Goal: Contribute content: Add original content to the website for others to see

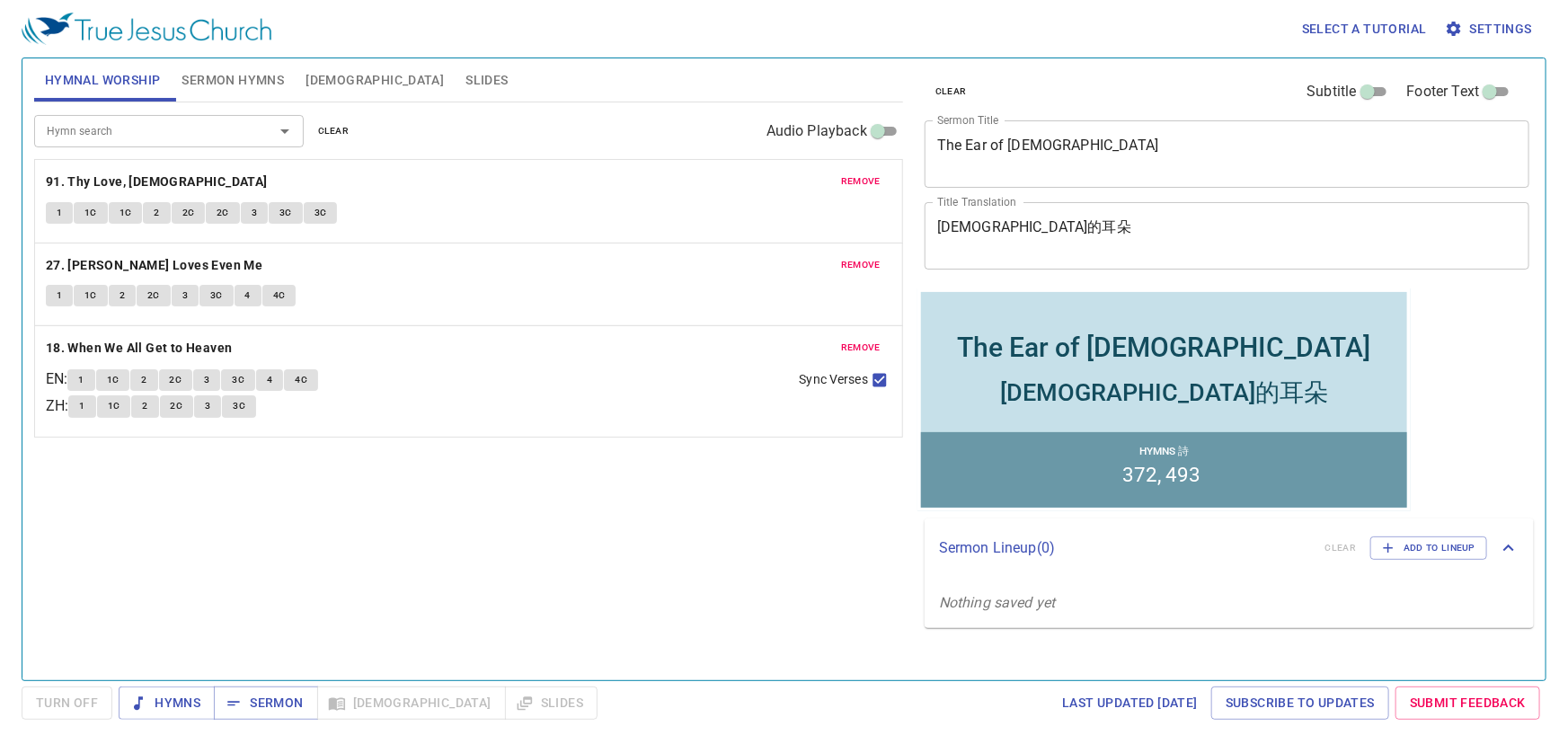
click at [1218, 399] on div "耶穌的耳朵" at bounding box center [1163, 391] width 328 height 32
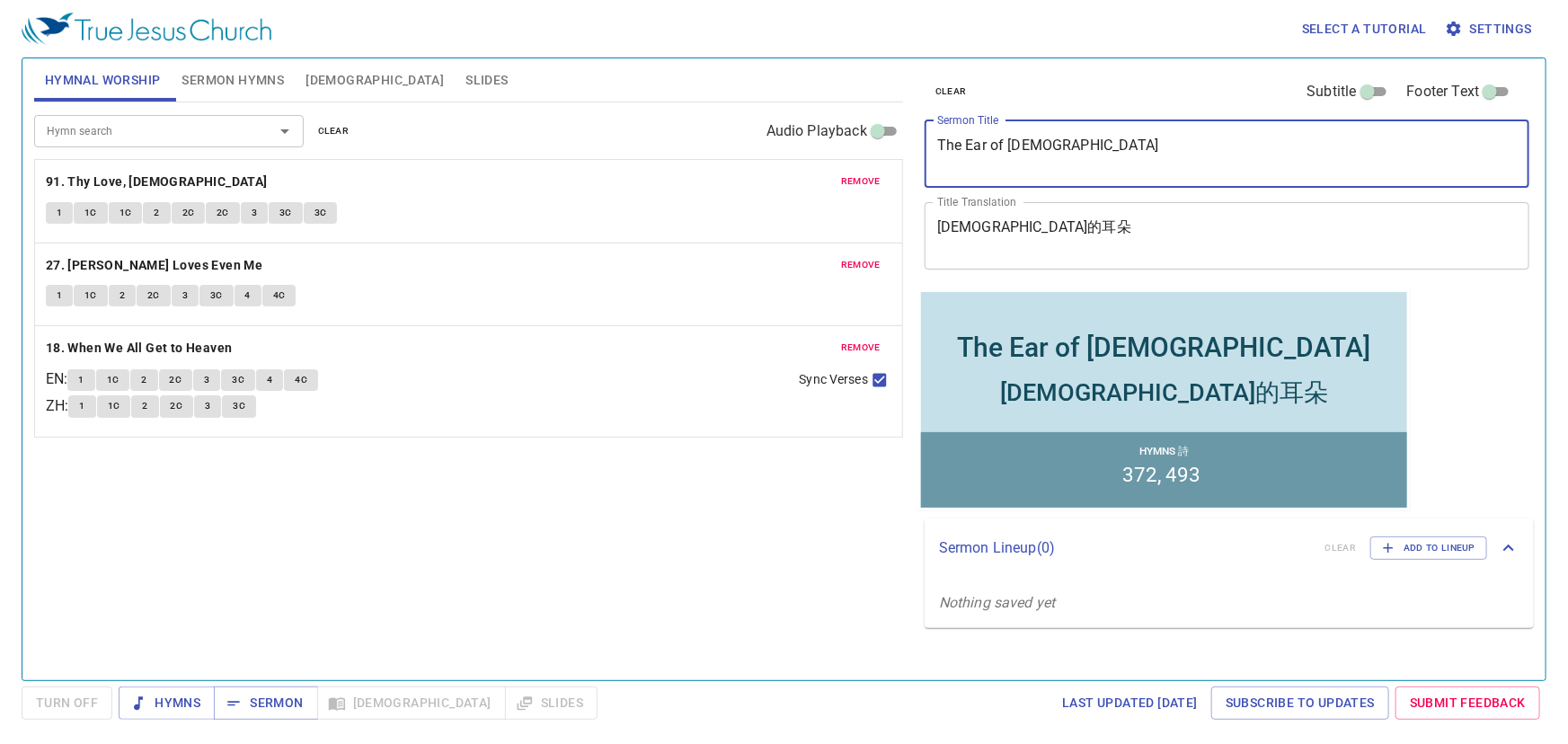
drag, startPoint x: 1081, startPoint y: 148, endPoint x: 933, endPoint y: 145, distance: 148.0
click at [933, 145] on div "The Ear of Jesus x Sermon Title" at bounding box center [1227, 154] width 605 height 67
paste textarea "禱告與饒恕 Prayer and Forgivenes"
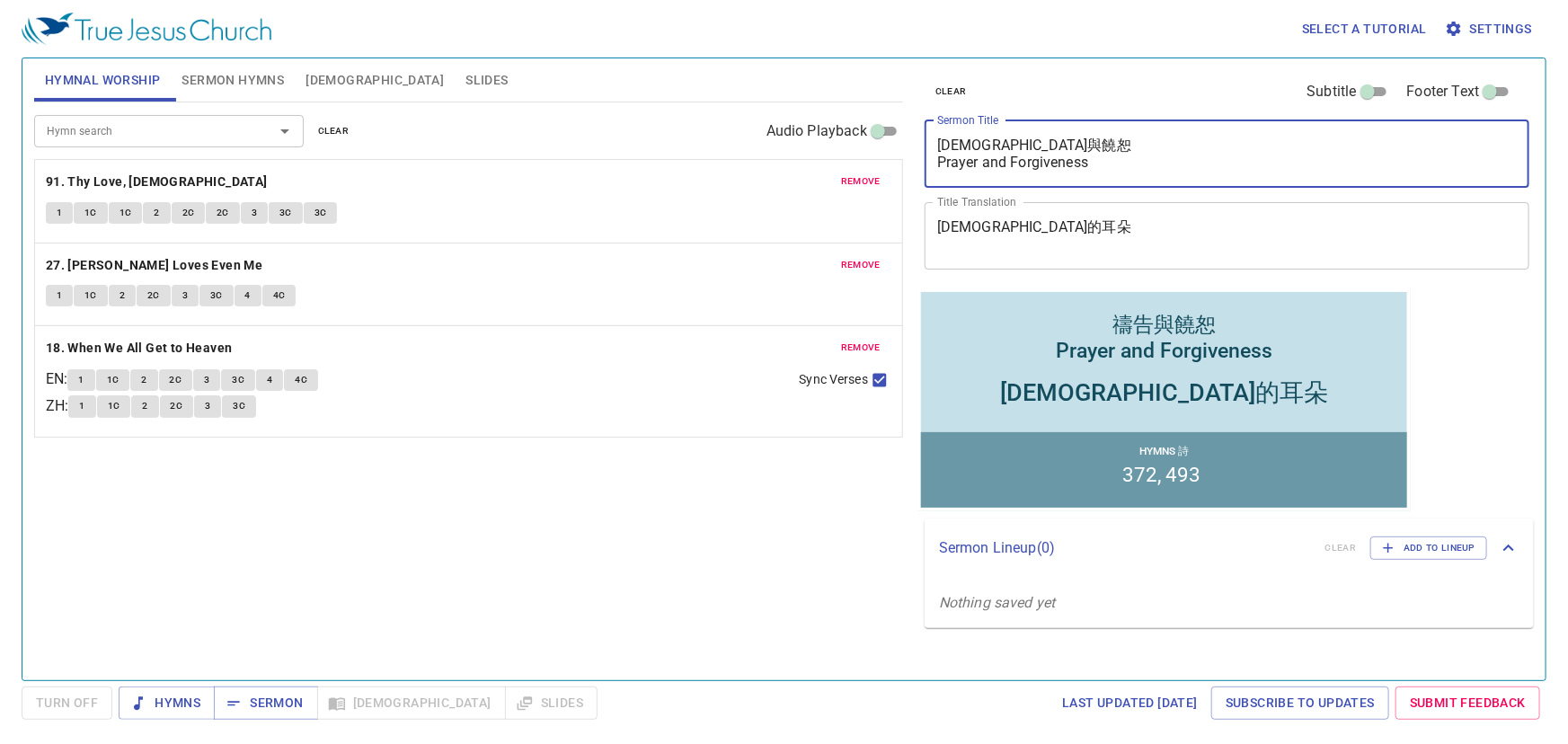
drag, startPoint x: 1024, startPoint y: 145, endPoint x: 935, endPoint y: 145, distance: 89.0
click at [935, 145] on div "禱告與饒恕 Prayer and Forgiveness x Sermon Title" at bounding box center [1227, 154] width 605 height 67
type textarea "Prayer and Forgiveness"
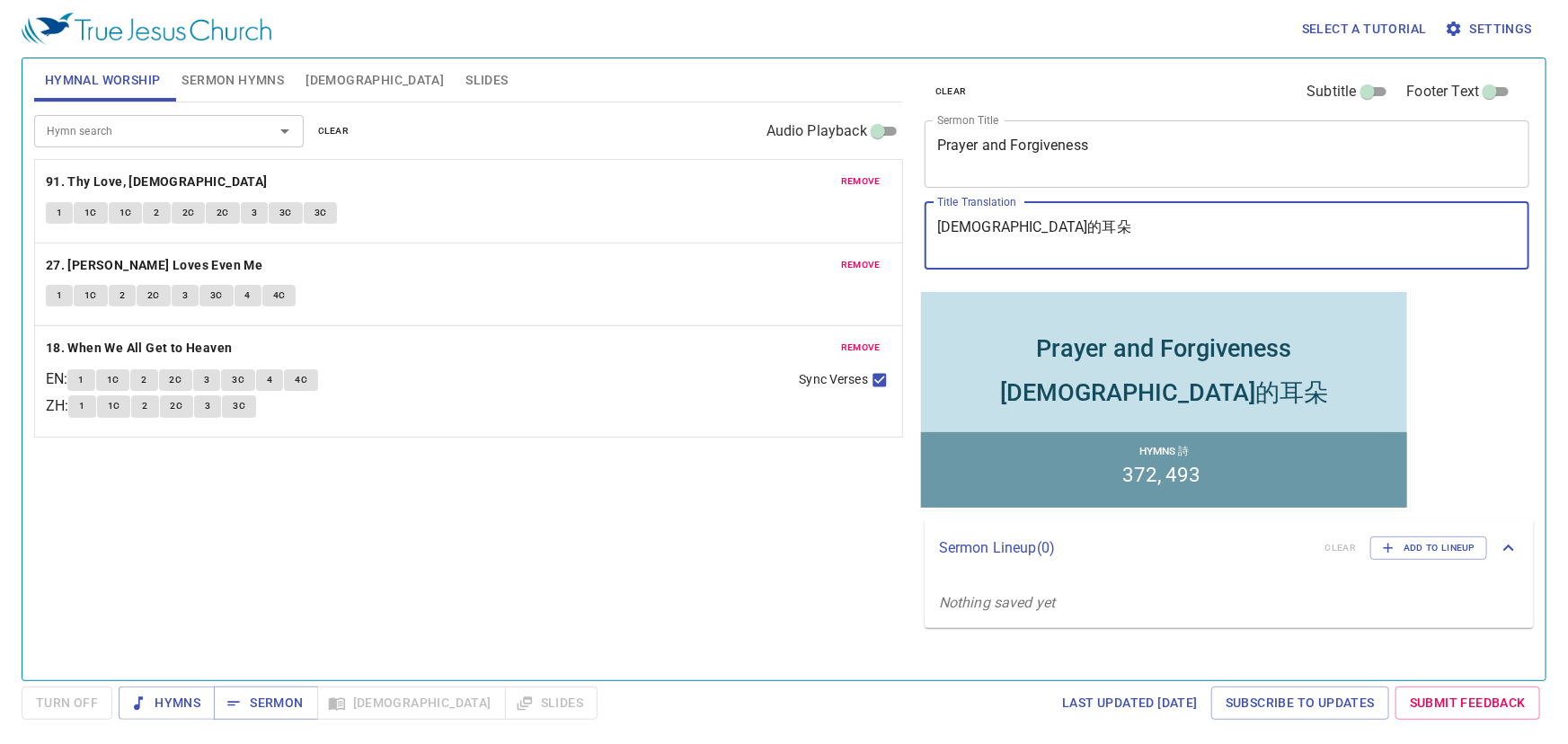
drag, startPoint x: 1008, startPoint y: 225, endPoint x: 910, endPoint y: 233, distance: 98.3
click at [910, 233] on div "clear Subtitle Footer Text Sermon Title Prayer and Forgiveness x Sermon Title T…" at bounding box center [1225, 362] width 631 height 622
paste textarea "禱告與饒恕"
type textarea "禱告與饒恕"
click at [981, 139] on textarea "Prayer and Forgiveness" at bounding box center [1227, 153] width 580 height 34
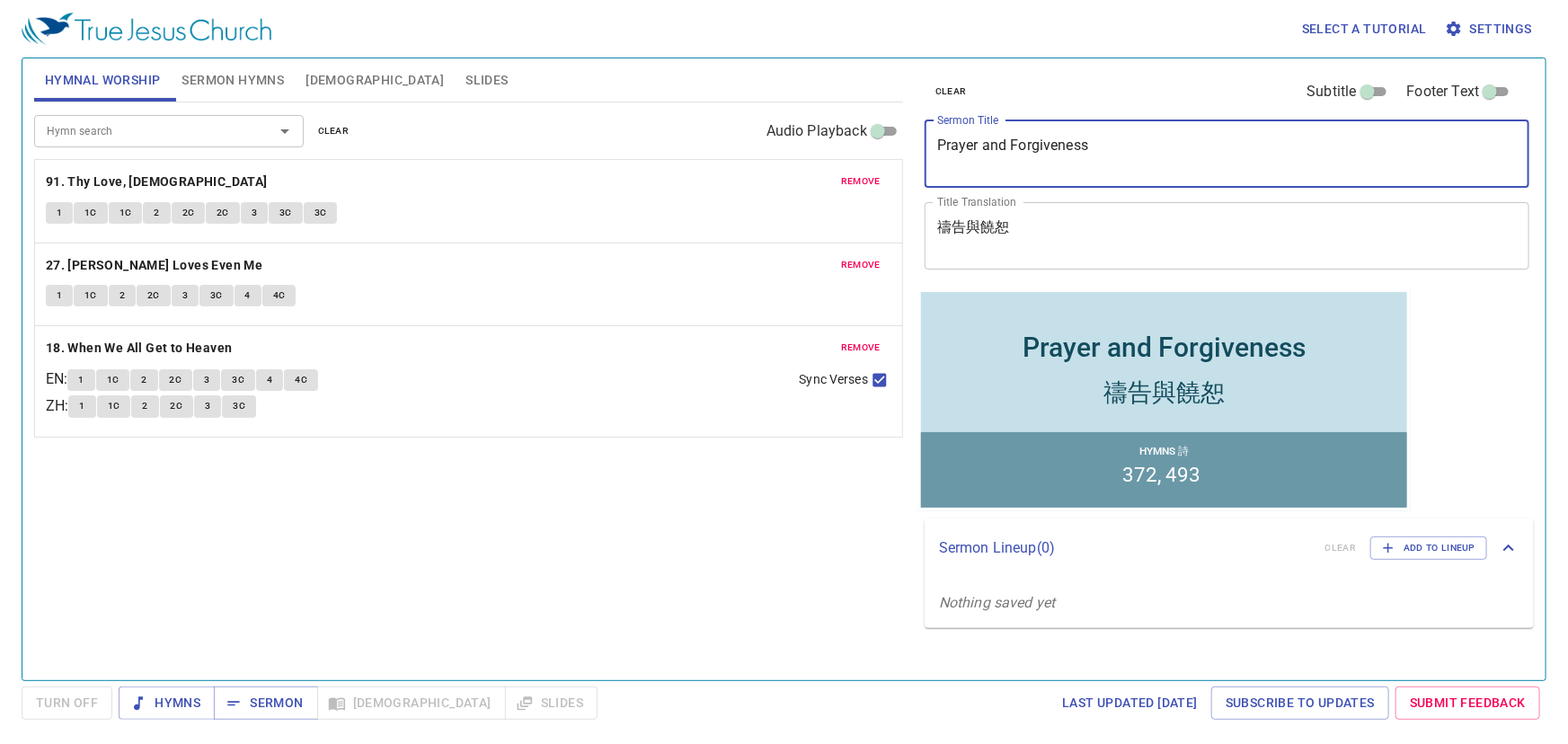
type textarea "Prayer and Forgiveness"
click at [321, 132] on span "clear" at bounding box center [334, 132] width 31 height 17
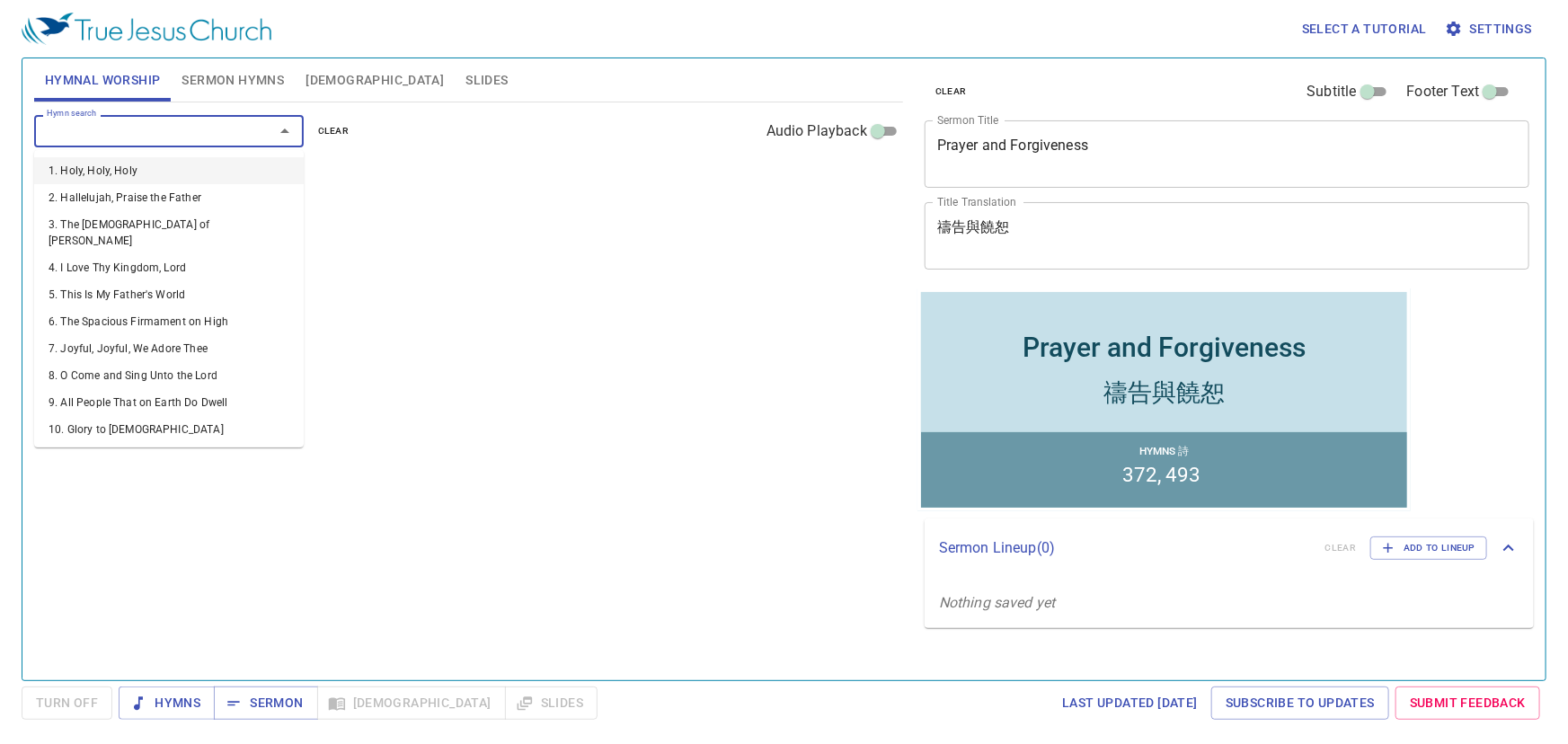
click at [223, 132] on input "Hymn search" at bounding box center [142, 131] width 206 height 20
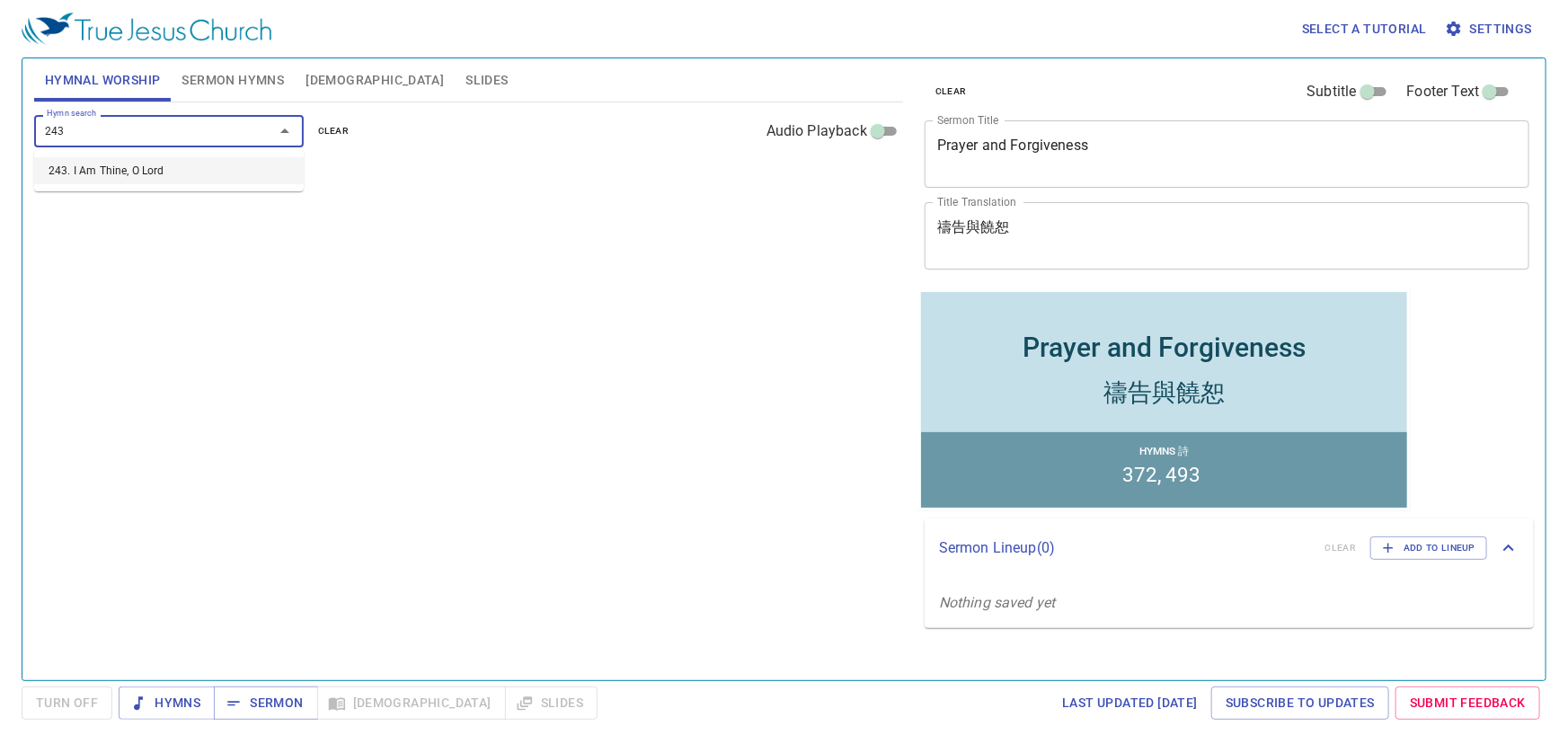
type input "243"
click at [394, 211] on div "Hymn search Hymn search clear Audio Playback No hymns for hymnal worship yet" at bounding box center [468, 384] width 869 height 562
click at [245, 127] on div "Hymn search" at bounding box center [169, 131] width 269 height 31
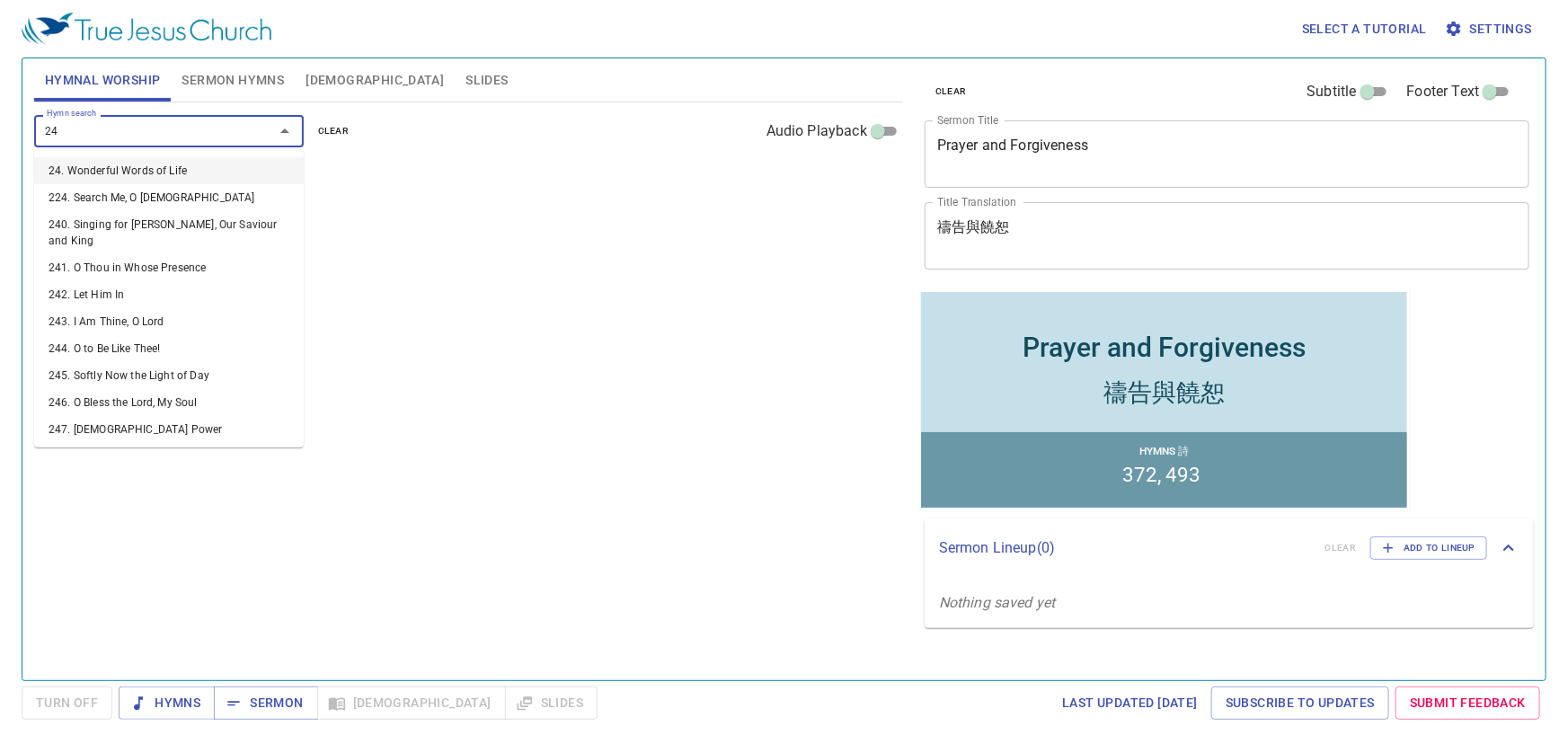
type input "243"
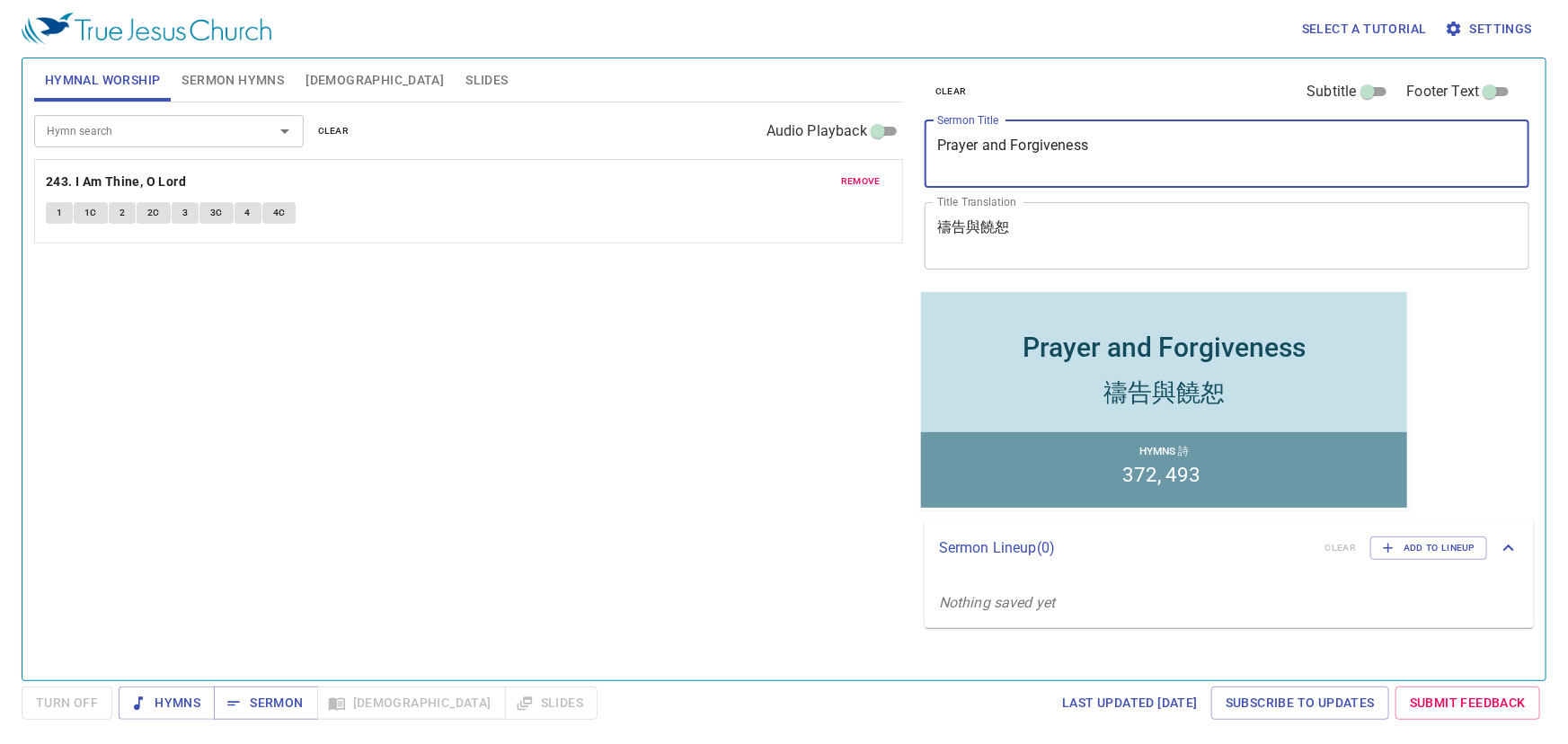
drag, startPoint x: 1087, startPoint y: 139, endPoint x: 938, endPoint y: 142, distance: 149.0
click at [938, 142] on textarea "Prayer and Forgiveness" at bounding box center [1227, 153] width 580 height 34
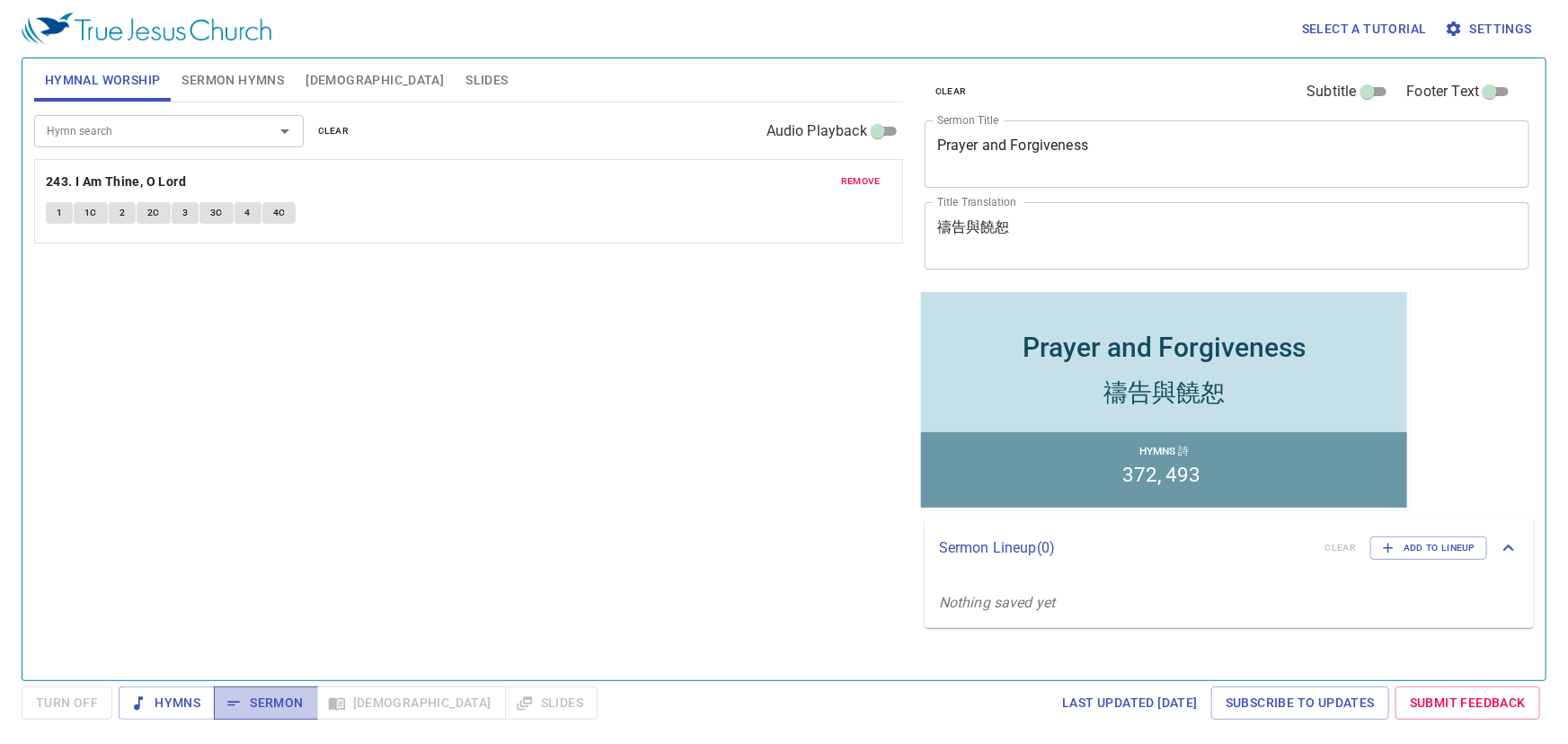
click at [240, 706] on icon "button" at bounding box center [233, 703] width 18 height 18
click at [264, 73] on span "Sermon Hymns" at bounding box center [232, 80] width 102 height 22
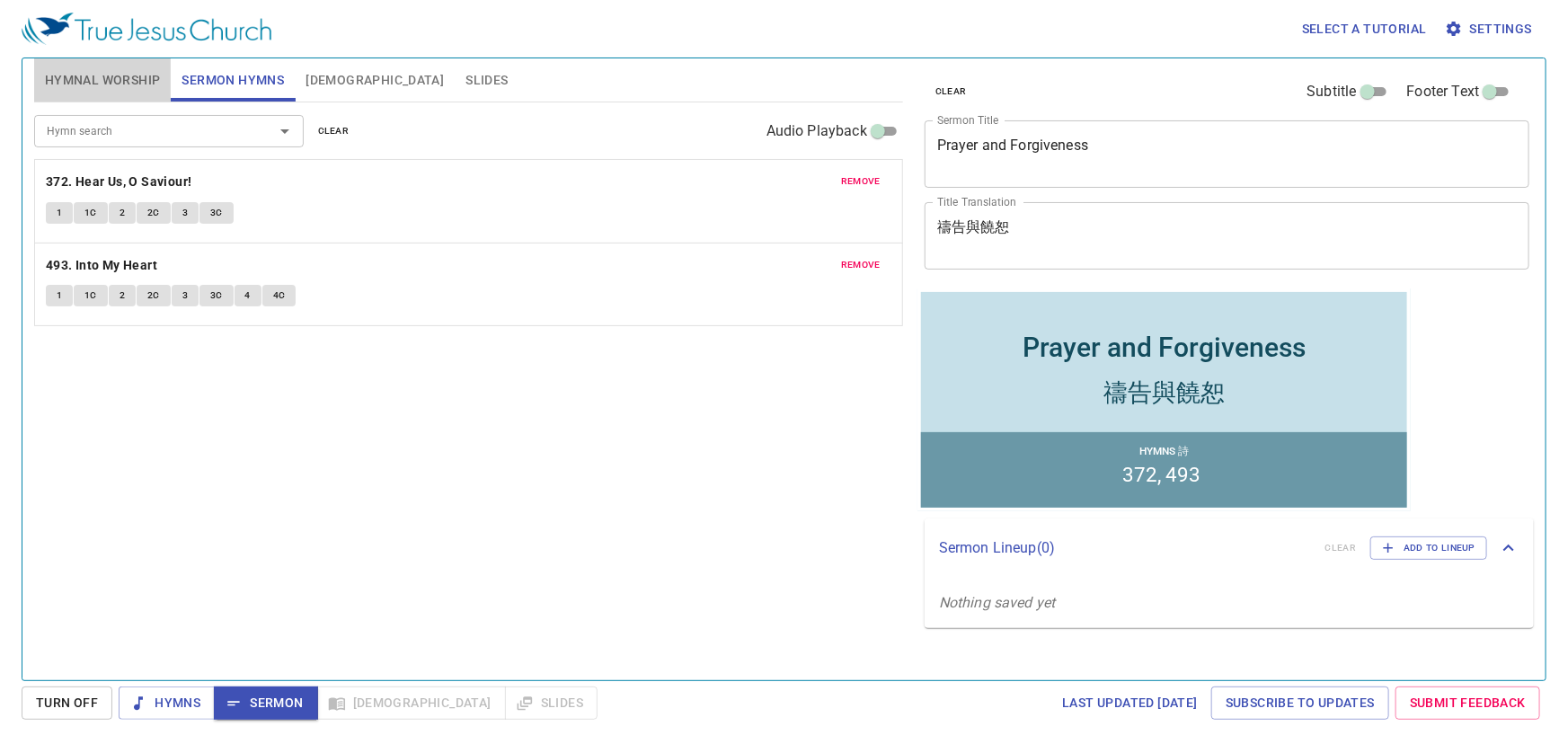
click at [100, 75] on span "Hymnal Worship" at bounding box center [103, 80] width 116 height 22
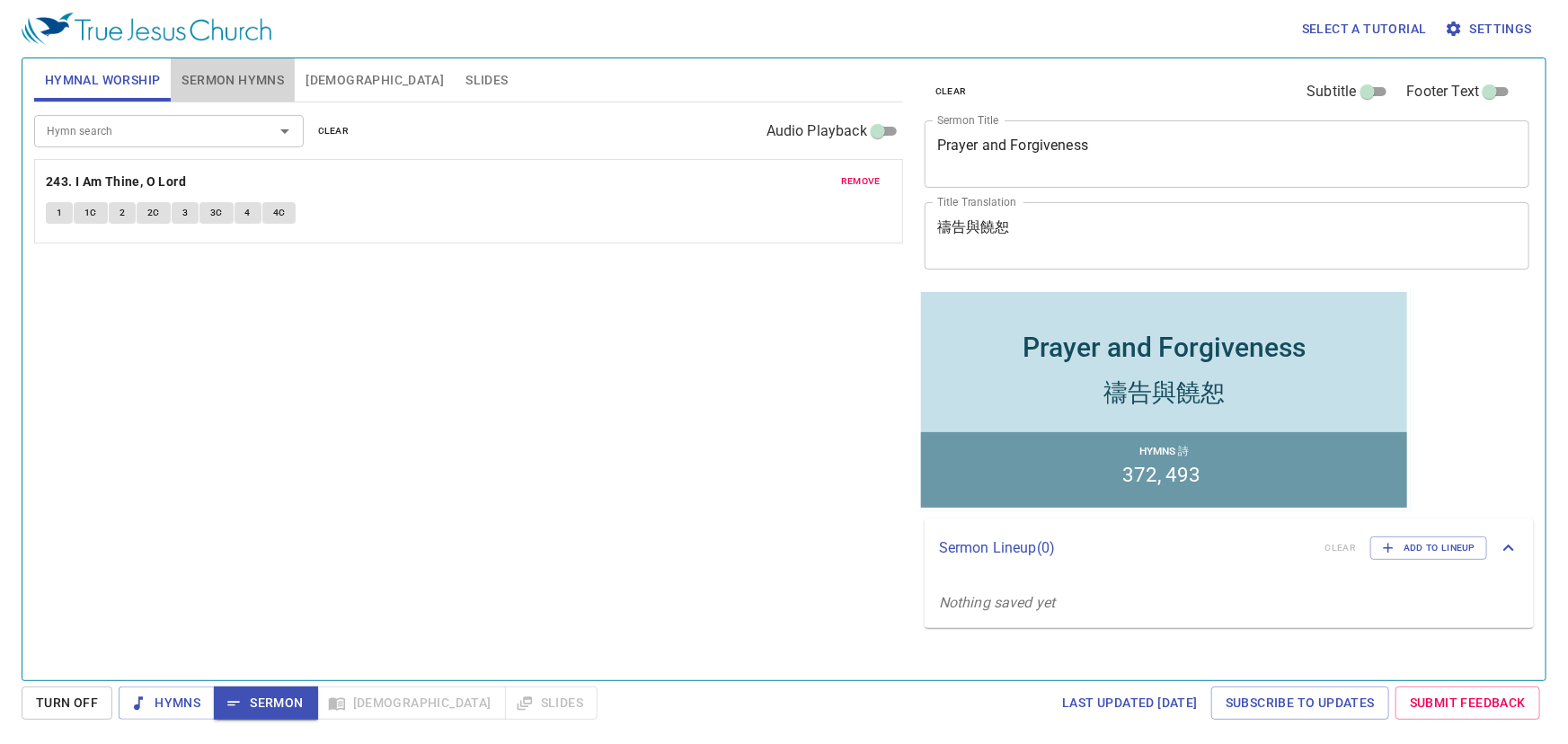
click at [225, 81] on span "Sermon Hymns" at bounding box center [232, 80] width 102 height 22
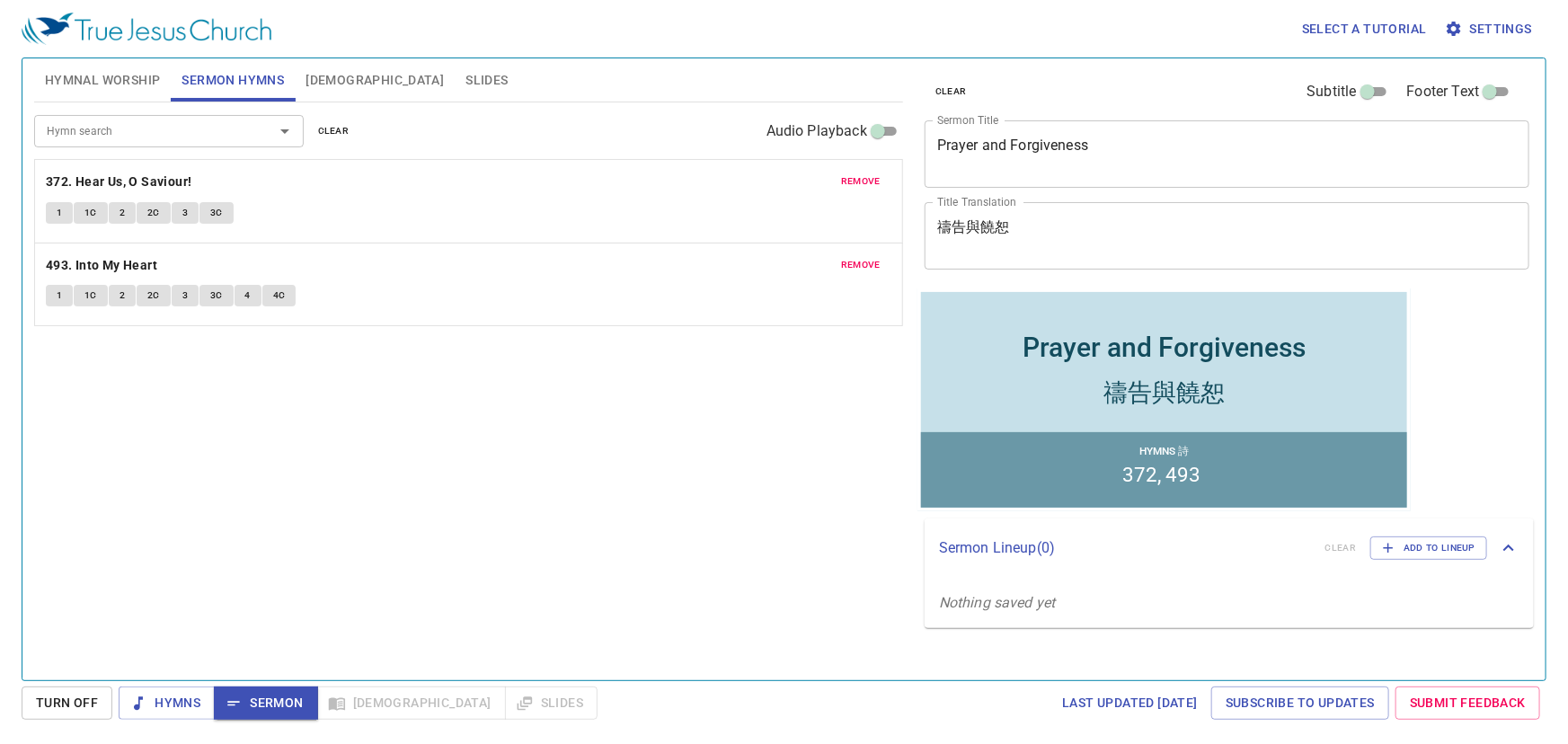
click at [218, 113] on div "Hymn search Hymn search clear Audio Playback" at bounding box center [468, 131] width 869 height 57
click at [218, 117] on div "Hymn search" at bounding box center [169, 131] width 269 height 31
type input "243"
click at [337, 136] on span "clear" at bounding box center [334, 132] width 31 height 17
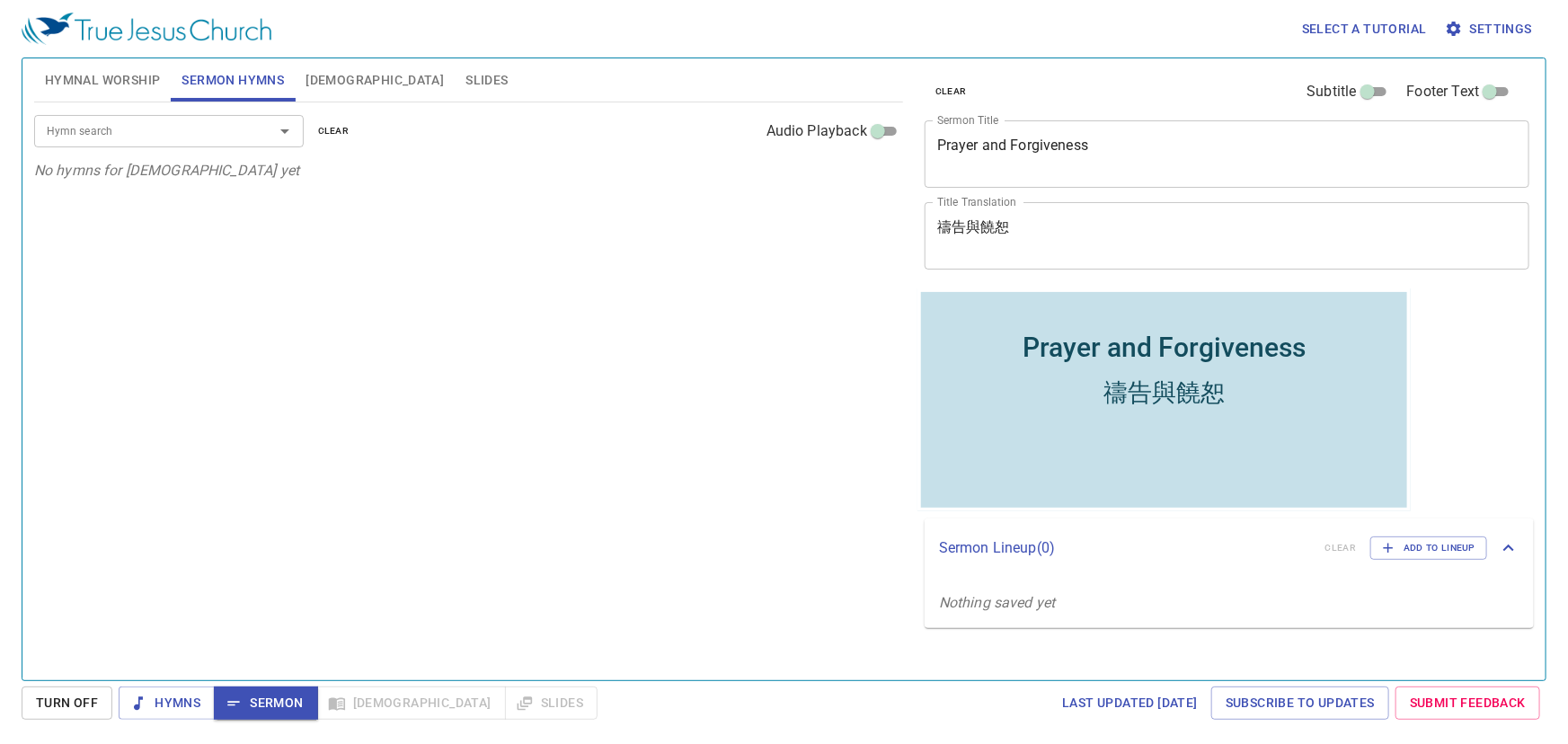
click at [250, 132] on div at bounding box center [272, 131] width 47 height 25
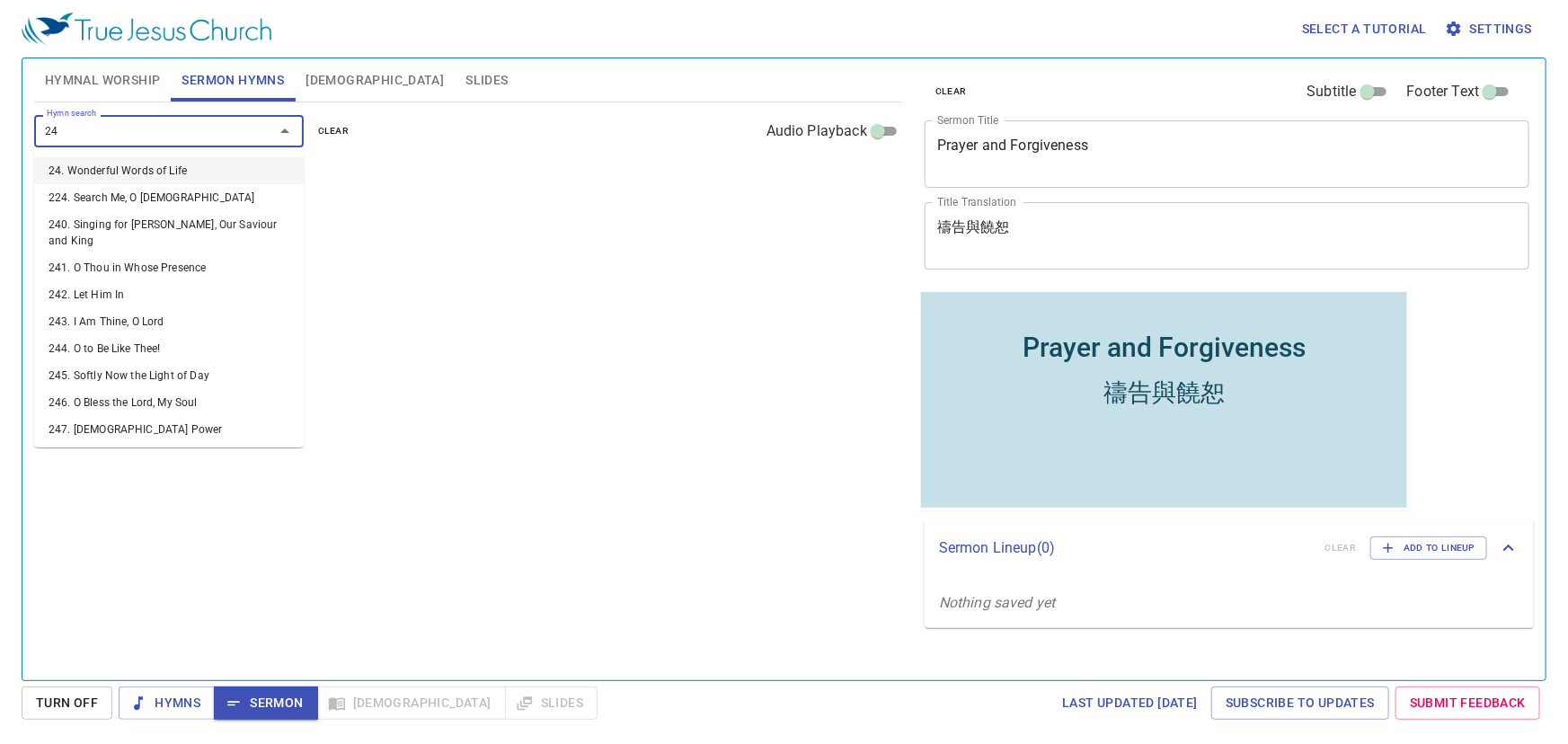
type input "243"
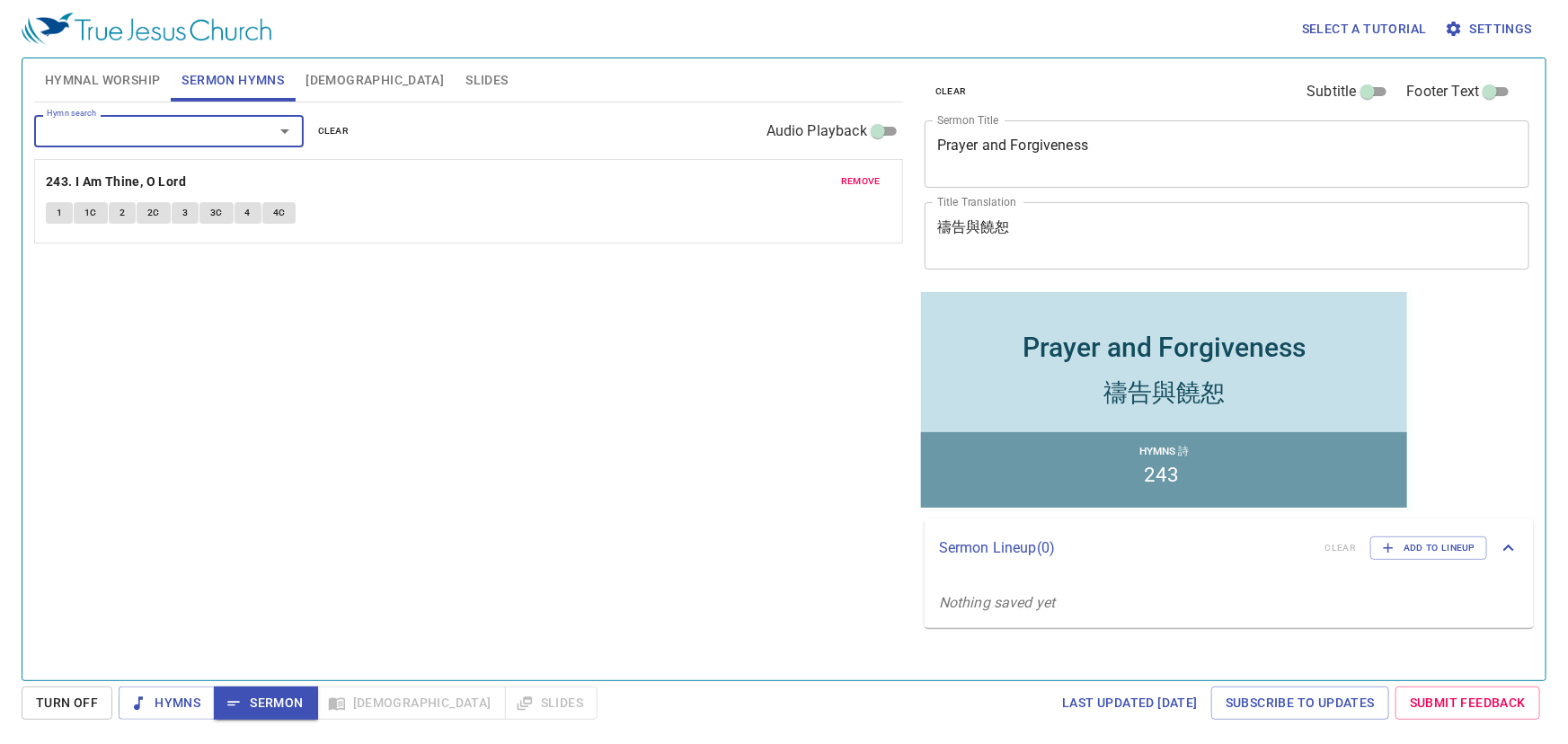
click at [515, 150] on div "Hymn search Hymn search clear Audio Playback" at bounding box center [468, 131] width 869 height 57
click at [103, 64] on button "Hymnal Worship" at bounding box center [102, 79] width 137 height 43
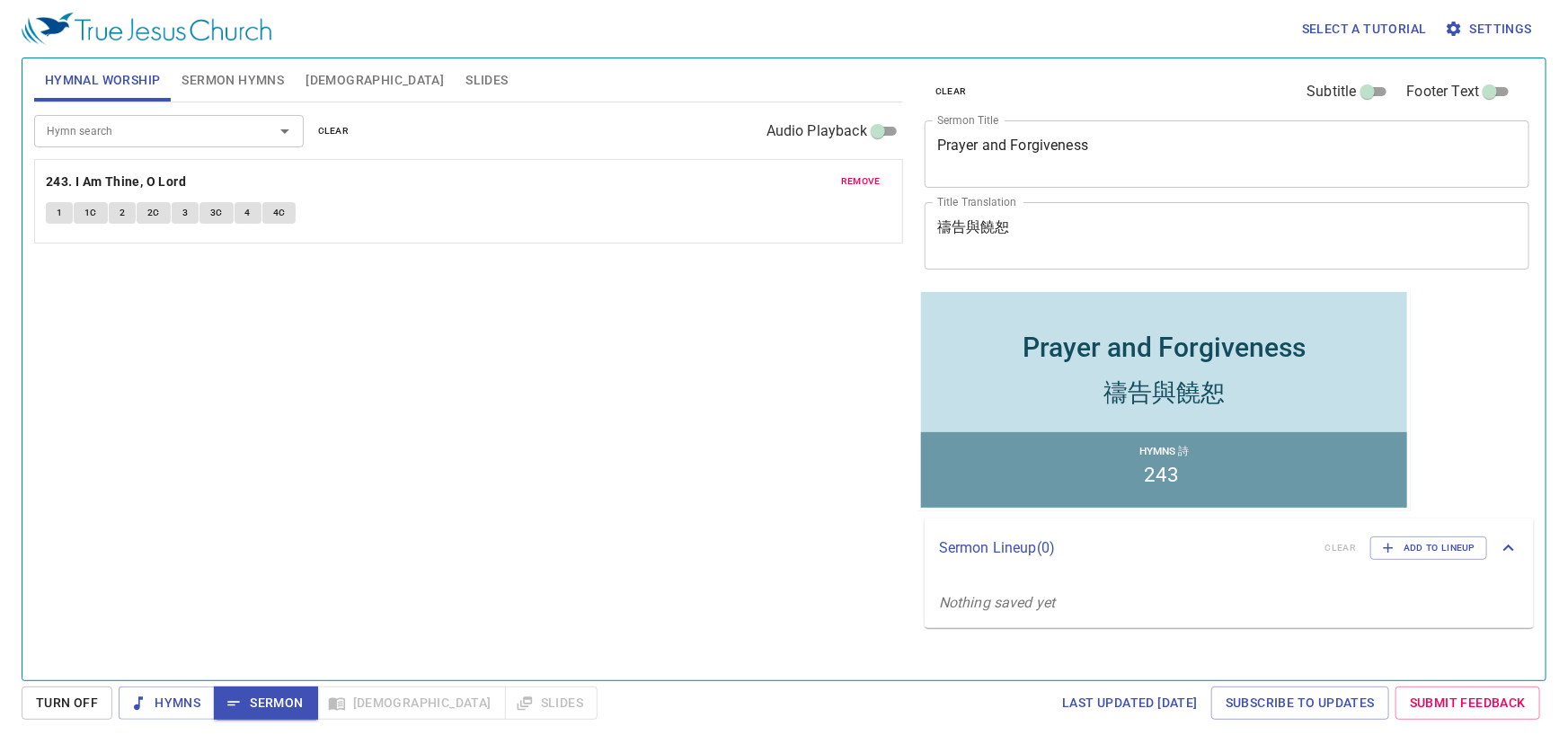
click at [318, 124] on span "clear" at bounding box center [334, 132] width 31 height 17
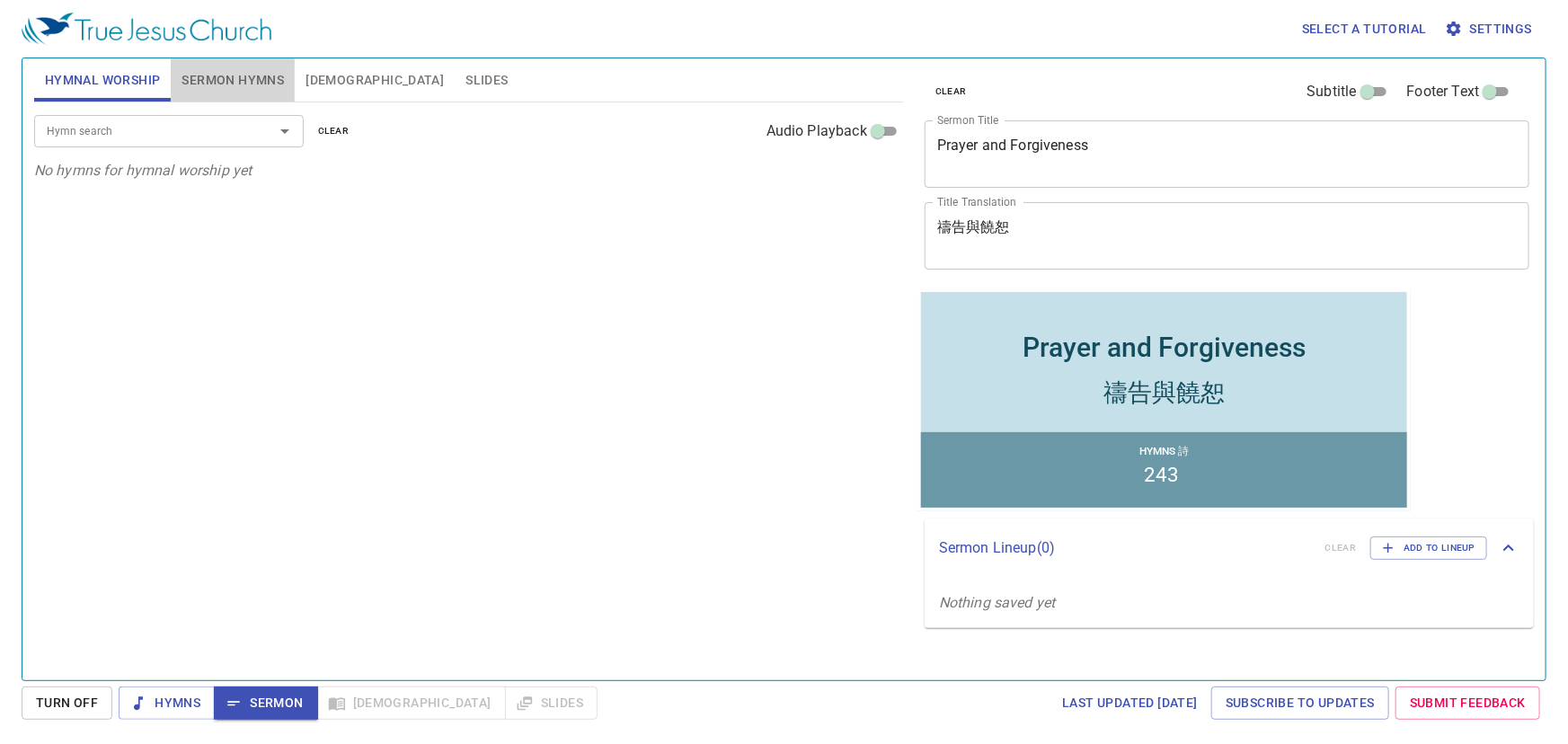
click at [252, 78] on span "Sermon Hymns" at bounding box center [232, 80] width 102 height 22
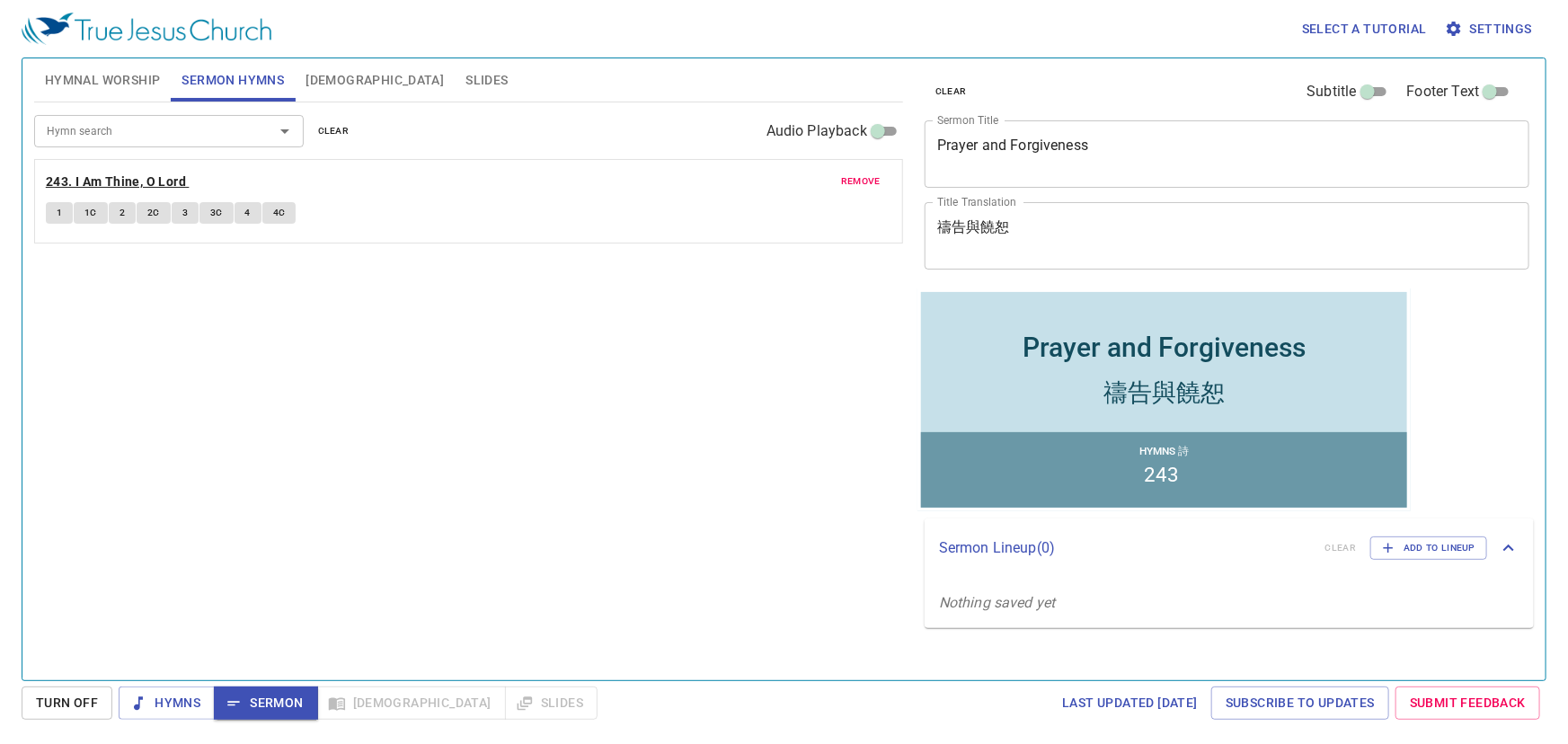
click at [125, 175] on b "243. I Am Thine, O Lord" at bounding box center [116, 182] width 140 height 22
click at [94, 178] on b "243. I Am Thine, O Lord" at bounding box center [116, 182] width 140 height 22
click at [56, 215] on span "1" at bounding box center [59, 213] width 6 height 17
click at [88, 205] on span "1C" at bounding box center [91, 213] width 13 height 17
click at [123, 206] on span "2" at bounding box center [123, 213] width 6 height 17
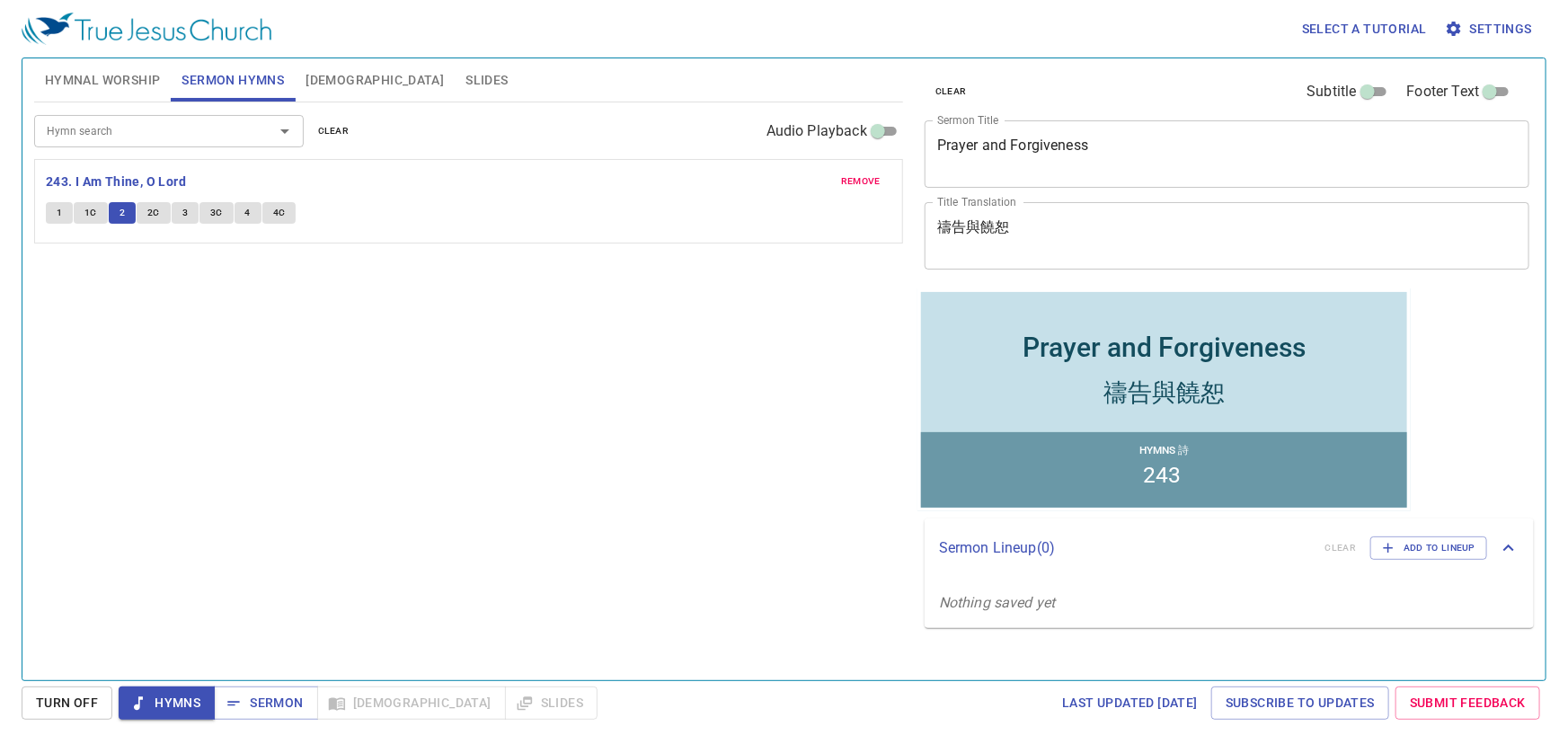
click at [147, 199] on div "remove 243. I Am Thine, O Lord 1 1C 2 2C 3 3C 4 4C" at bounding box center [468, 202] width 867 height 83
click at [154, 217] on span "2C" at bounding box center [154, 213] width 13 height 17
click at [183, 212] on span "3" at bounding box center [185, 213] width 6 height 17
click at [212, 215] on span "3C" at bounding box center [217, 213] width 13 height 17
click at [248, 215] on span "4" at bounding box center [248, 213] width 6 height 17
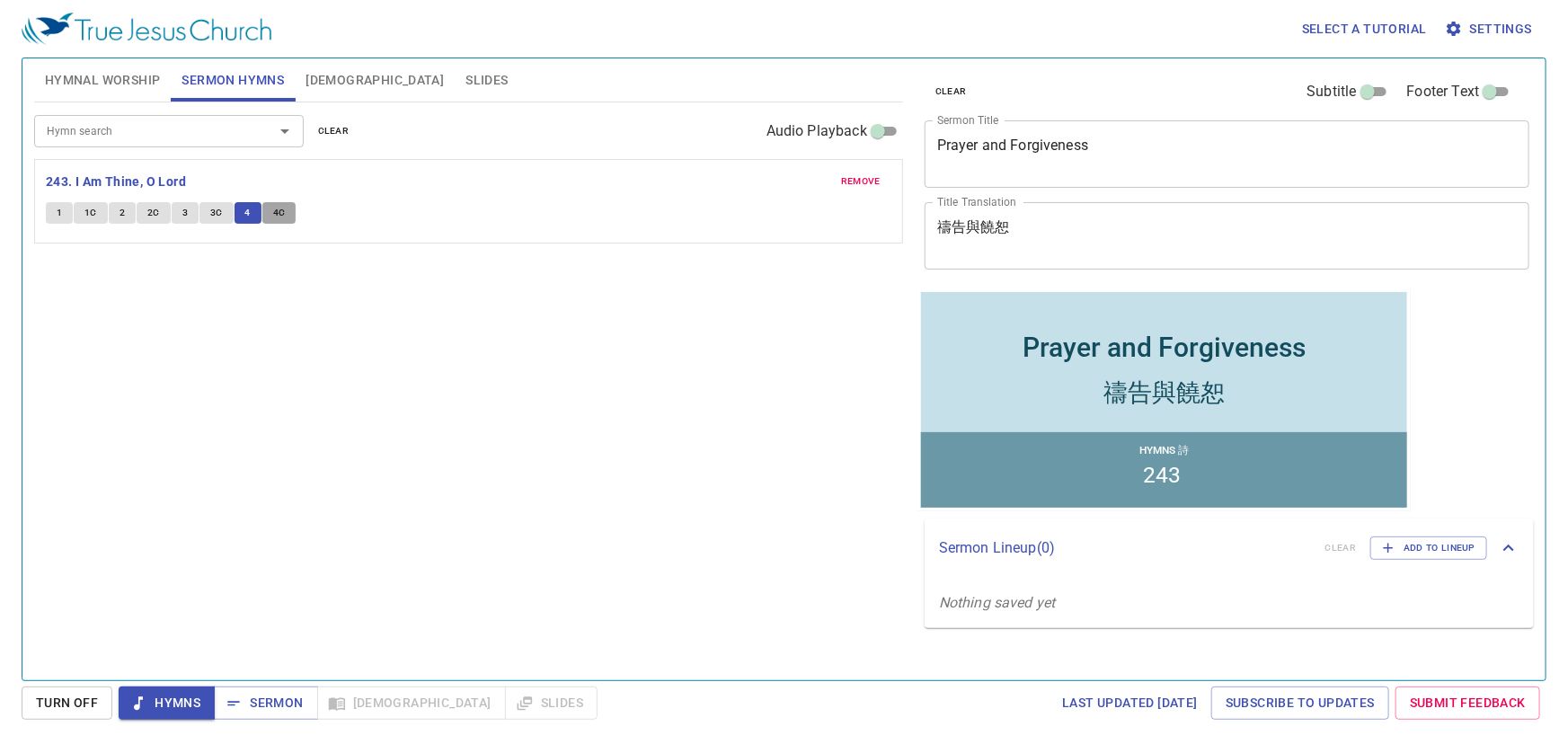
click at [277, 214] on span "4C" at bounding box center [279, 213] width 13 height 17
click at [285, 688] on button "Sermon" at bounding box center [265, 703] width 103 height 33
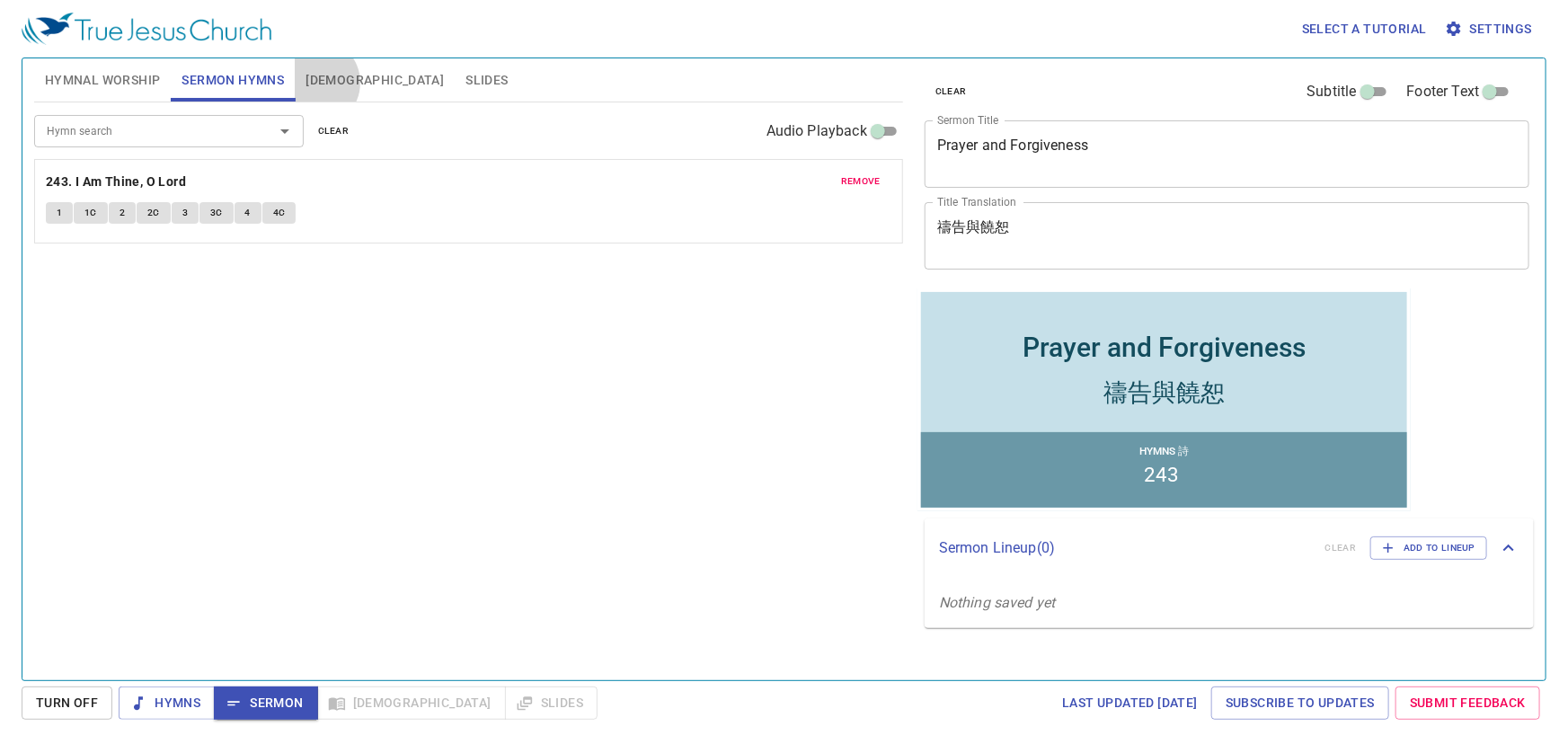
click at [316, 83] on span "[DEMOGRAPHIC_DATA]" at bounding box center [374, 80] width 138 height 22
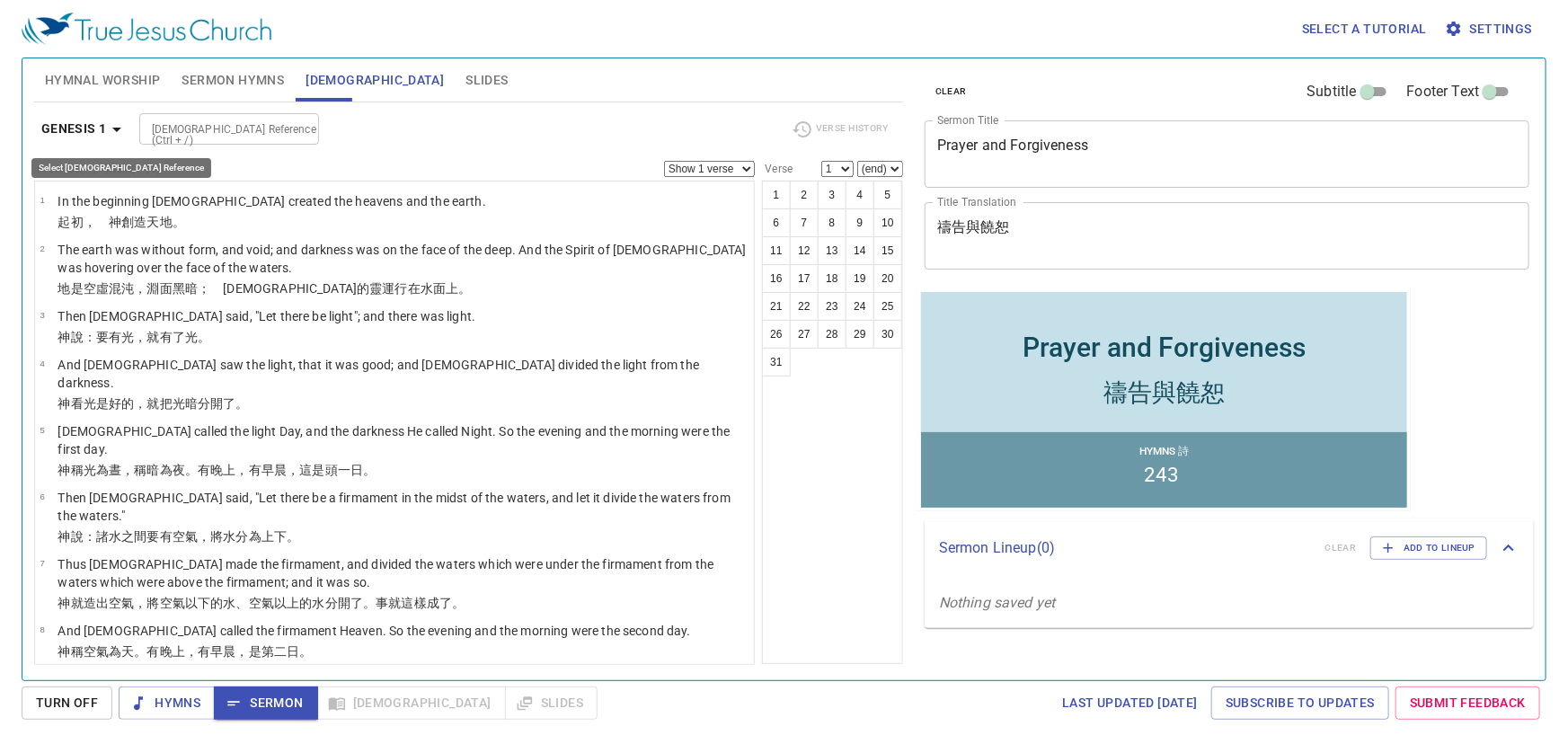
click at [111, 127] on icon "button" at bounding box center [116, 129] width 21 height 21
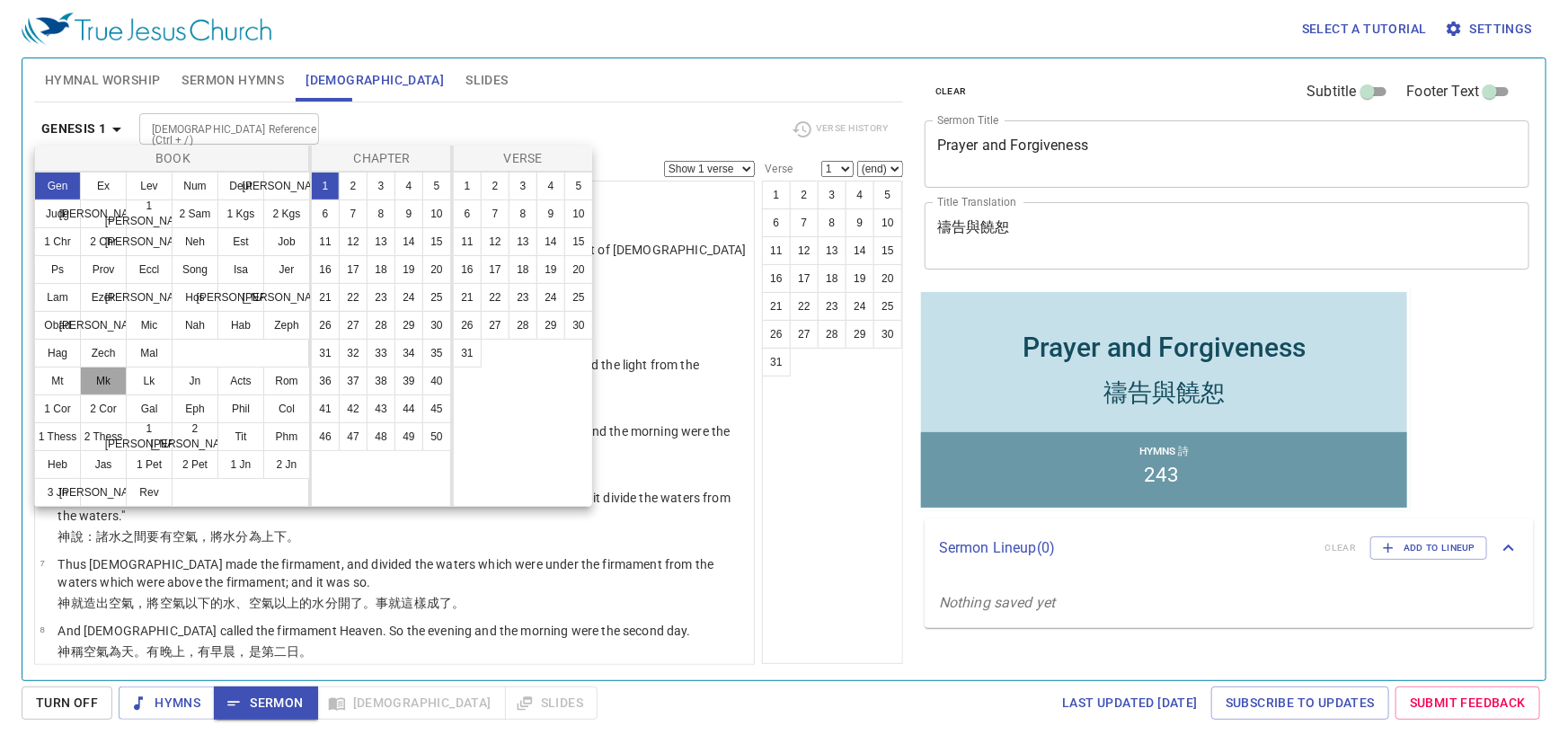
click at [107, 375] on button "Mk" at bounding box center [103, 381] width 47 height 29
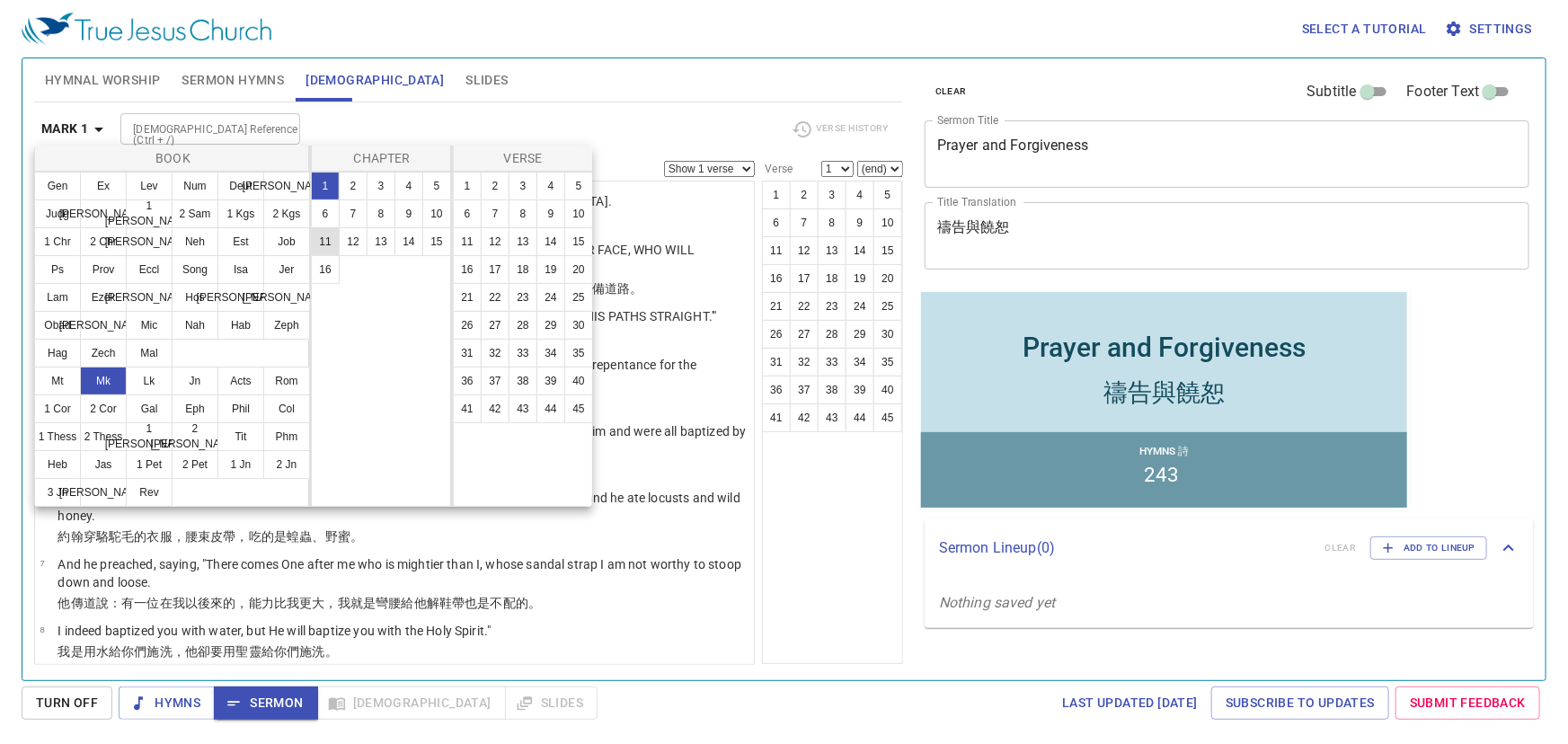
click at [324, 241] on button "11" at bounding box center [324, 242] width 29 height 29
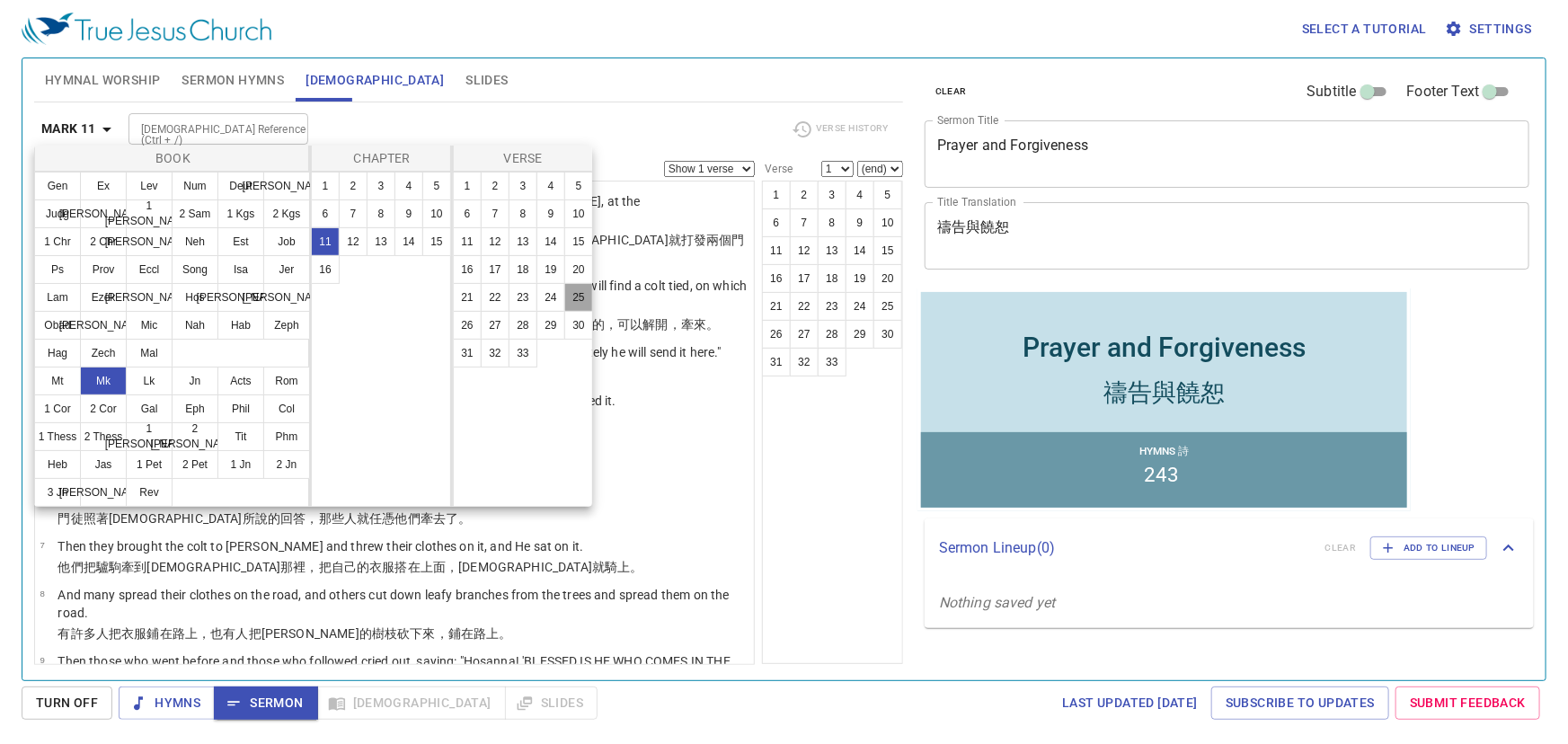
click at [575, 297] on button "25" at bounding box center [578, 297] width 29 height 29
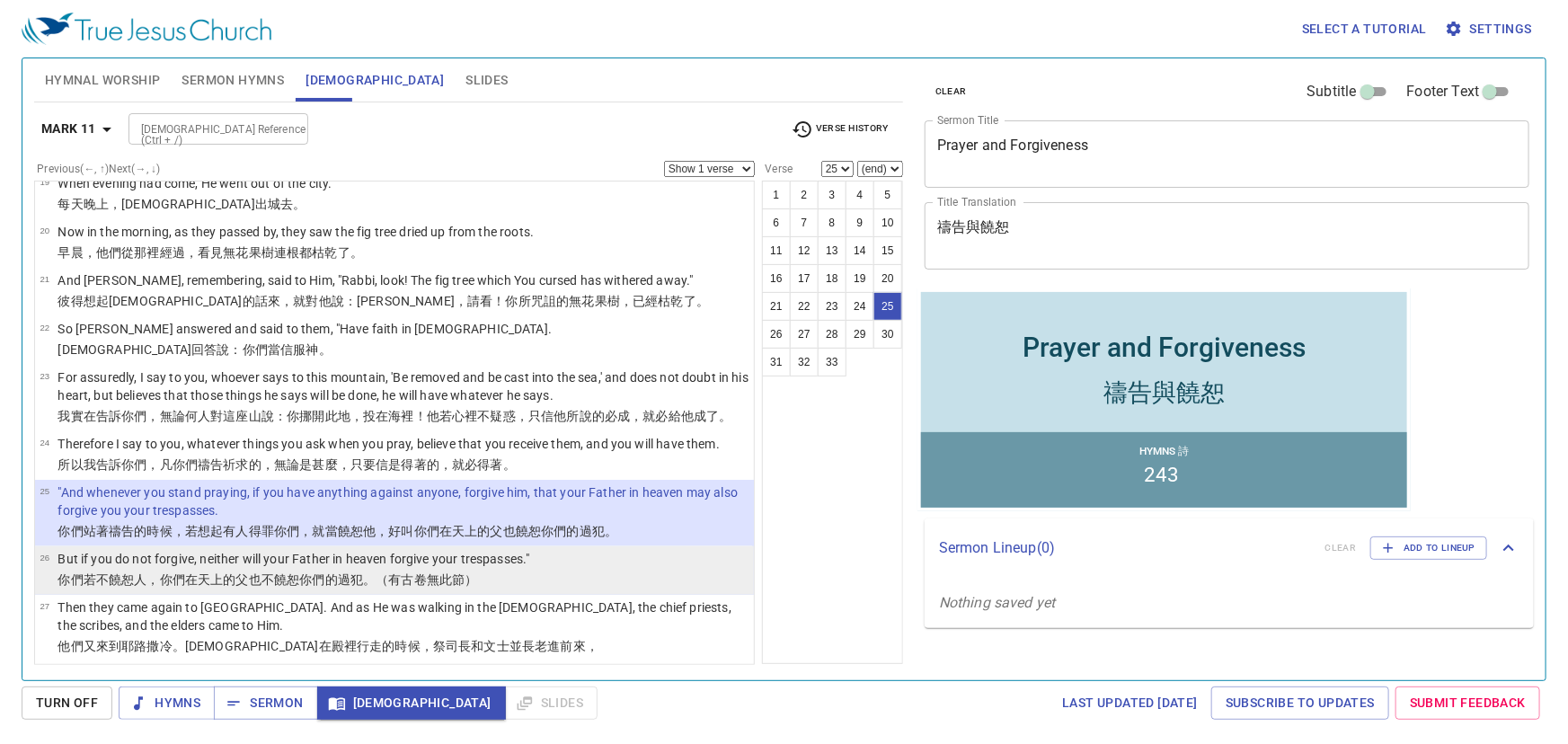
click at [113, 550] on p "But if you do not forgive, neither will your Father in heaven forgive your tres…" at bounding box center [293, 559] width 472 height 18
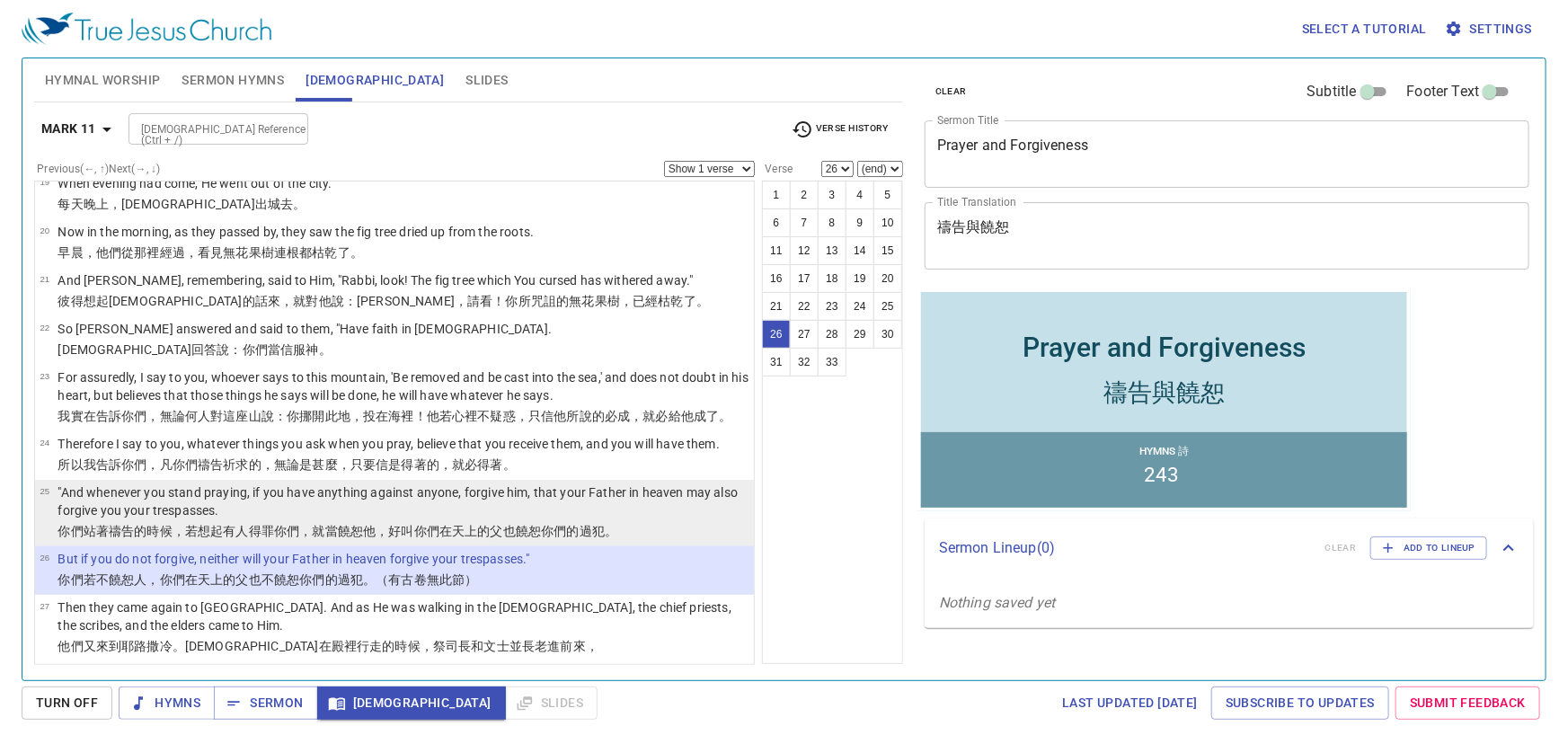
click at [433, 483] on p ""And whenever you stand praying, if you have anything against anyone, forgive h…" at bounding box center [403, 501] width 691 height 36
select select "25"
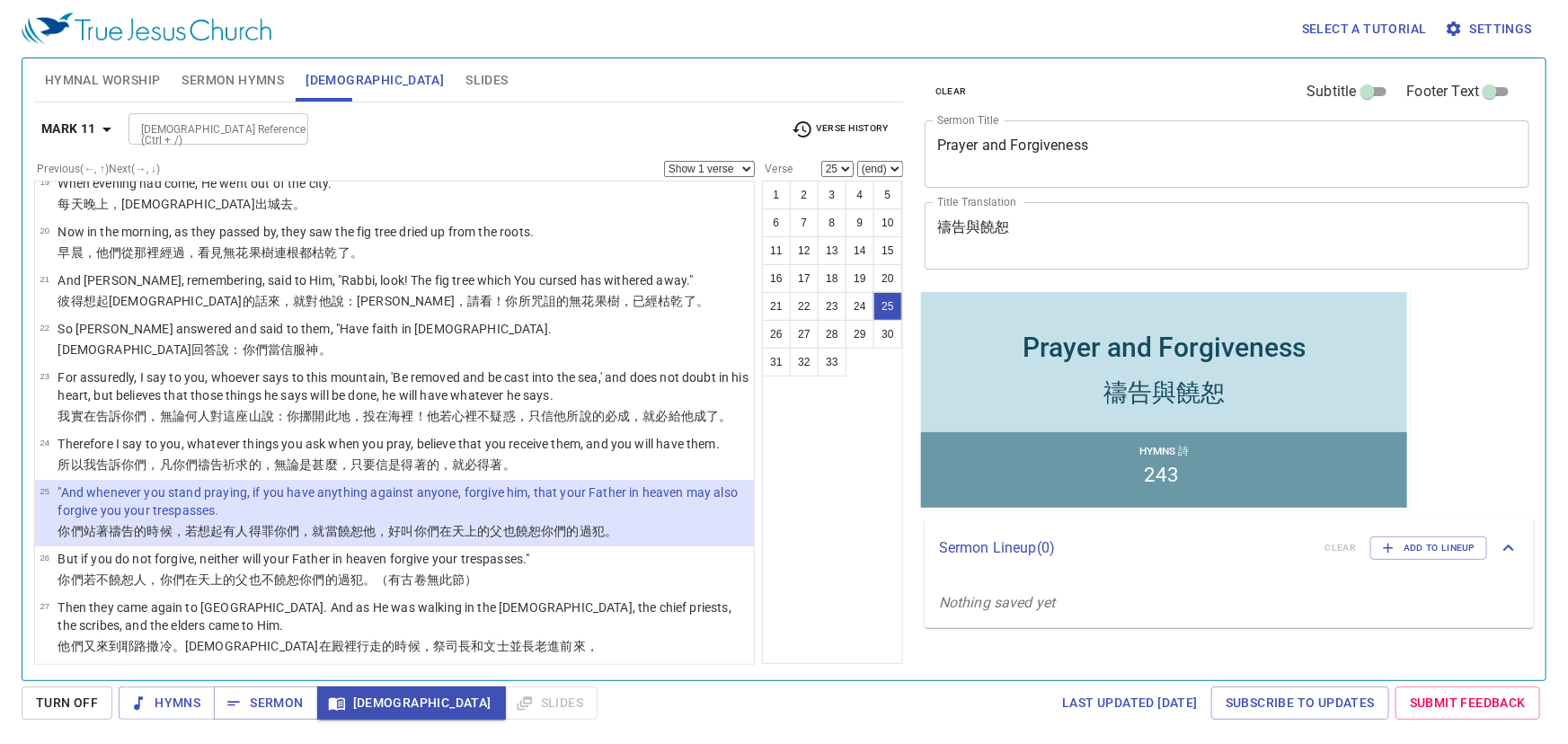
click at [743, 165] on select "Show 1 verse Show 2 verses Show 3 verses Show 4 verses Show 5 verses" at bounding box center [709, 169] width 90 height 17
click at [665, 160] on select "Show 1 verse Show 2 verses Show 3 verses Show 4 verses Show 5 verses" at bounding box center [709, 169] width 90 height 17
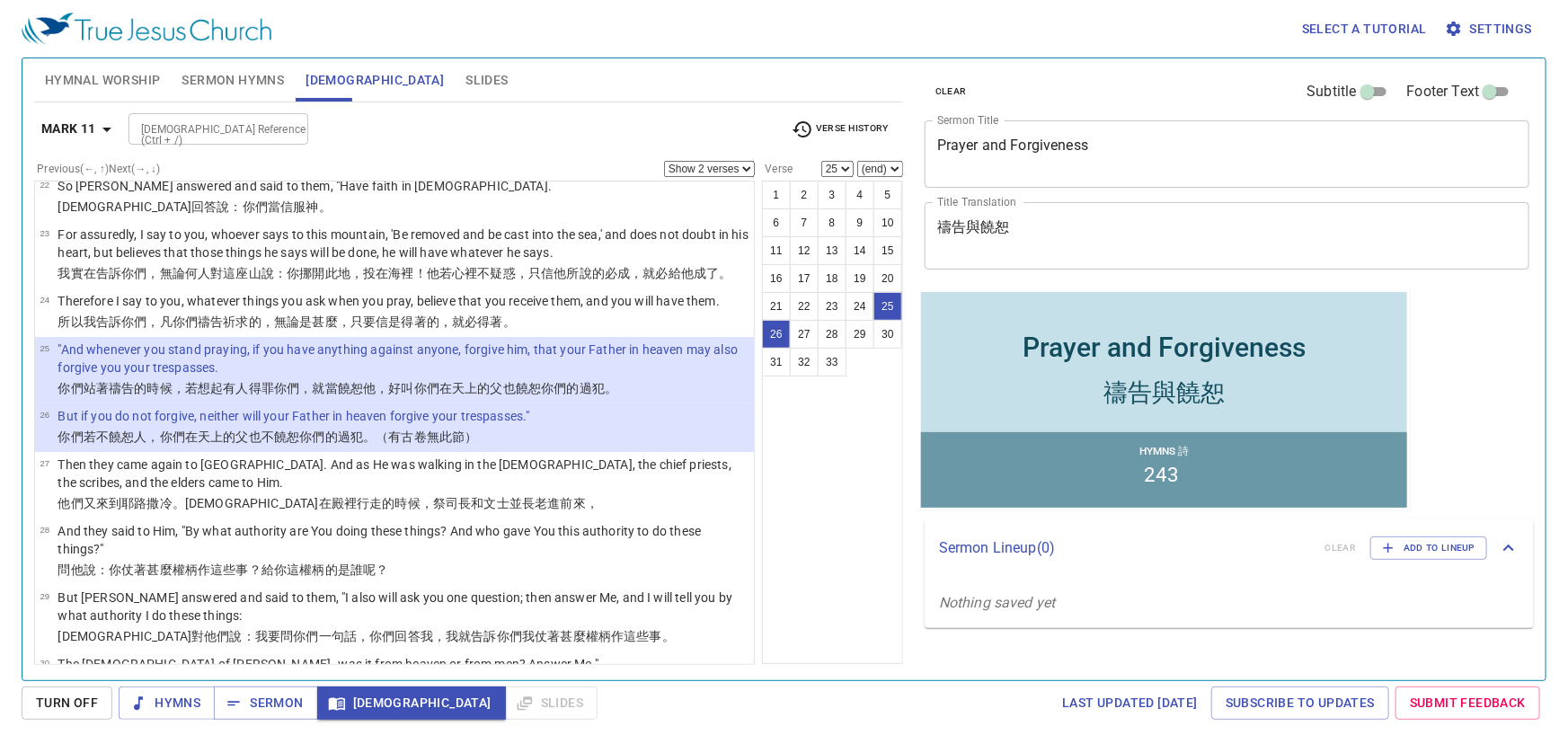
scroll to position [1320, 0]
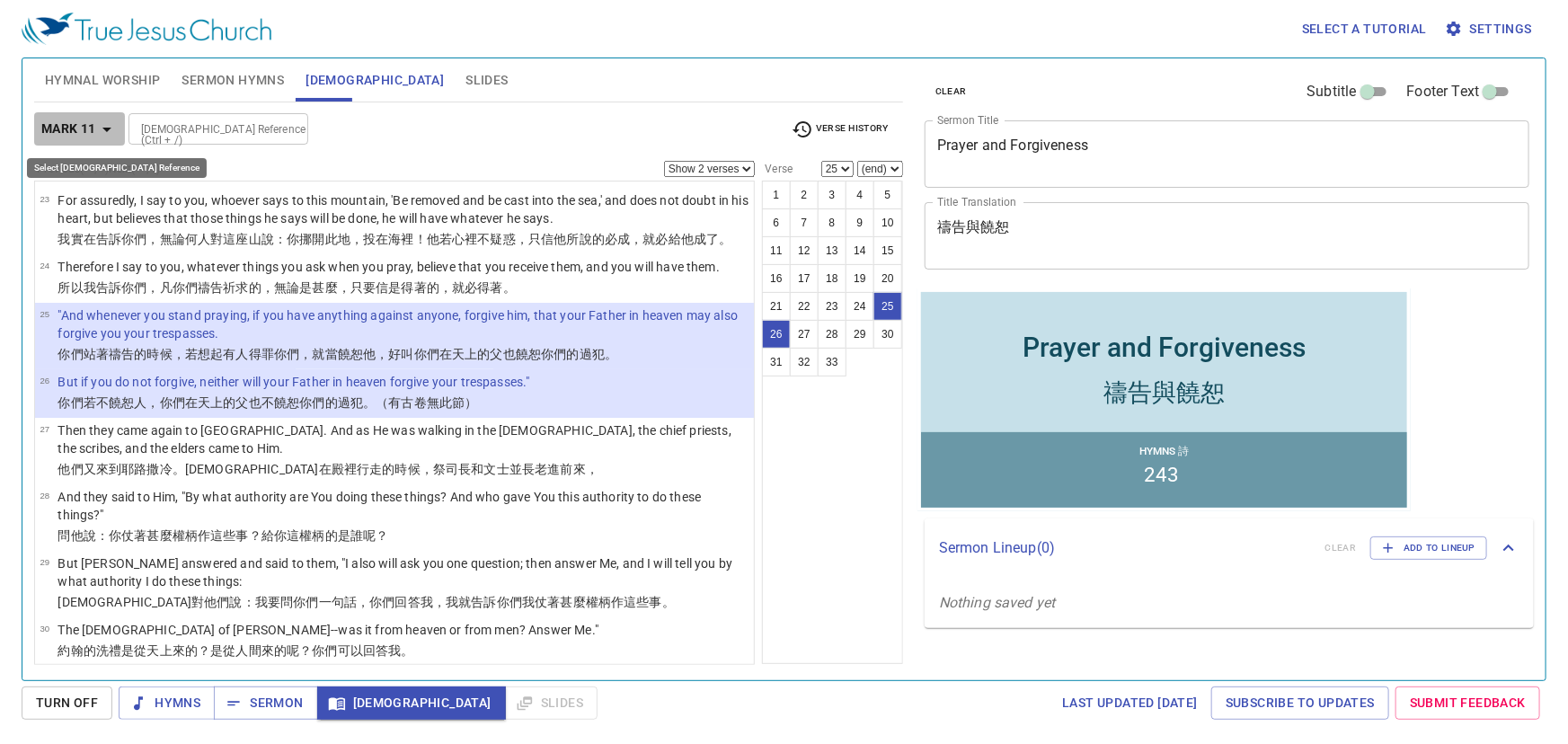
click at [105, 125] on icon "button" at bounding box center [106, 129] width 21 height 21
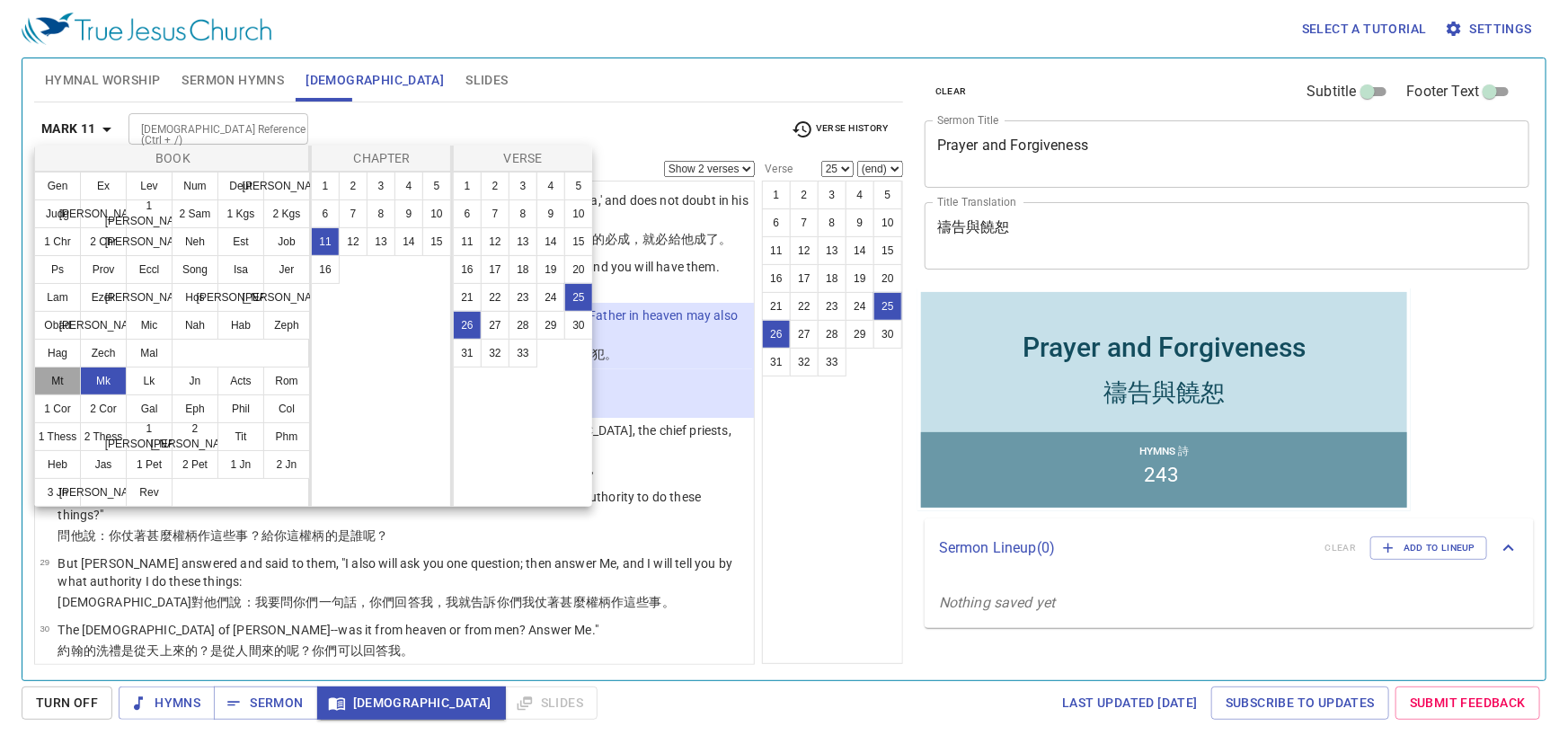
click at [65, 378] on button "Mt" at bounding box center [57, 381] width 47 height 29
select select "1"
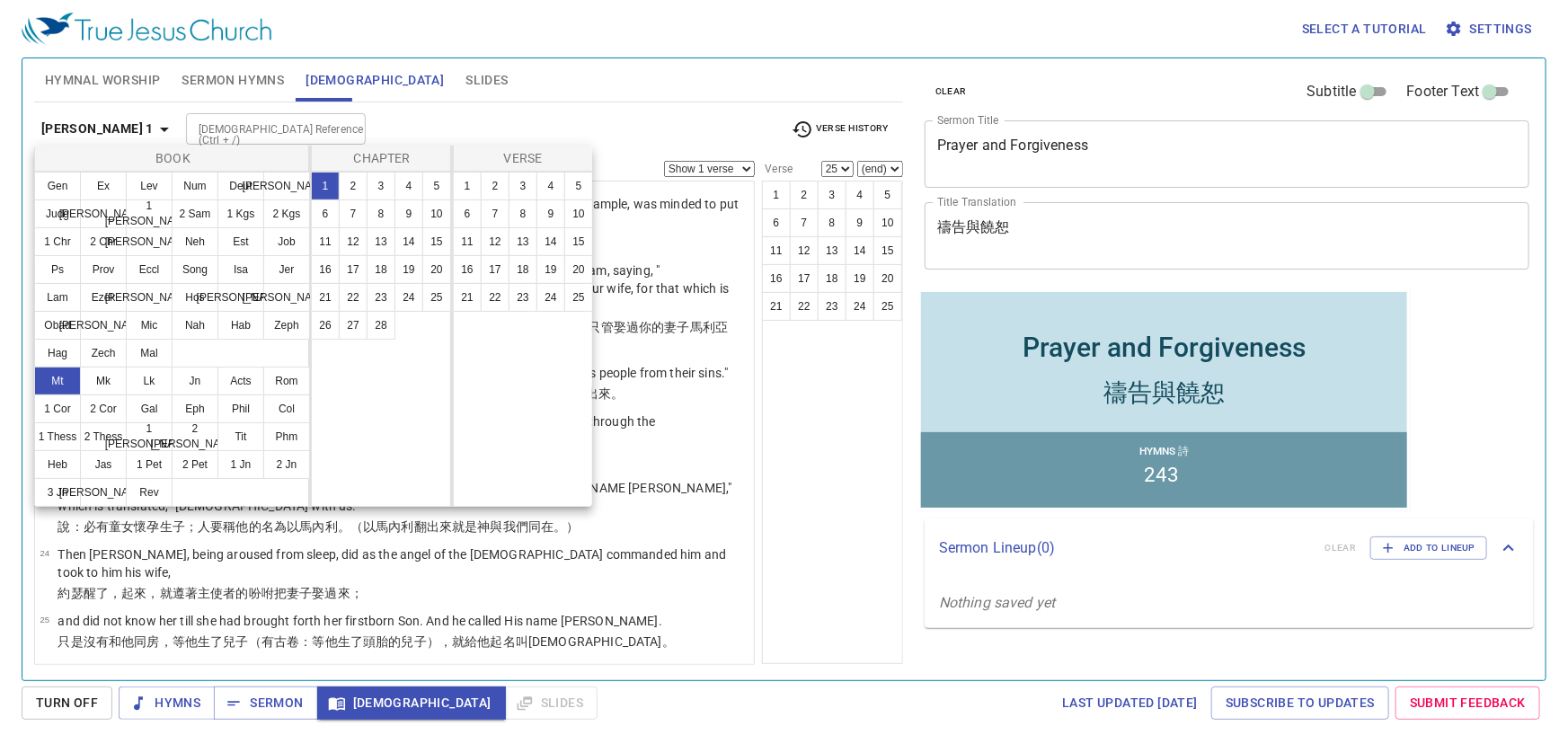
scroll to position [0, 0]
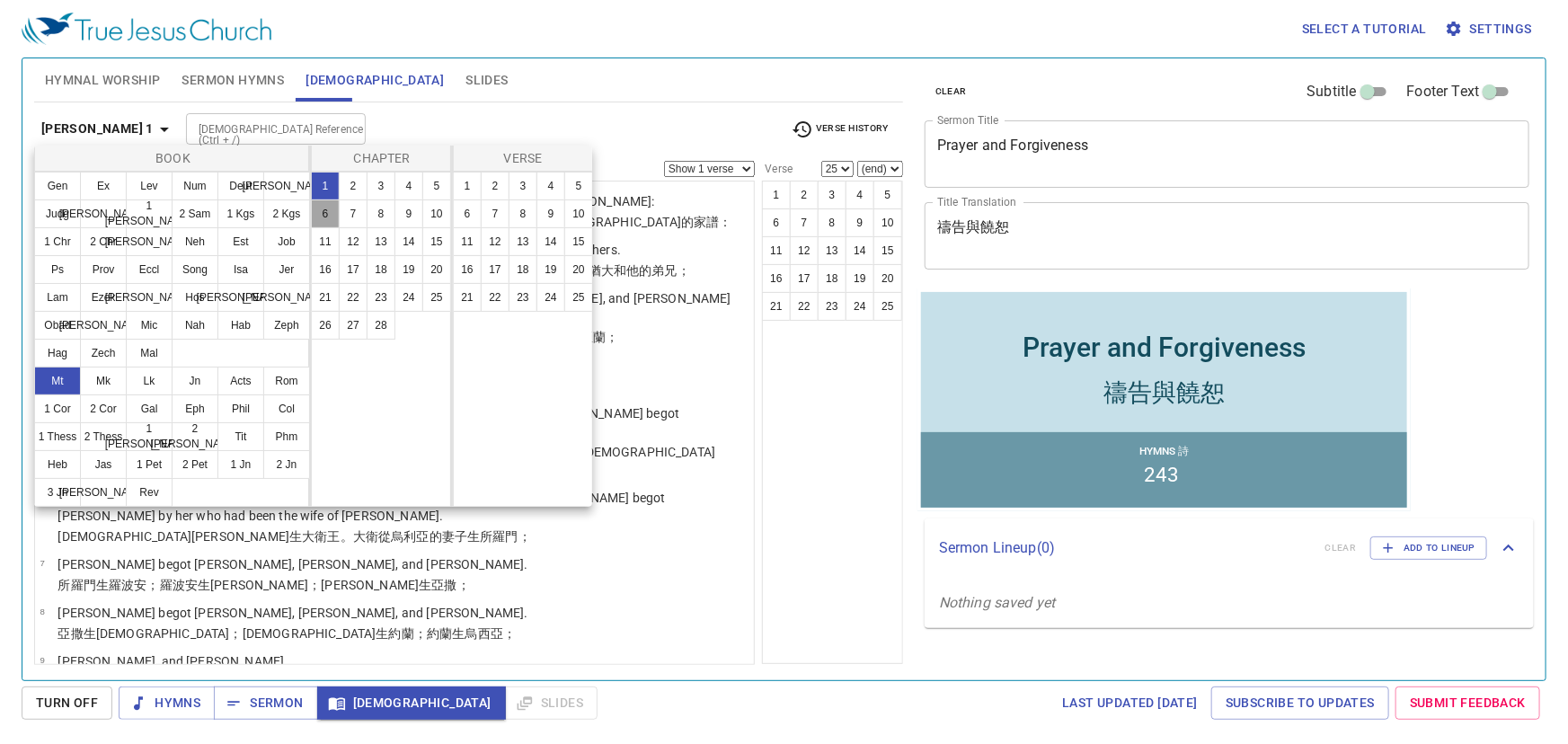
click at [324, 211] on button "6" at bounding box center [324, 213] width 29 height 29
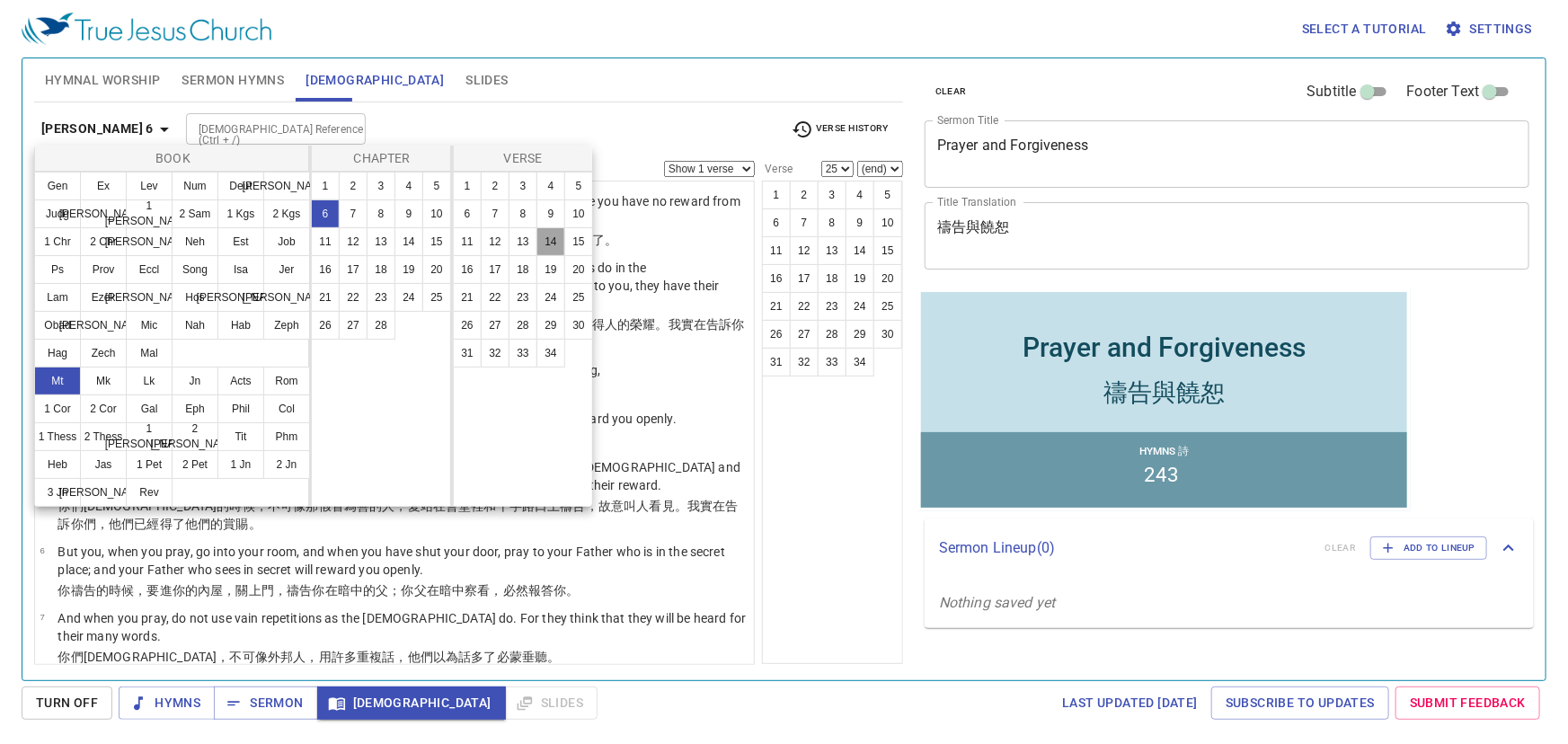
click at [548, 239] on button "14" at bounding box center [550, 242] width 29 height 29
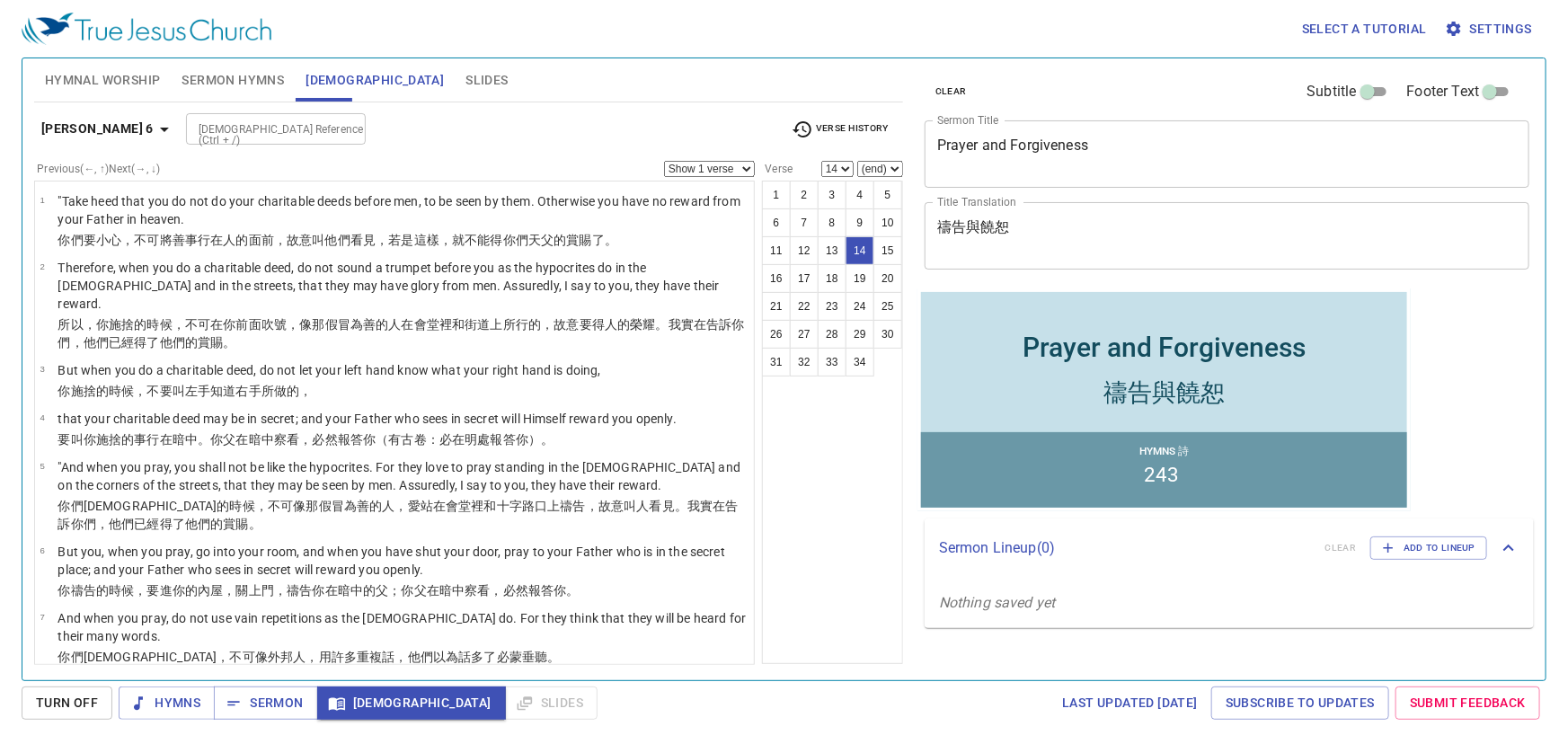
scroll to position [583, 0]
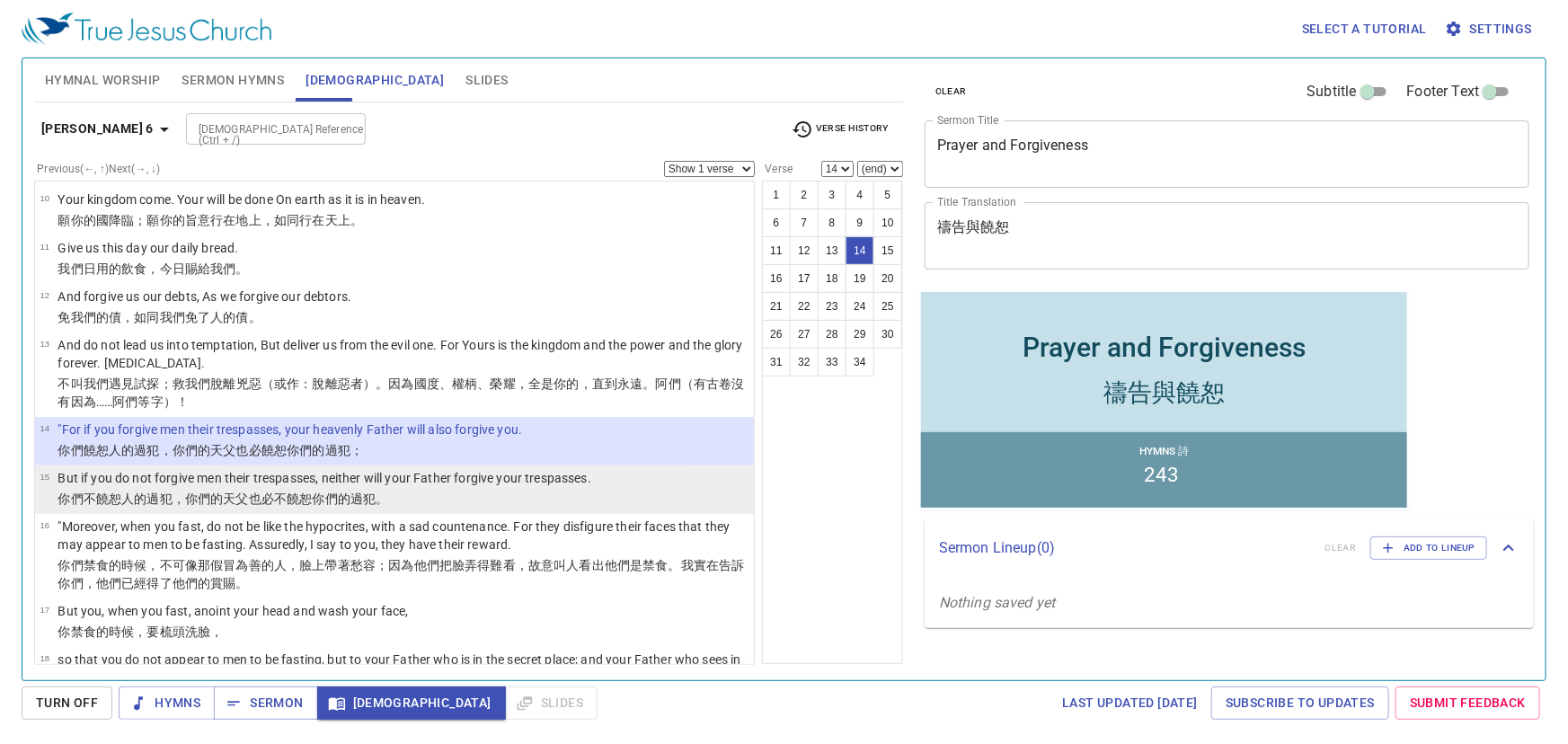
click at [166, 469] on p "But if you do not forgive men their trespasses, neither will your Father forgiv…" at bounding box center [324, 478] width 534 height 18
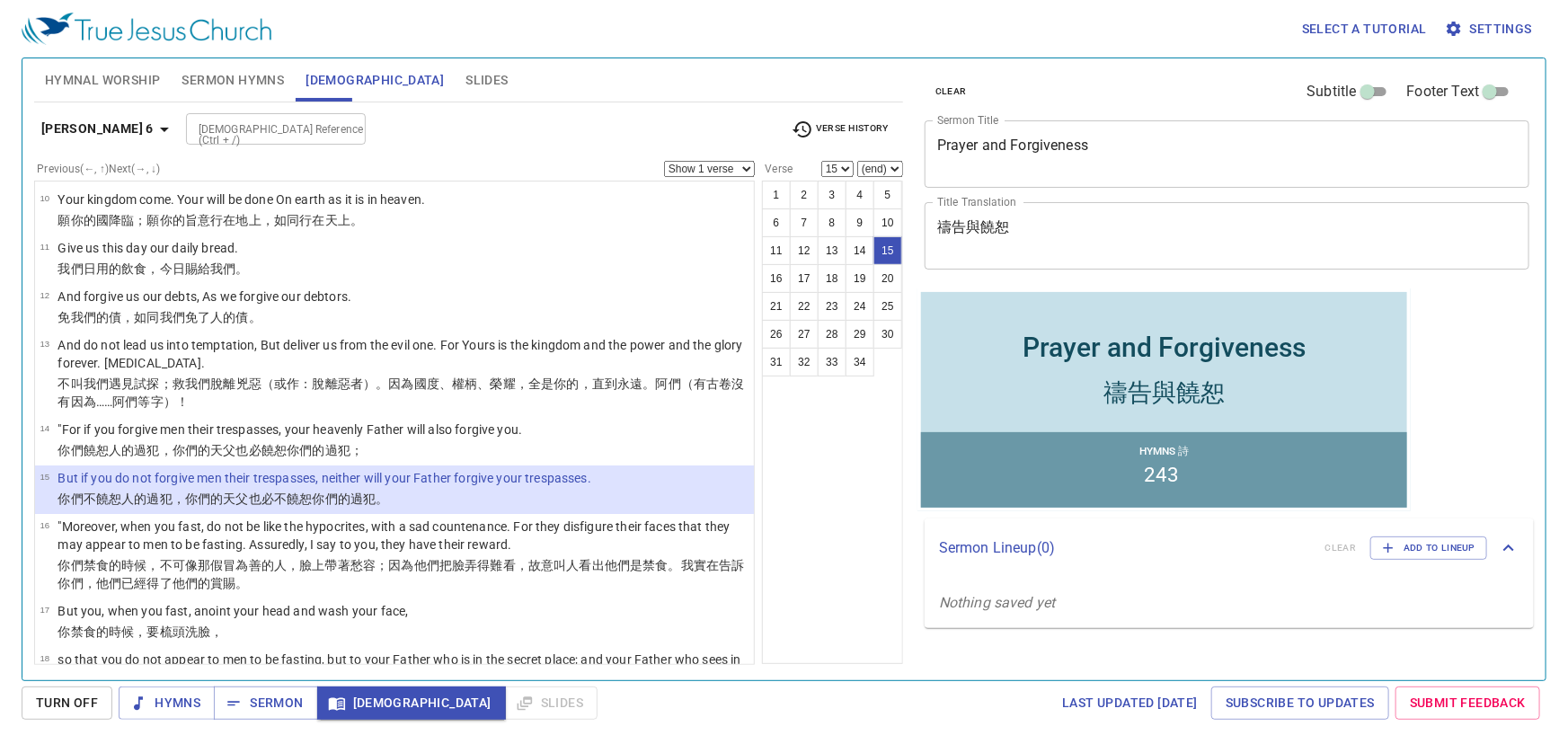
click at [743, 168] on select "Show 1 verse Show 2 verses Show 3 verses Show 4 verses Show 5 verses" at bounding box center [709, 169] width 90 height 17
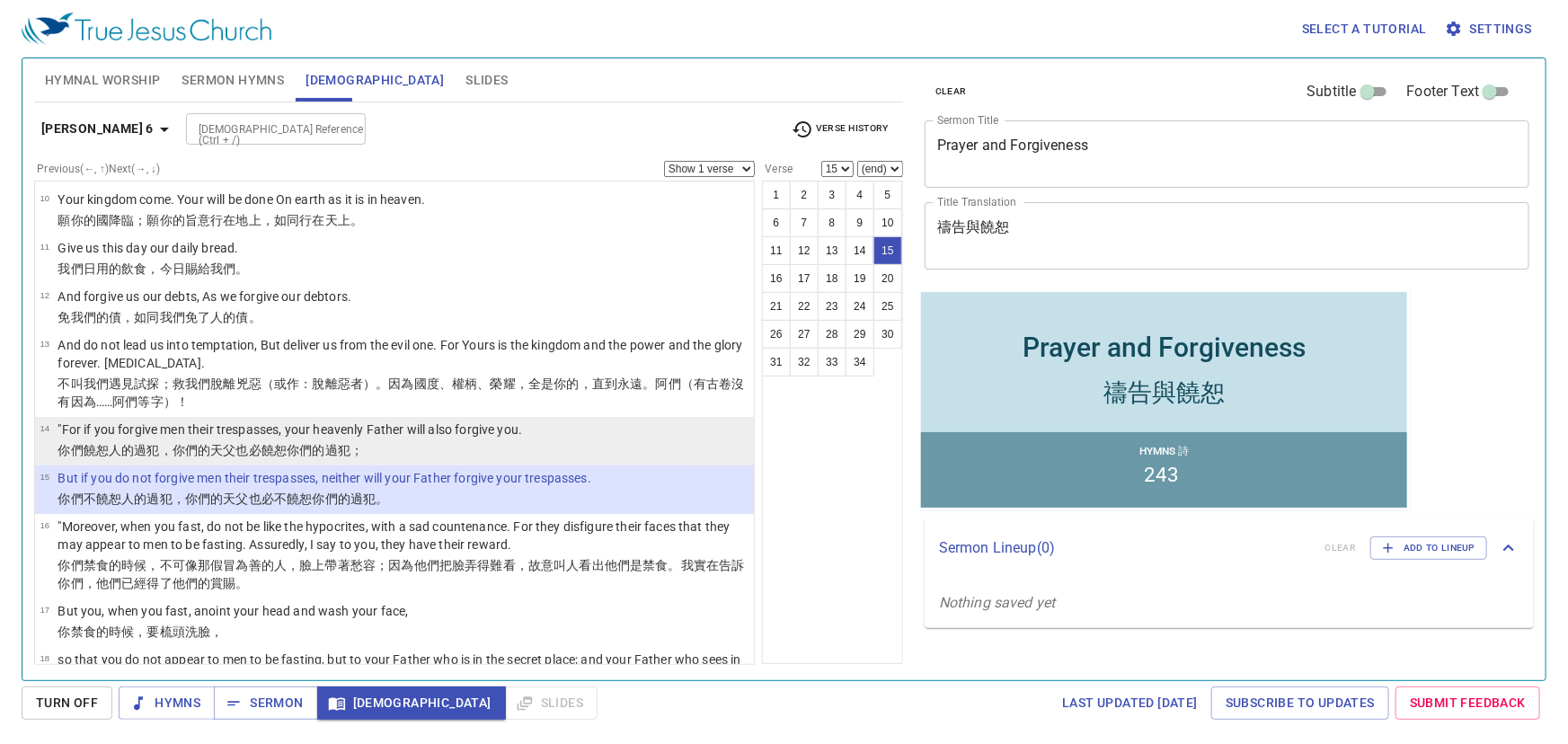
click at [269, 420] on p ""For if you forgive men their trespasses, your heavenly Father will also forgiv…" at bounding box center [289, 429] width 465 height 18
select select "14"
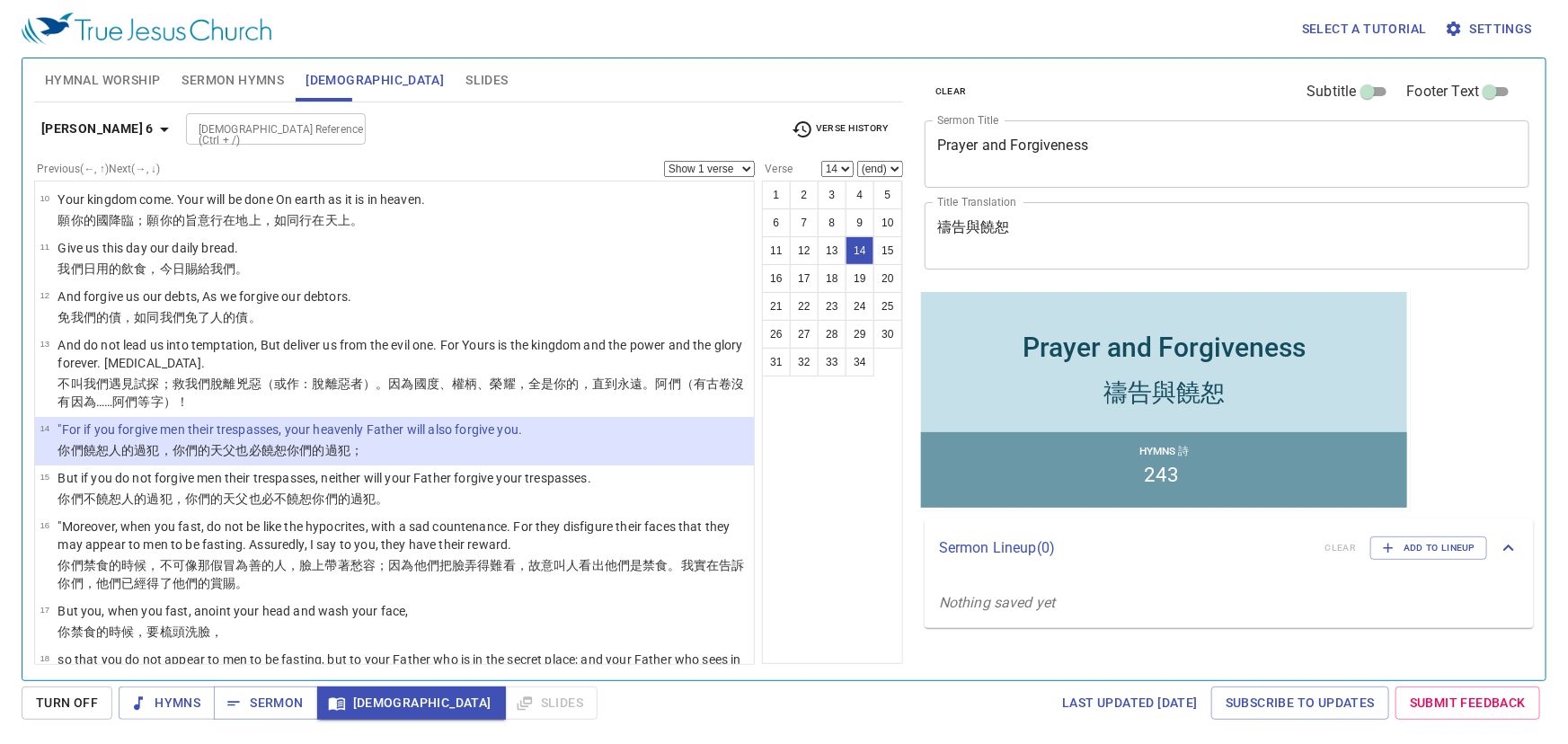
click at [741, 163] on select "Show 1 verse Show 2 verses Show 3 verses Show 4 verses Show 5 verses" at bounding box center [709, 169] width 90 height 17
click at [665, 160] on select "Show 1 verse Show 2 verses Show 3 verses Show 4 verses Show 5 verses" at bounding box center [709, 169] width 90 height 17
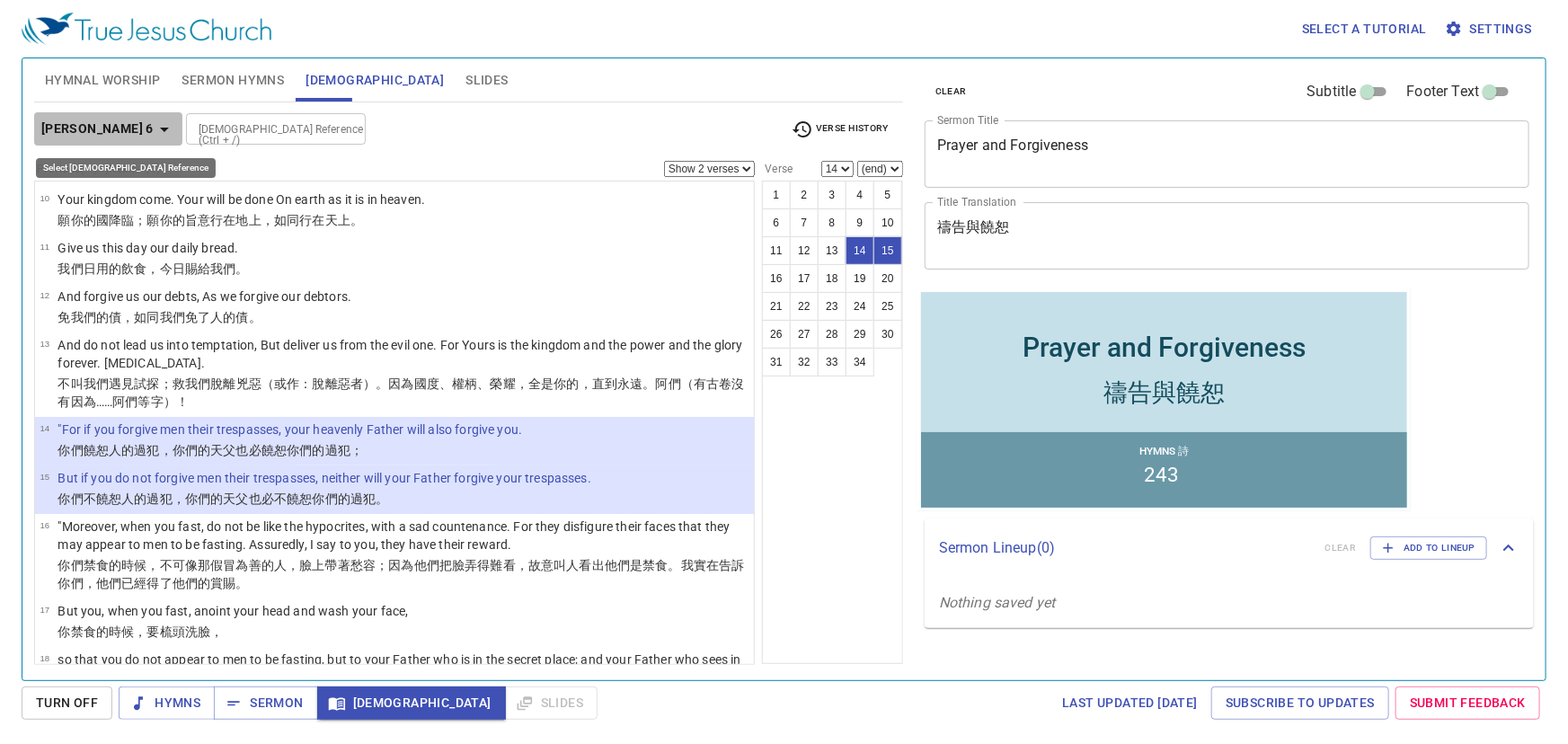
click at [154, 130] on icon "button" at bounding box center [164, 129] width 21 height 21
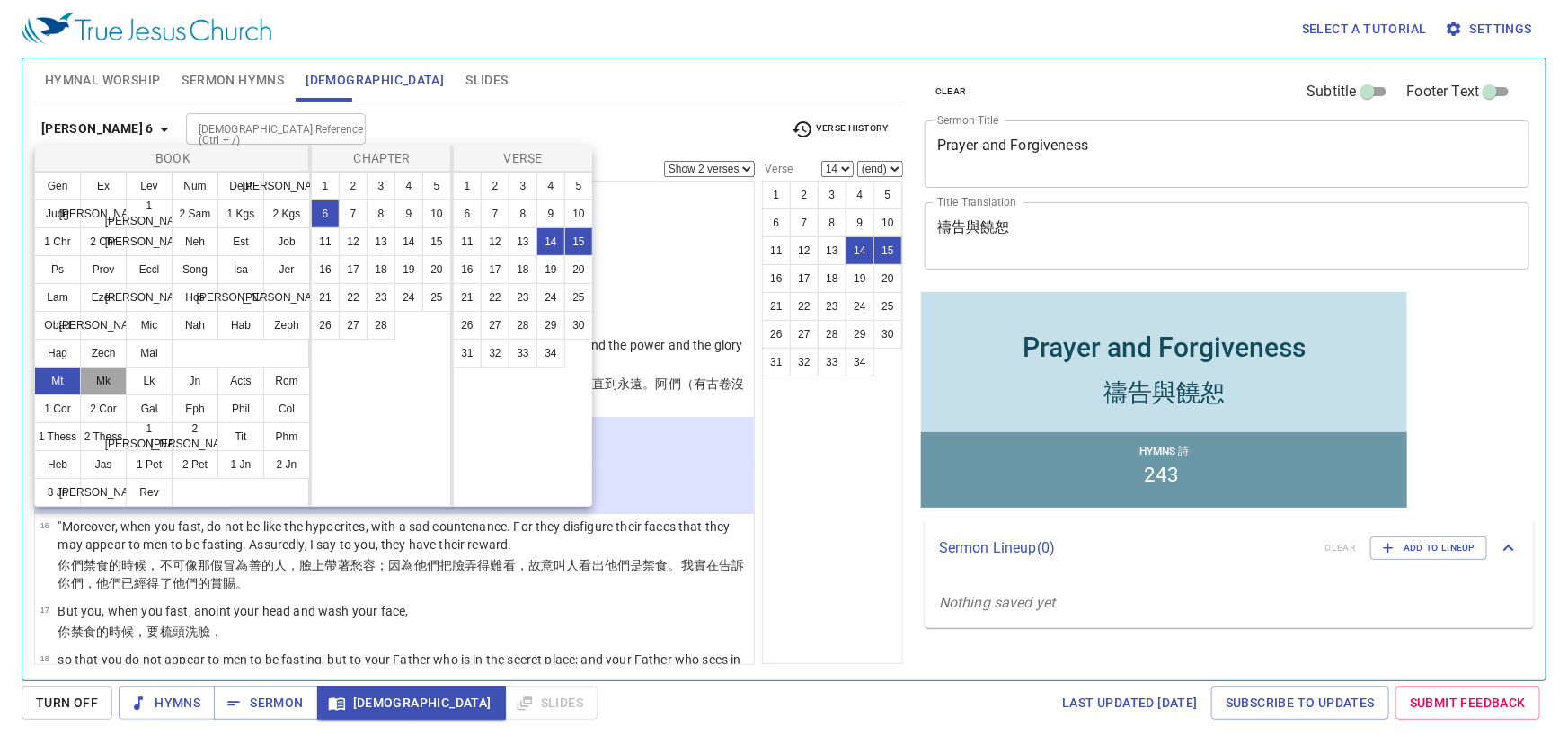
click at [100, 380] on button "Mk" at bounding box center [103, 381] width 47 height 29
select select "1"
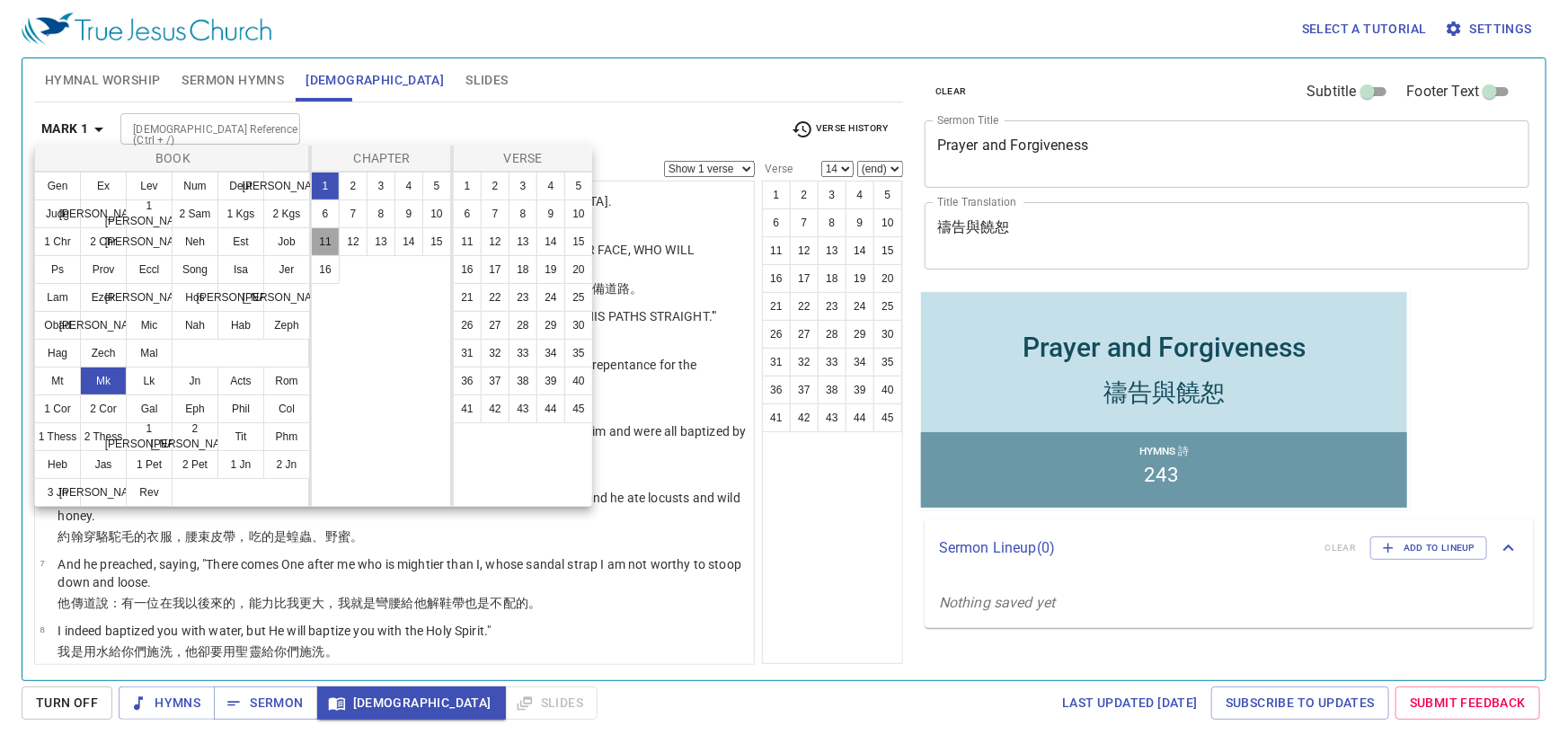
click at [316, 233] on button "11" at bounding box center [324, 242] width 29 height 29
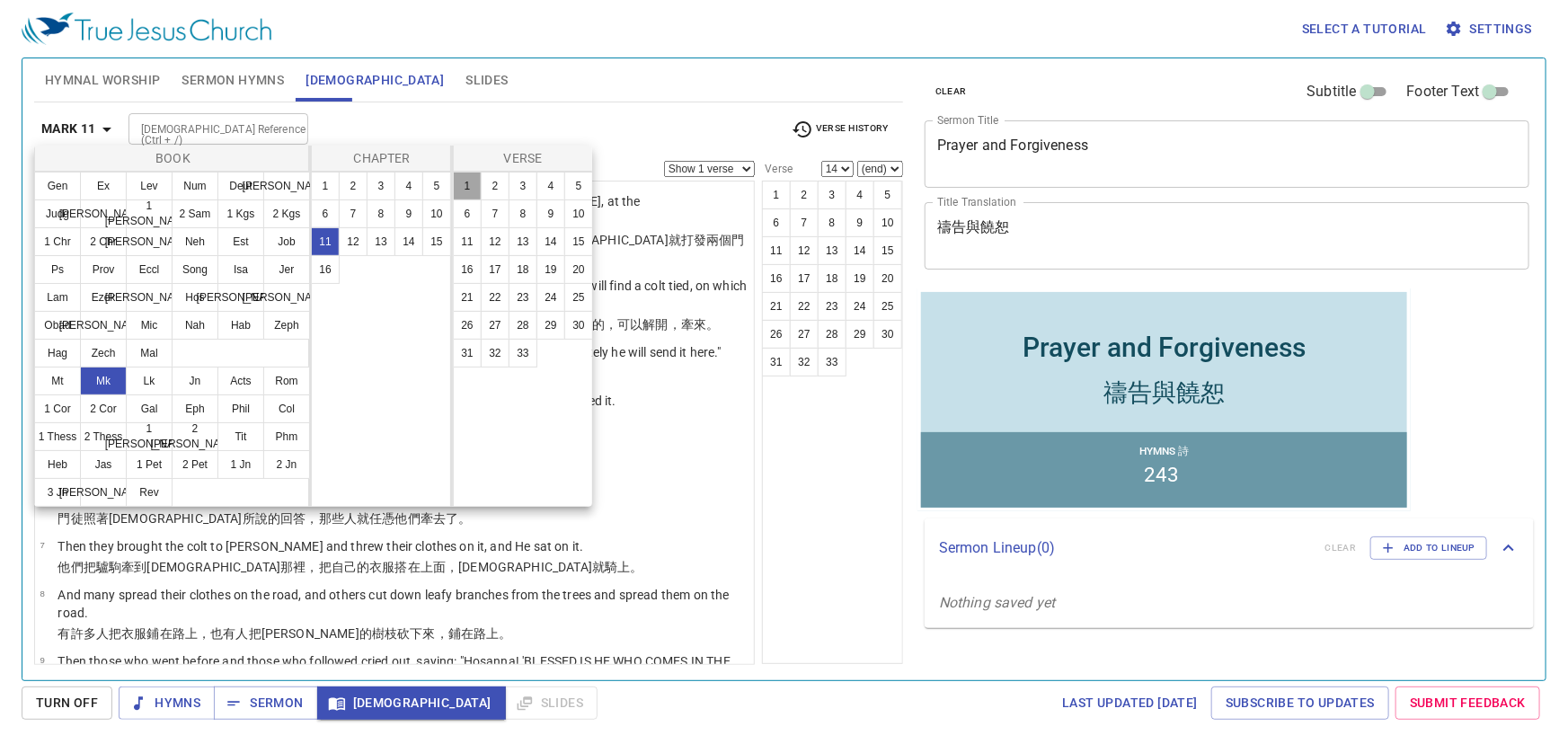
click at [469, 181] on button "1" at bounding box center [466, 185] width 29 height 29
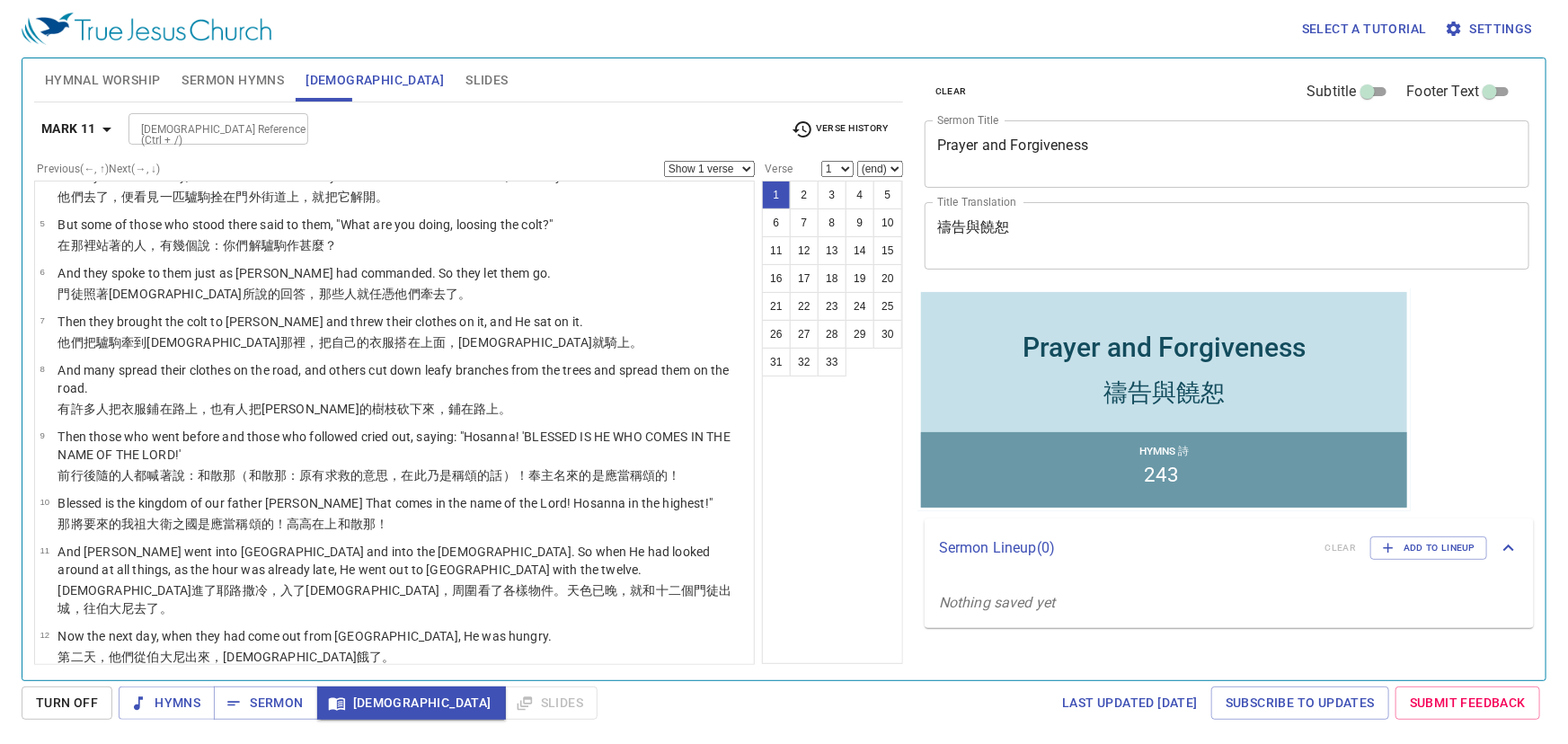
scroll to position [244, 0]
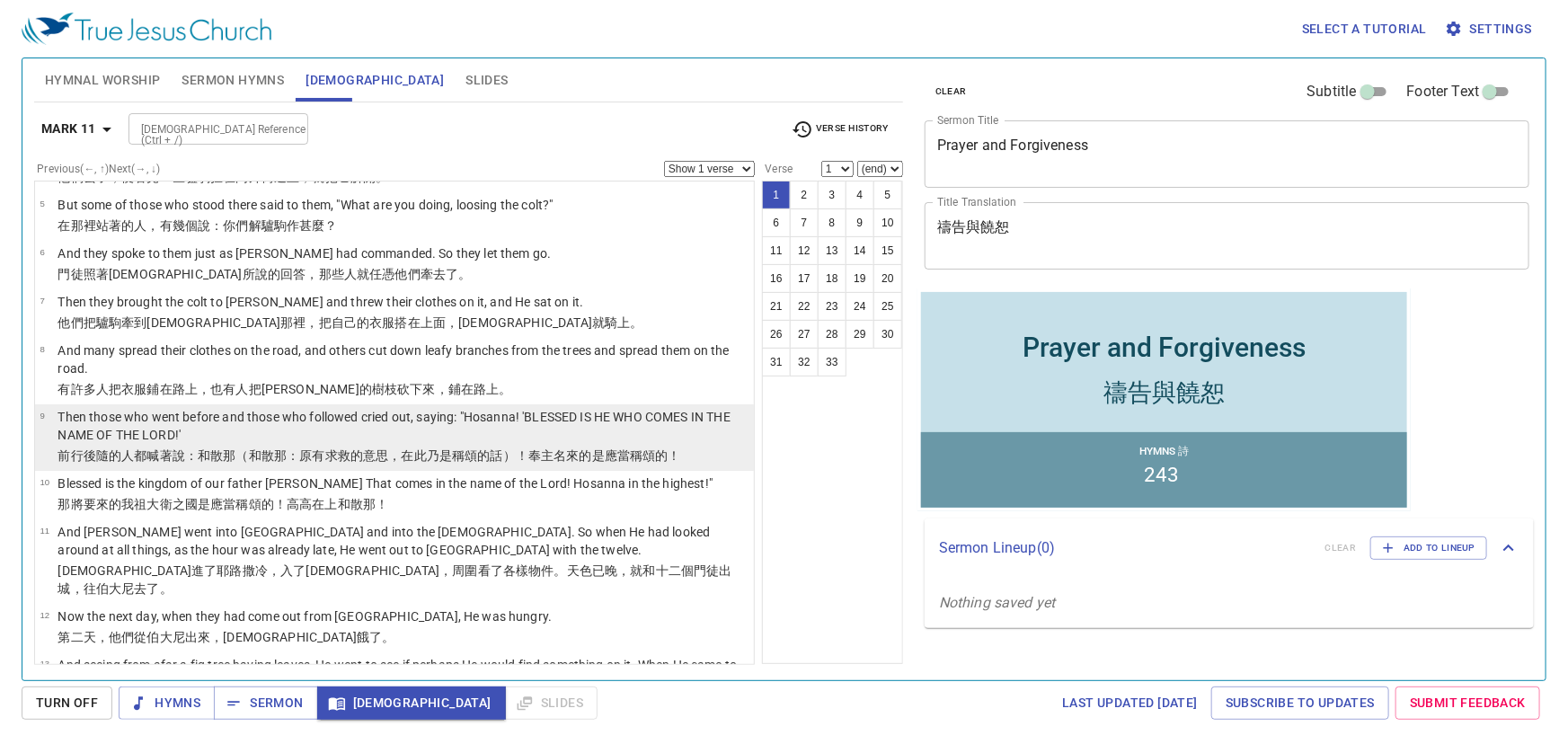
click at [203, 408] on p "Then those who went before and those who followed cried out, saying: "Hosanna! …" at bounding box center [403, 426] width 691 height 36
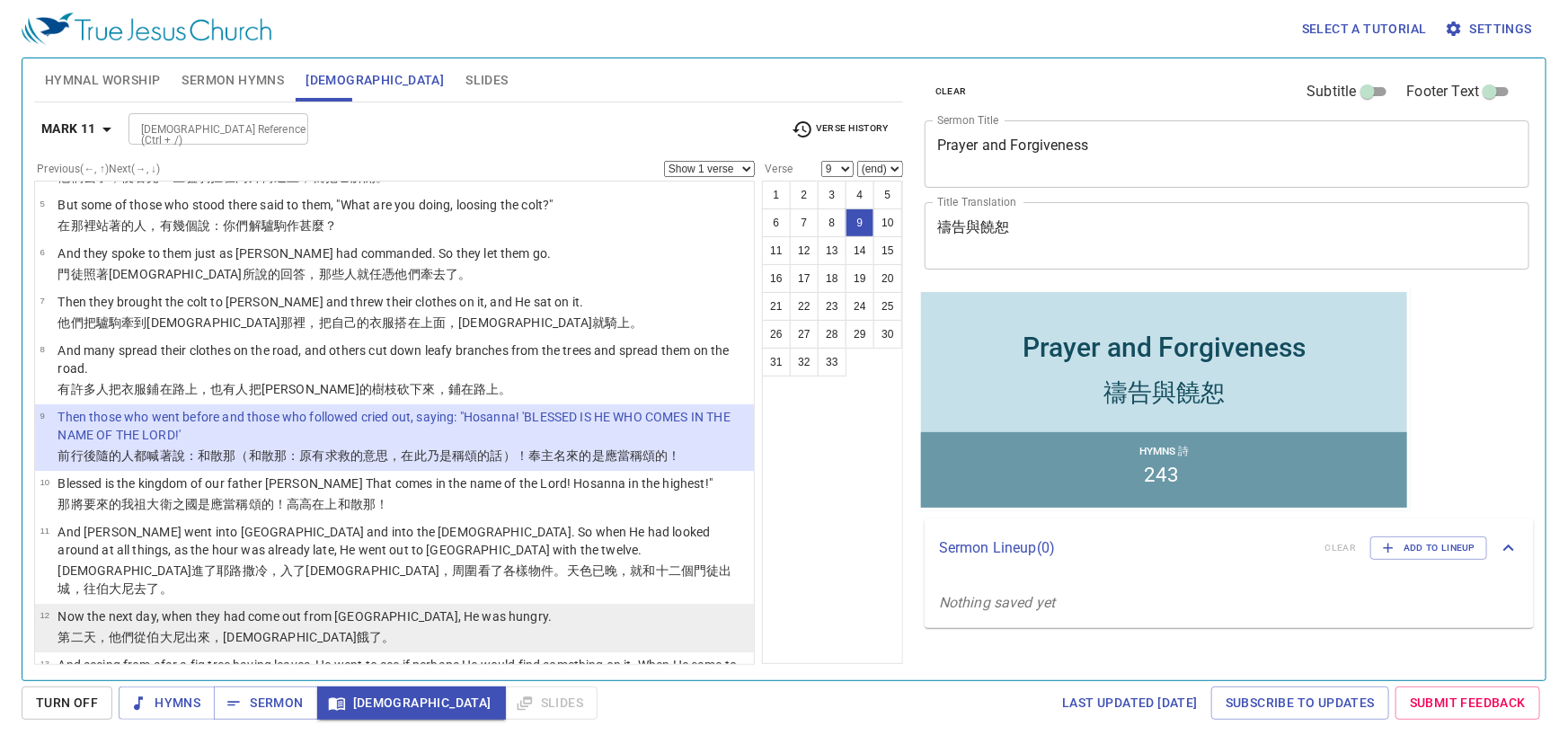
click at [147, 630] on wg575 "伯大尼 出來 ，耶穌餓了 。" at bounding box center [270, 637] width 248 height 15
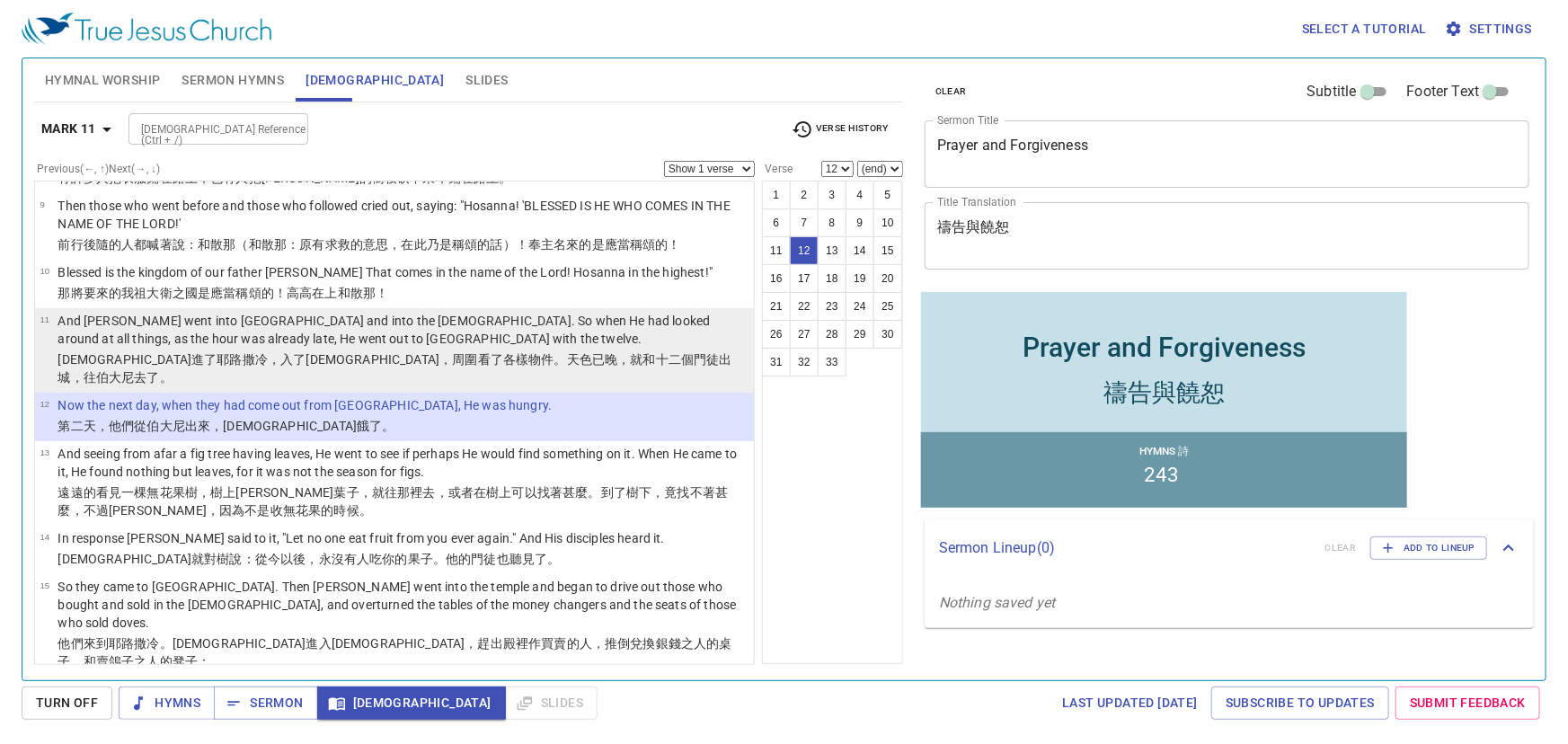
scroll to position [490, 0]
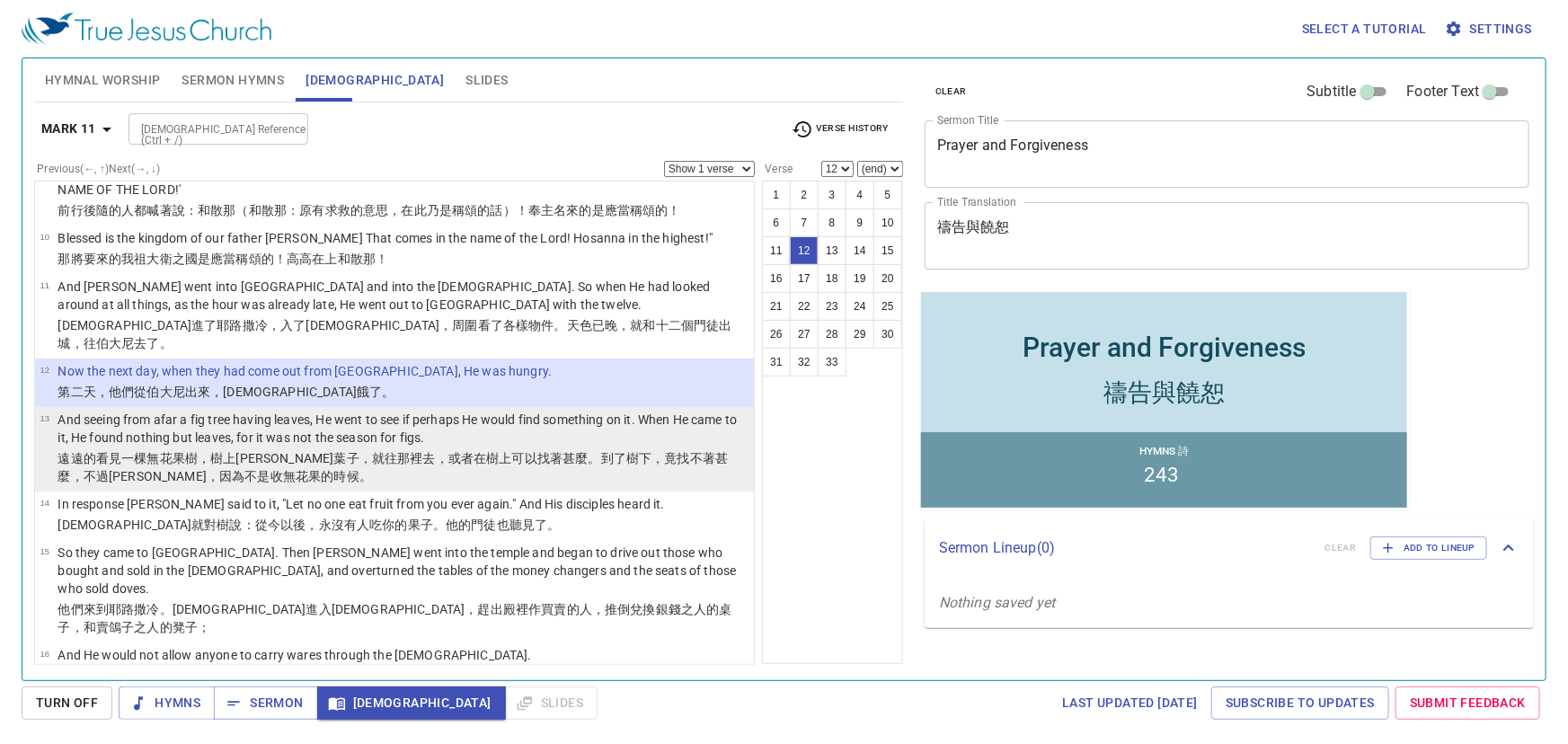
click at [230, 410] on p "And seeing from afar a fig tree having leaves, He went to see if perhaps He wou…" at bounding box center [403, 428] width 691 height 36
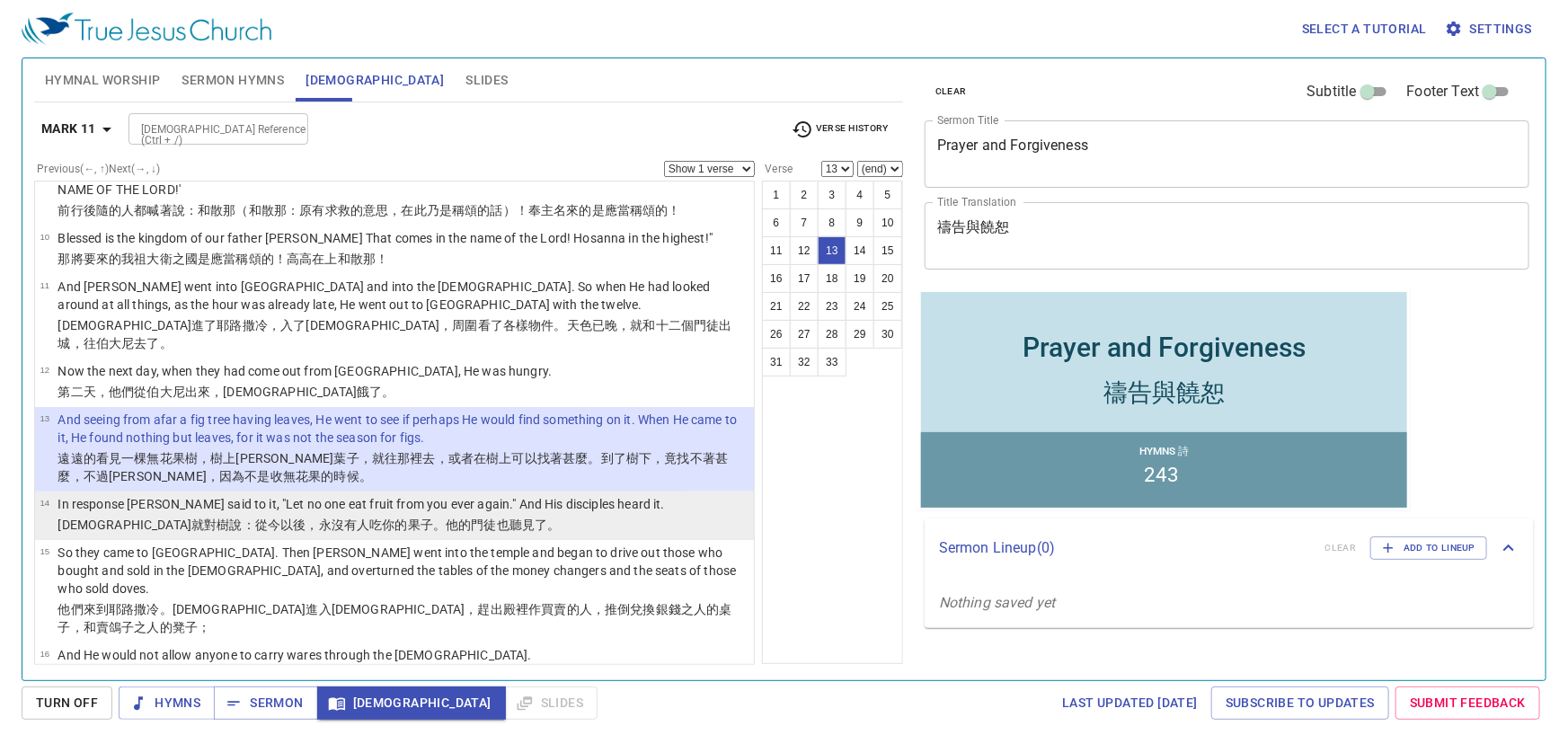
click at [242, 517] on wg2036 "：從今以後 ，永 沒有人 吃 你 的 果子 。他的 門徒 也聽見了 。" at bounding box center [401, 525] width 318 height 15
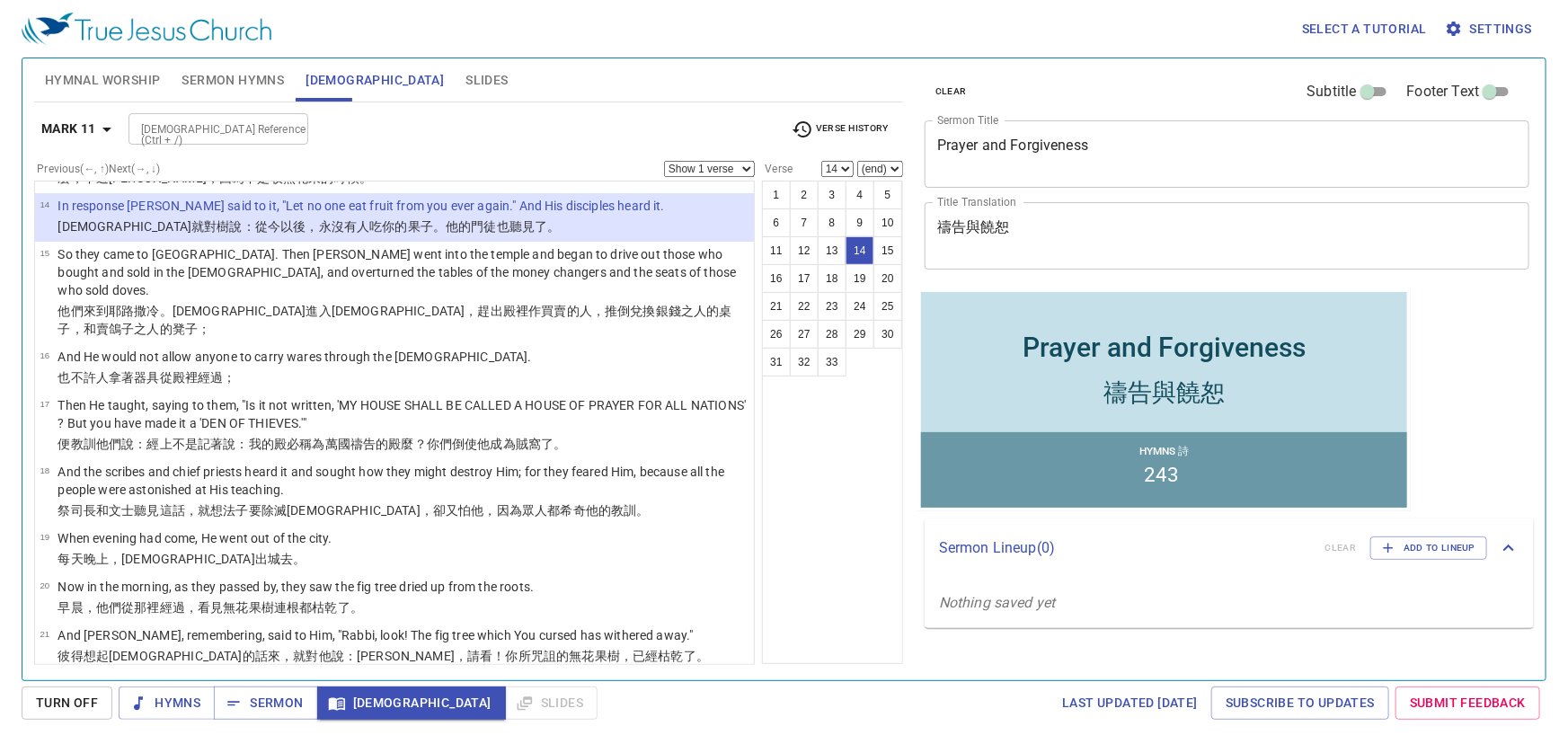
scroll to position [792, 0]
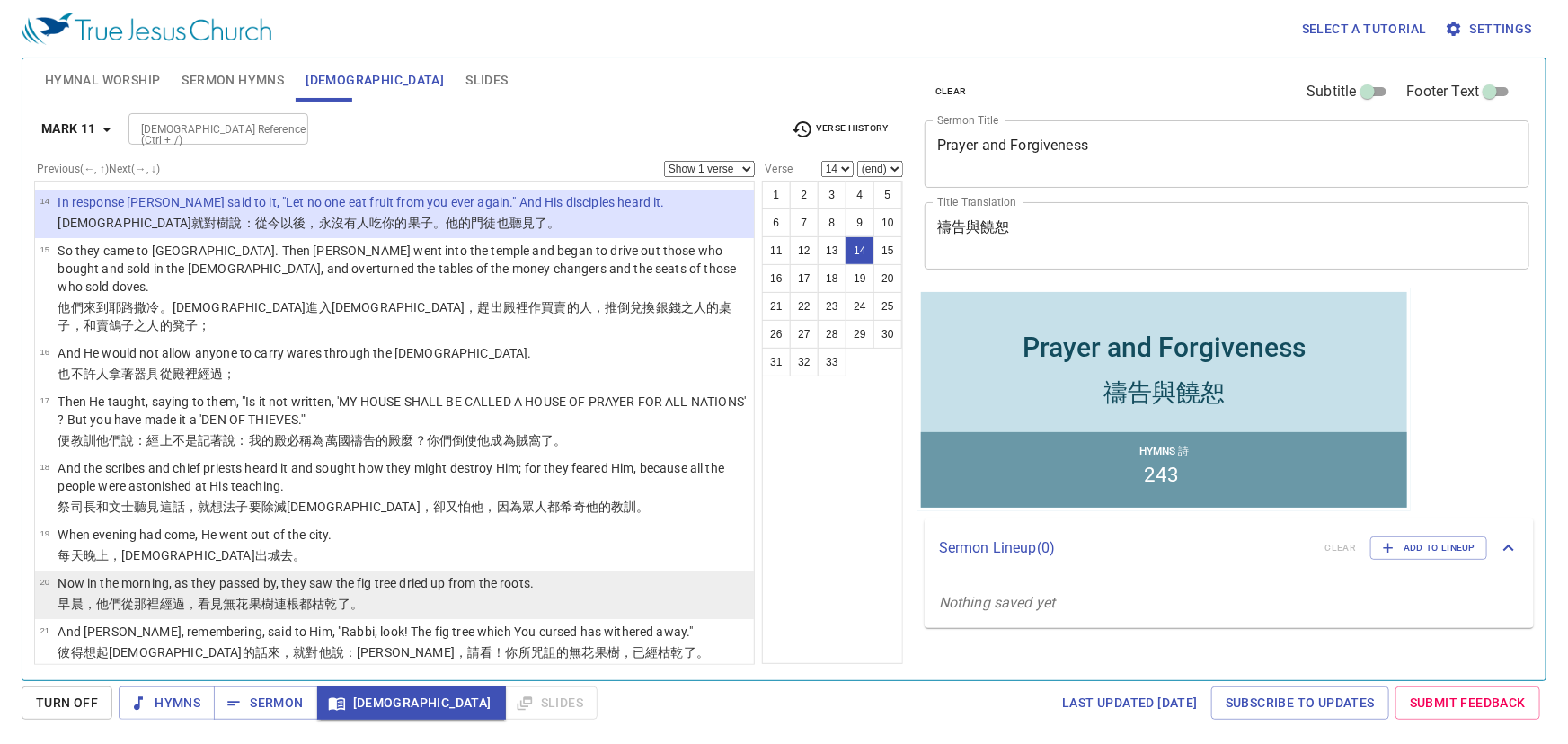
click at [46, 577] on span "20" at bounding box center [44, 582] width 10 height 10
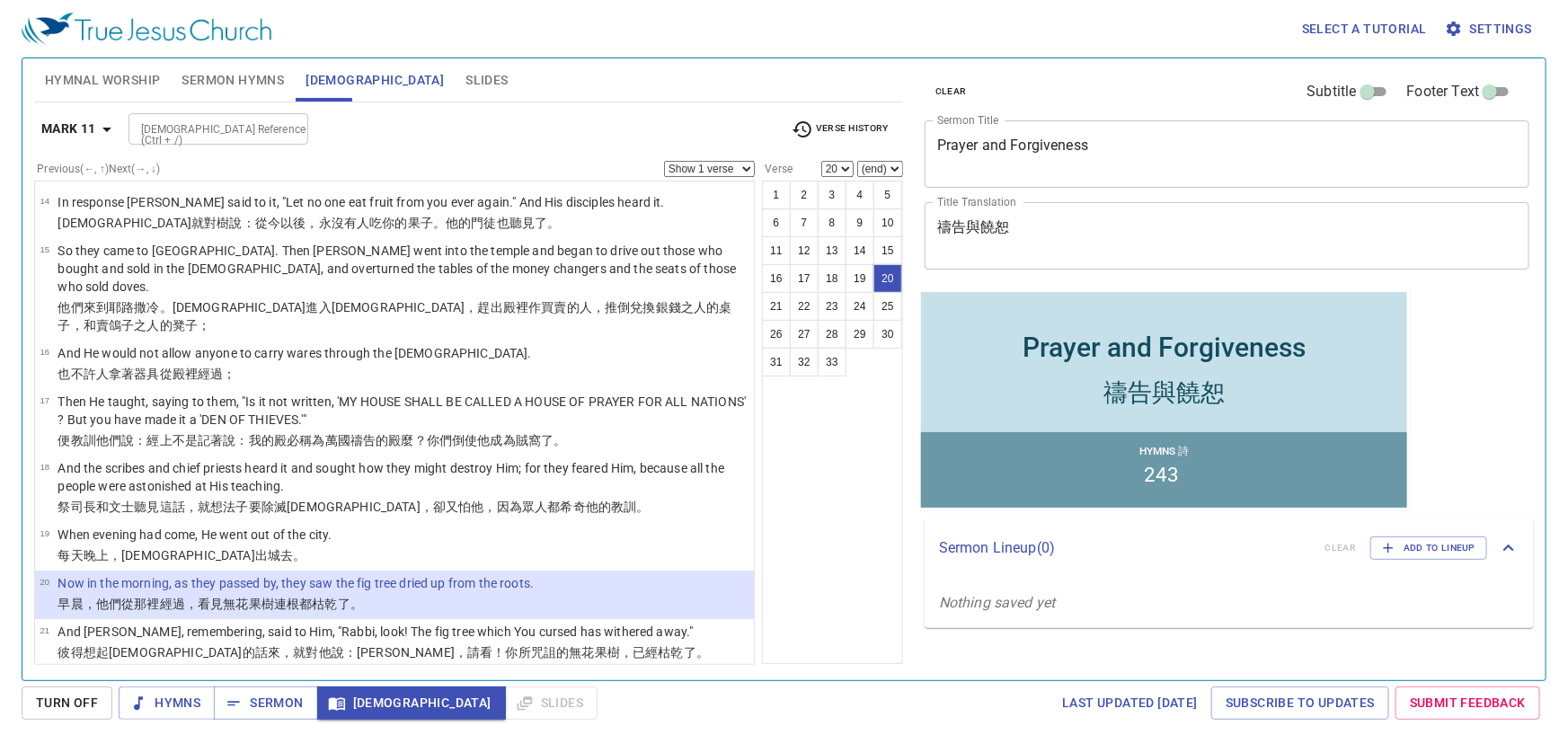
click at [166, 671] on td "So Jesus answered and said to them, "Have faith in God." at bounding box center [304, 681] width 494 height 20
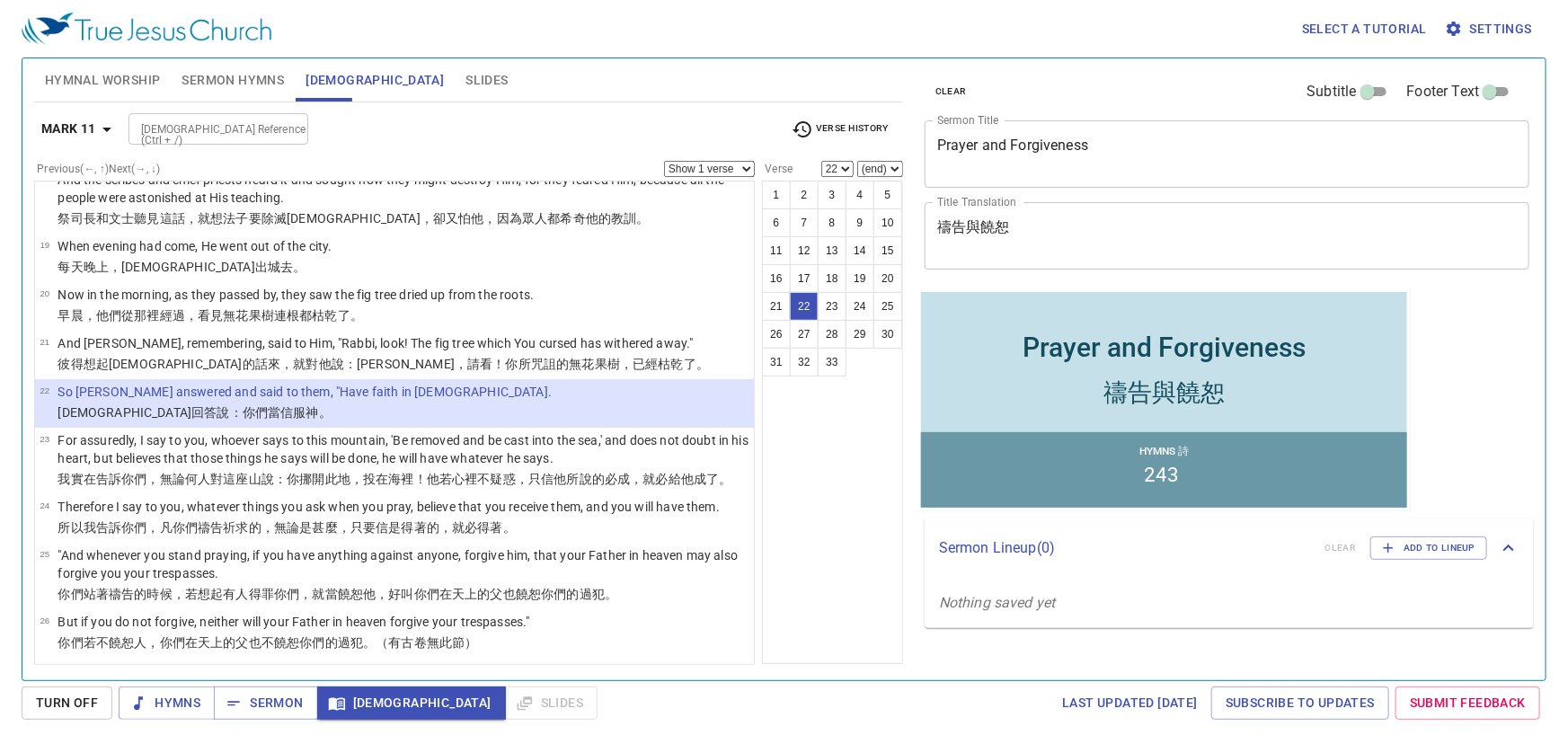
scroll to position [1084, 0]
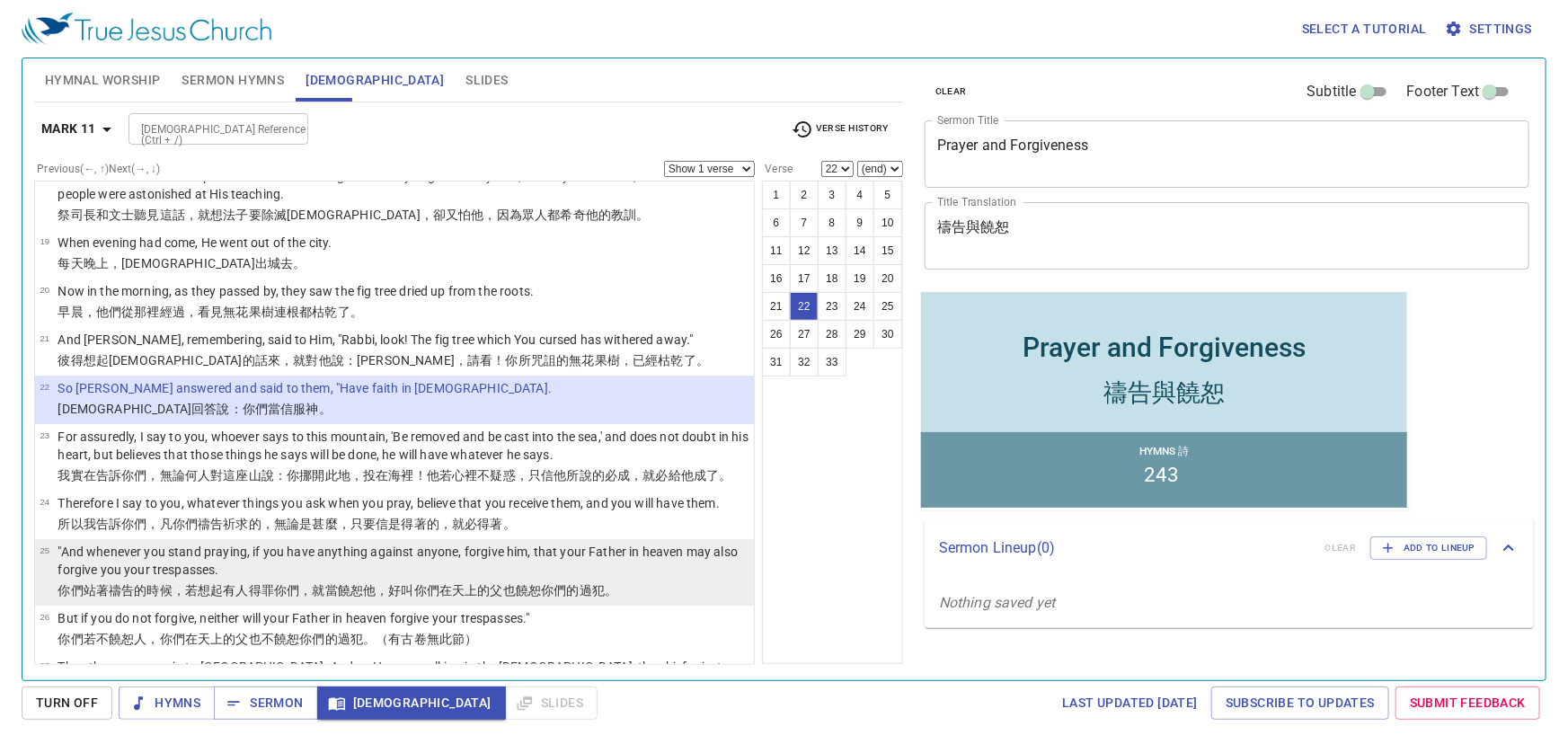
click at [86, 543] on p ""And whenever you stand praying, if you have anything against anyone, forgive h…" at bounding box center [403, 561] width 691 height 36
select select "25"
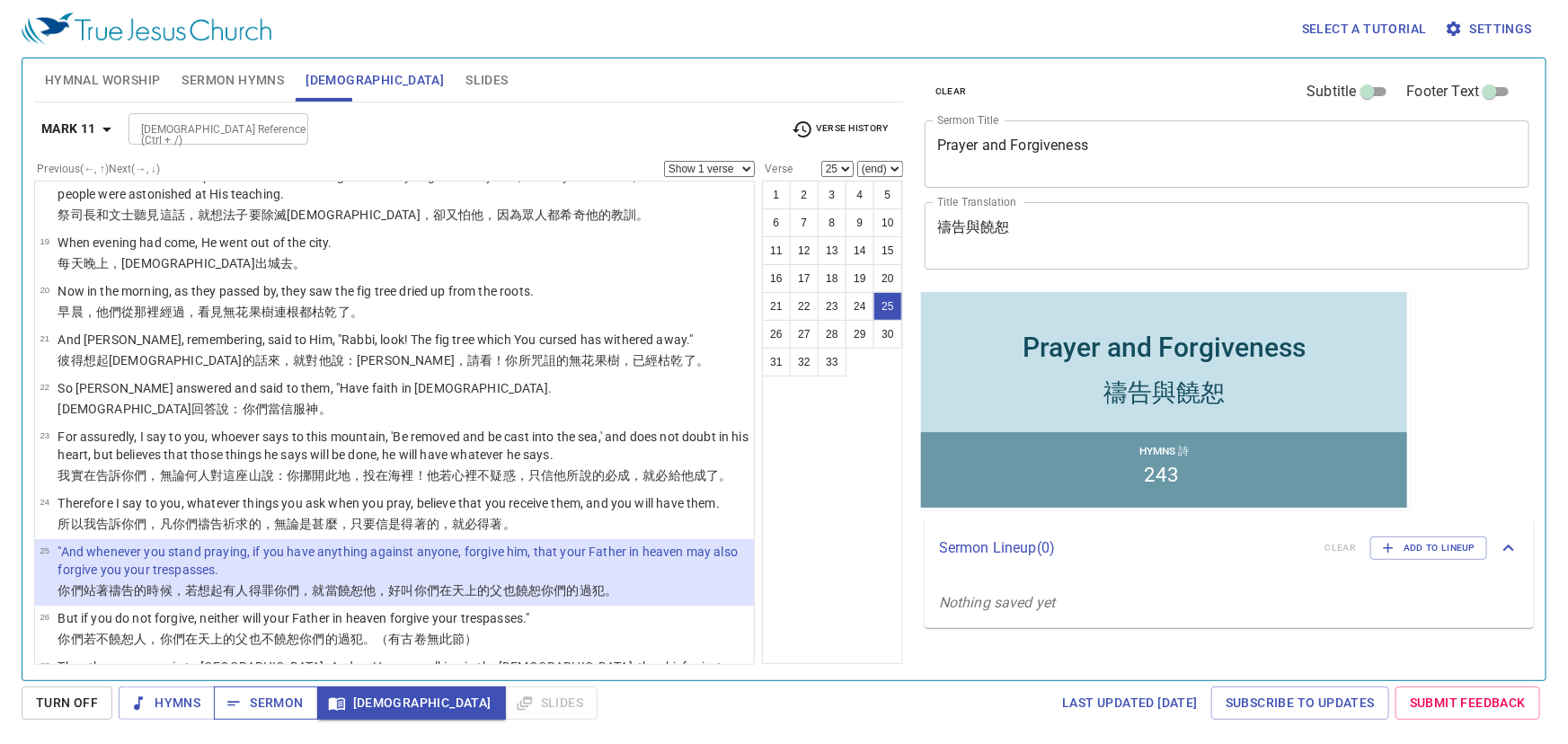
click at [288, 707] on span "Sermon" at bounding box center [265, 703] width 75 height 22
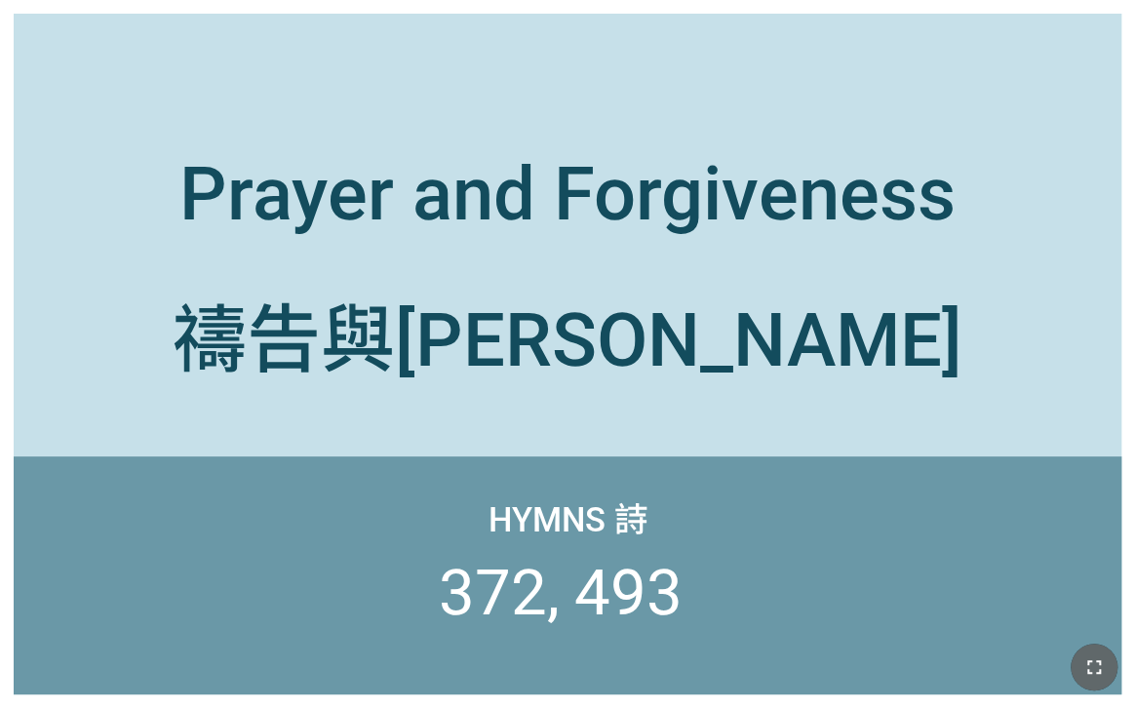
click at [1098, 647] on button "button" at bounding box center [1093, 666] width 47 height 47
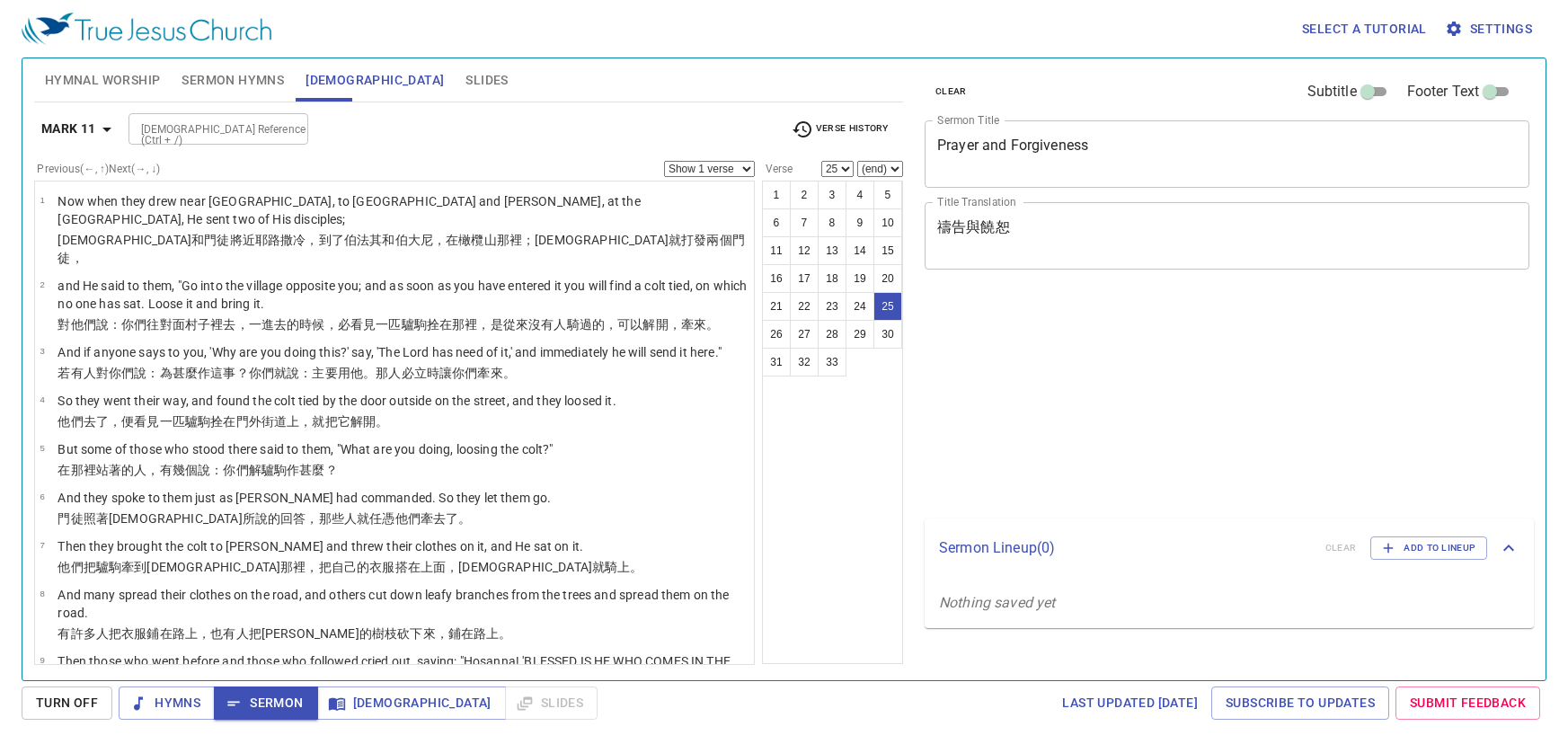
select select "25"
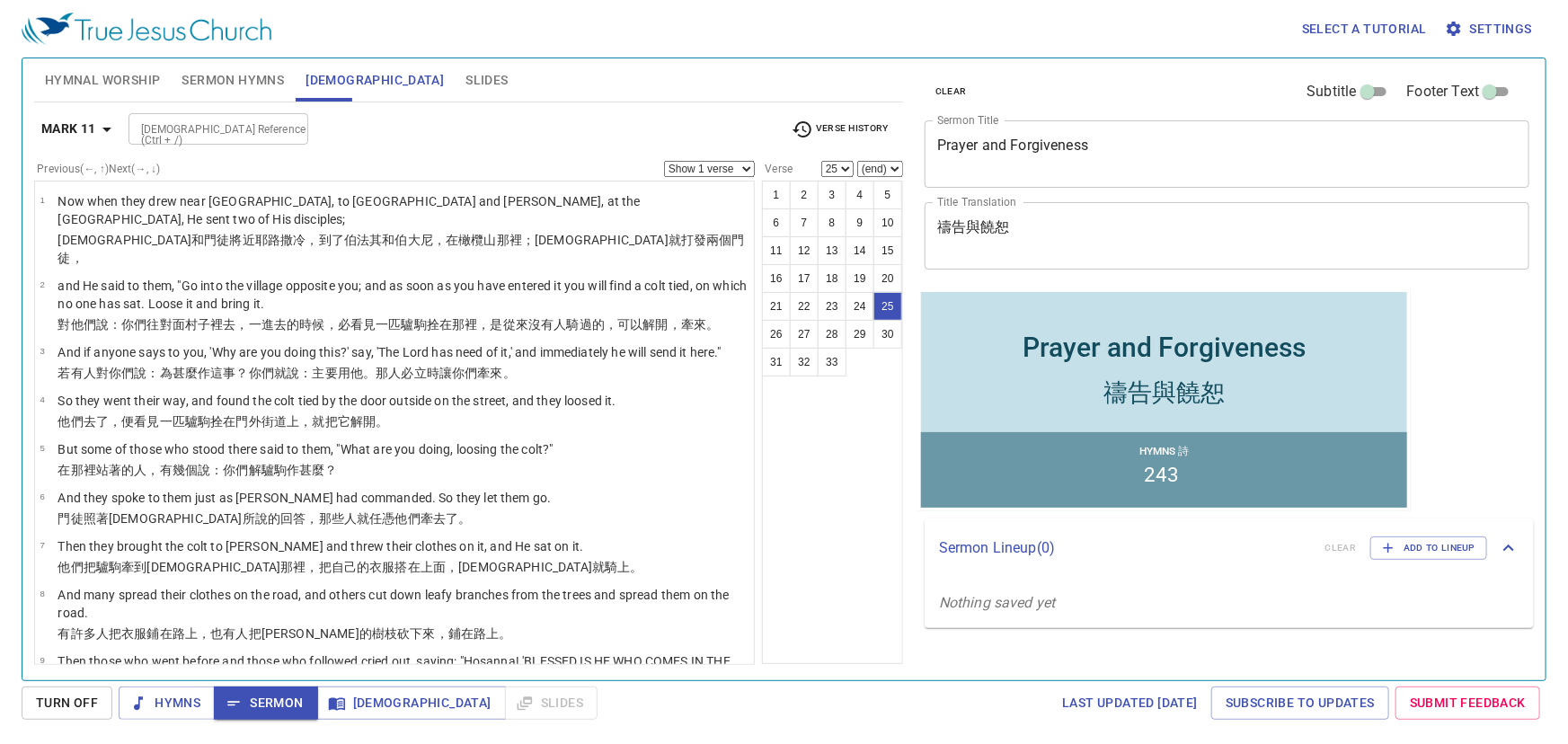
scroll to position [1084, 0]
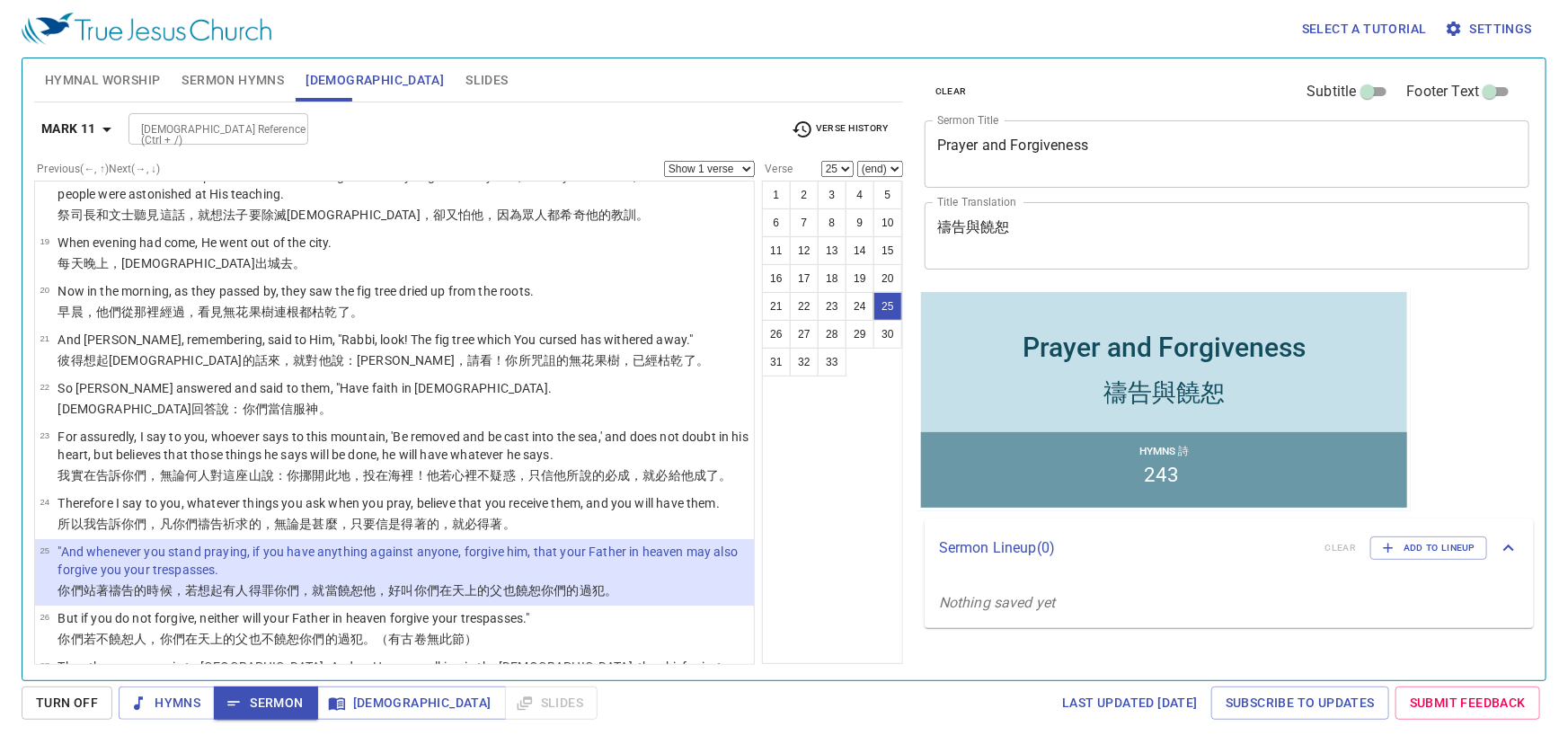
click at [466, 74] on span "Slides" at bounding box center [487, 80] width 42 height 22
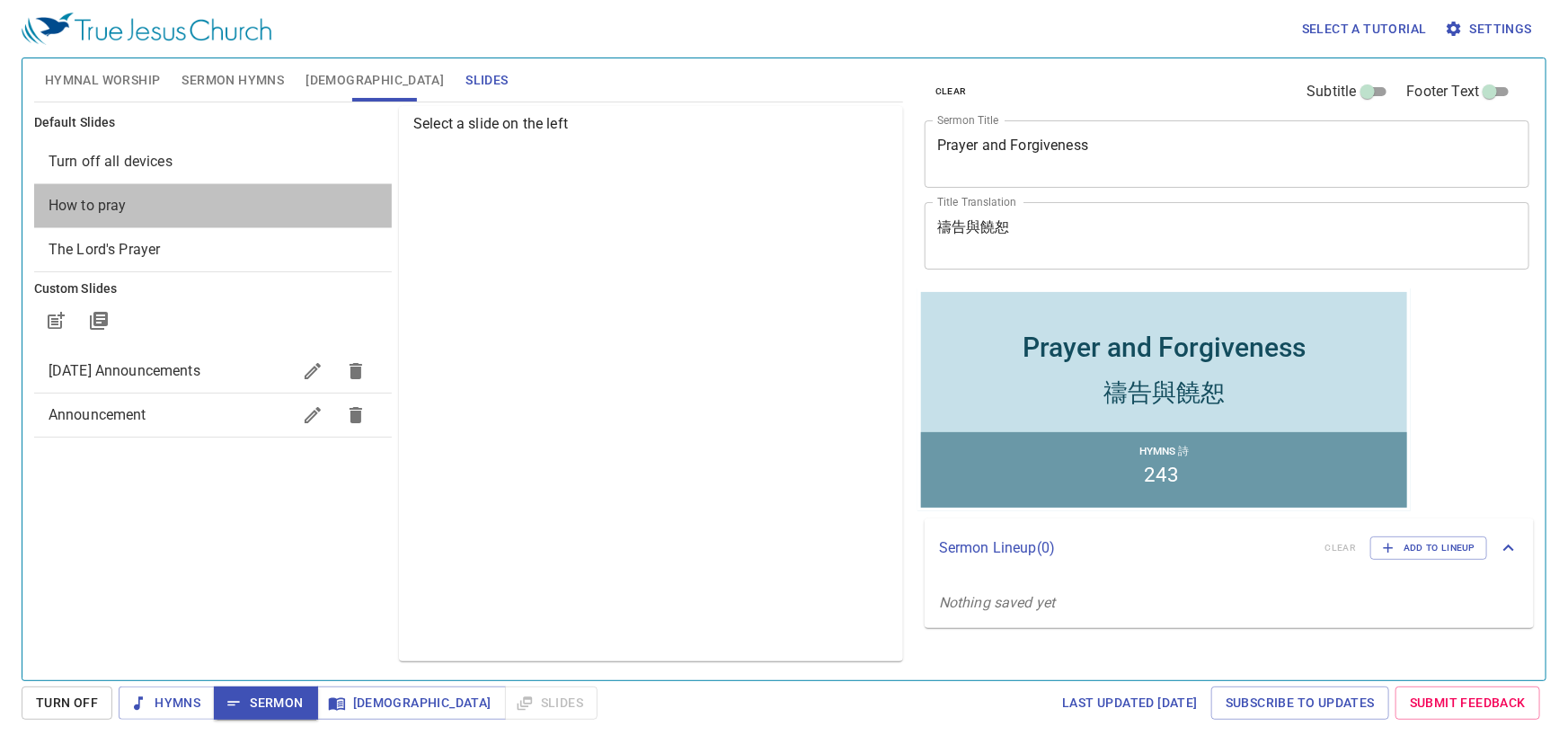
click at [106, 197] on span "How to pray" at bounding box center [88, 205] width 78 height 18
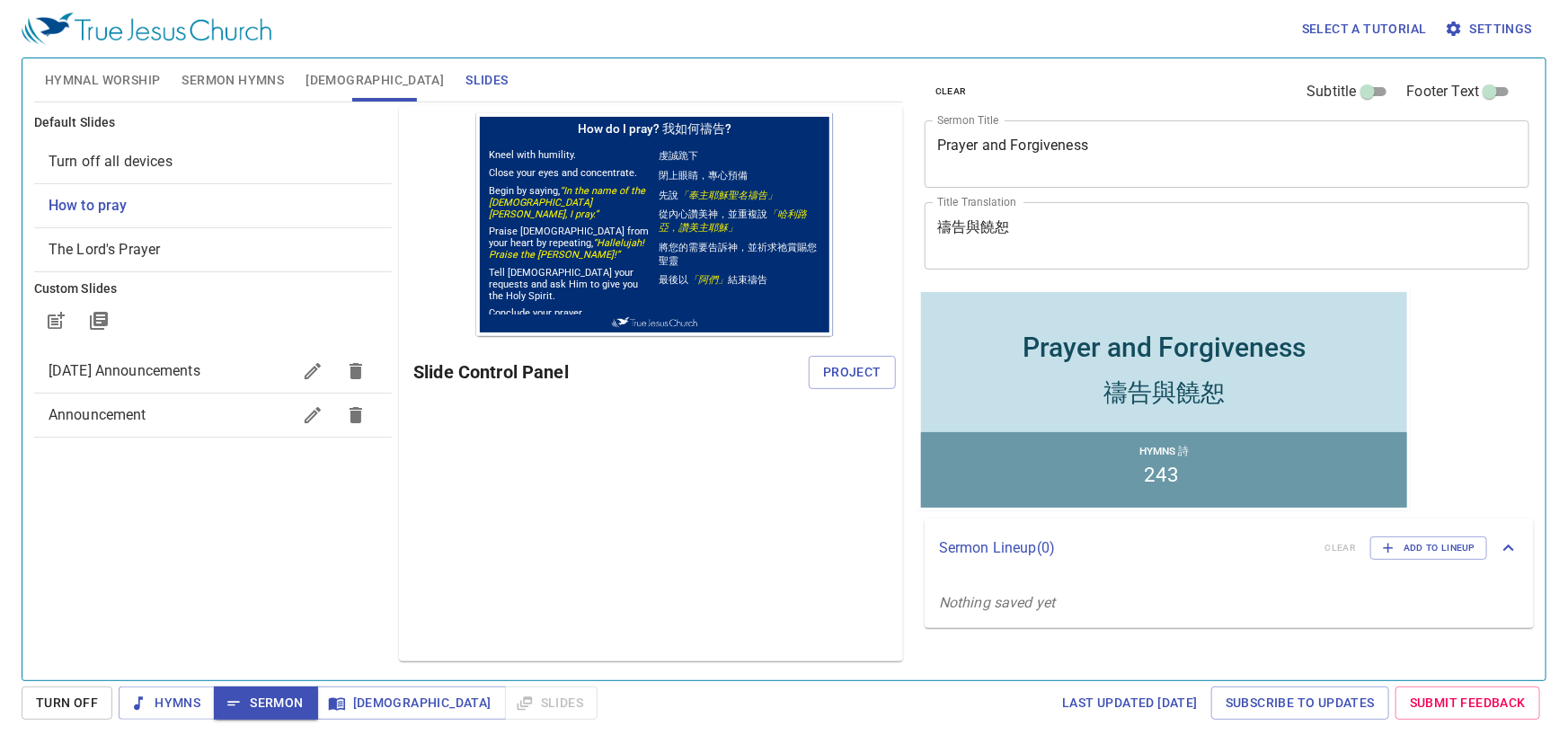
scroll to position [0, 0]
click at [868, 368] on span "Project" at bounding box center [852, 372] width 58 height 22
click at [297, 699] on span "Sermon" at bounding box center [265, 703] width 75 height 22
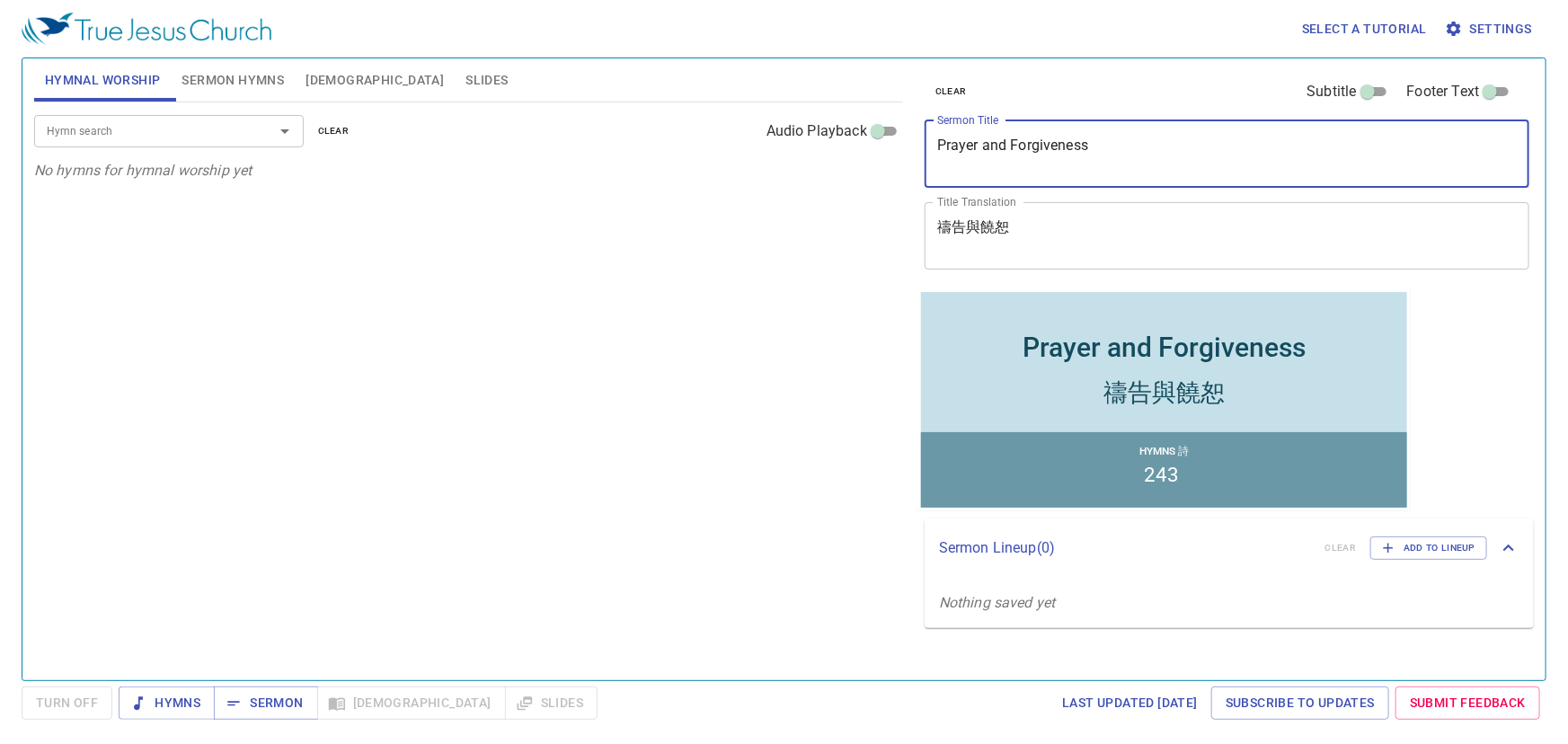
drag, startPoint x: 1110, startPoint y: 155, endPoint x: 925, endPoint y: 153, distance: 185.0
click at [925, 153] on div "Prayer and Forgiveness x Sermon Title" at bounding box center [1227, 154] width 605 height 67
paste textarea "耶穌的忍耐(一) The Patience of Jesus(I)"
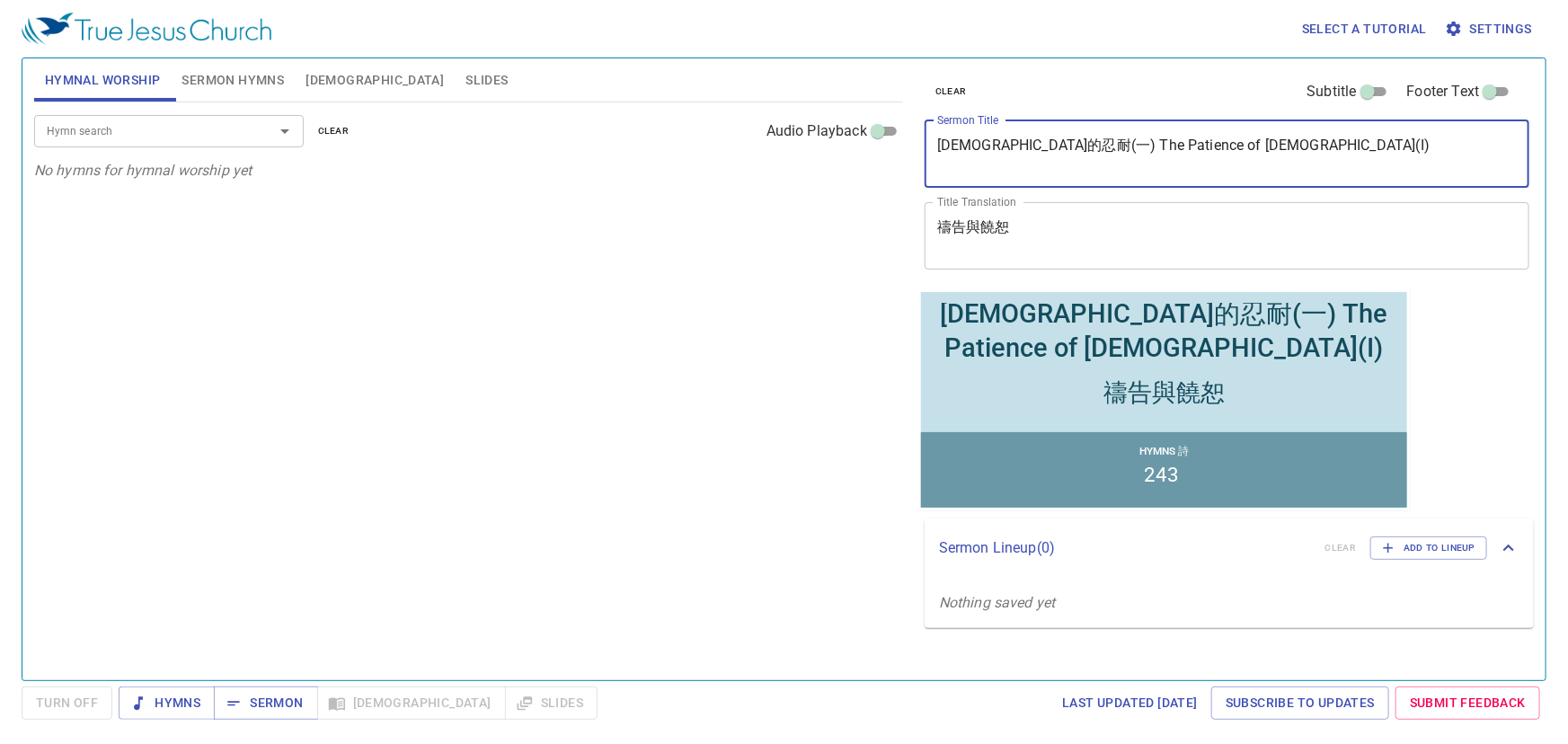
drag, startPoint x: 1040, startPoint y: 149, endPoint x: 937, endPoint y: 149, distance: 103.0
click at [937, 149] on textarea "耶穌的忍耐(一) The Patience of Jesus(I)" at bounding box center [1227, 153] width 580 height 34
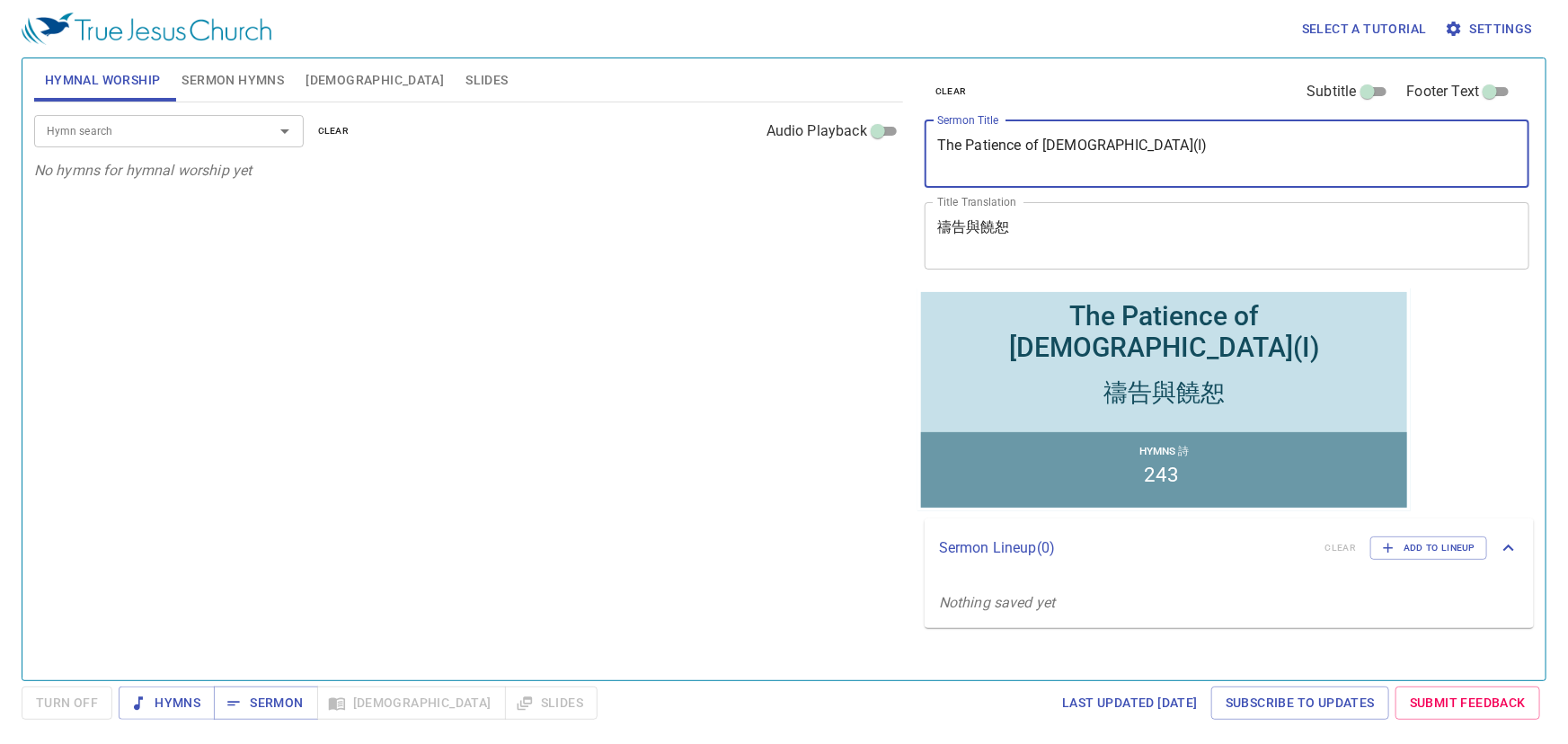
type textarea "The Patience of [DEMOGRAPHIC_DATA](I)"
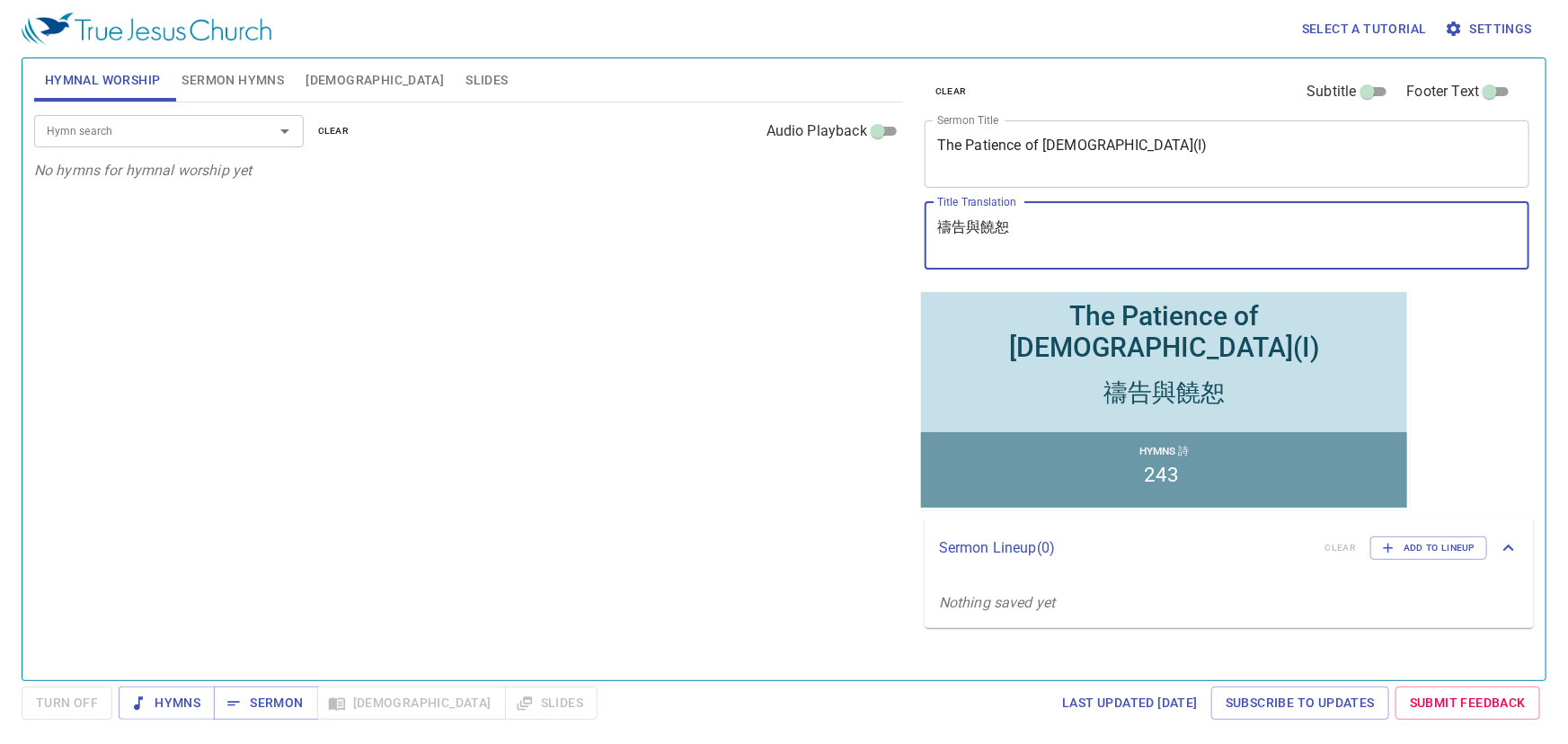
drag, startPoint x: 1025, startPoint y: 224, endPoint x: 912, endPoint y: 222, distance: 113.0
click at [912, 222] on div "clear Subtitle Footer Text Sermon Title The Patience of Jesus(I) x Sermon Title…" at bounding box center [1225, 362] width 631 height 622
paste textarea "耶穌的忍耐(一)"
type textarea "耶穌的忍耐(一)"
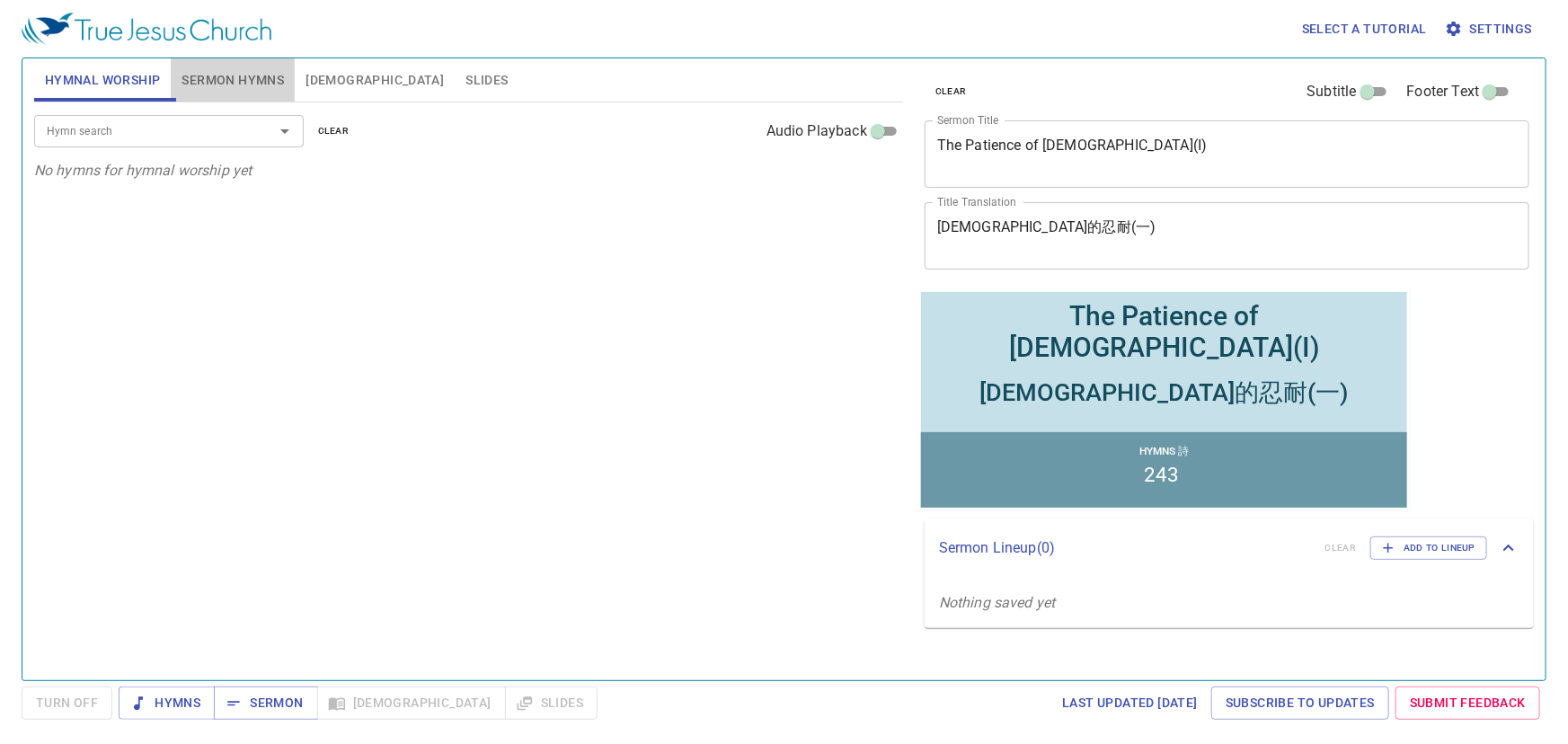
click at [230, 89] on span "Sermon Hymns" at bounding box center [232, 80] width 102 height 22
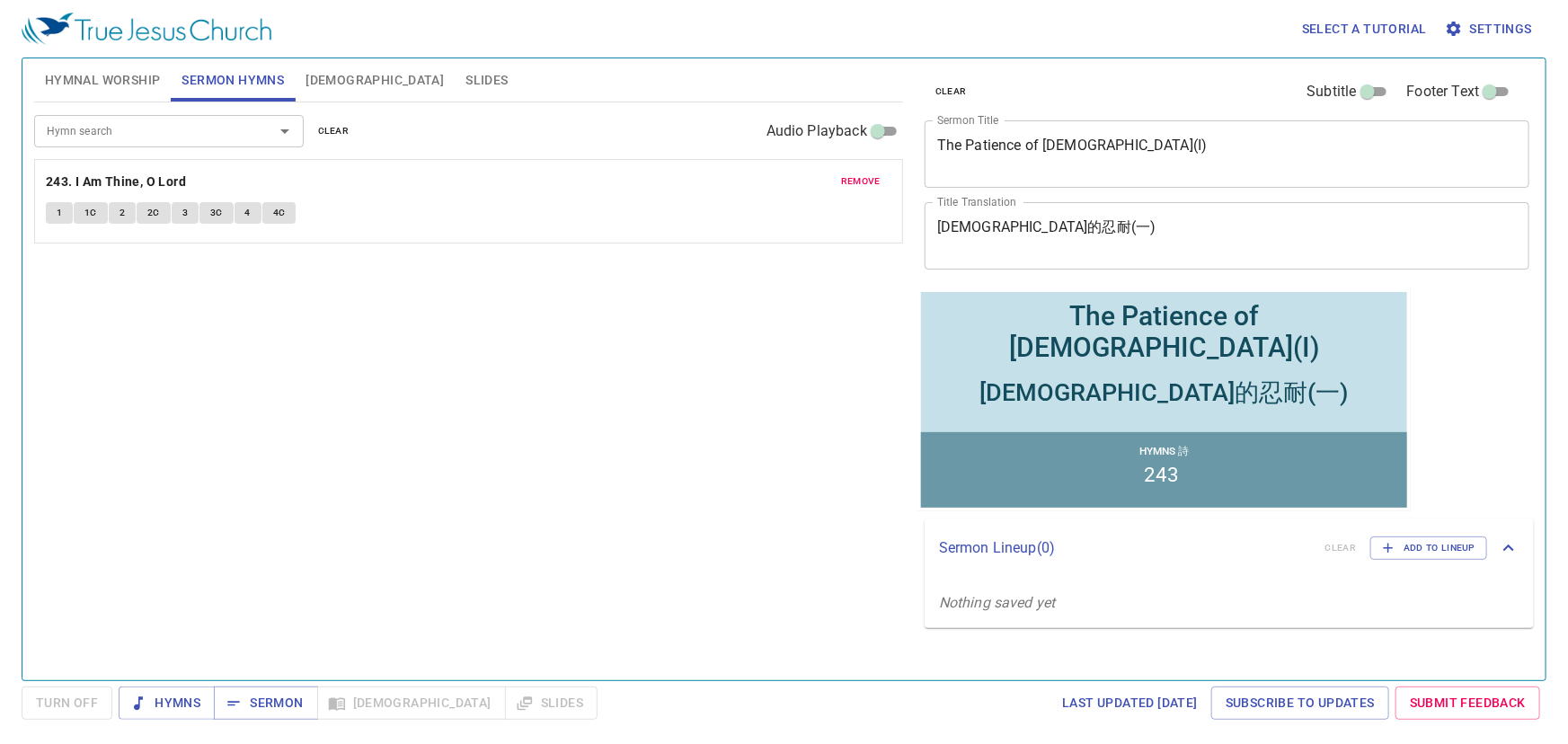
click at [208, 130] on input "Hymn search" at bounding box center [142, 131] width 206 height 20
click at [330, 126] on span "clear" at bounding box center [334, 132] width 31 height 17
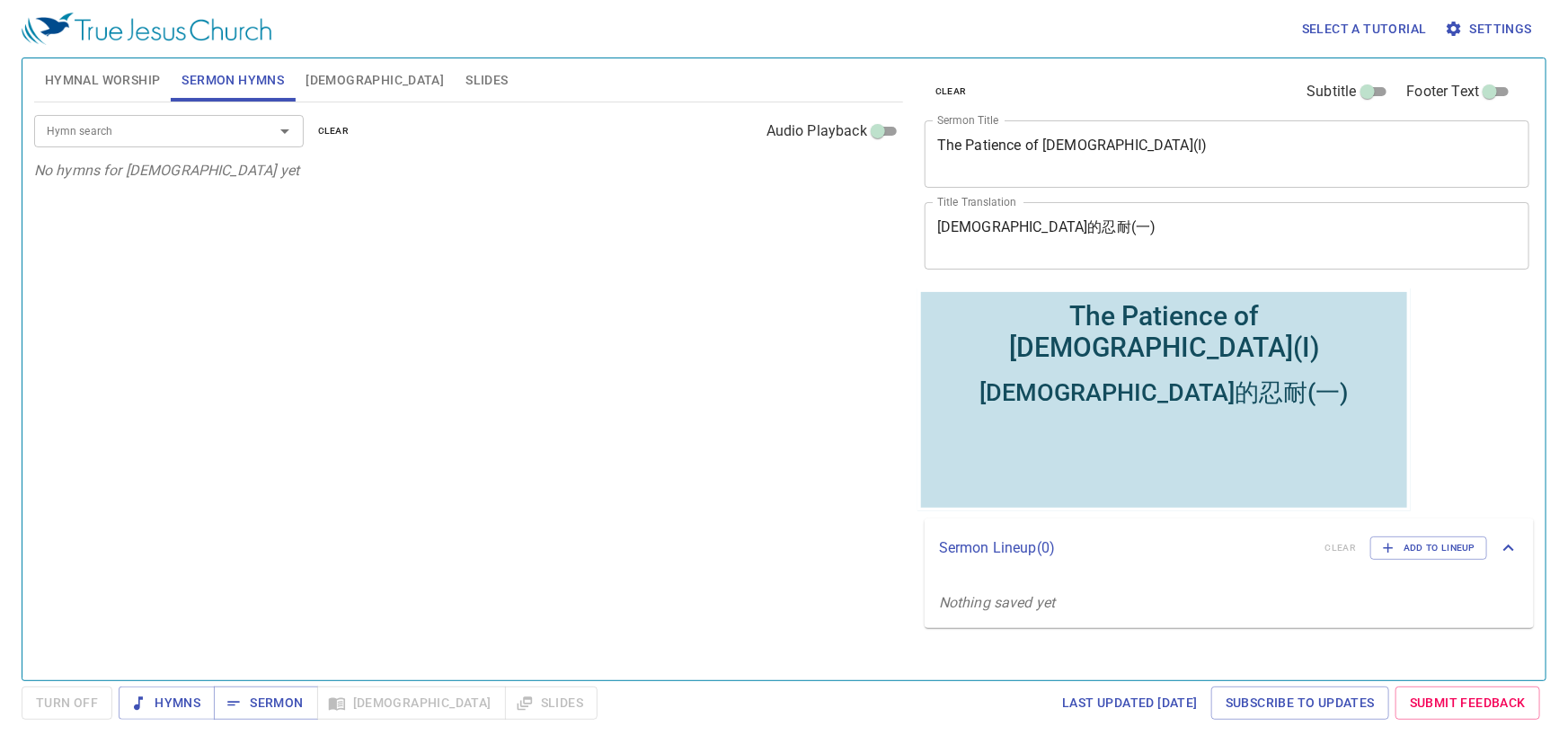
click at [159, 126] on input "Hymn search" at bounding box center [142, 131] width 206 height 20
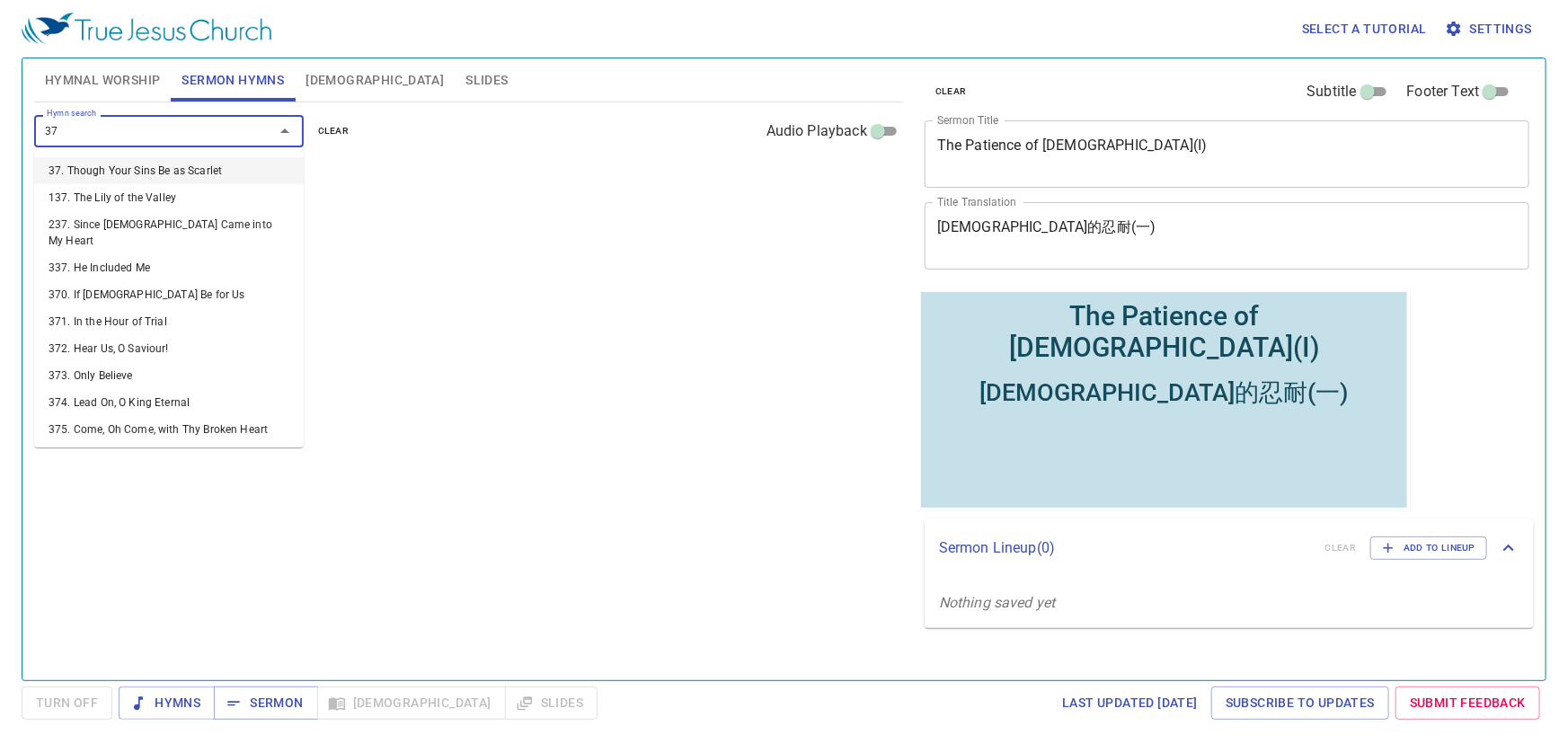
type input "379"
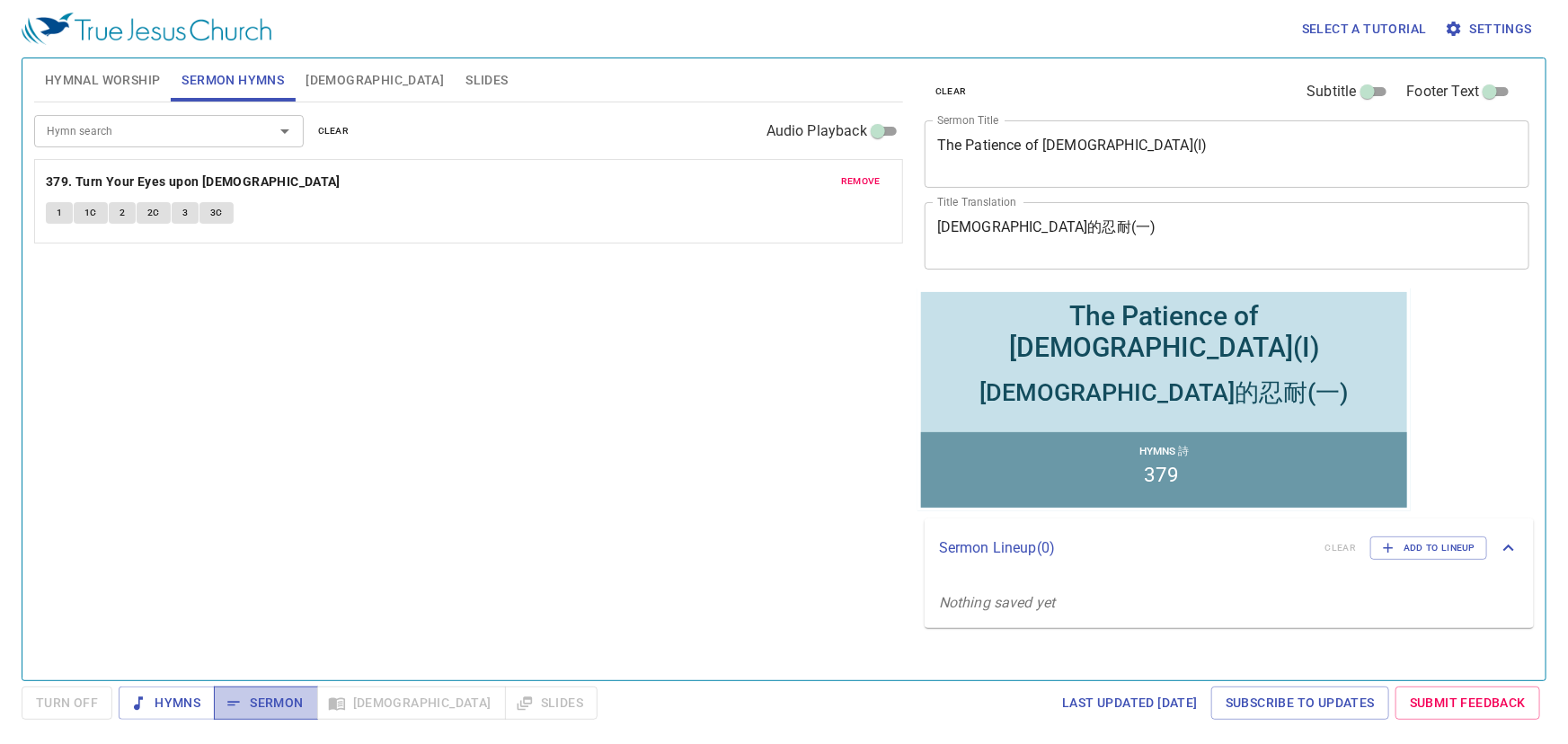
click at [246, 699] on span "Sermon" at bounding box center [265, 703] width 75 height 22
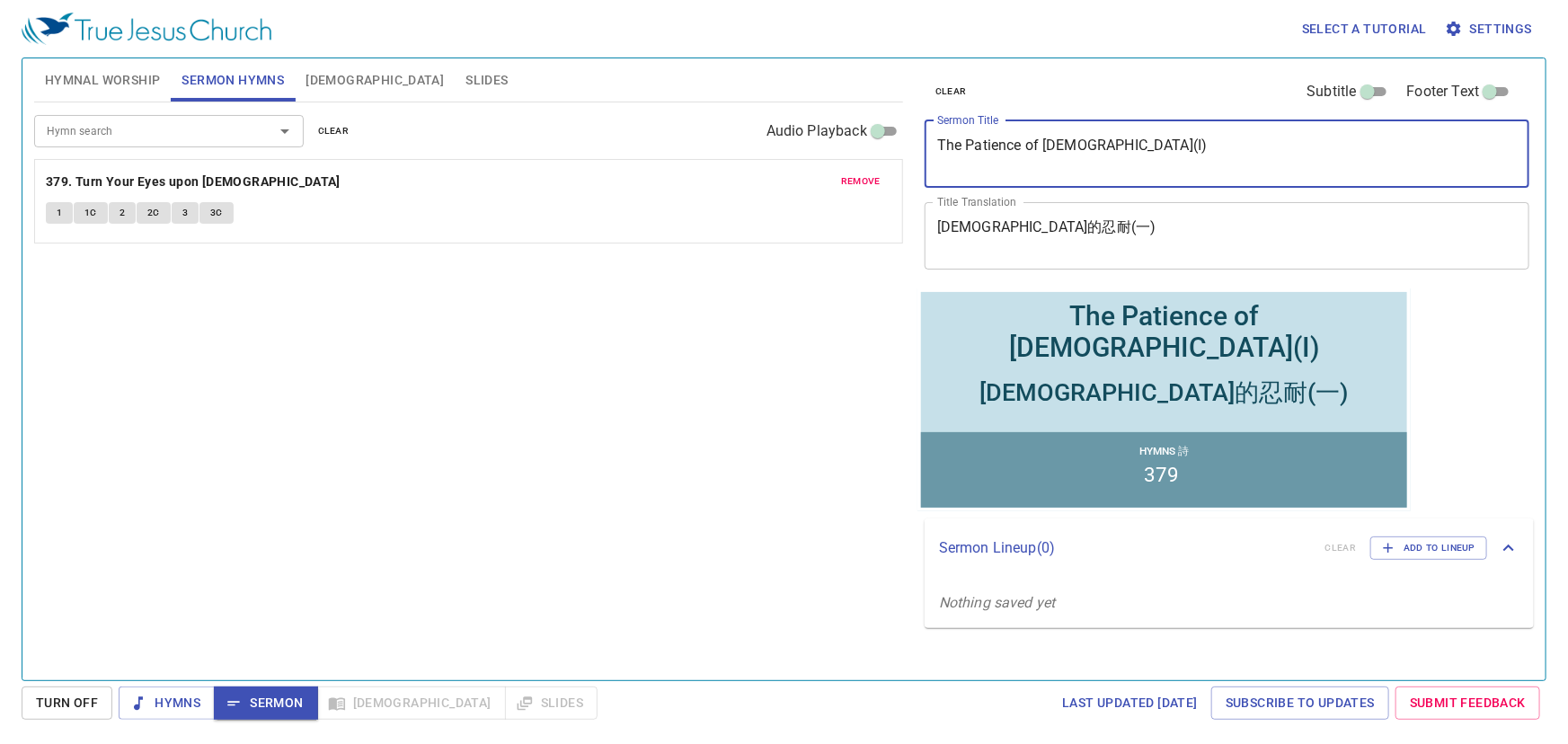
drag, startPoint x: 1122, startPoint y: 145, endPoint x: 933, endPoint y: 144, distance: 189.0
click at [933, 144] on div "The Patience of Jesus(I) x Sermon Title" at bounding box center [1227, 154] width 605 height 67
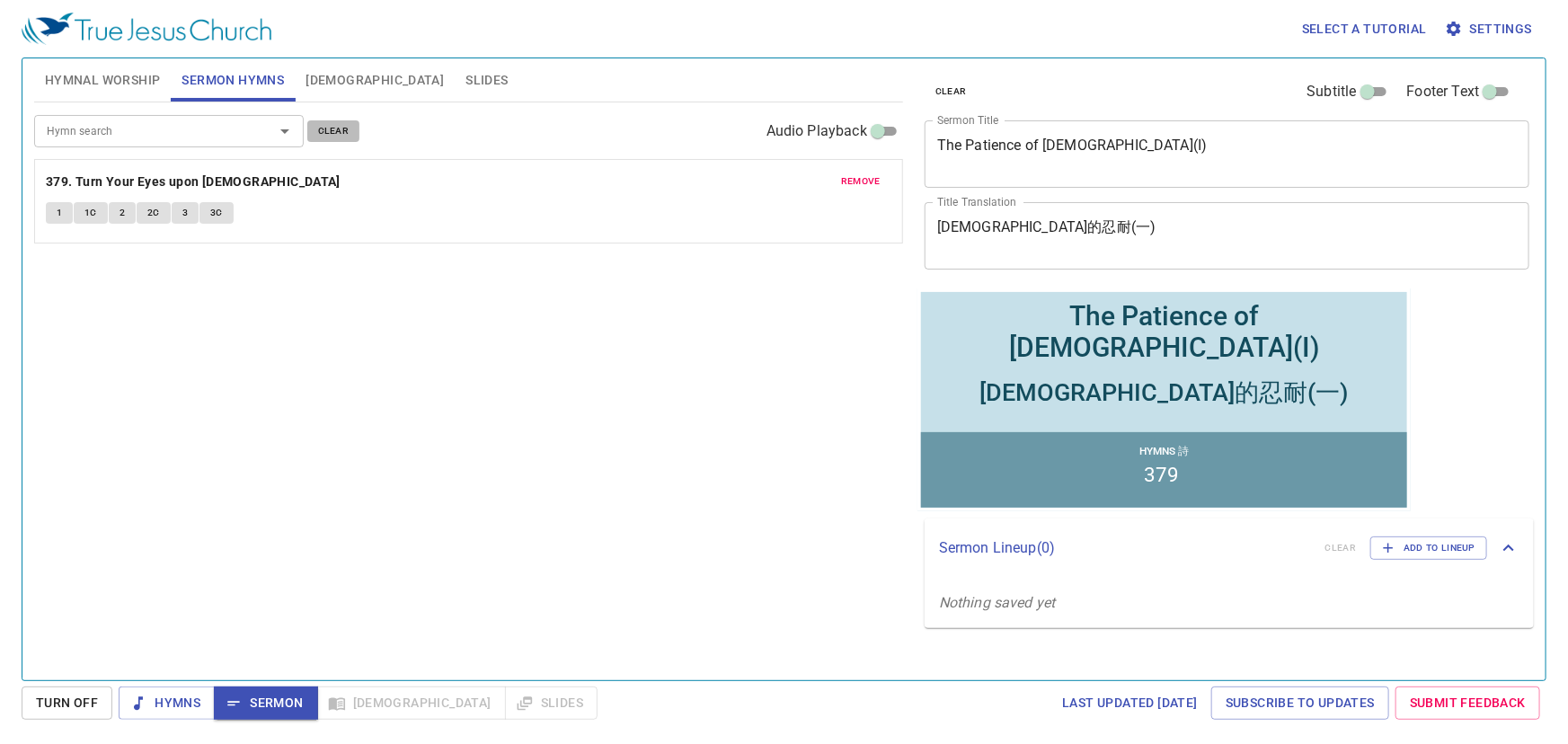
click at [326, 129] on span "clear" at bounding box center [334, 132] width 31 height 17
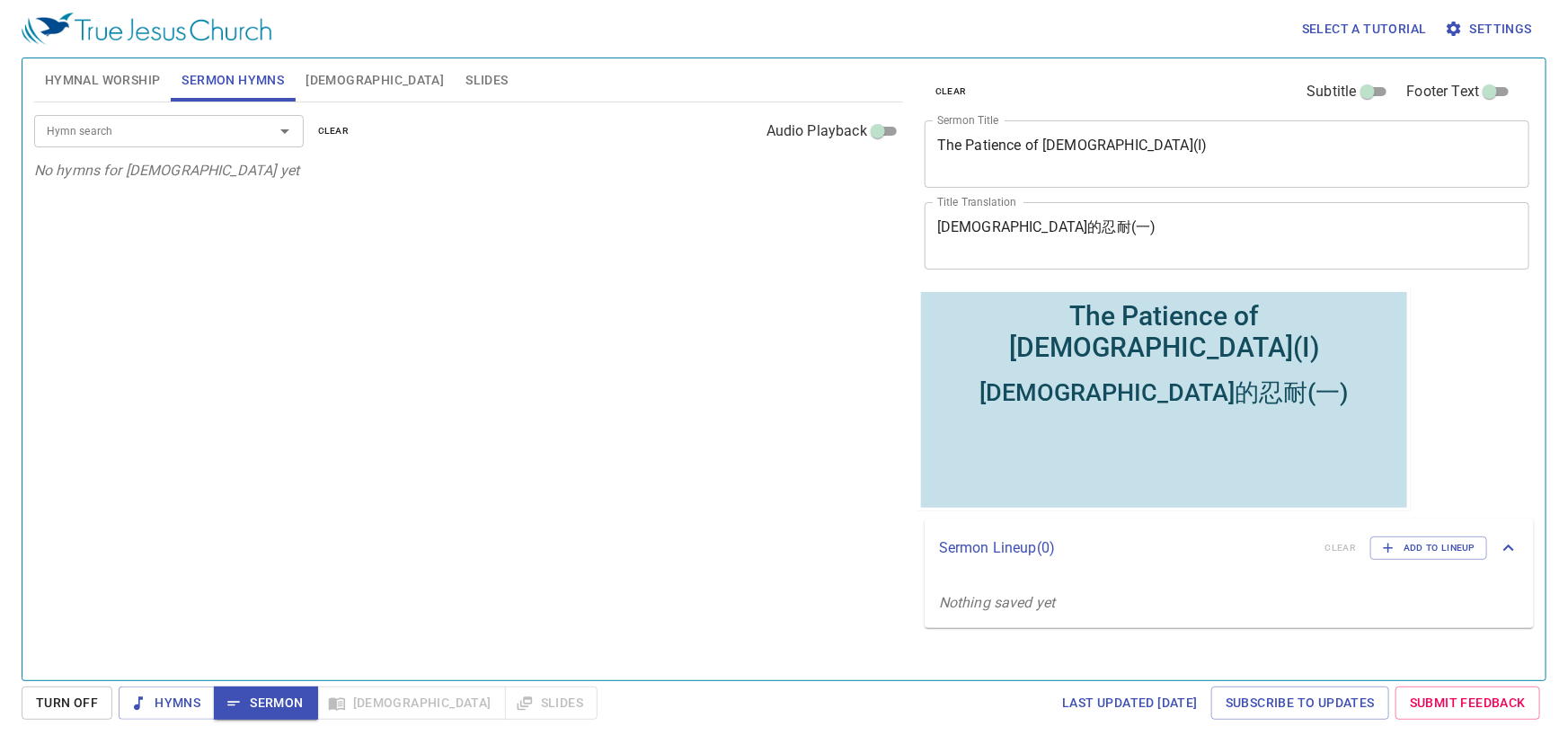
click at [251, 135] on div at bounding box center [272, 131] width 47 height 25
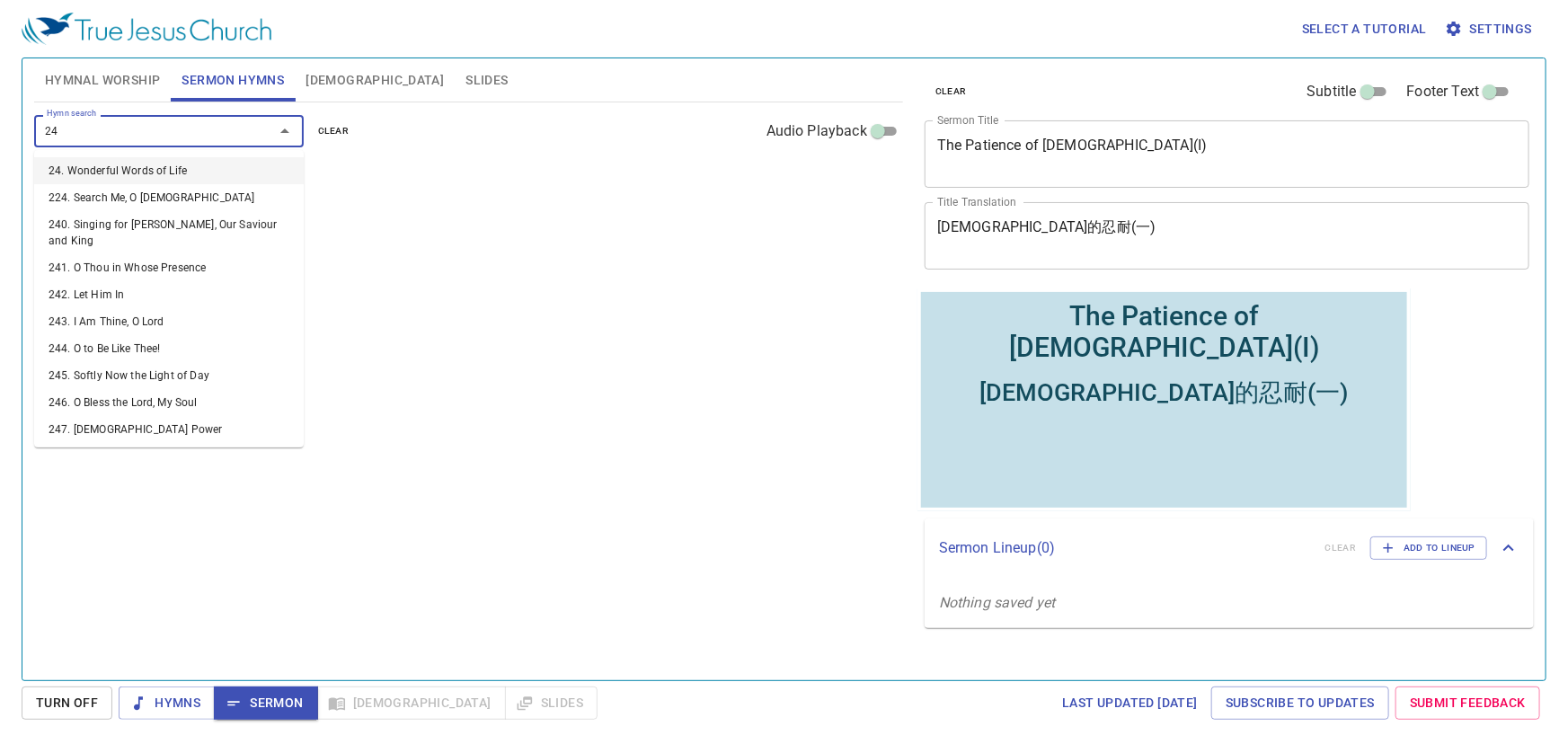
type input "244"
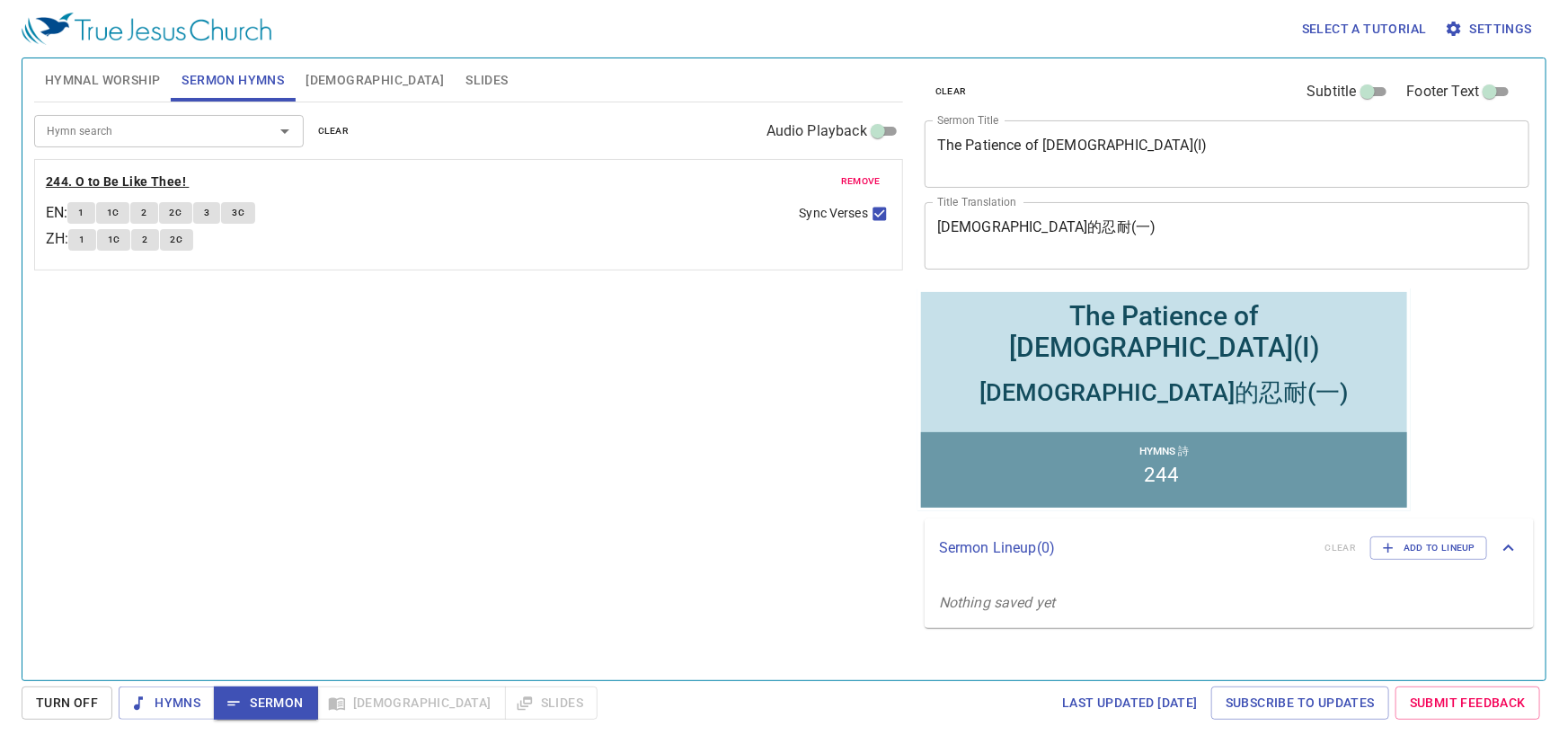
click at [103, 178] on b "244. O to Be Like Thee!" at bounding box center [116, 182] width 140 height 22
click at [81, 207] on button "1" at bounding box center [80, 212] width 27 height 21
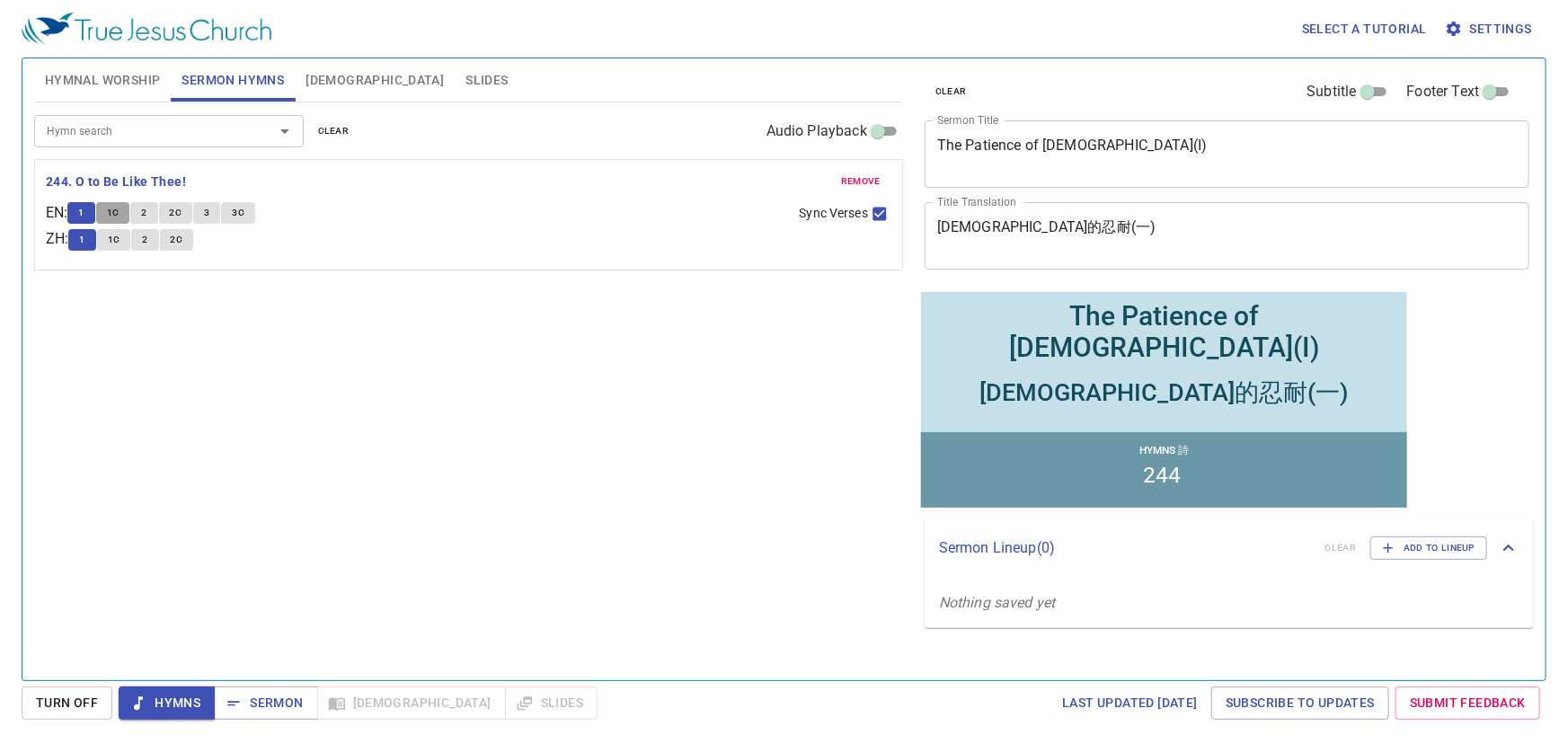
click at [120, 208] on span "1C" at bounding box center [113, 213] width 13 height 17
click at [240, 206] on span "3C" at bounding box center [238, 213] width 13 height 17
click at [218, 213] on button "3" at bounding box center [206, 212] width 27 height 21
click at [236, 213] on button "3C" at bounding box center [238, 212] width 34 height 21
click at [248, 693] on span "Sermon" at bounding box center [265, 703] width 75 height 22
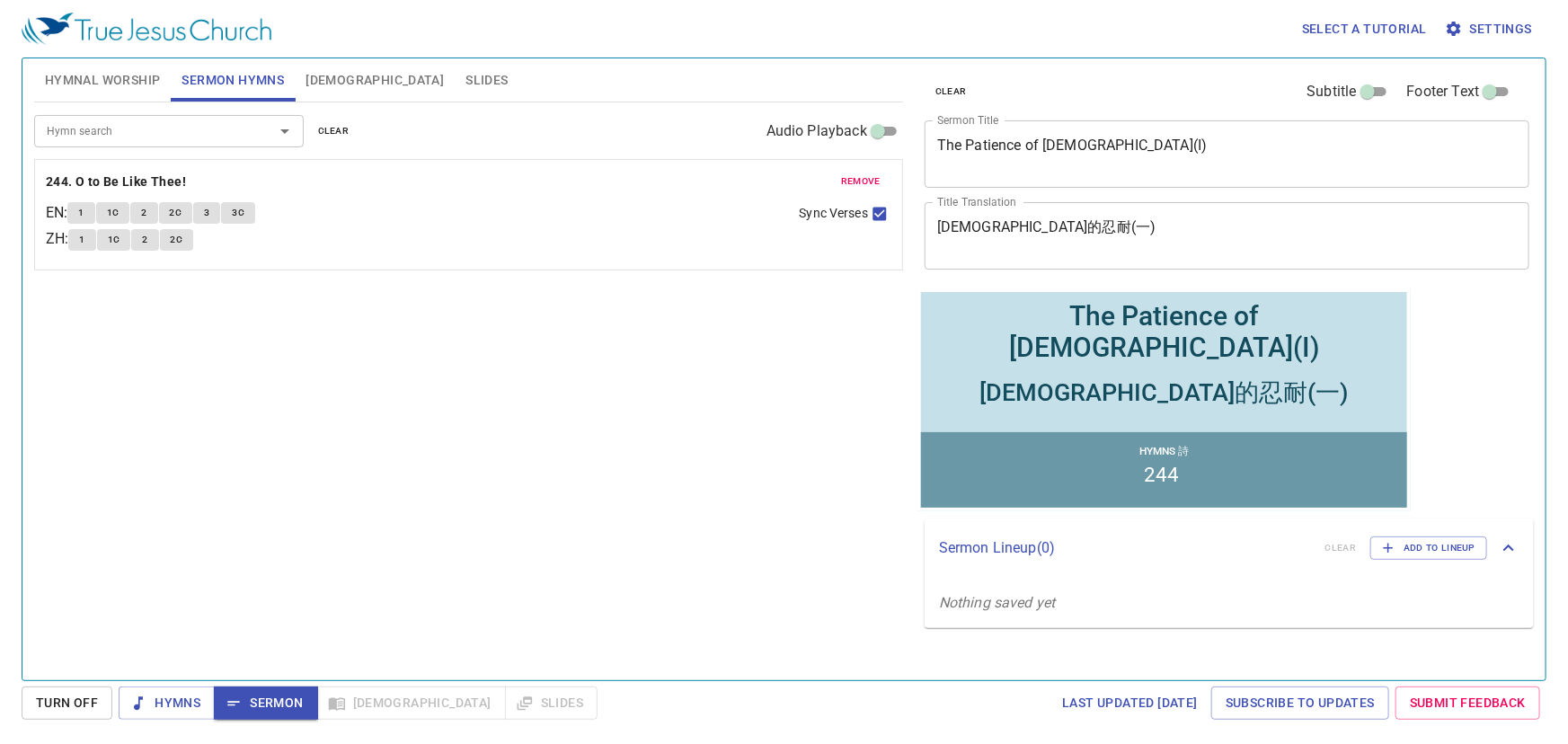
click at [329, 80] on span "[DEMOGRAPHIC_DATA]" at bounding box center [374, 80] width 138 height 22
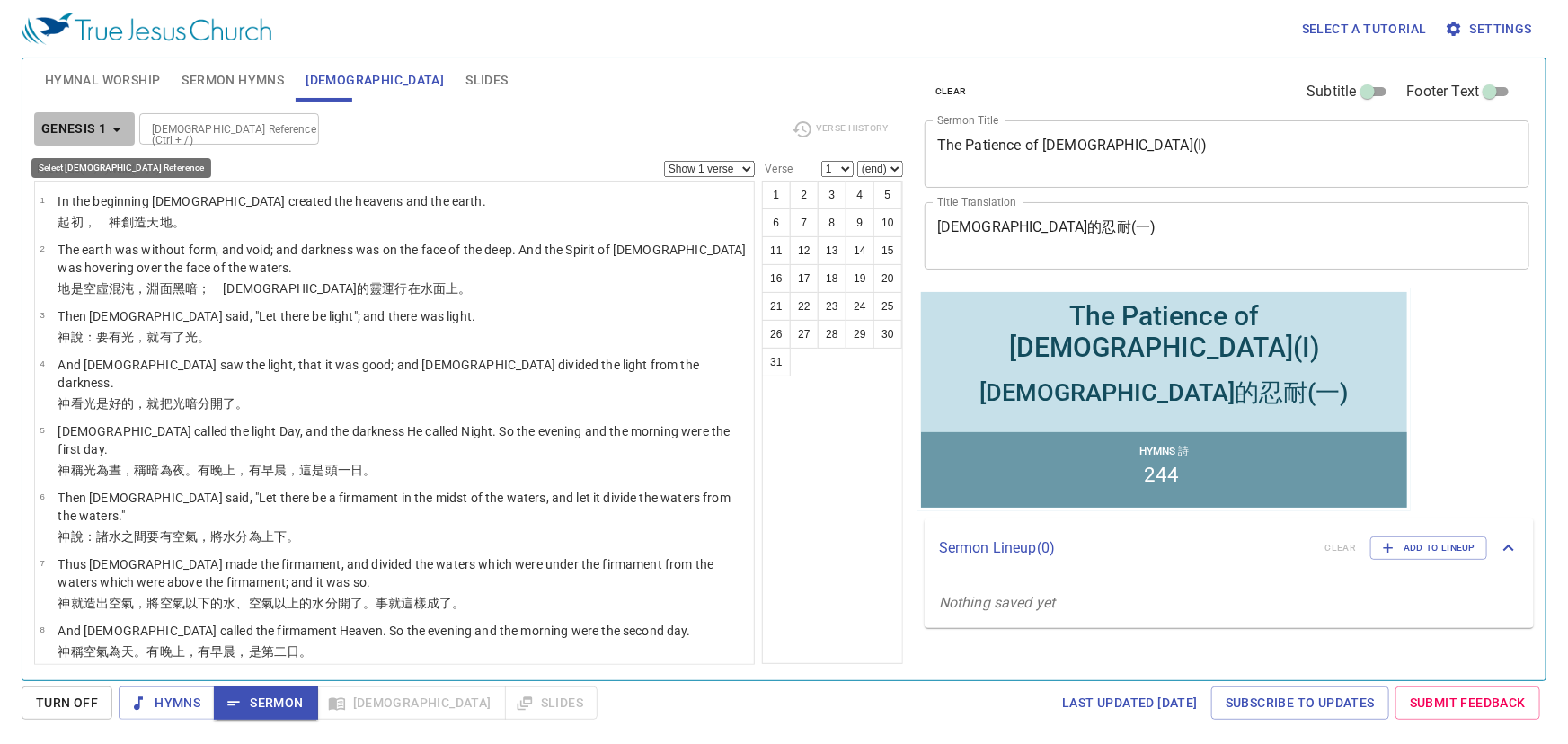
click at [108, 127] on icon "button" at bounding box center [116, 129] width 21 height 21
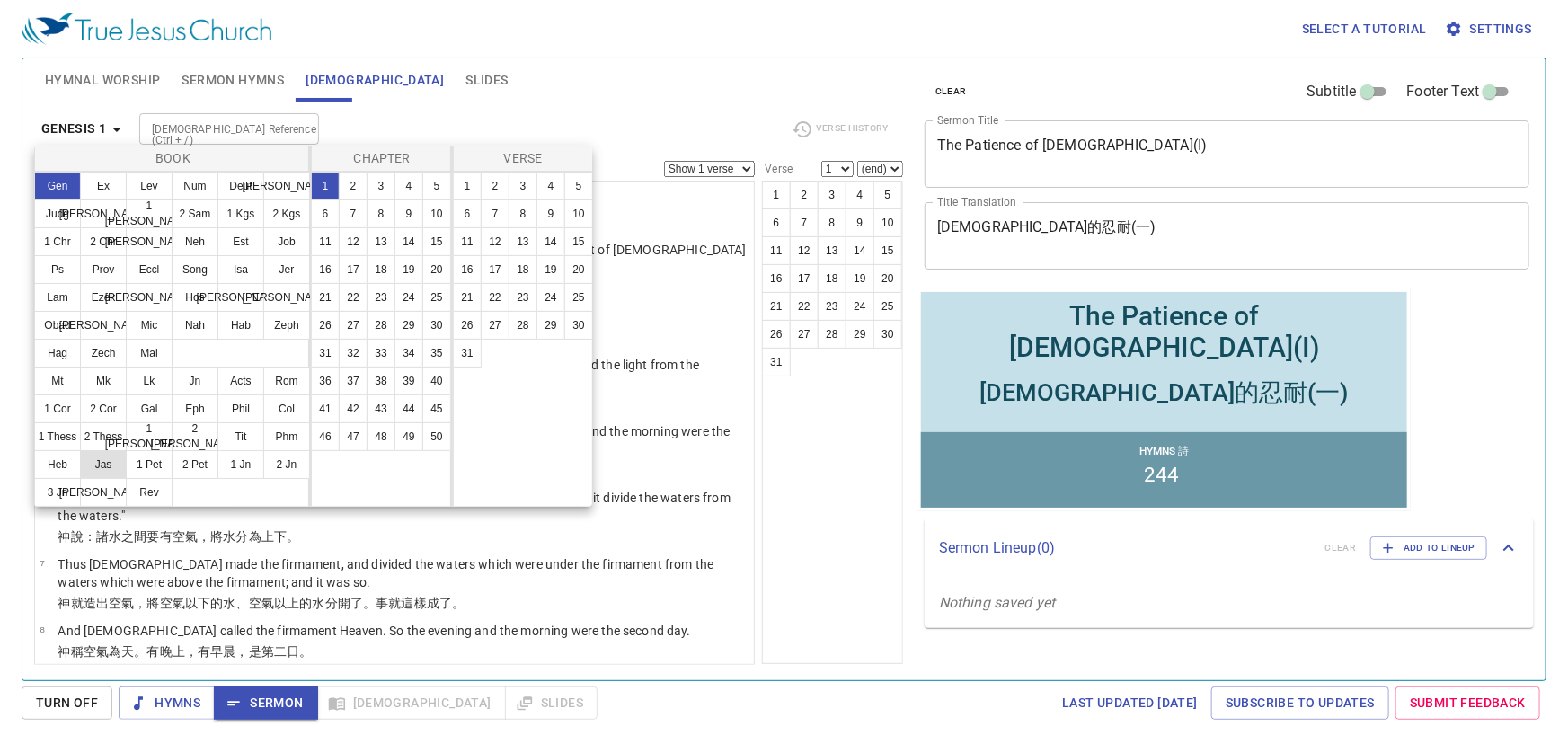
click at [100, 462] on button "Jas" at bounding box center [103, 464] width 47 height 29
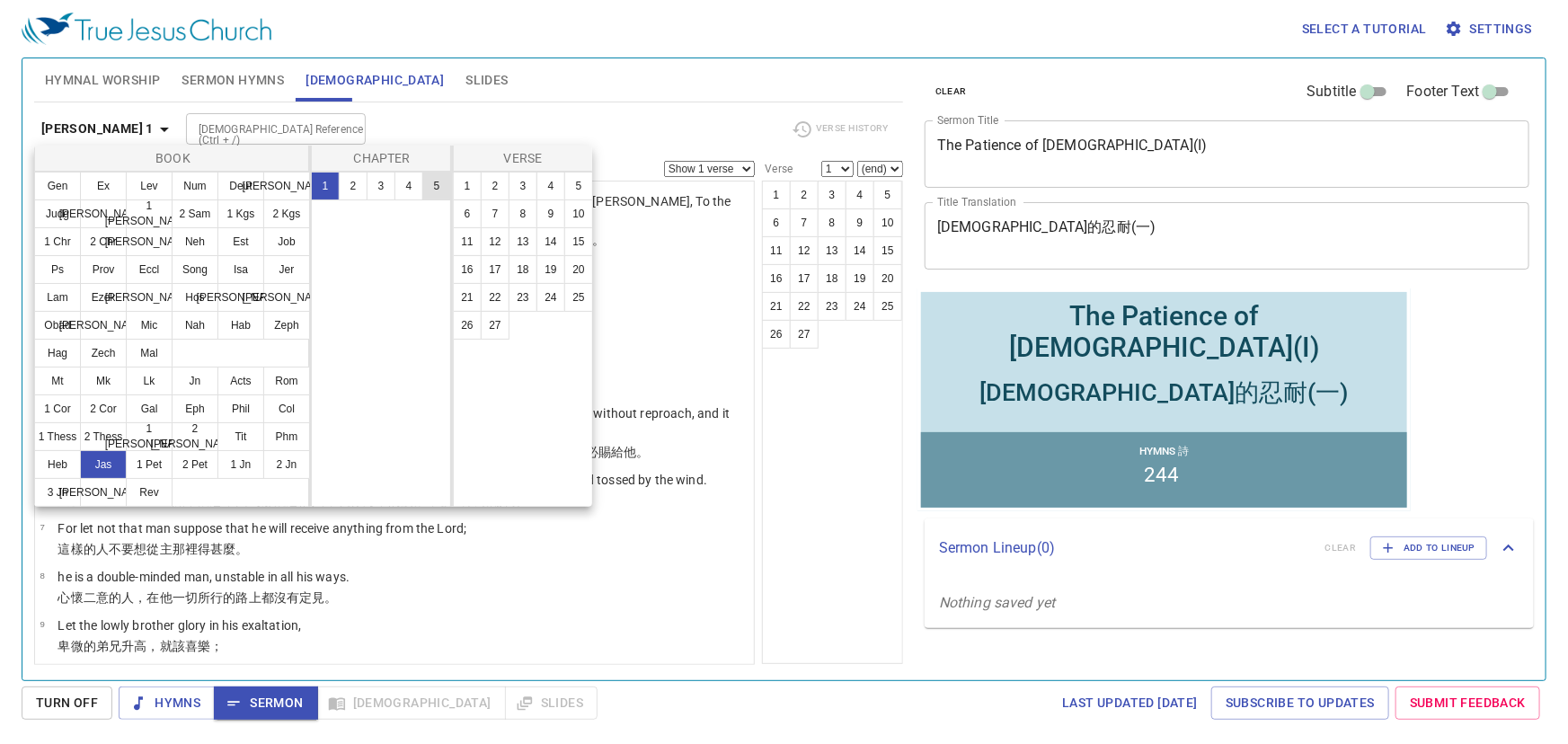
click at [435, 183] on button "5" at bounding box center [436, 185] width 29 height 29
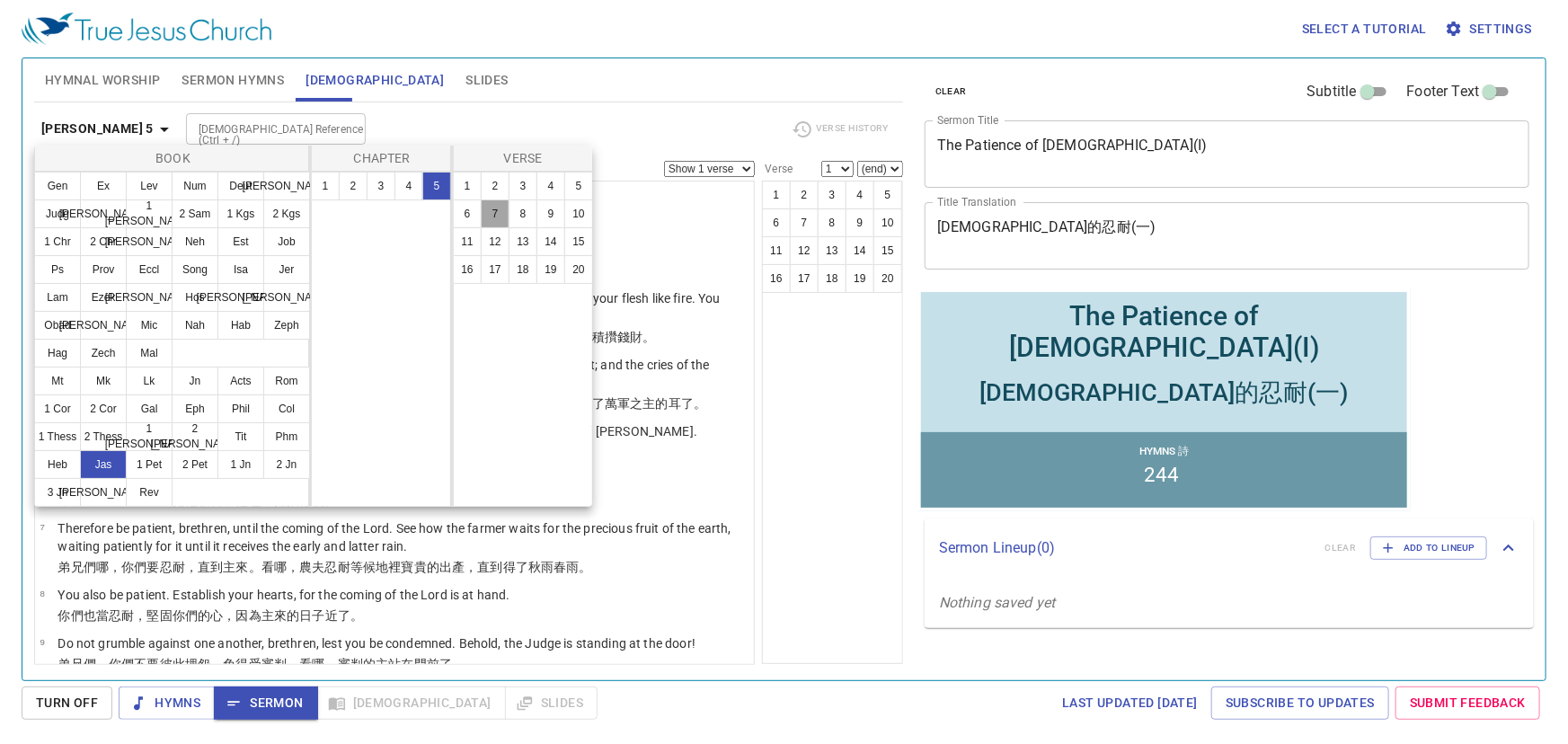
click at [496, 209] on button "7" at bounding box center [494, 213] width 29 height 29
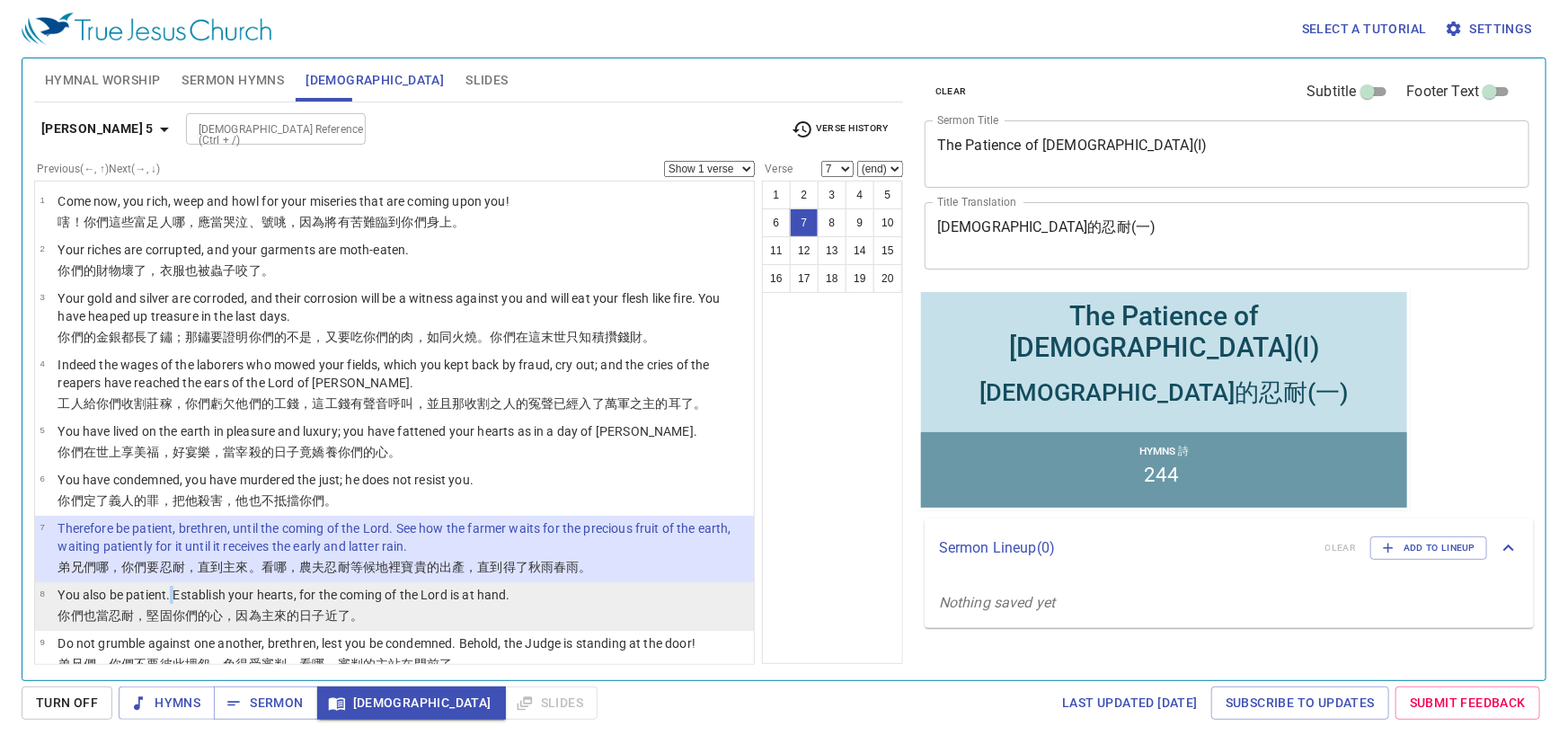
click at [171, 602] on p "You also be patient. Establish your hearts, for the coming of the Lord is at ha…" at bounding box center [283, 595] width 452 height 18
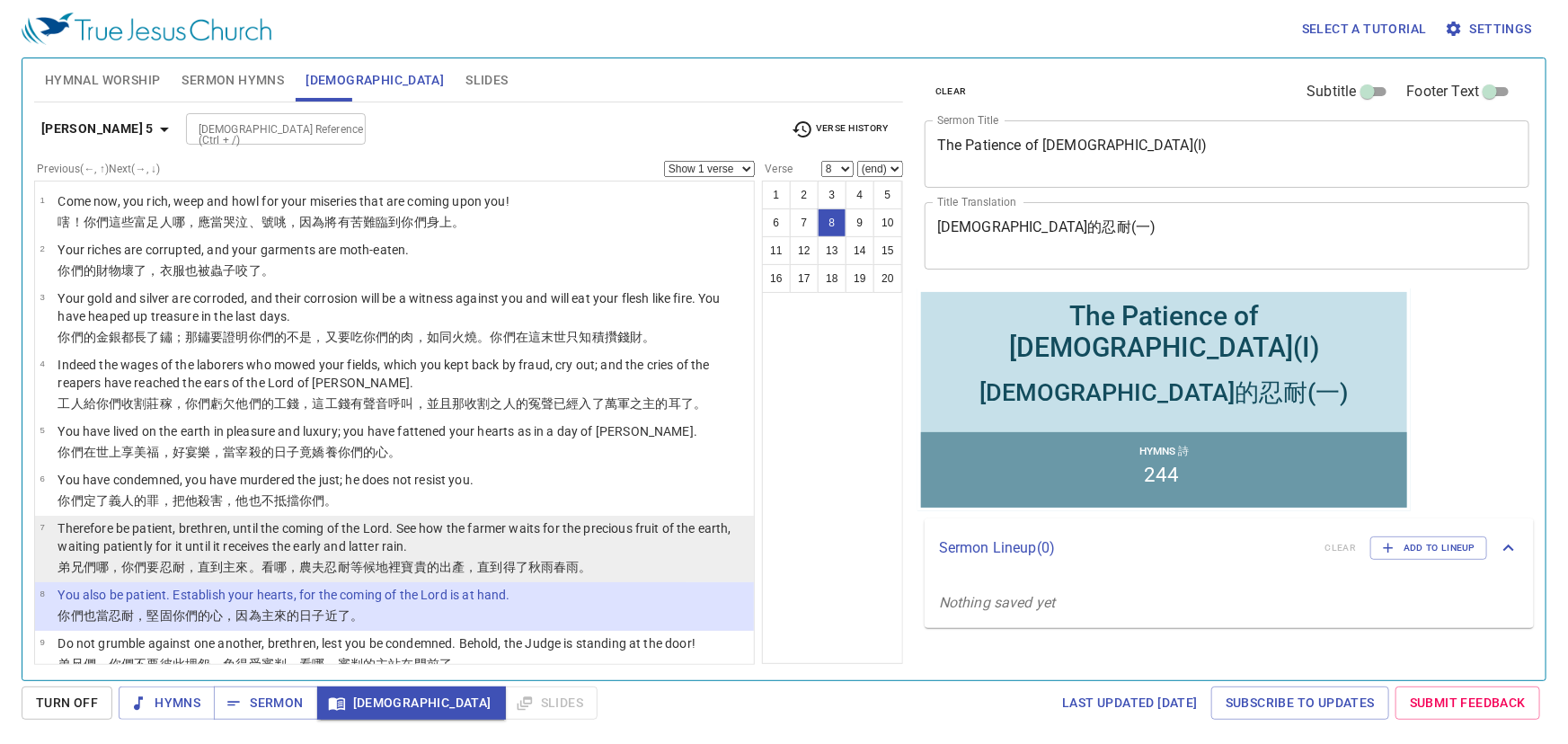
click at [253, 543] on p "Therefore be patient, brethren, until the coming of the Lord. See how the farme…" at bounding box center [403, 537] width 691 height 36
select select "7"
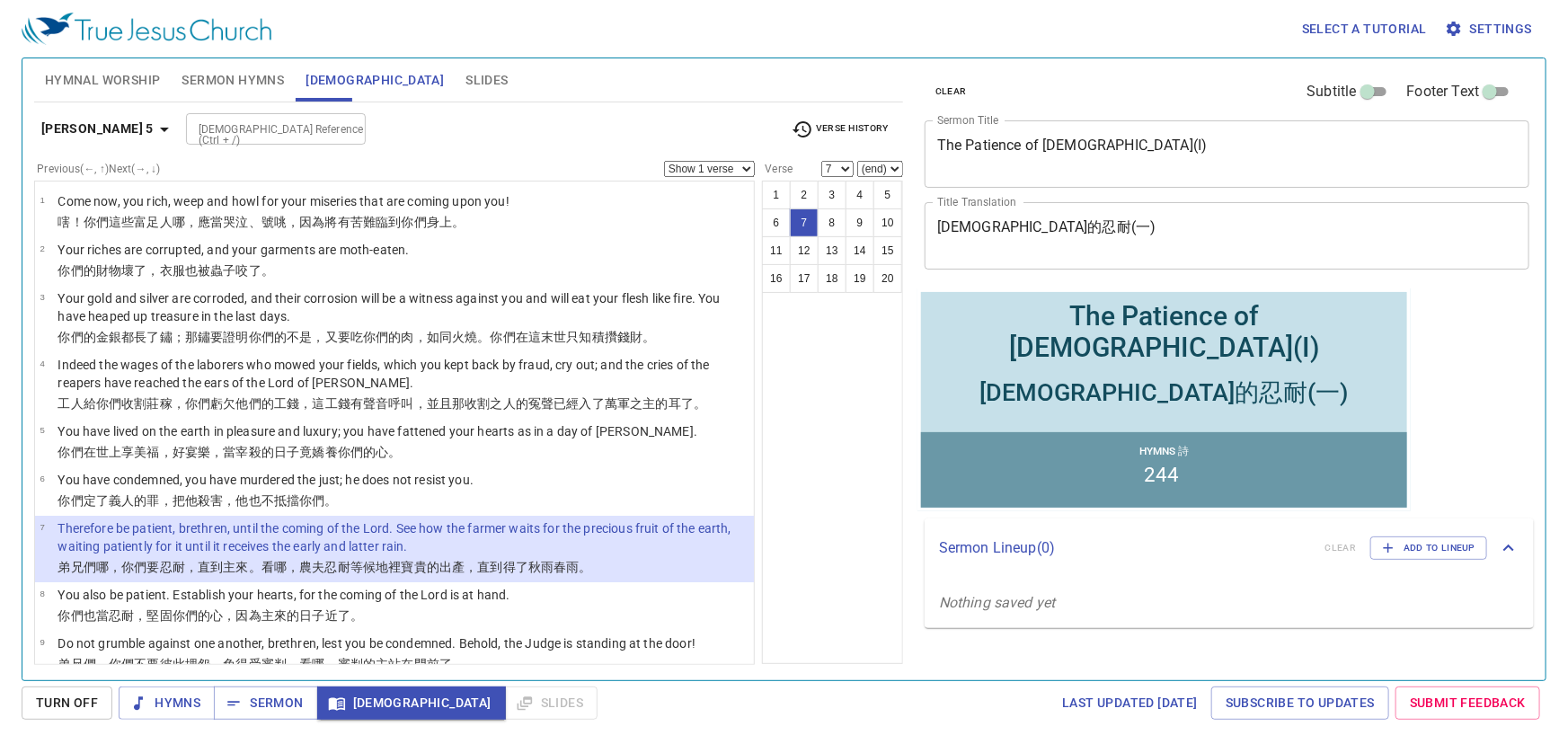
click at [717, 171] on select "Show 1 verse Show 2 verses Show 3 verses Show 4 verses Show 5 verses" at bounding box center [709, 169] width 90 height 17
select select "2"
click at [665, 160] on select "Show 1 verse Show 2 verses Show 3 verses Show 4 verses Show 5 verses" at bounding box center [709, 169] width 90 height 17
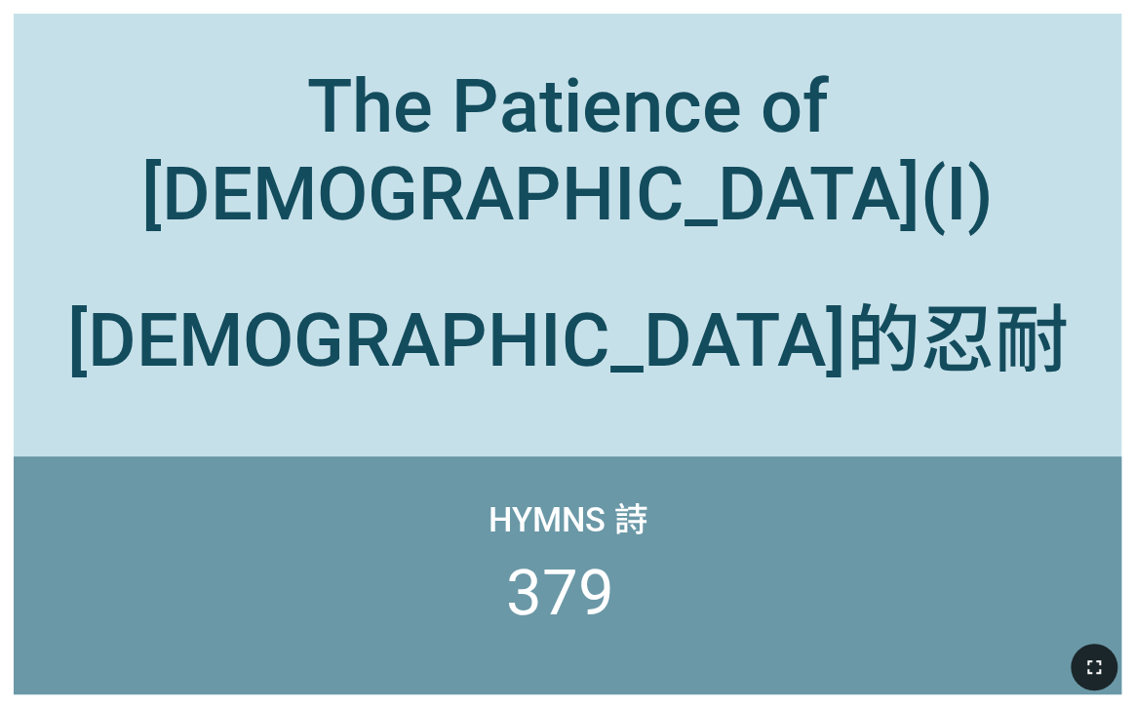
click at [1087, 653] on button "button" at bounding box center [1093, 666] width 47 height 47
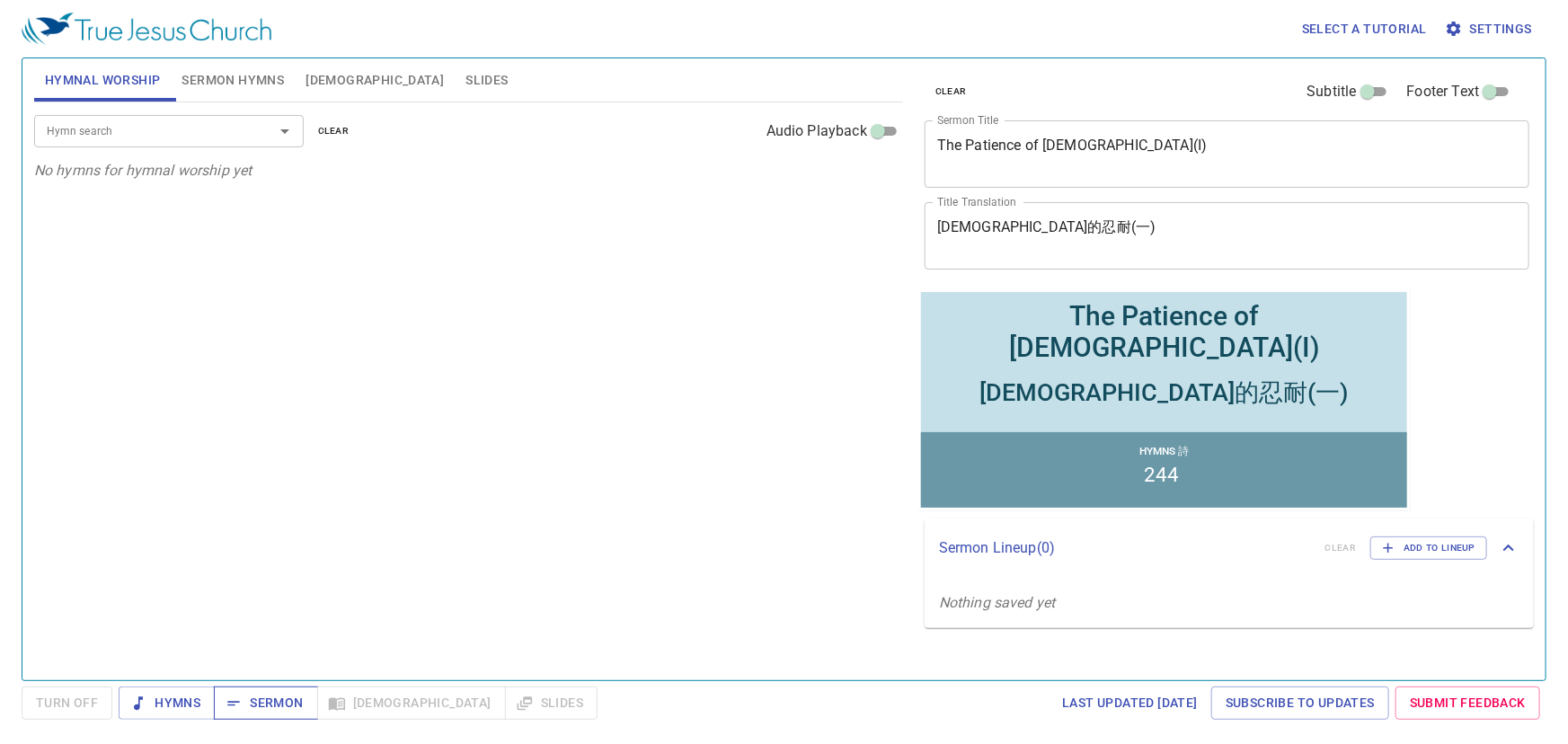
click at [285, 695] on span "Sermon" at bounding box center [265, 703] width 75 height 22
click at [321, 74] on span "Bible" at bounding box center [374, 80] width 138 height 22
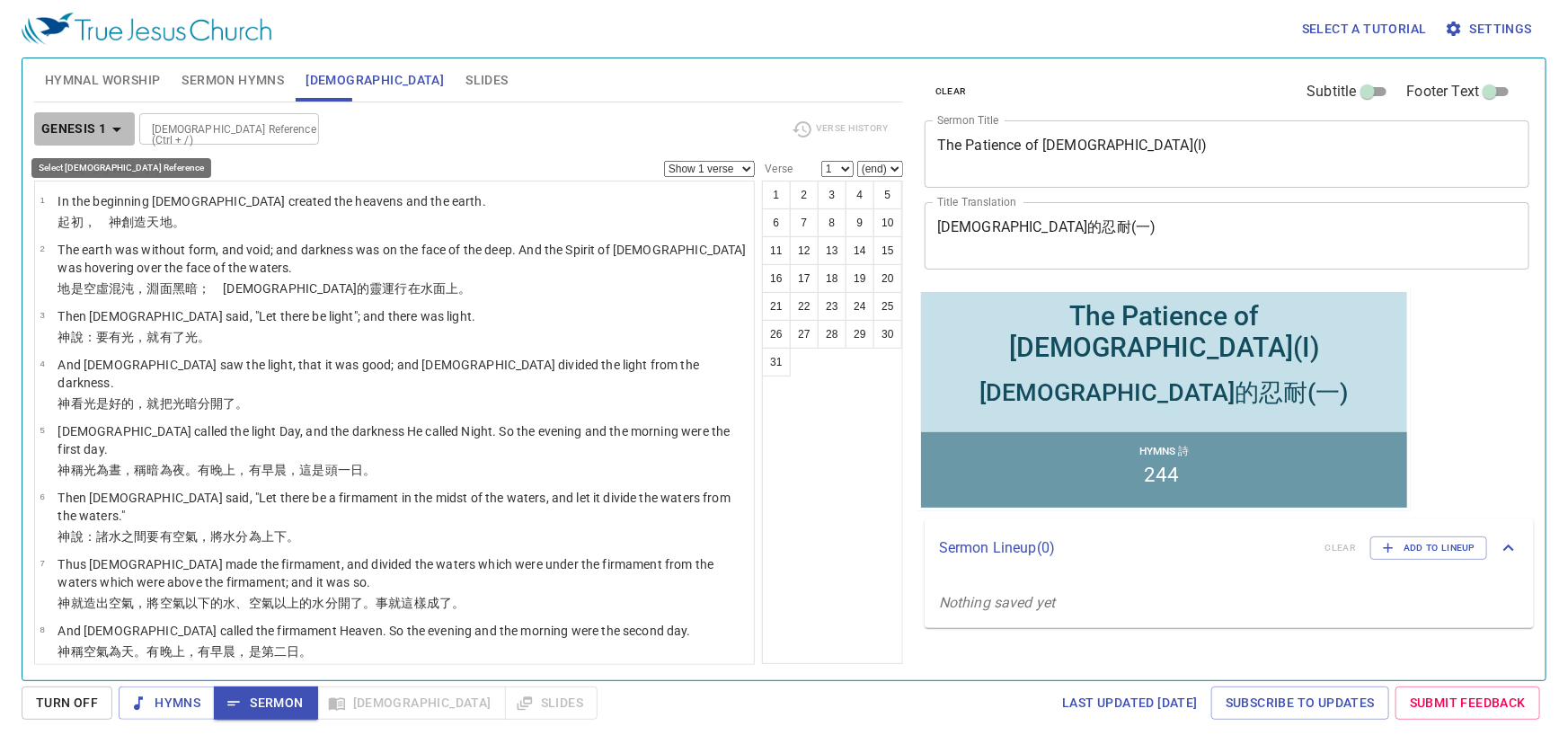
click at [114, 124] on icon "button" at bounding box center [116, 129] width 21 height 21
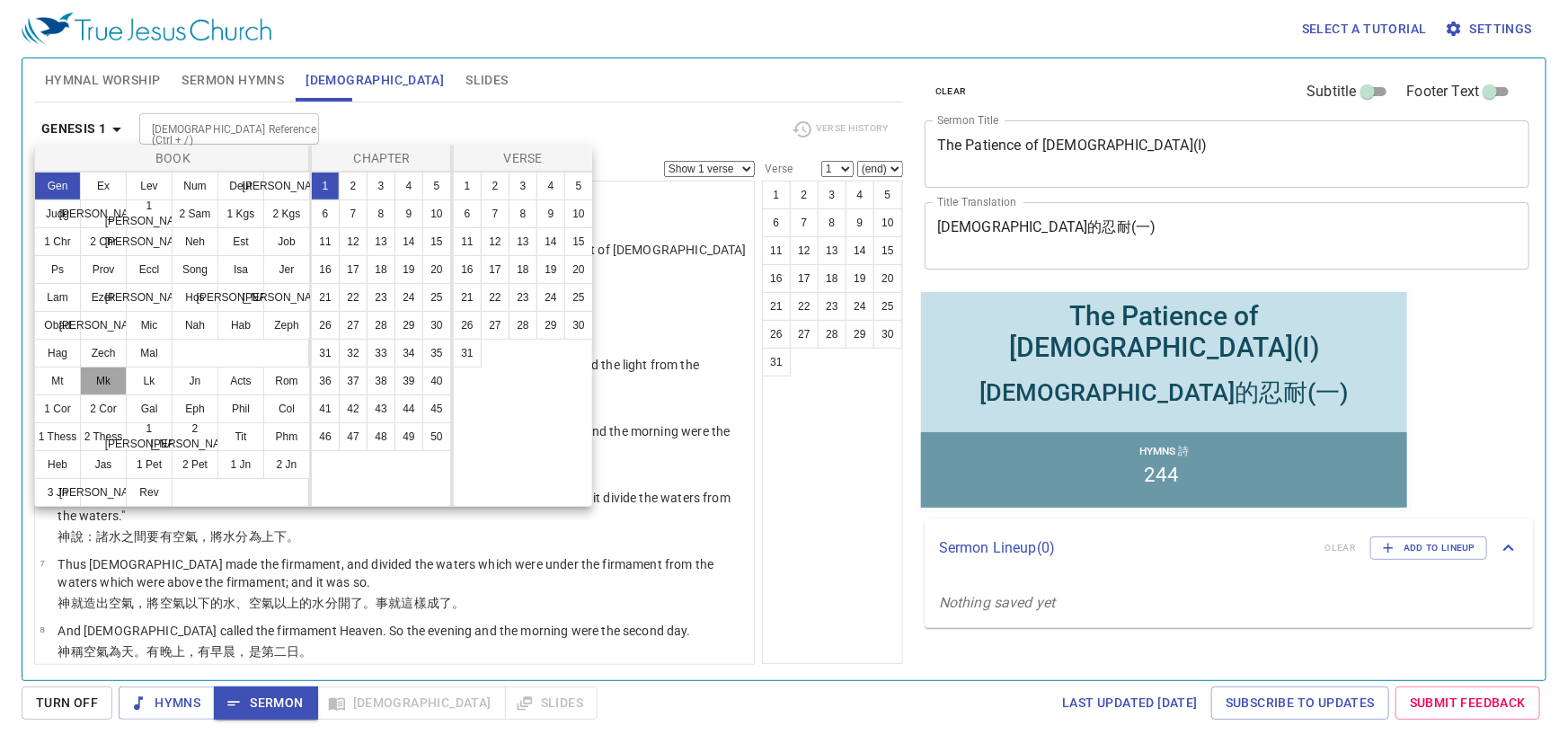
click at [107, 376] on button "Mk" at bounding box center [103, 381] width 47 height 29
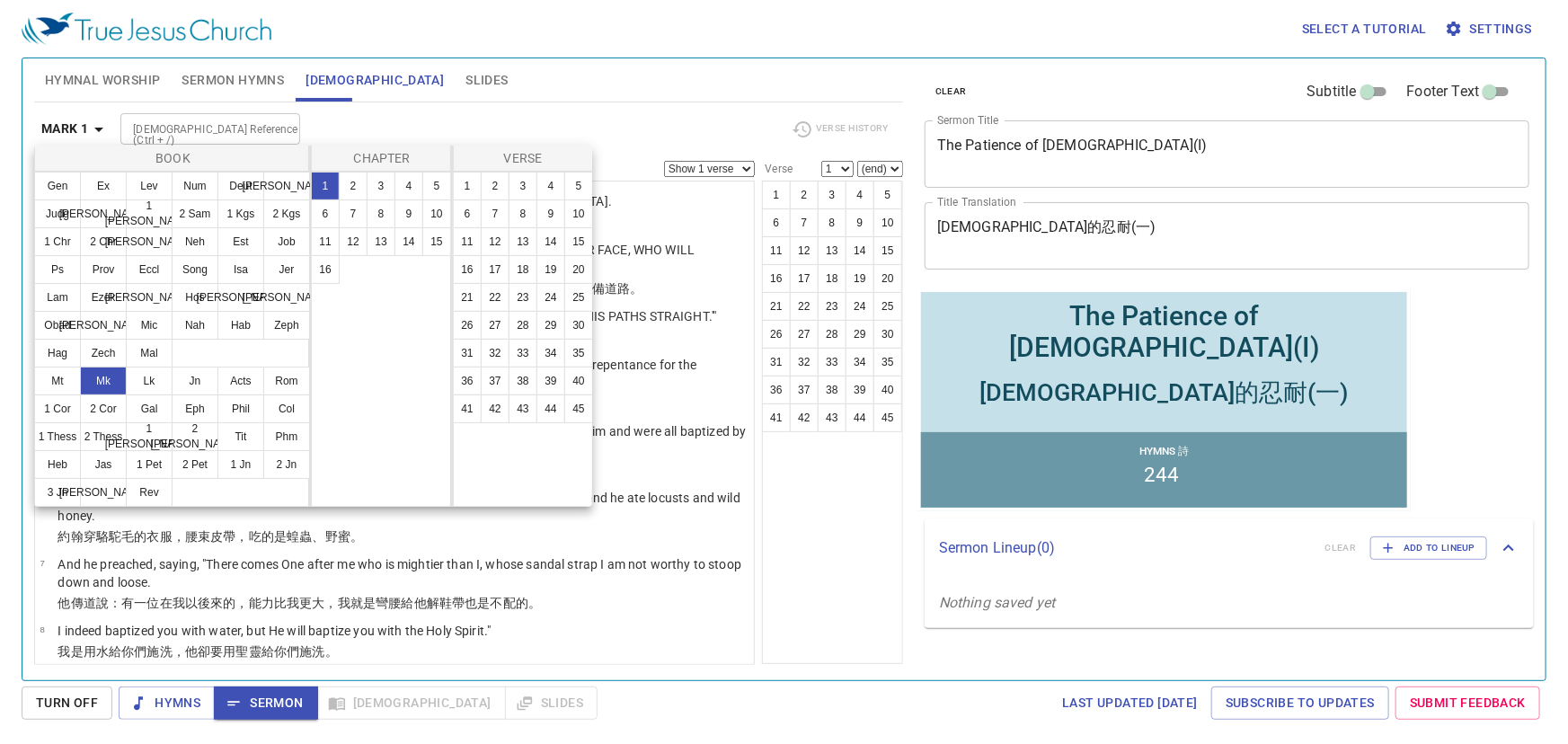
click at [329, 182] on button "1" at bounding box center [324, 185] width 29 height 29
click at [548, 410] on button "44" at bounding box center [550, 408] width 29 height 29
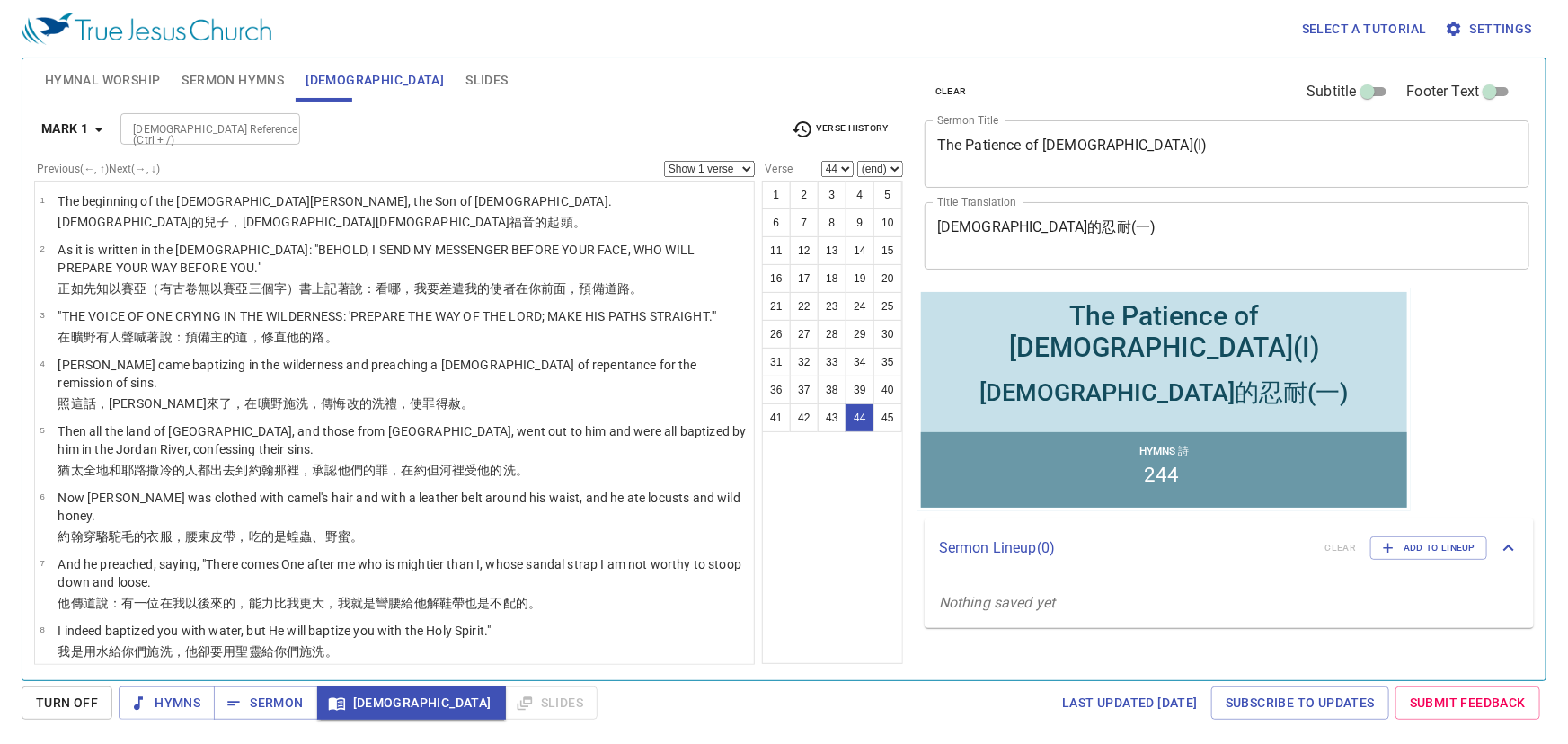
scroll to position [2075, 0]
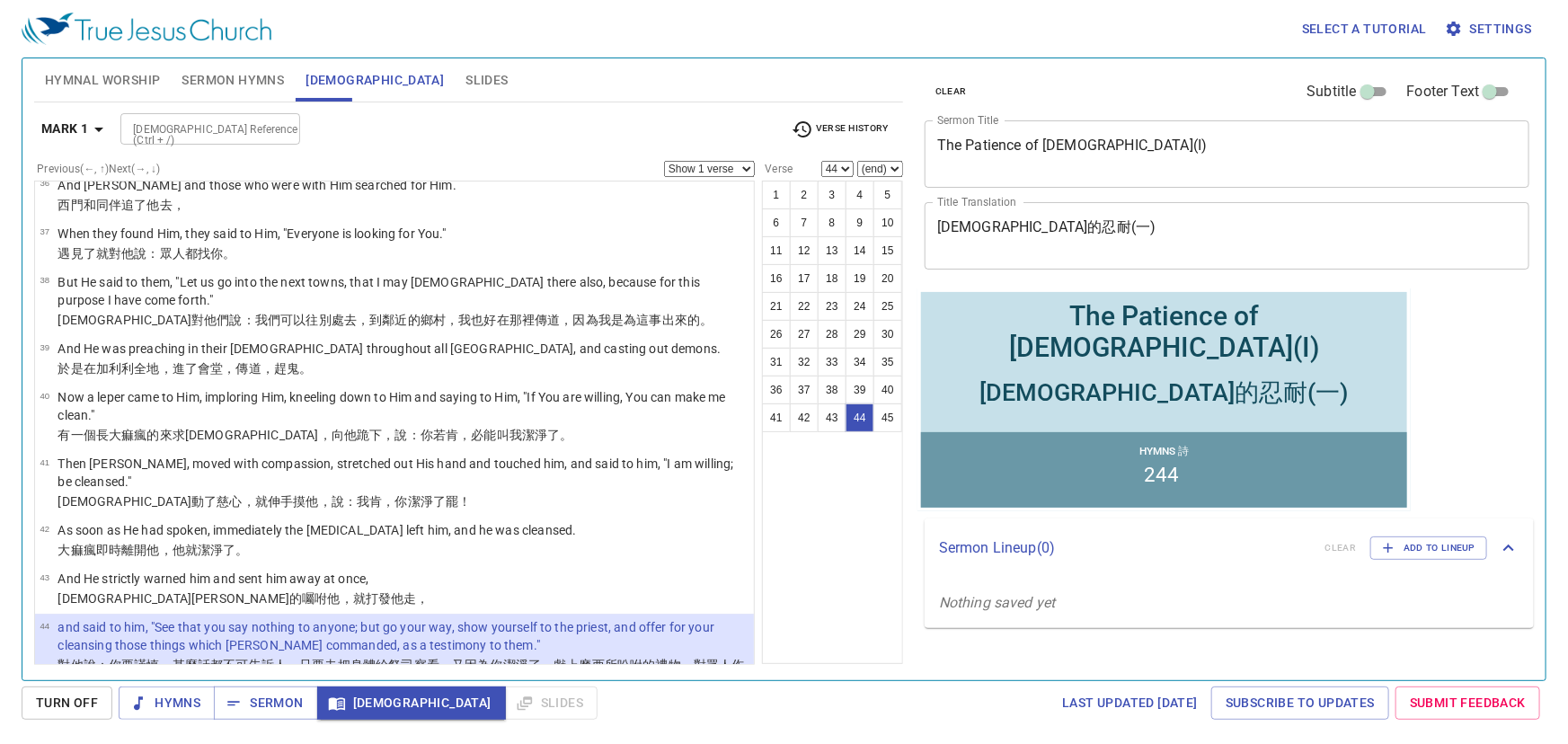
click at [277, 703] on p "However, he went out and began to proclaim it freely, and to spread the matter,…" at bounding box center [403, 720] width 691 height 36
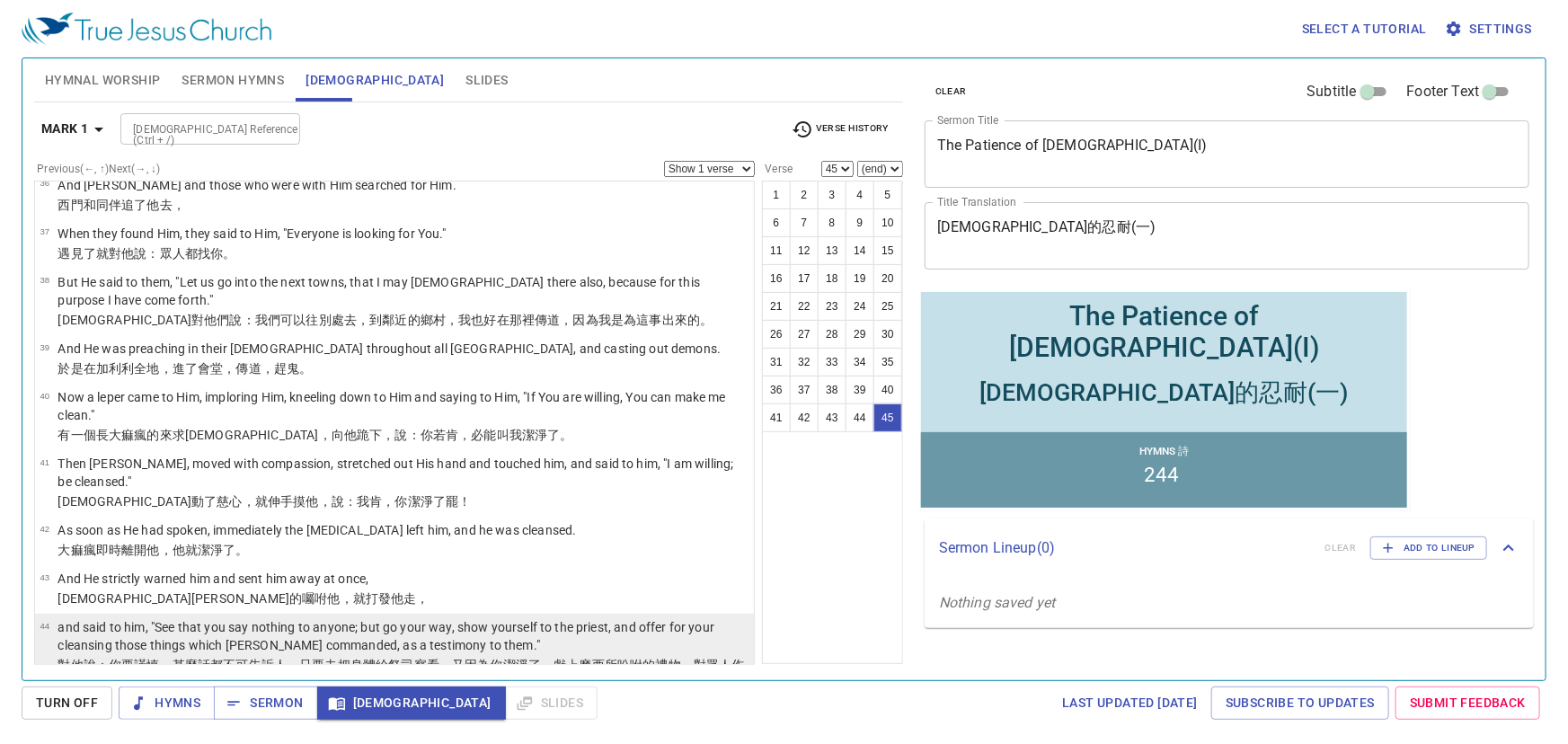
click at [487, 619] on p "and said to him, "See that you say nothing to anyone; but go your way, show you…" at bounding box center [403, 636] width 691 height 36
select select "44"
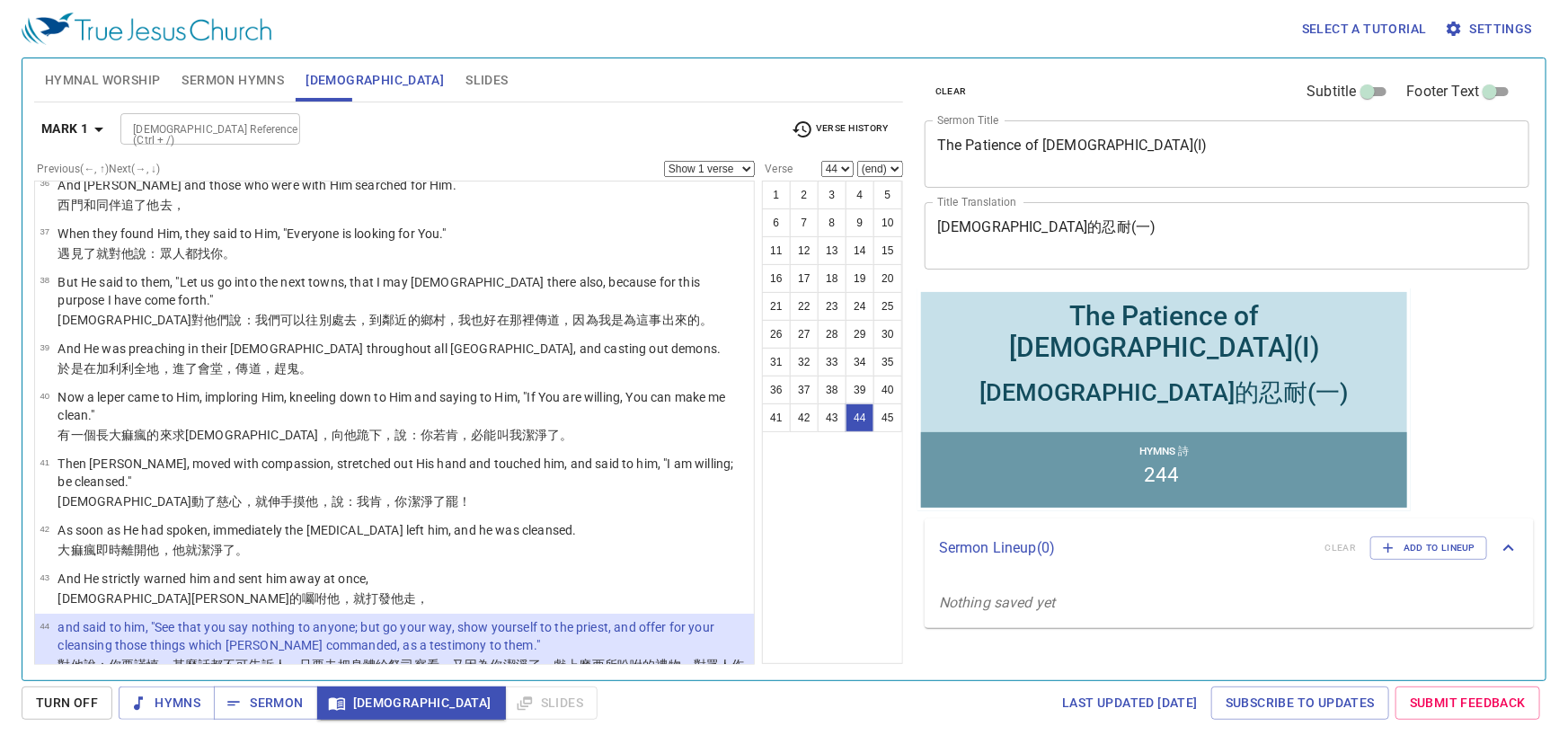
click at [749, 170] on select "Show 1 verse Show 2 verses Show 3 verses Show 4 verses Show 5 verses" at bounding box center [709, 169] width 90 height 17
click at [665, 160] on select "Show 1 verse Show 2 verses Show 3 verses Show 4 verses Show 5 verses" at bounding box center [709, 169] width 90 height 17
click at [288, 701] on span "Sermon" at bounding box center [265, 703] width 75 height 22
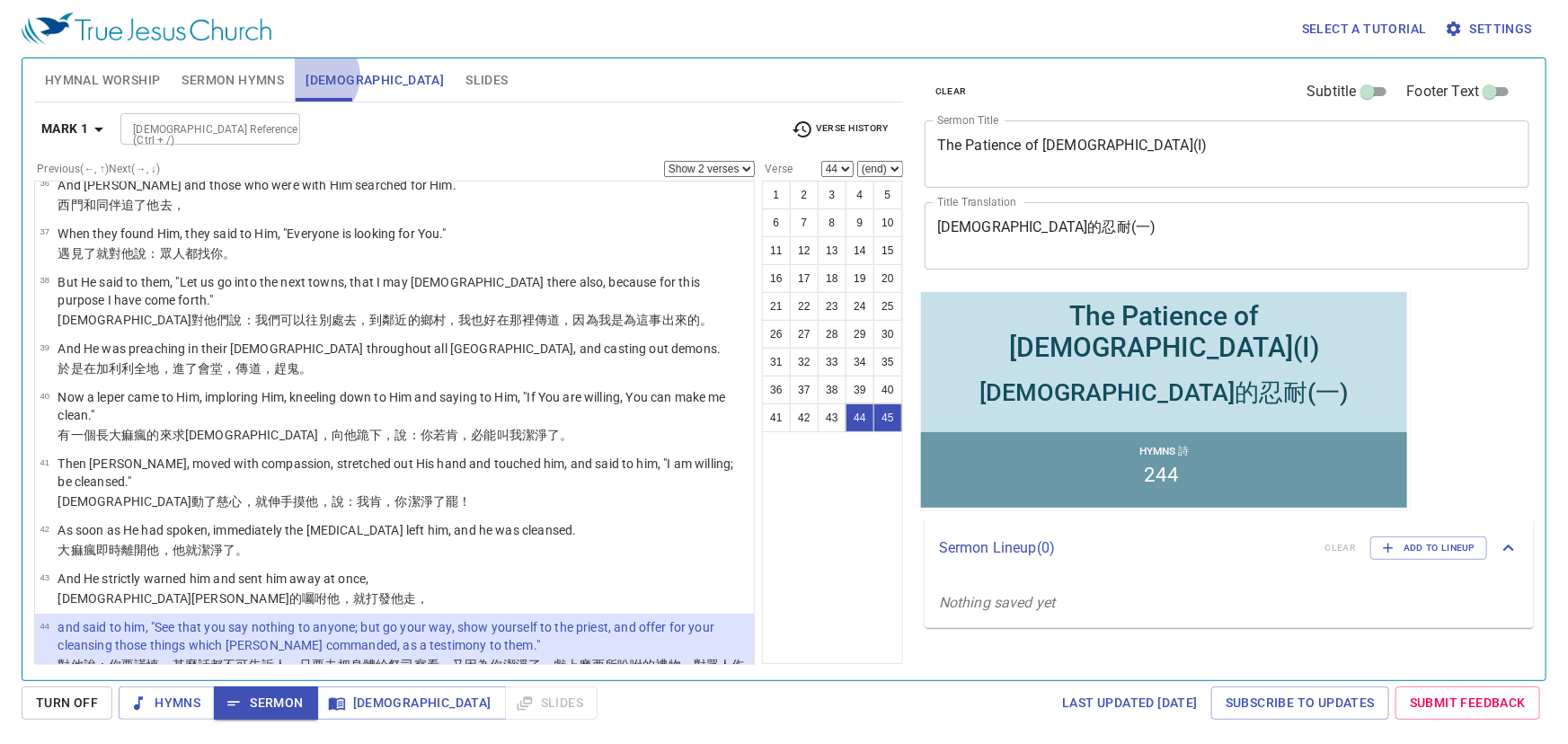
click at [314, 77] on span "[DEMOGRAPHIC_DATA]" at bounding box center [374, 80] width 138 height 22
click at [105, 128] on icon "button" at bounding box center [99, 129] width 21 height 21
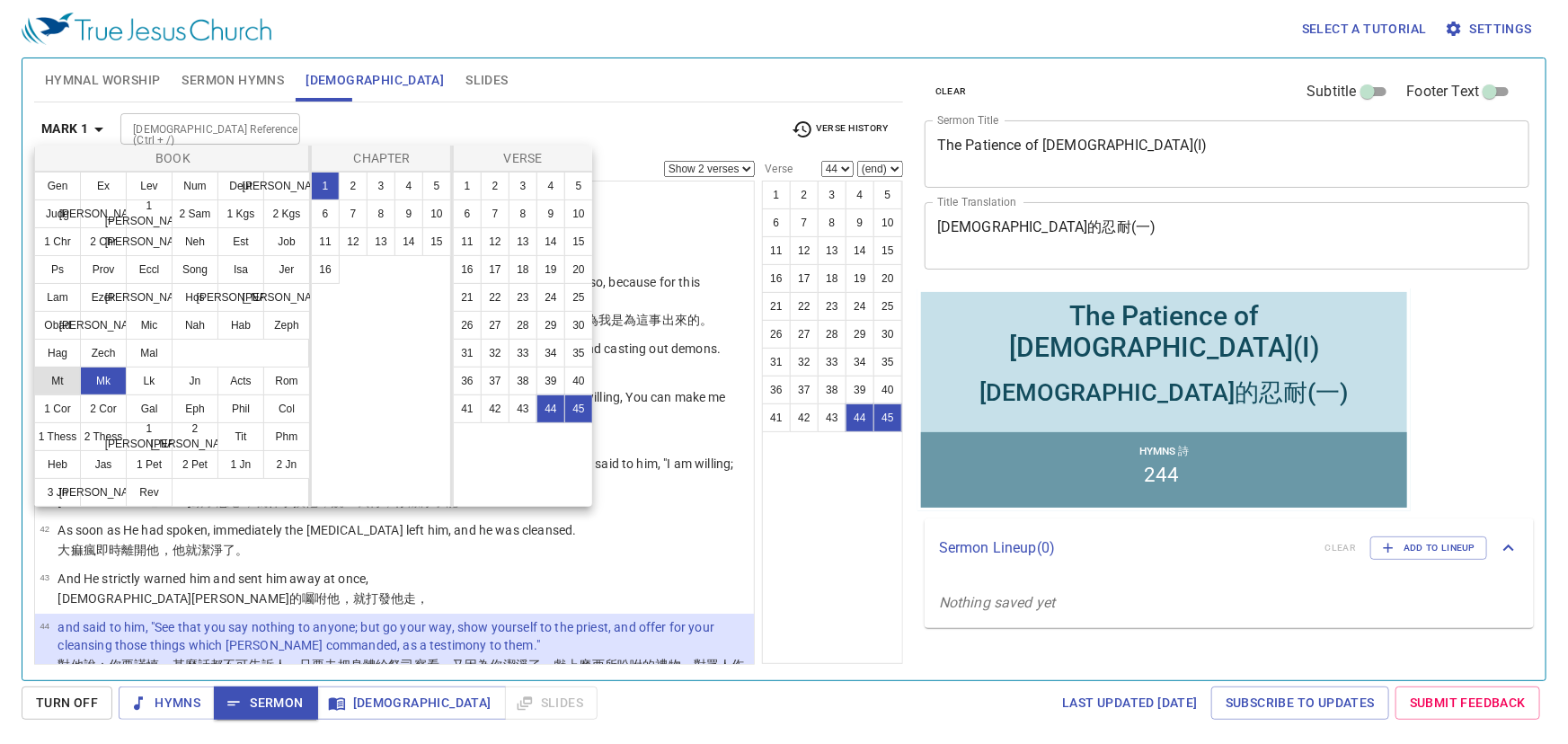
click at [58, 381] on button "Mt" at bounding box center [57, 381] width 47 height 29
select select "1"
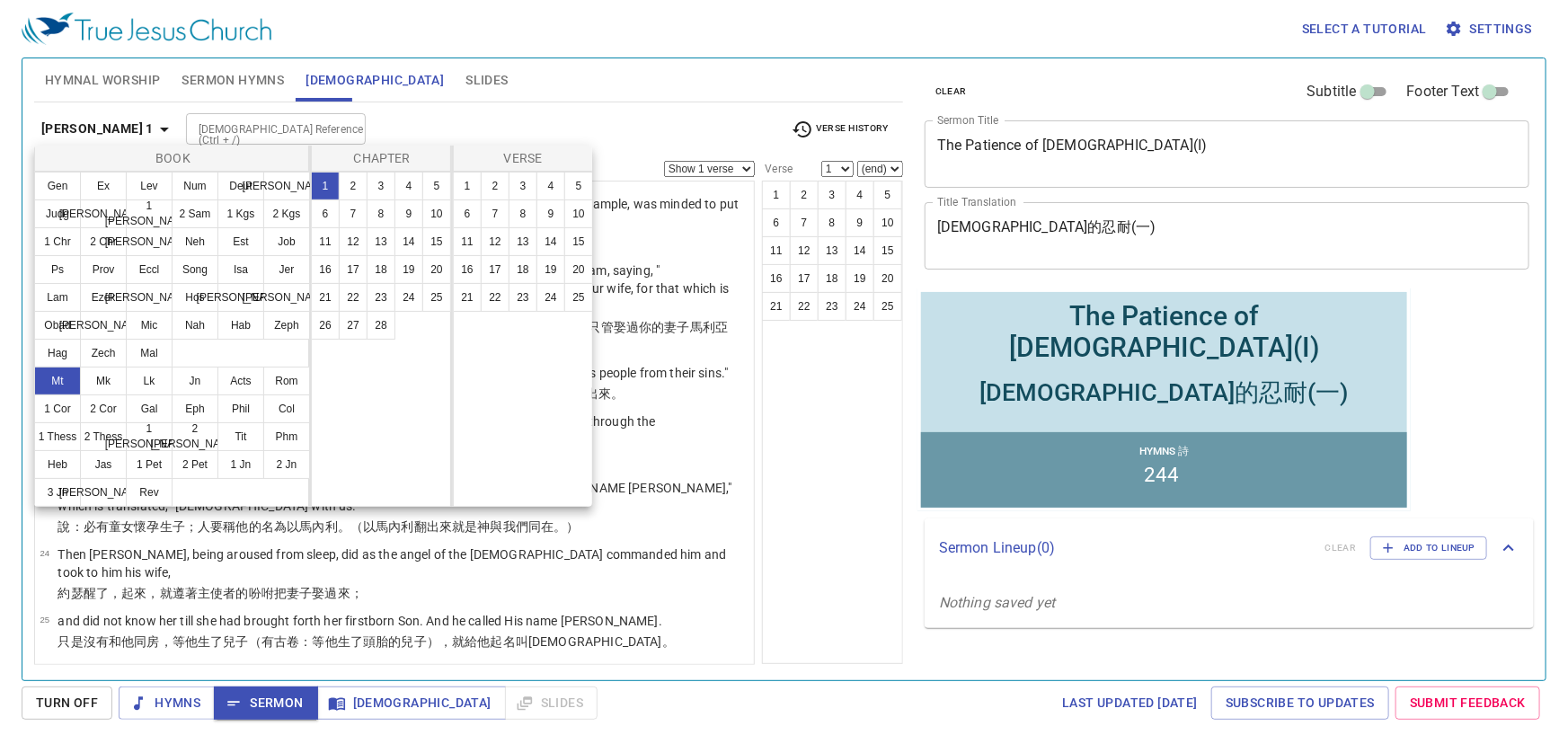
scroll to position [0, 0]
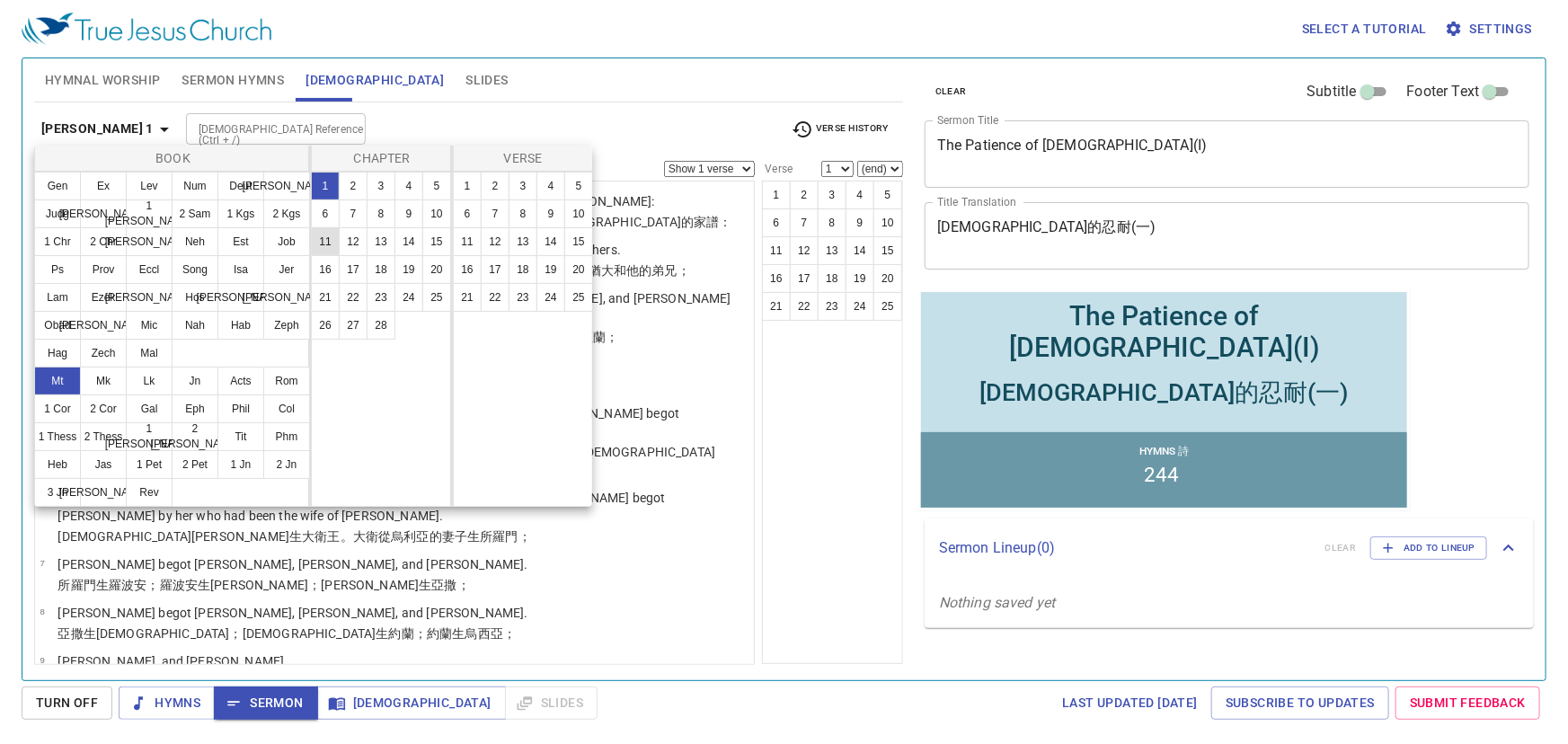
click at [322, 241] on button "11" at bounding box center [324, 242] width 29 height 29
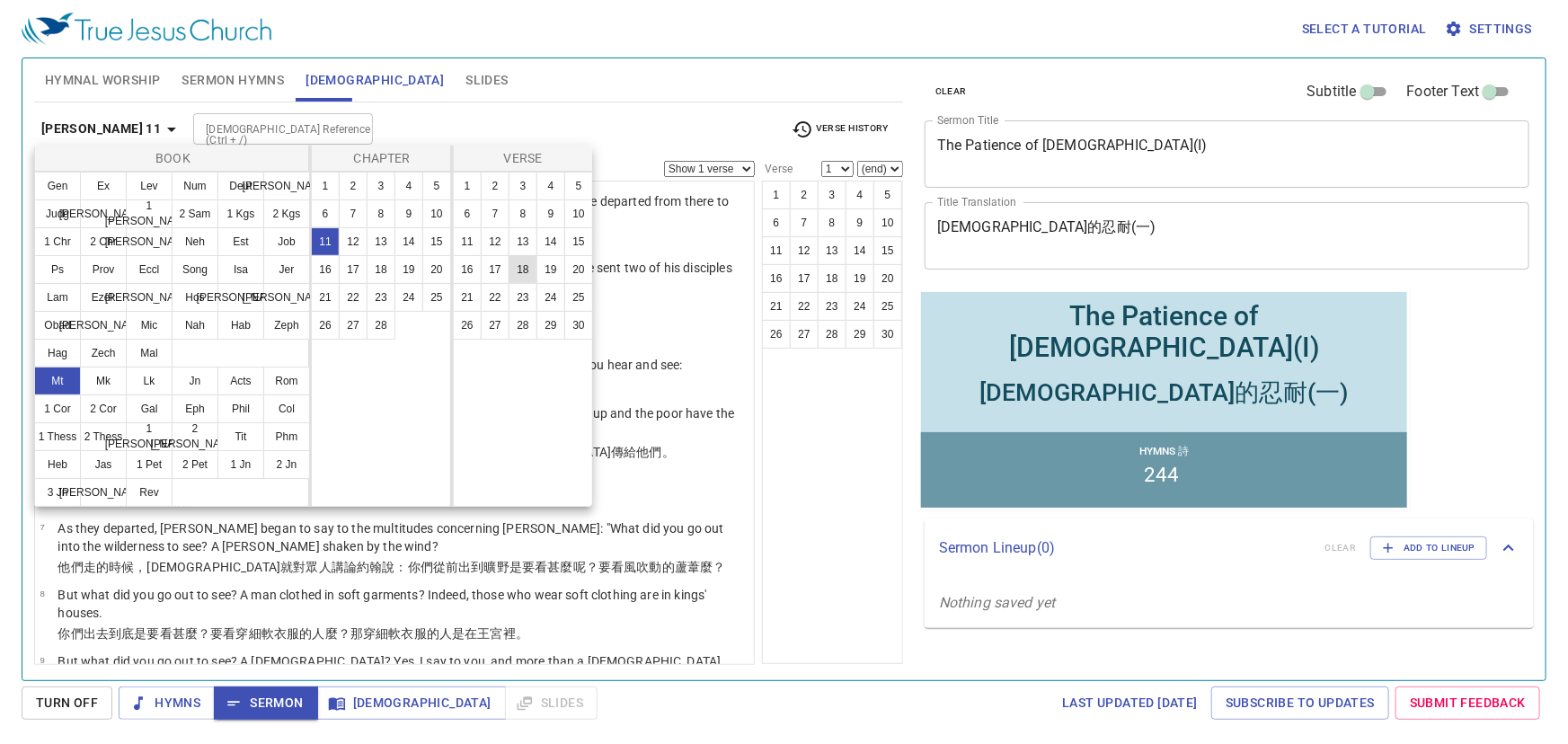
click at [526, 265] on button "18" at bounding box center [523, 269] width 29 height 29
select select "18"
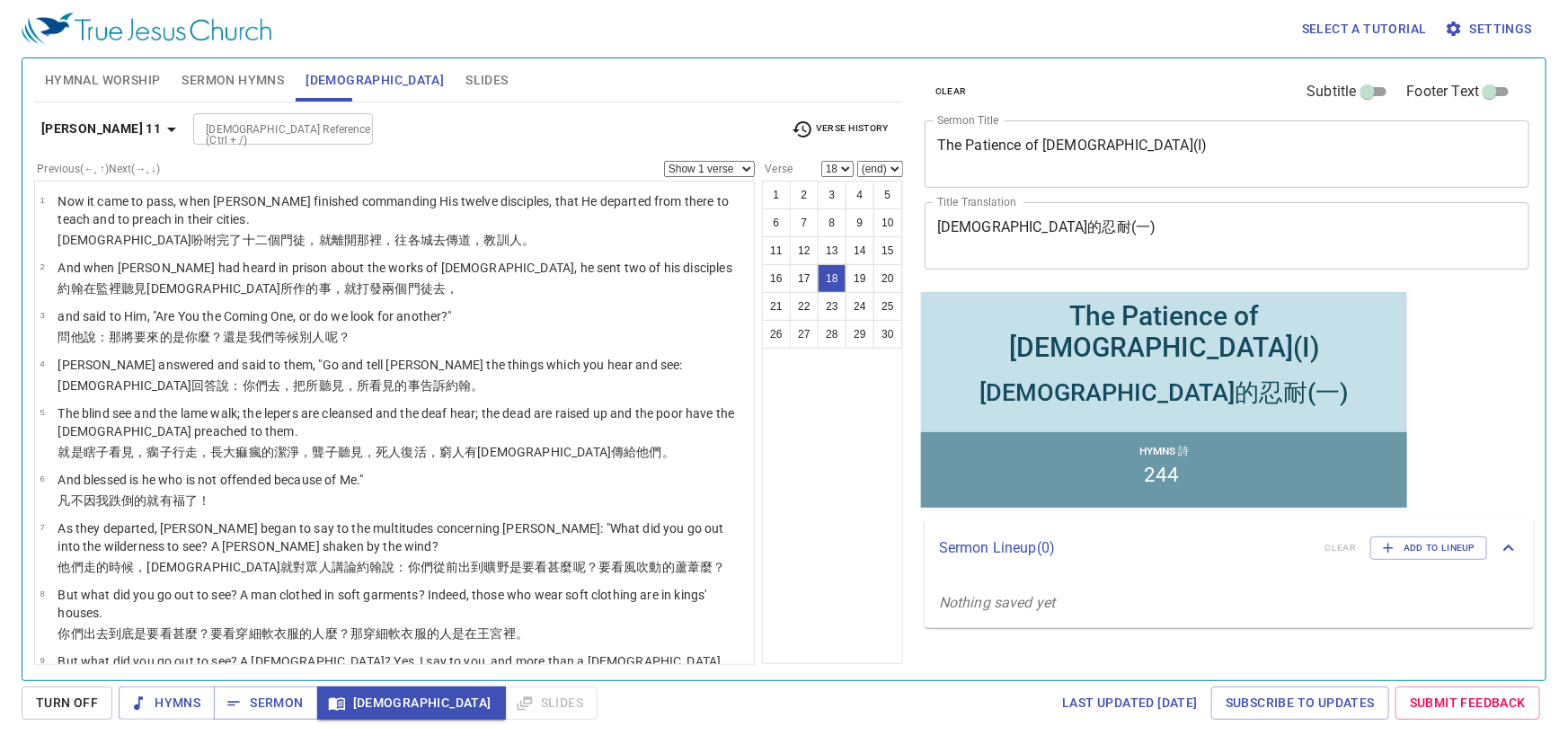
scroll to position [740, 0]
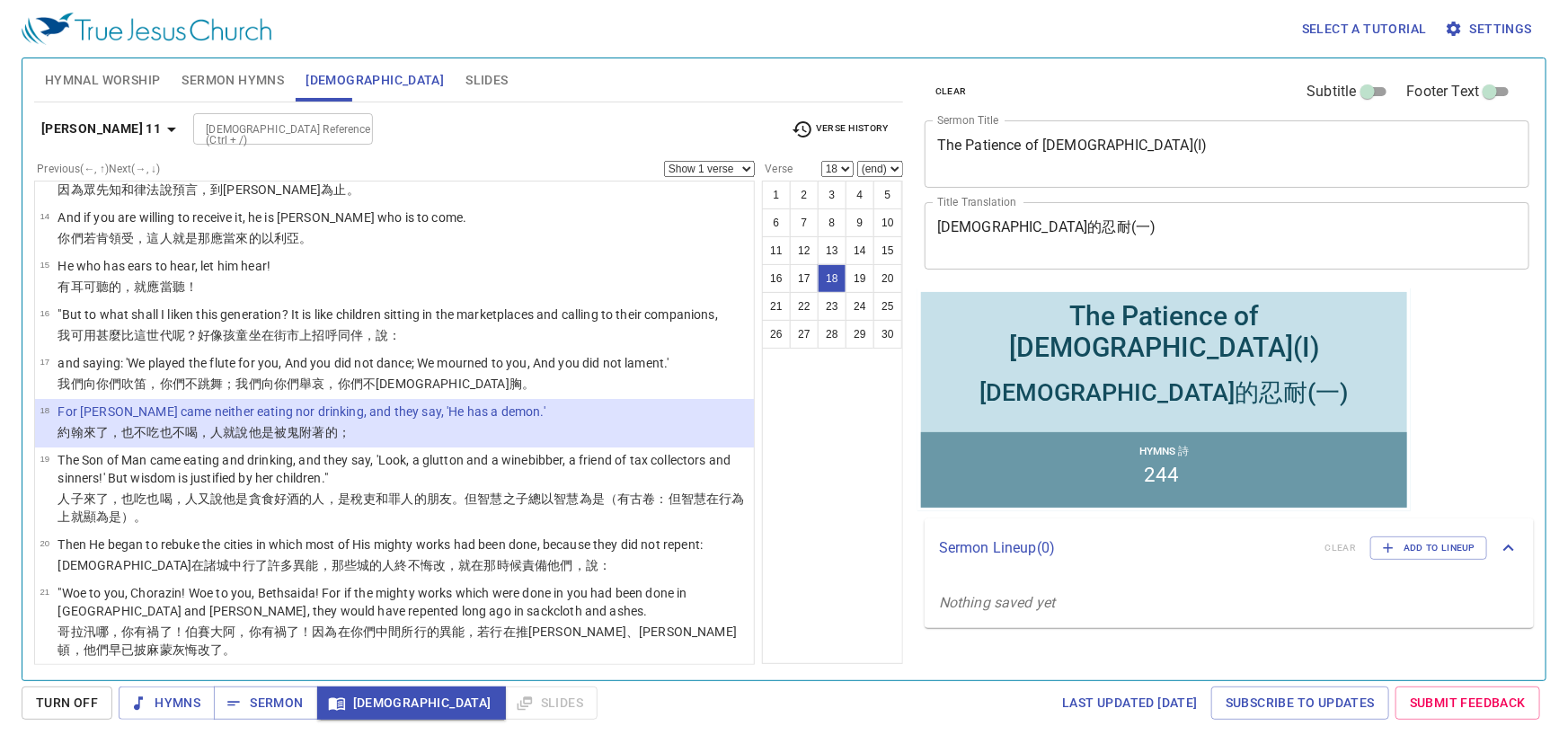
click at [719, 171] on select "Show 1 verse Show 2 verses Show 3 verses Show 4 verses Show 5 verses" at bounding box center [709, 169] width 90 height 17
click at [665, 160] on select "Show 1 verse Show 2 verses Show 3 verses Show 4 verses Show 5 verses" at bounding box center [709, 169] width 90 height 17
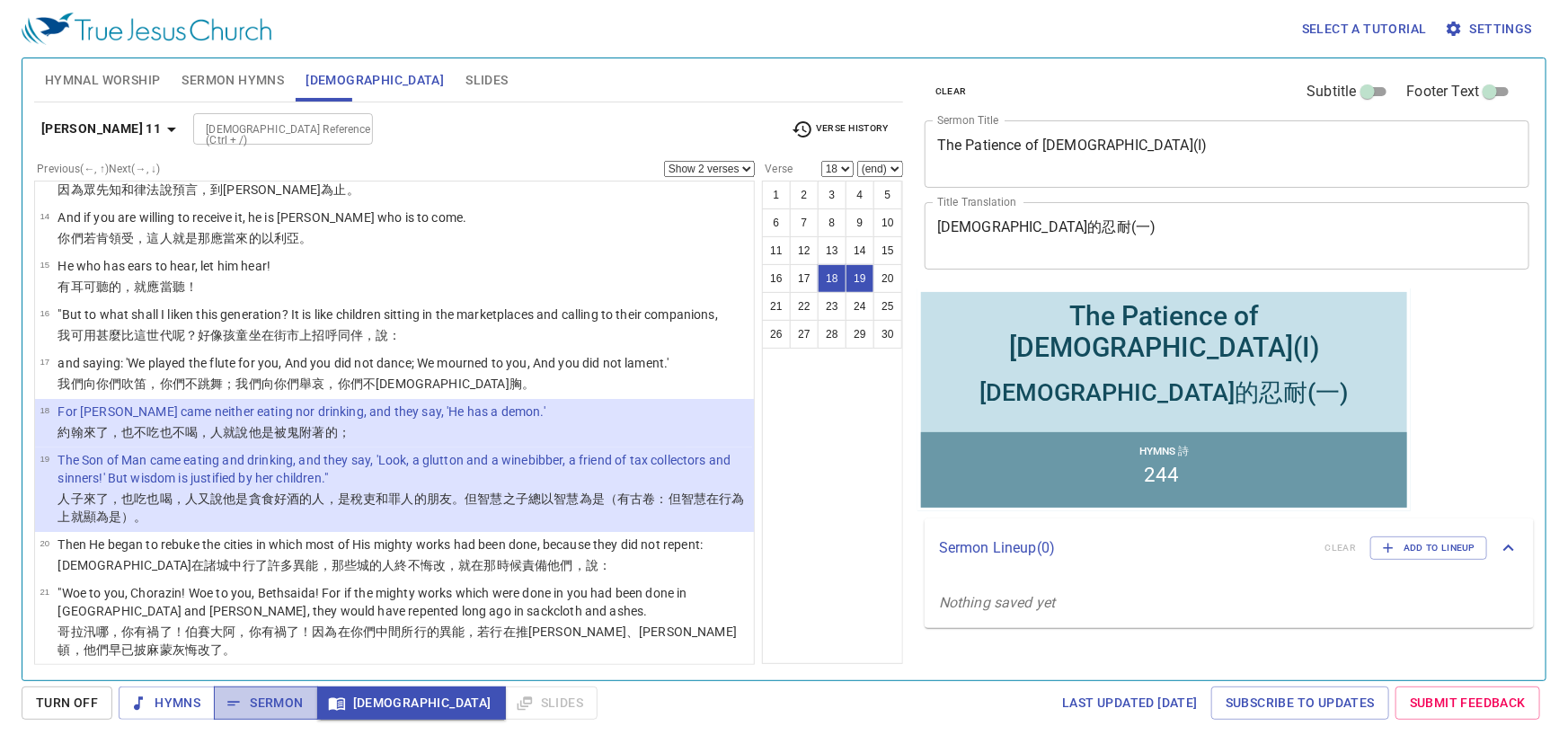
click at [269, 698] on span "Sermon" at bounding box center [265, 703] width 75 height 22
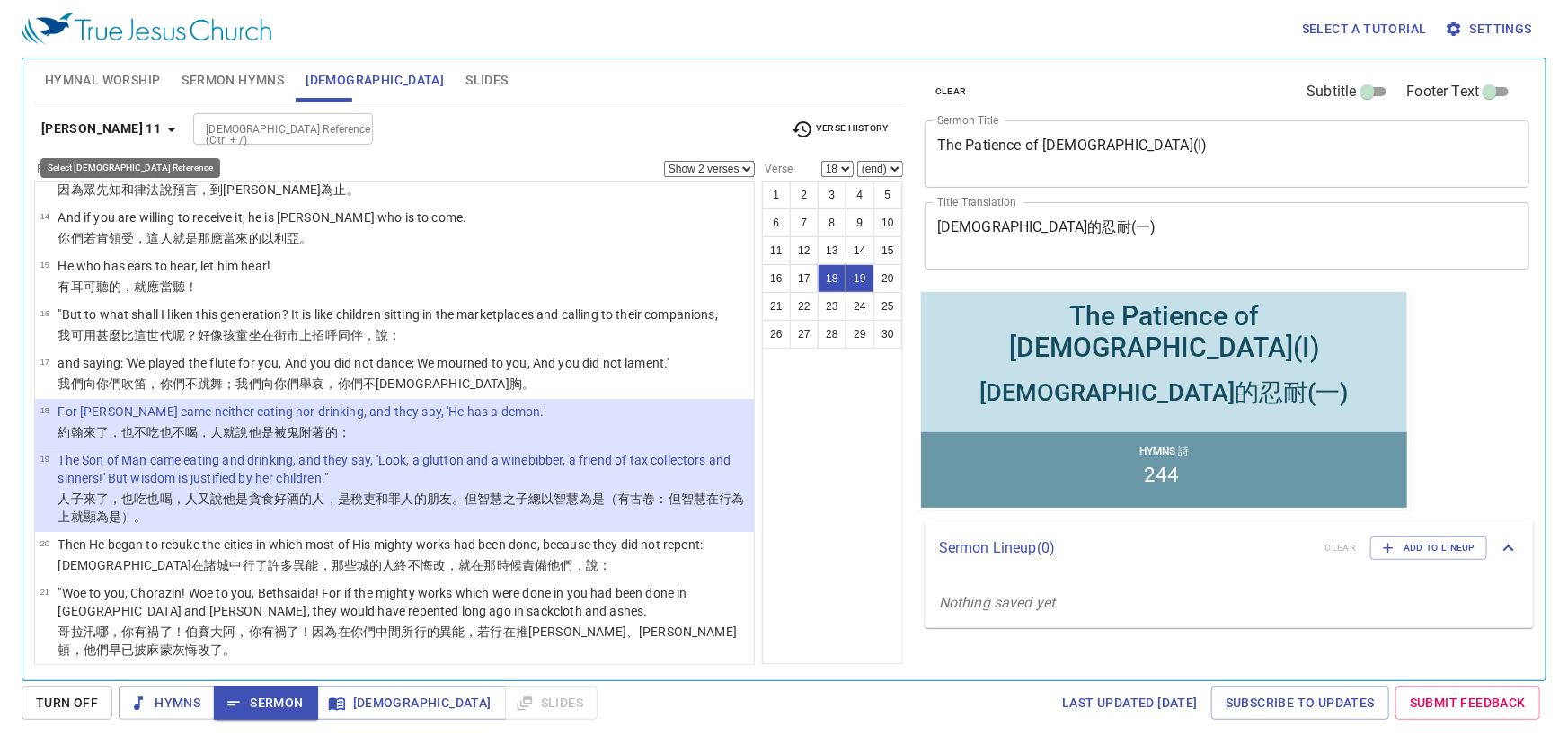
click at [160, 124] on icon "button" at bounding box center [171, 129] width 21 height 21
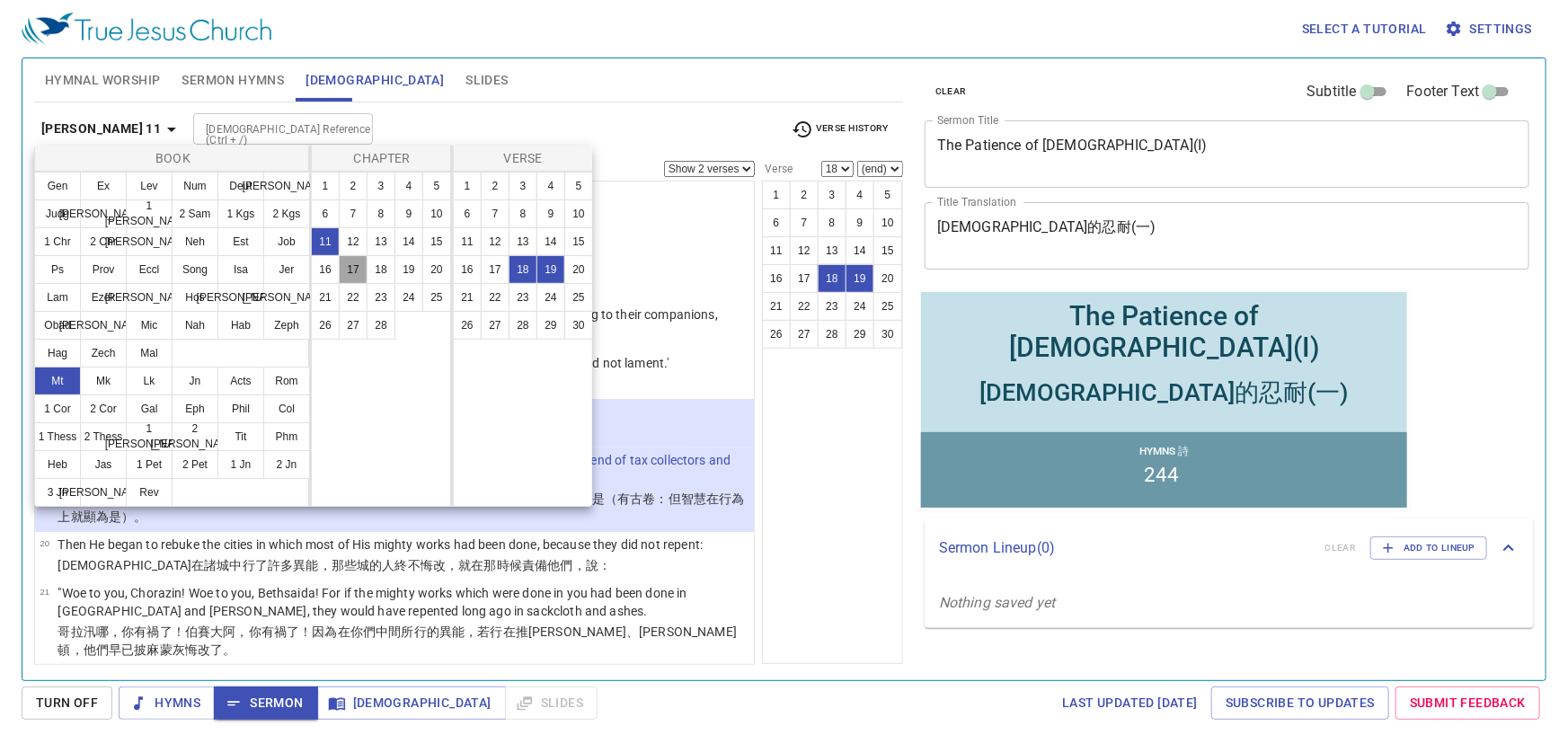
click at [348, 266] on button "17" at bounding box center [352, 269] width 29 height 29
select select "1"
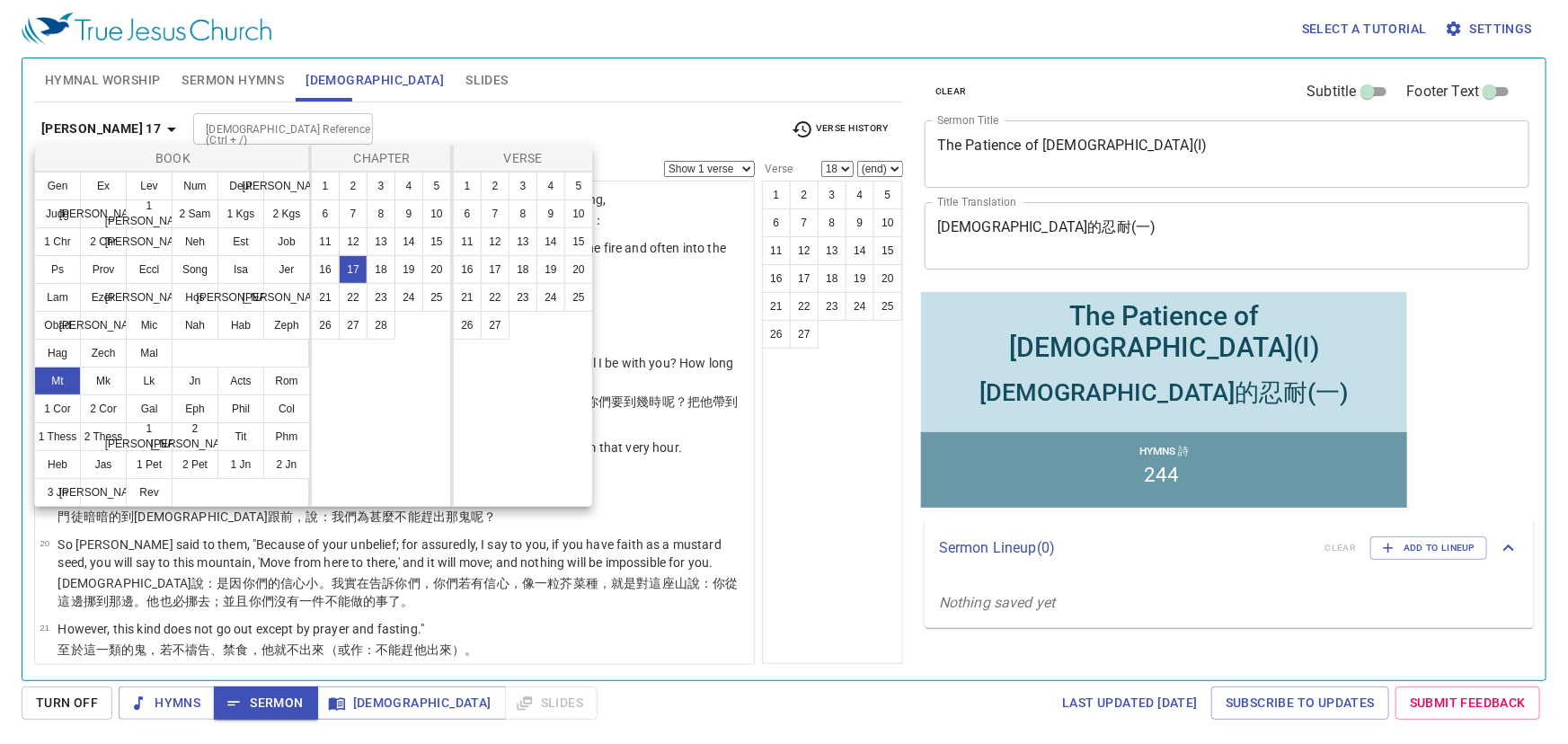
scroll to position [0, 0]
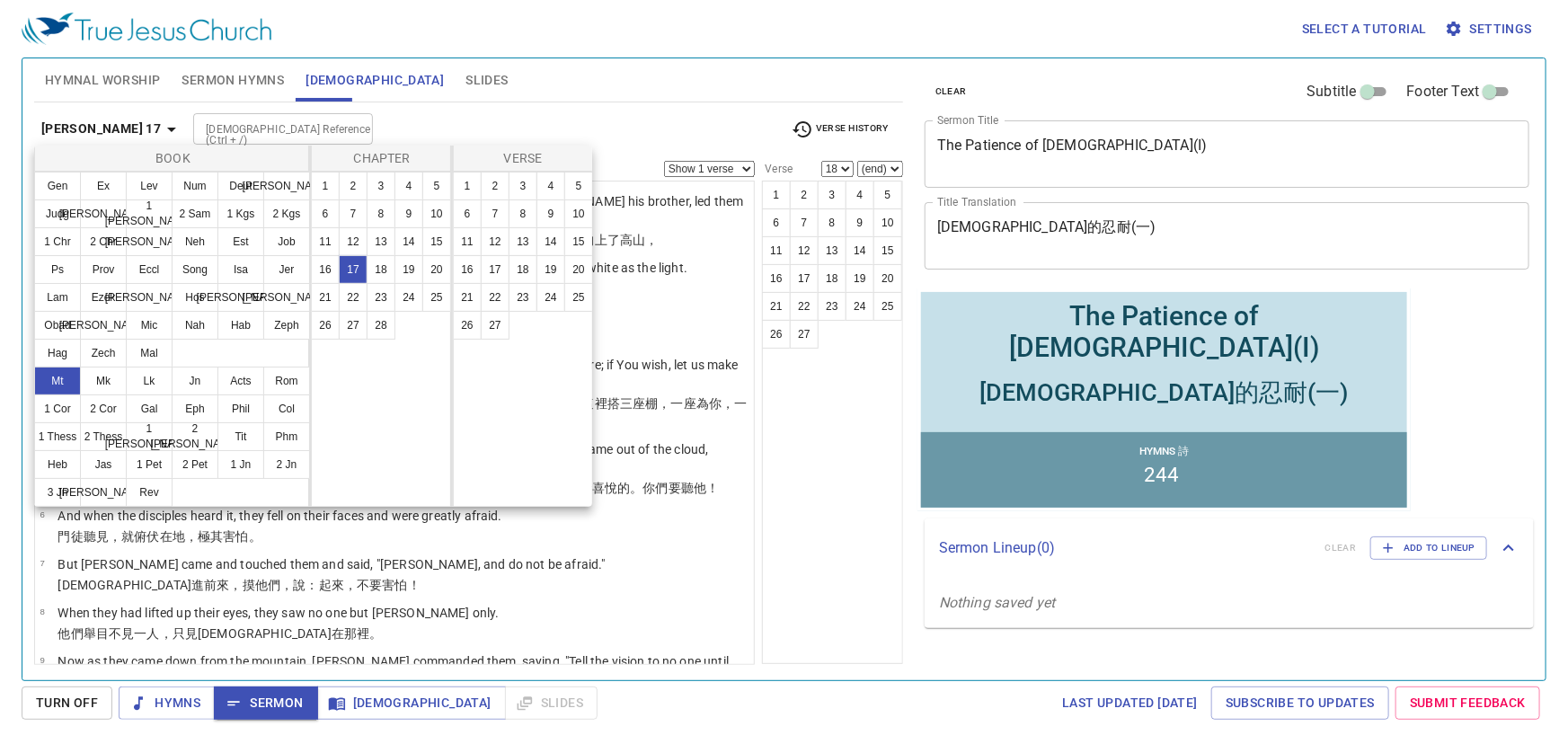
click at [607, 560] on div at bounding box center [784, 372] width 1568 height 744
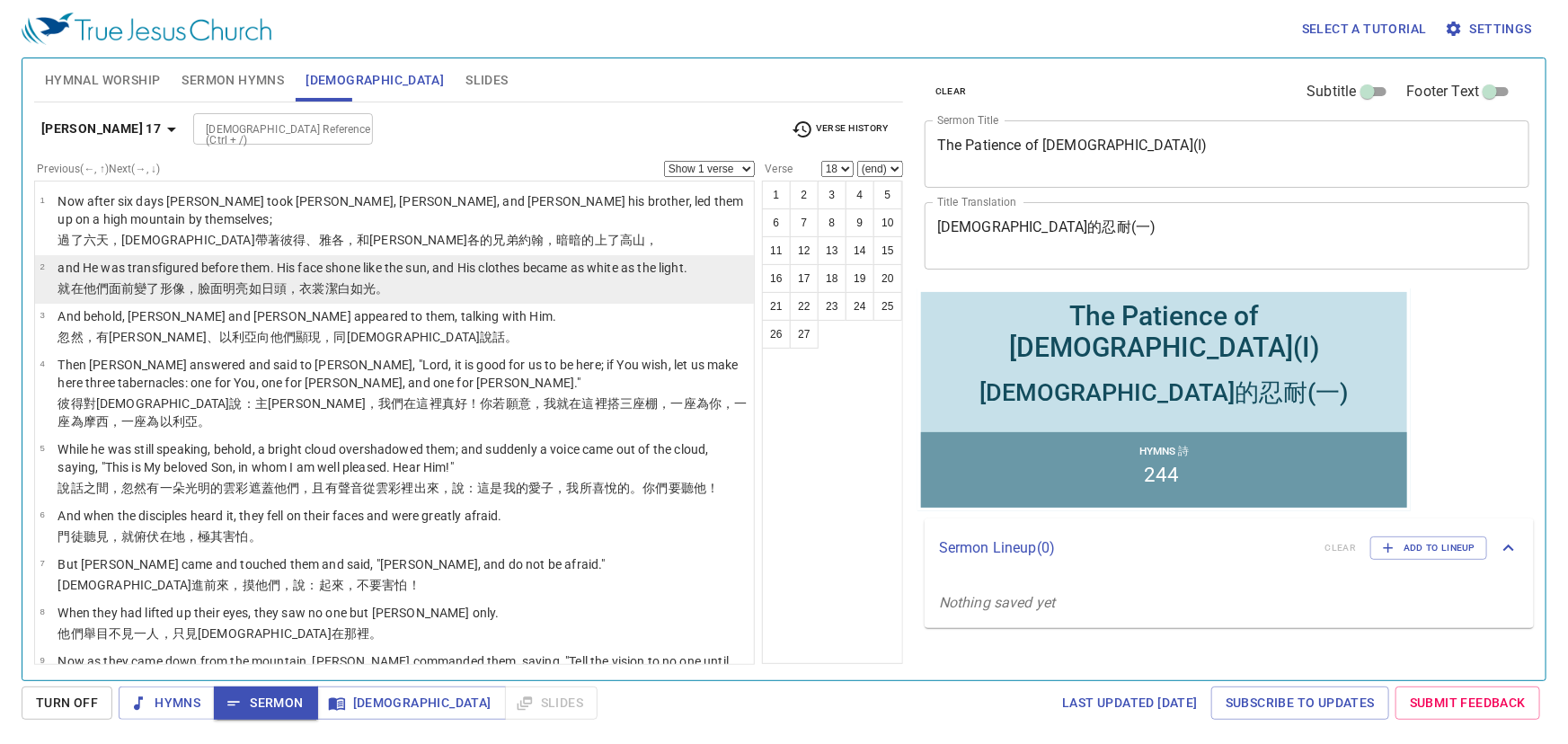
click at [351, 281] on wg3022 "如 光 。" at bounding box center [369, 289] width 38 height 15
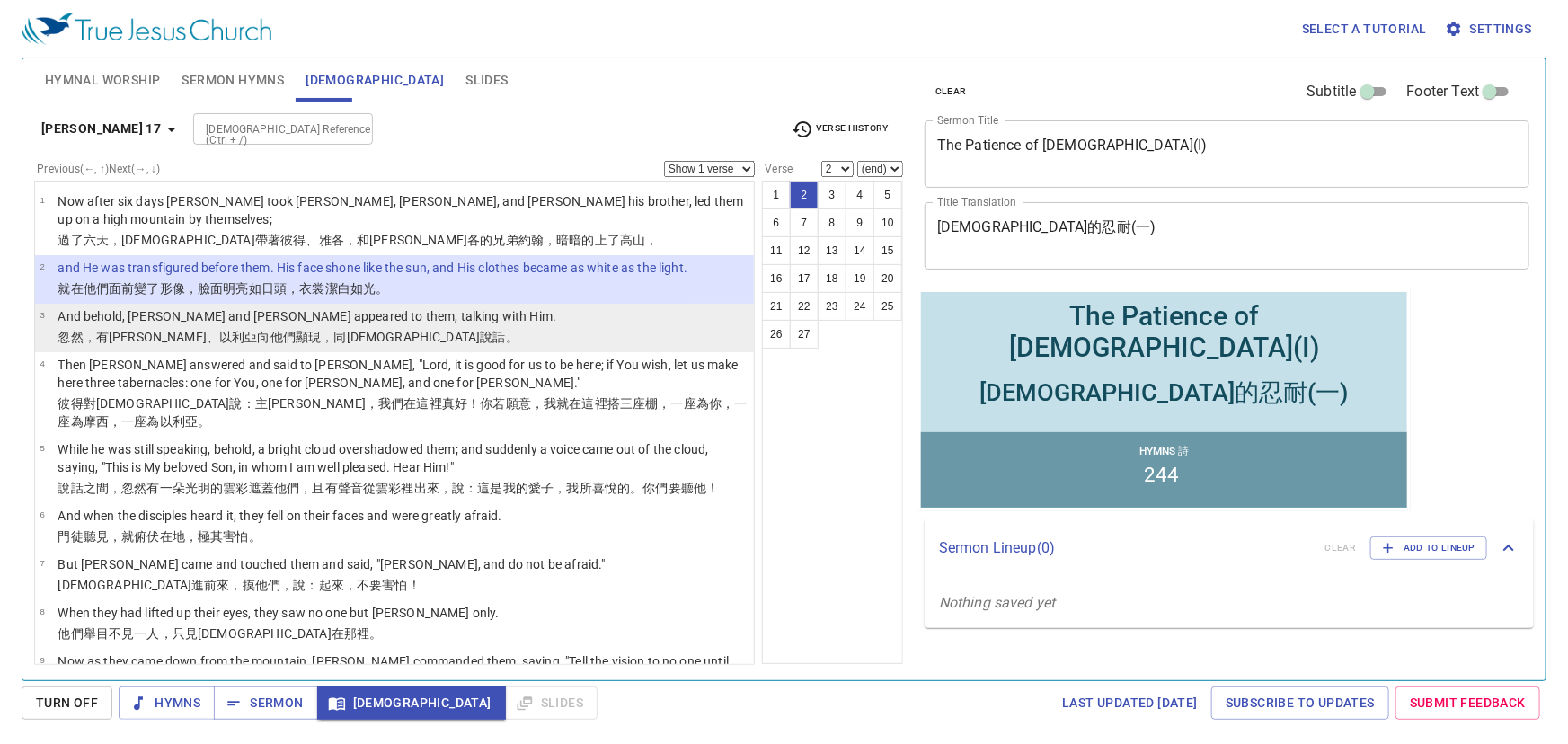
click at [206, 330] on wg3475 "、以利亞 向他們 顯現 ，同 耶穌說話 。" at bounding box center [362, 337] width 312 height 15
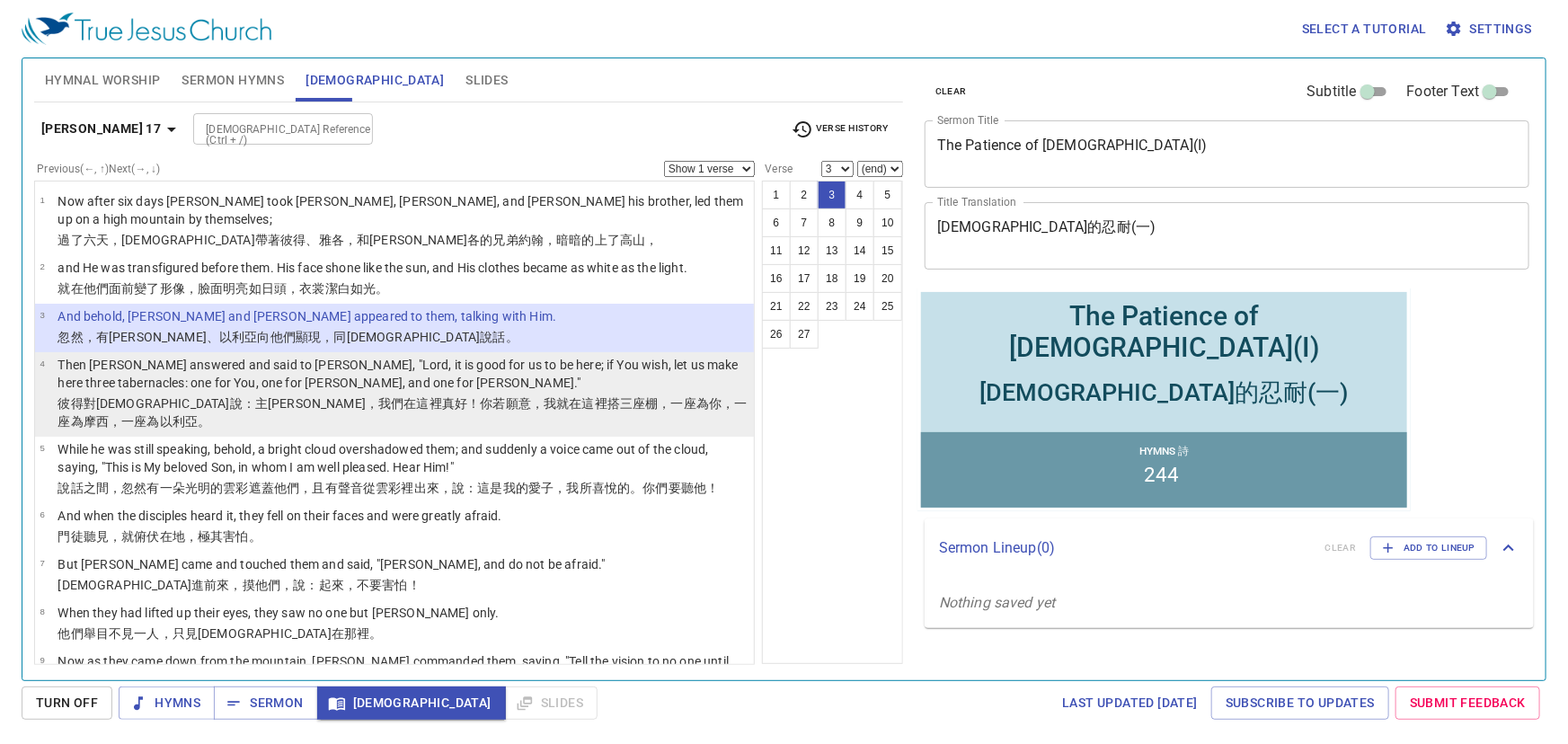
click at [183, 368] on p "Then [PERSON_NAME] answered and said to [PERSON_NAME], "Lord, it is good for us…" at bounding box center [403, 373] width 691 height 36
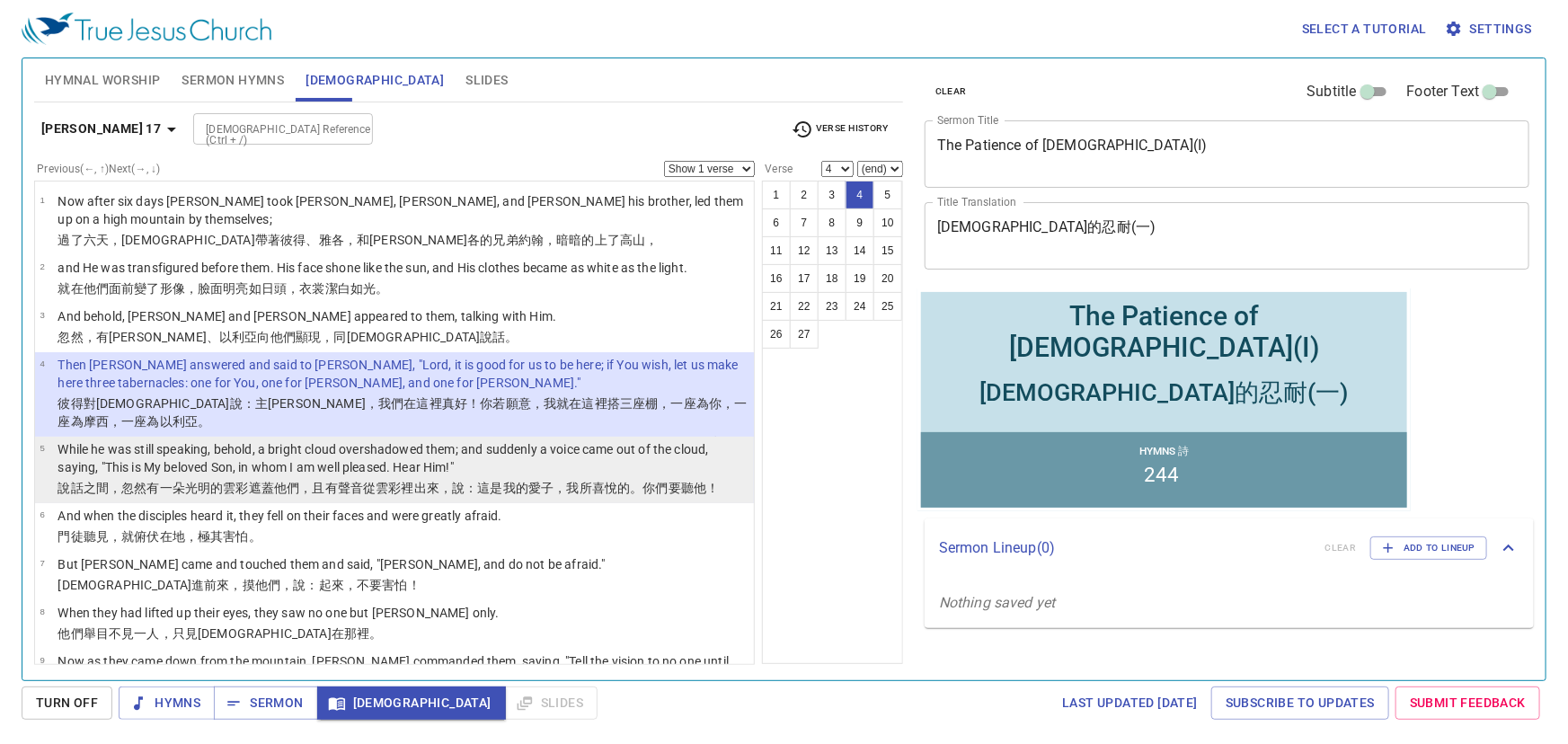
click at [126, 441] on p "While he was still speaking, behold, a bright cloud overshadowed them; and sudd…" at bounding box center [403, 458] width 691 height 36
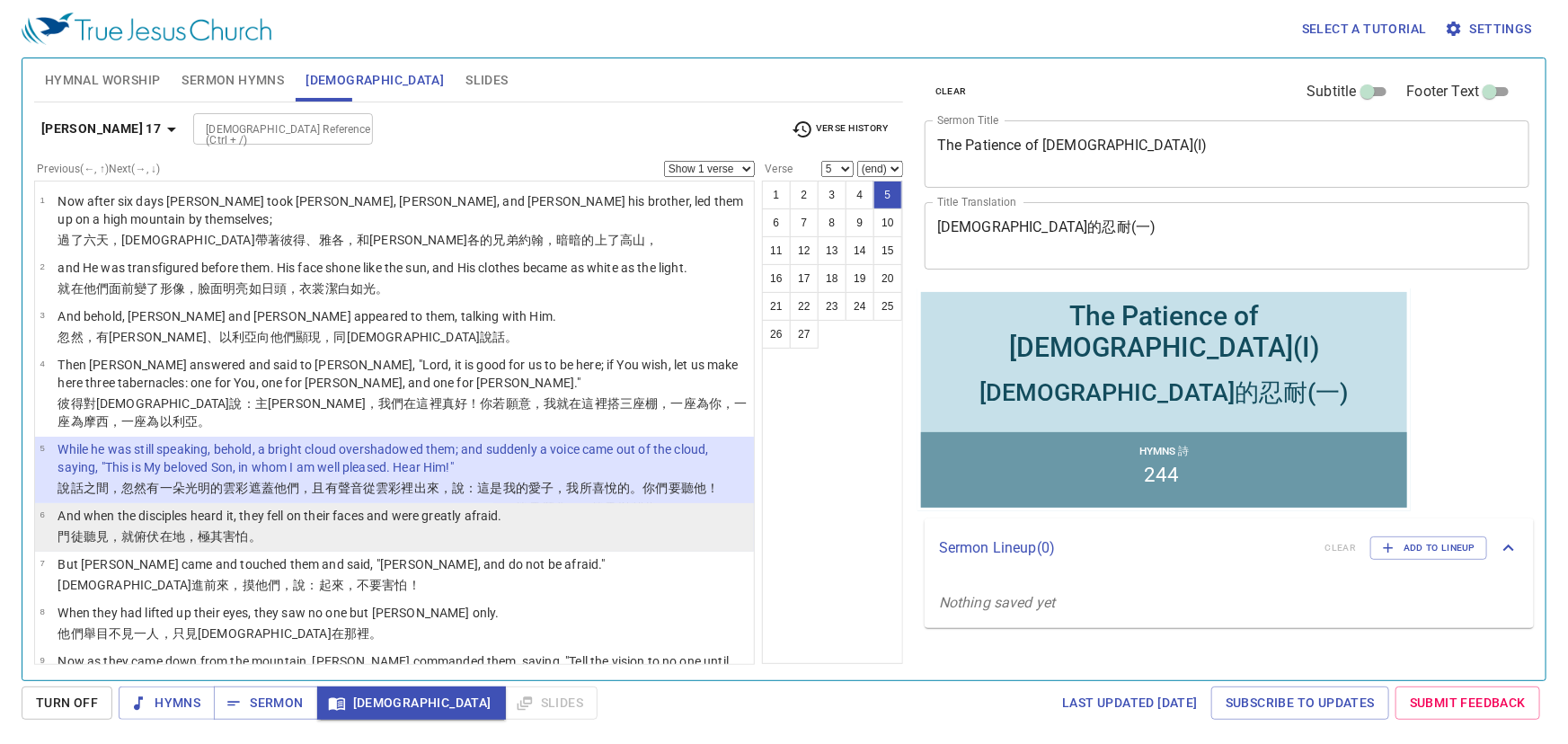
click at [120, 507] on p "And when the disciples heard it, they fell on their faces and were greatly afra…" at bounding box center [279, 515] width 444 height 18
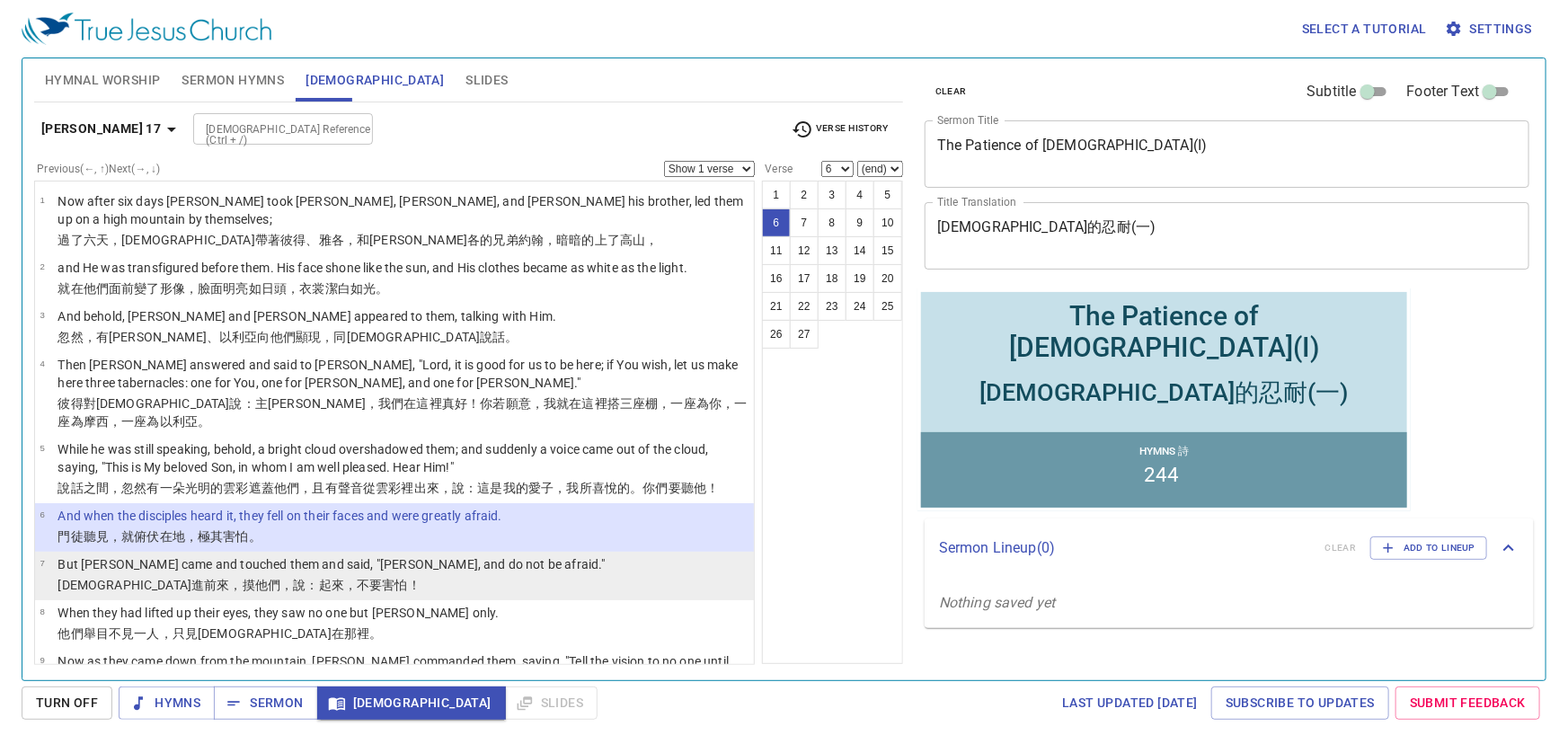
click at [192, 578] on wg2424 "進前來 ，摸 他們 ，說 ：起來 ，不要 害怕 ！" at bounding box center [306, 585] width 230 height 15
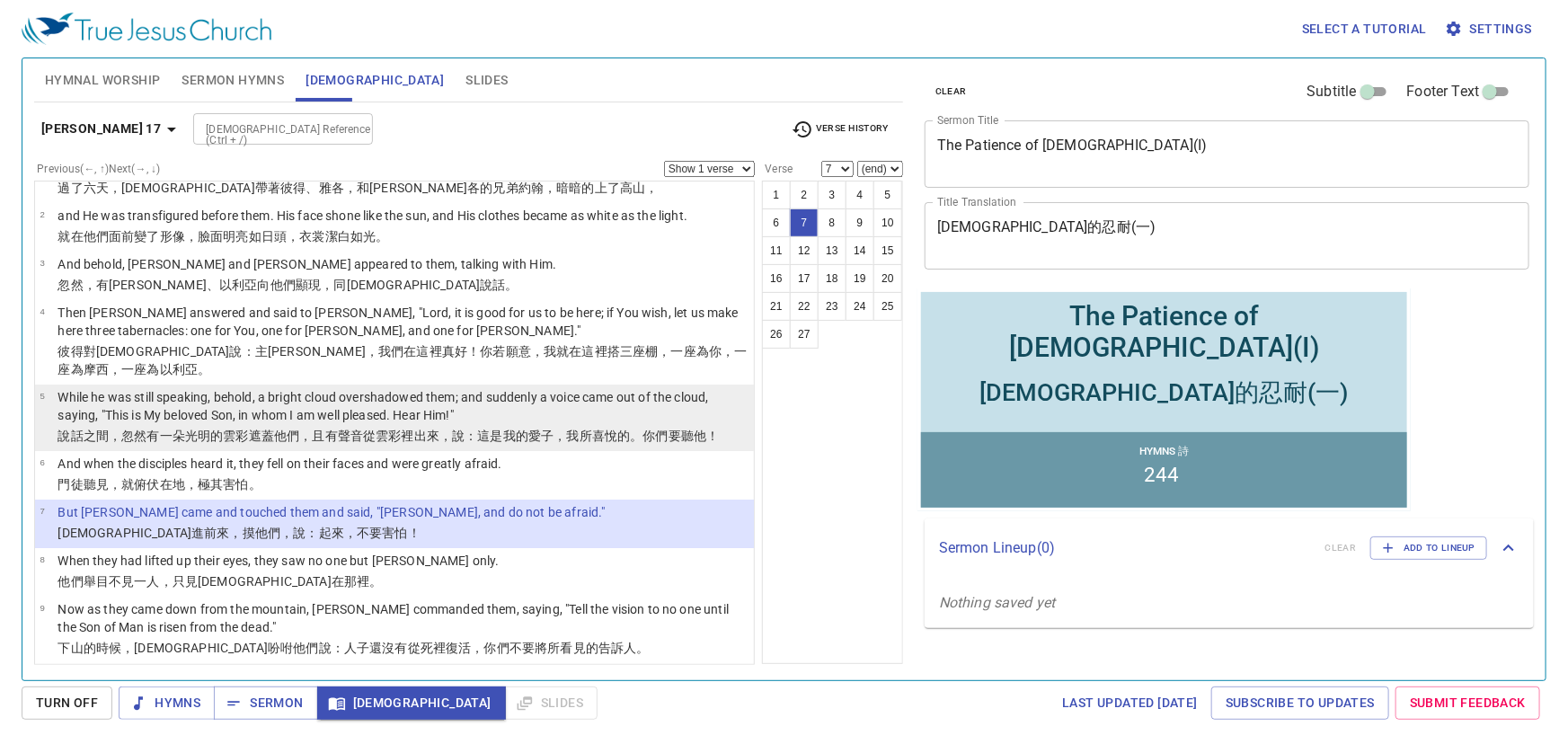
scroll to position [81, 0]
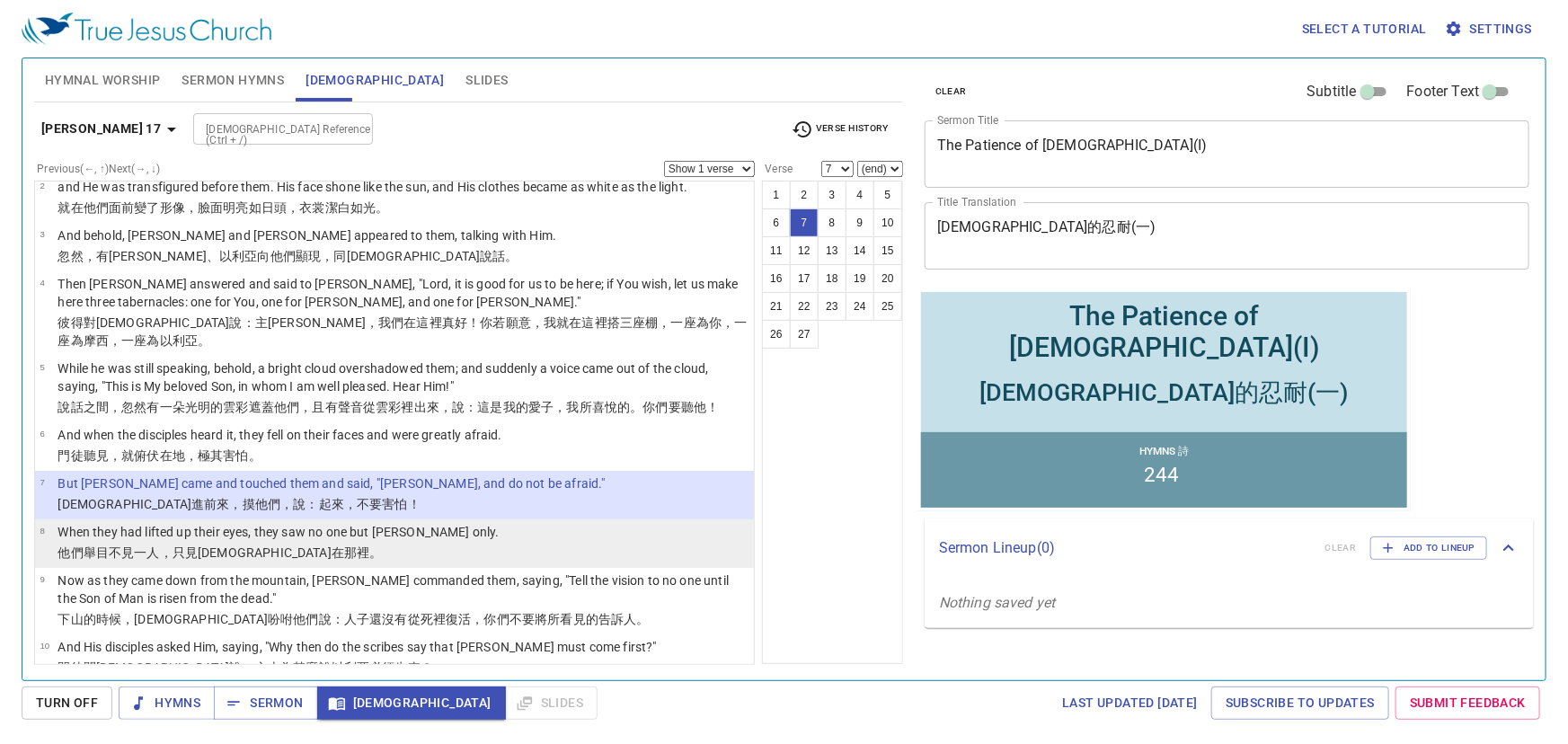
click at [135, 523] on p "When they had lifted up their eyes, they saw no one but [PERSON_NAME] only." at bounding box center [277, 531] width 442 height 18
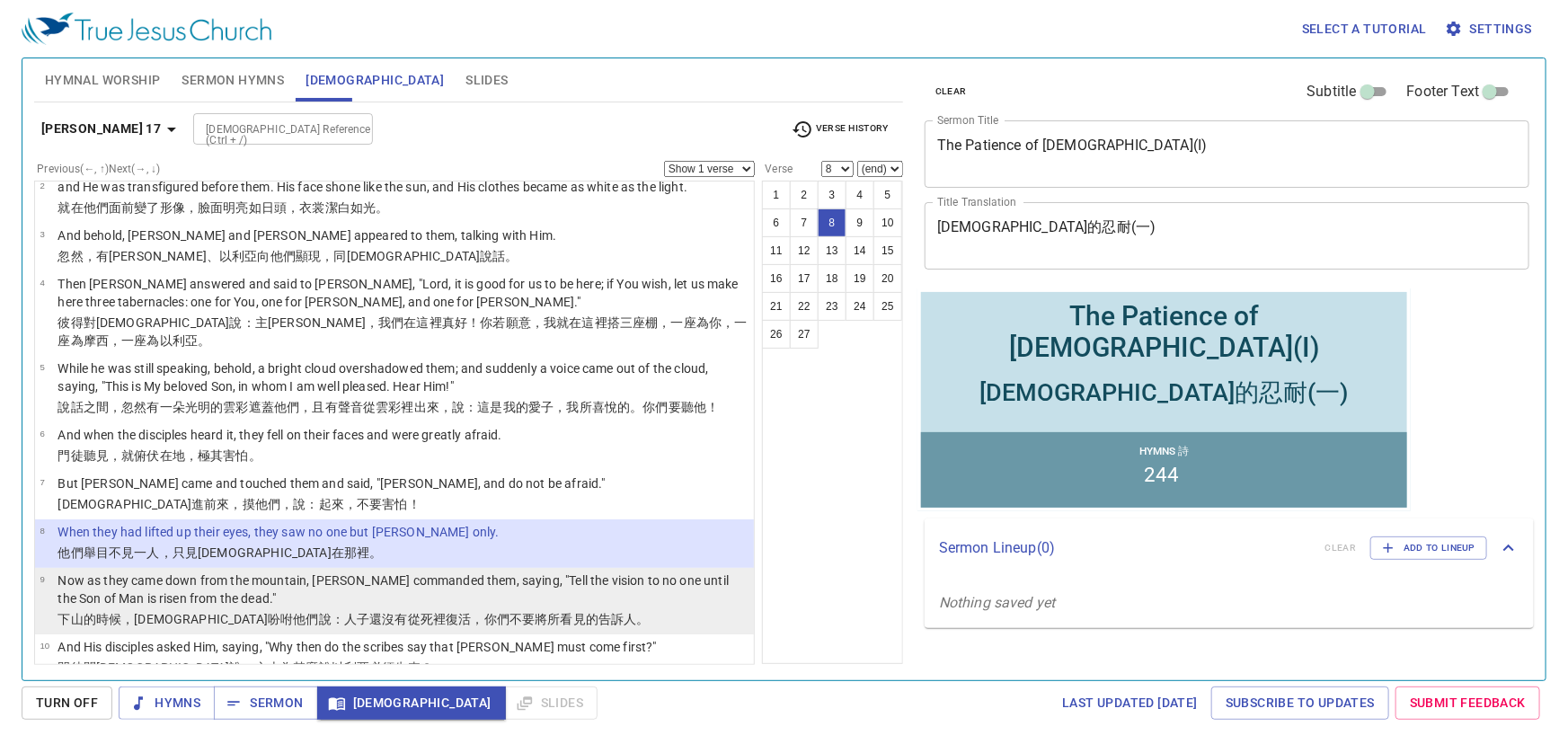
click at [57, 572] on p "Now as they came down from the mountain, [PERSON_NAME] commanded them, saying, …" at bounding box center [403, 589] width 691 height 36
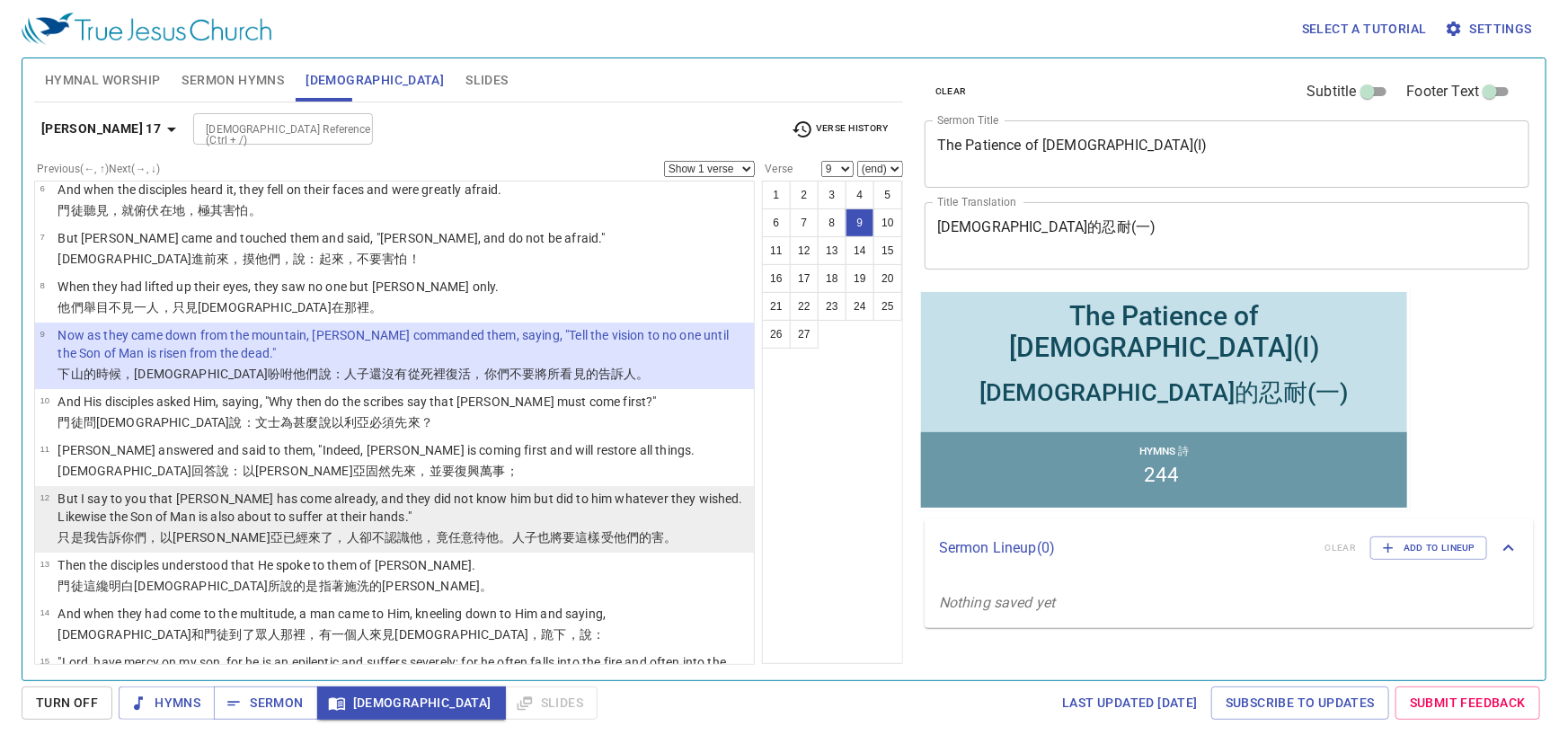
scroll to position [244, 0]
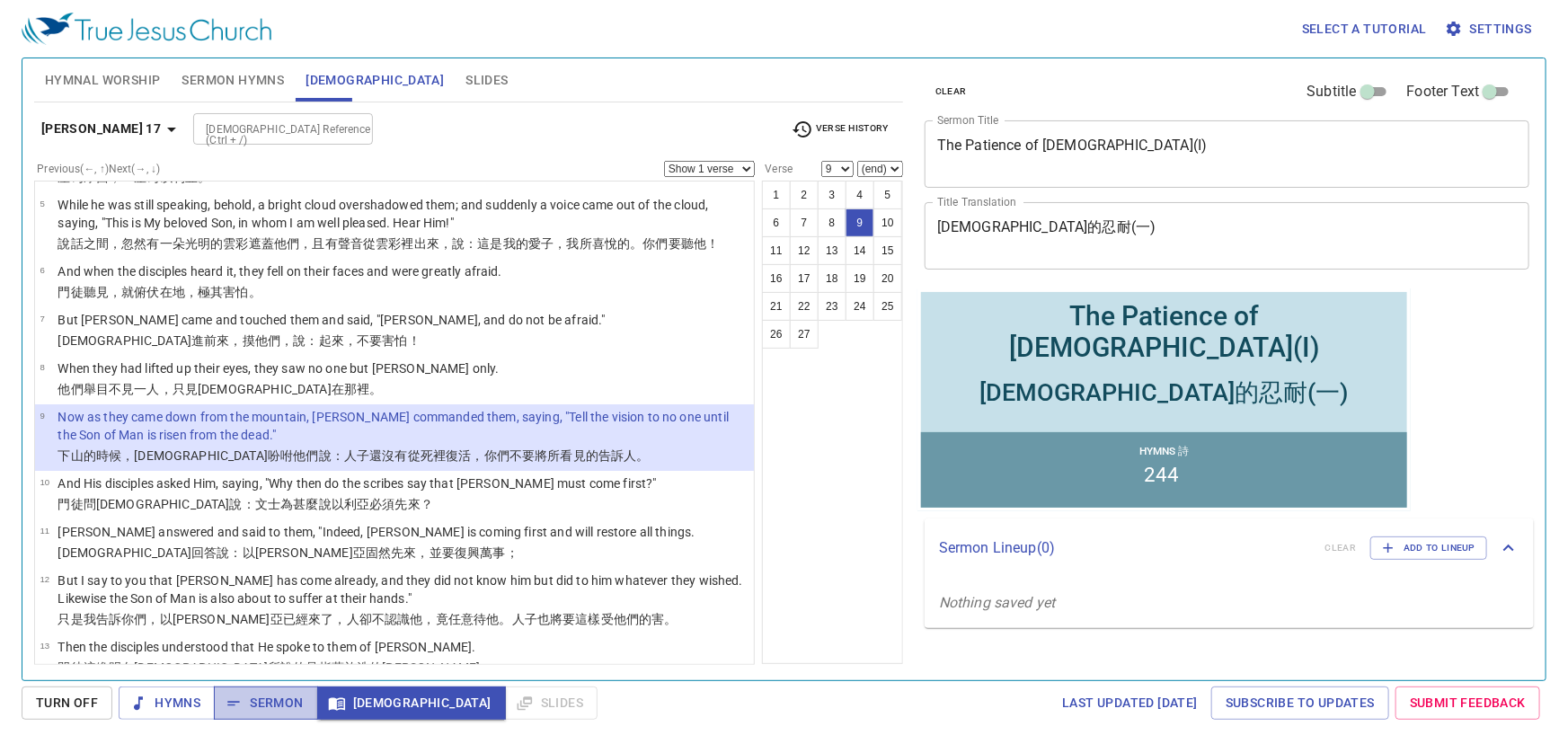
click at [265, 699] on span "Sermon" at bounding box center [265, 703] width 75 height 22
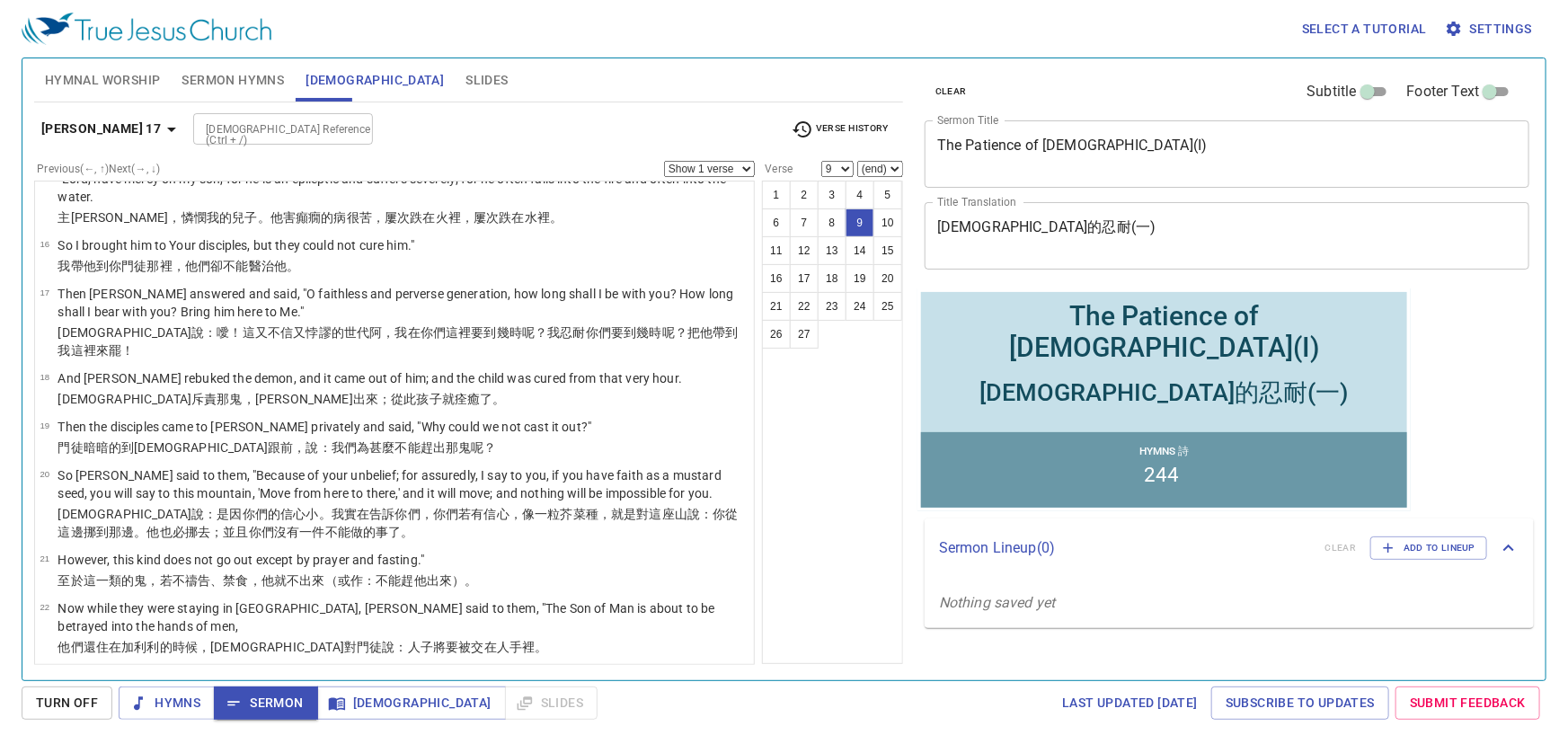
scroll to position [844, 0]
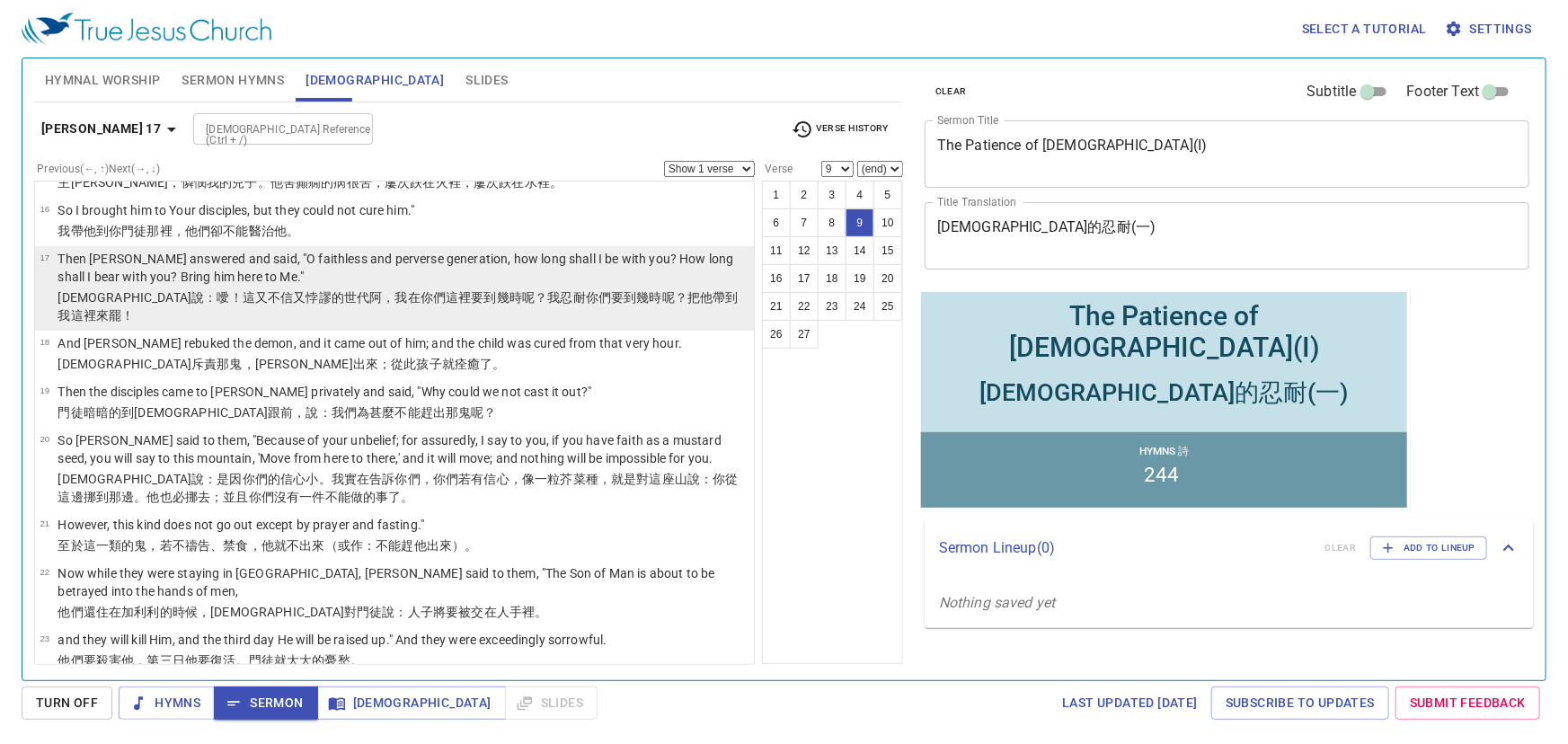
click at [92, 250] on p "Then [PERSON_NAME] answered and said, "O faithless and perverse generation, how…" at bounding box center [403, 267] width 691 height 36
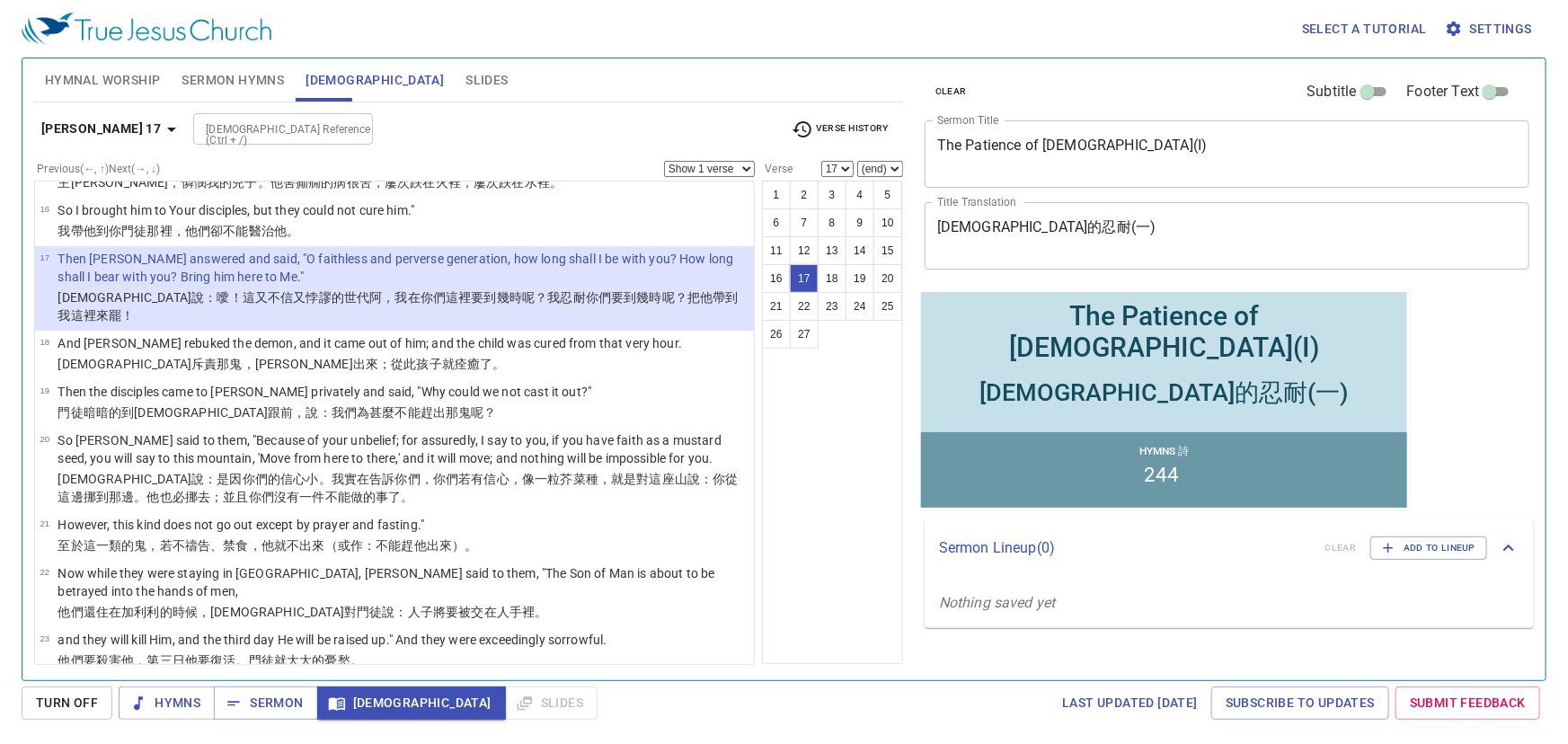
drag, startPoint x: 739, startPoint y: 448, endPoint x: 744, endPoint y: 412, distance: 36.3
click at [744, 412] on ul "1 Now after six days Jesus took Peter, James, and John his brother, led them up…" at bounding box center [395, 422] width 721 height 484
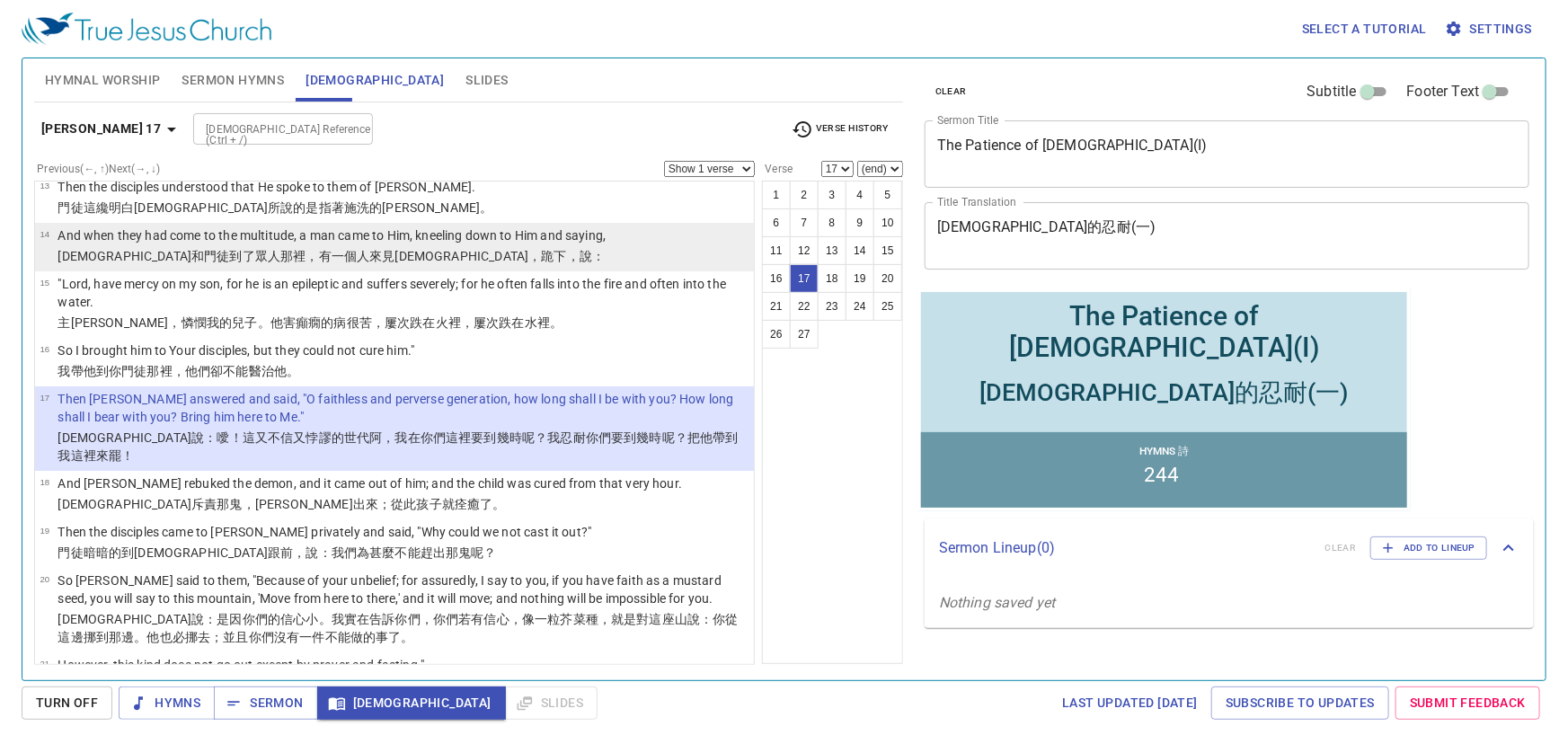
click at [503, 247] on p "耶穌和門徒 到了 眾人 那裡，有一個人 來 見耶穌 ，跪下 ，說 ：" at bounding box center [331, 255] width 548 height 18
select select "14"
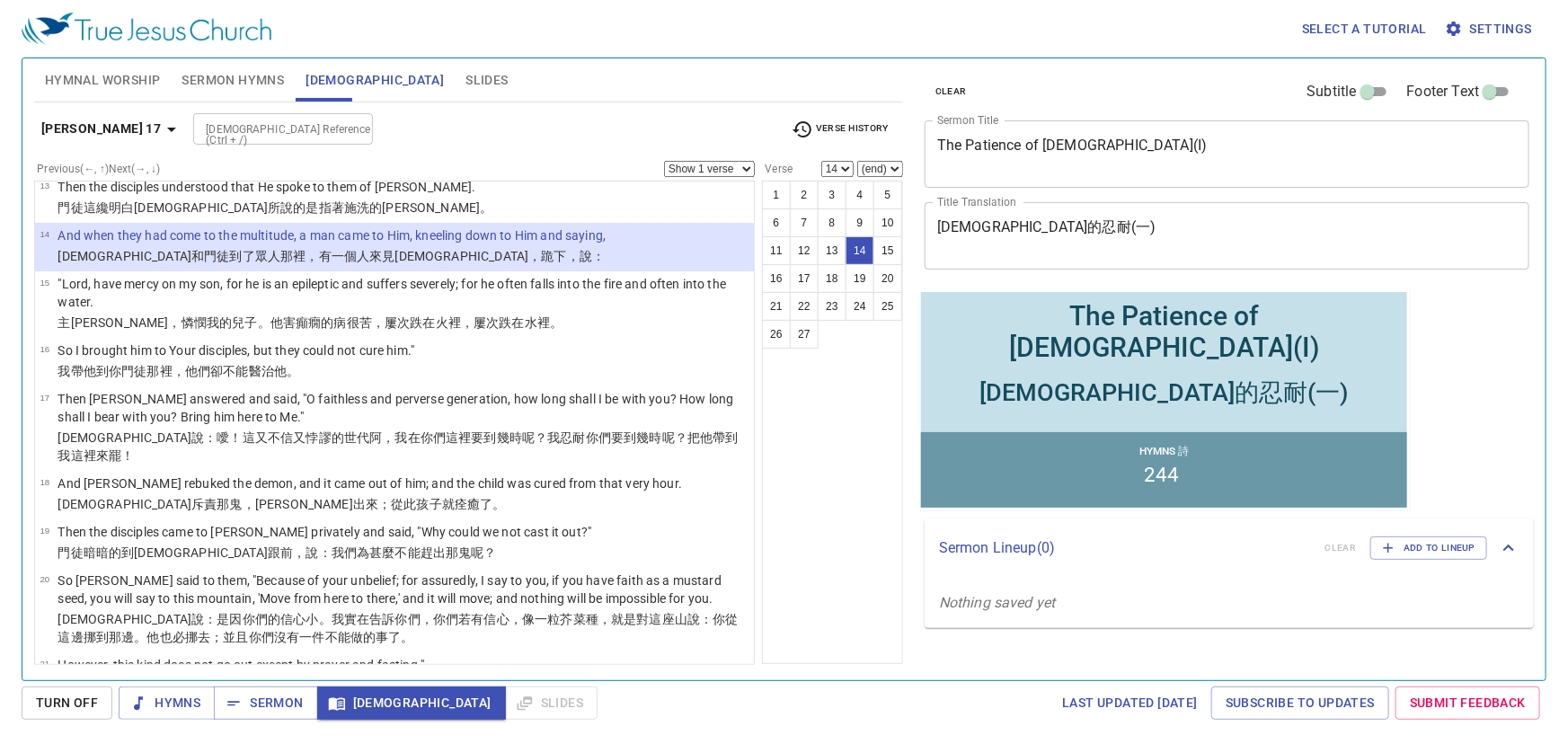
click at [737, 164] on select "Show 1 verse Show 2 verses Show 3 verses Show 4 verses Show 5 verses" at bounding box center [709, 169] width 90 height 17
select select "4"
click at [665, 160] on select "Show 1 verse Show 2 verses Show 3 verses Show 4 verses Show 5 verses" at bounding box center [709, 169] width 90 height 17
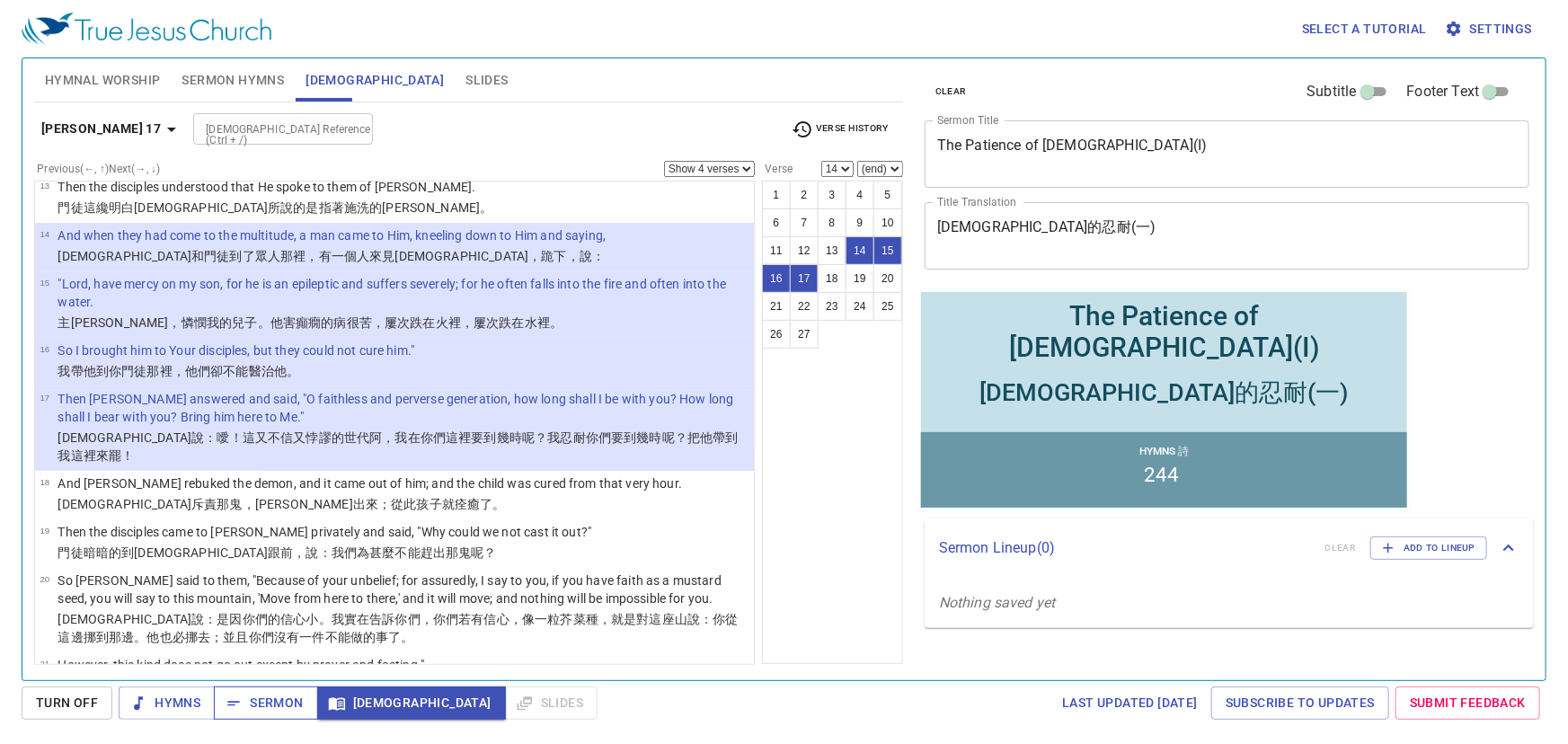
click at [246, 696] on span "Sermon" at bounding box center [265, 703] width 75 height 22
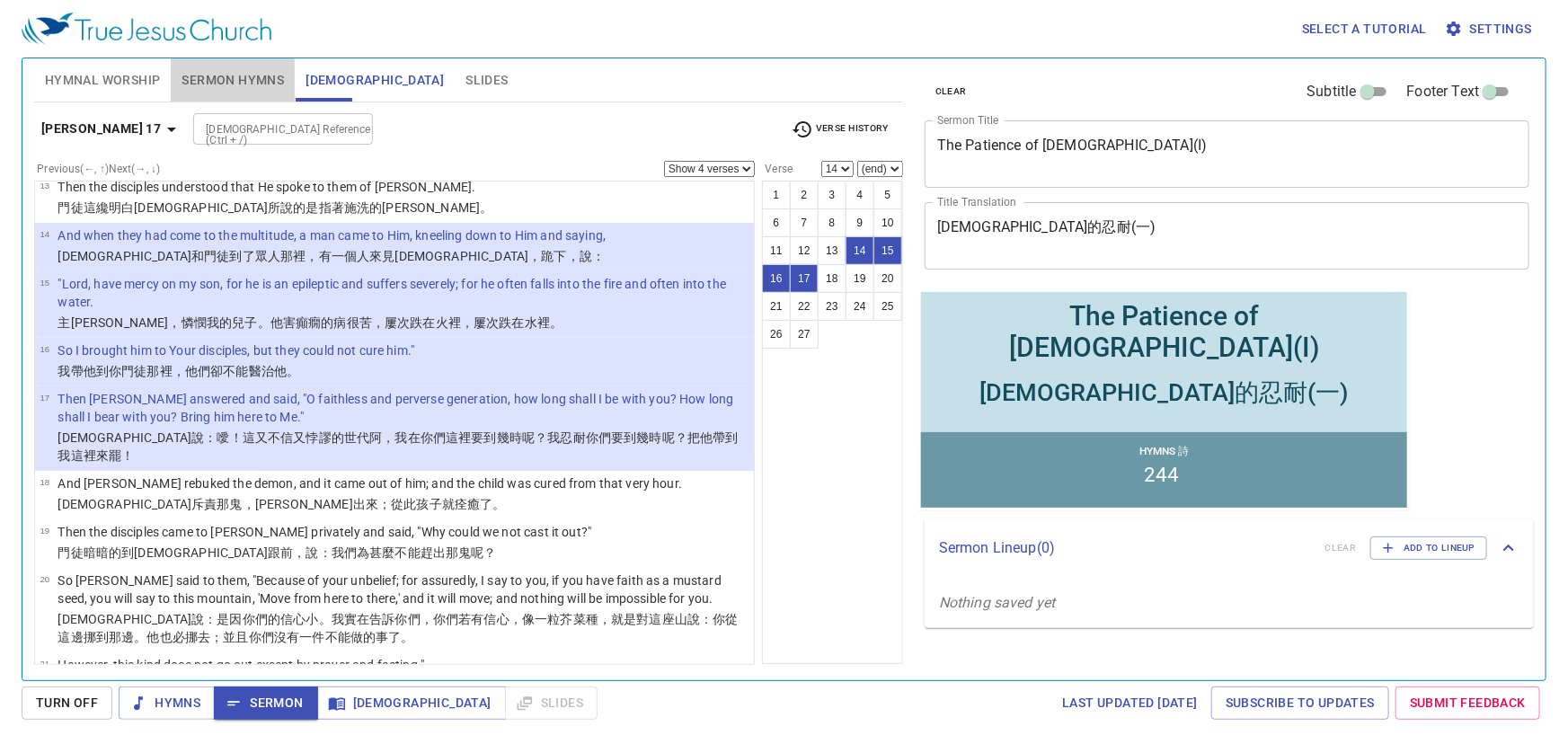
drag, startPoint x: 250, startPoint y: 72, endPoint x: 288, endPoint y: 0, distance: 81.4
click at [249, 72] on span "Sermon Hymns" at bounding box center [232, 80] width 102 height 22
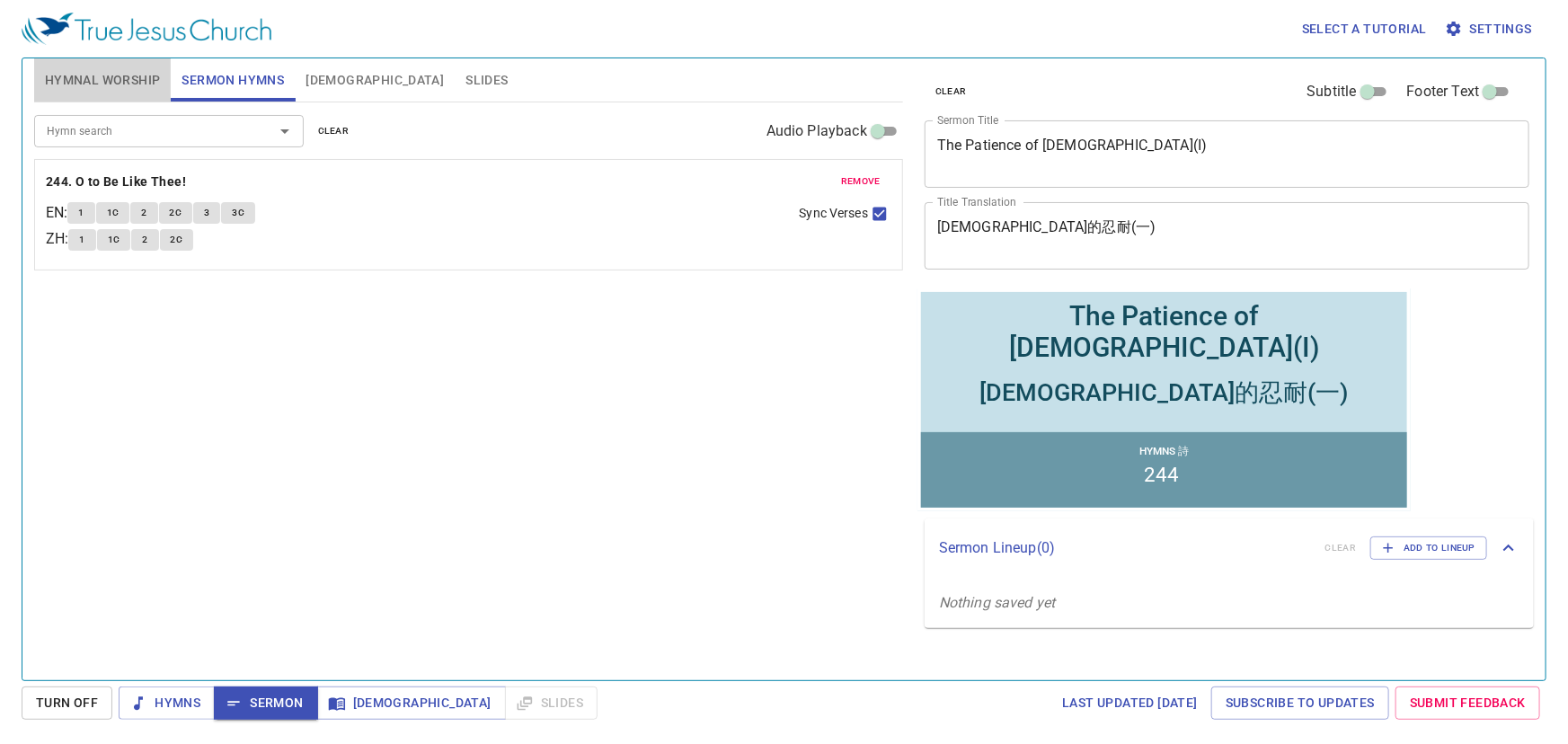
click at [88, 81] on span "Hymnal Worship" at bounding box center [103, 80] width 116 height 22
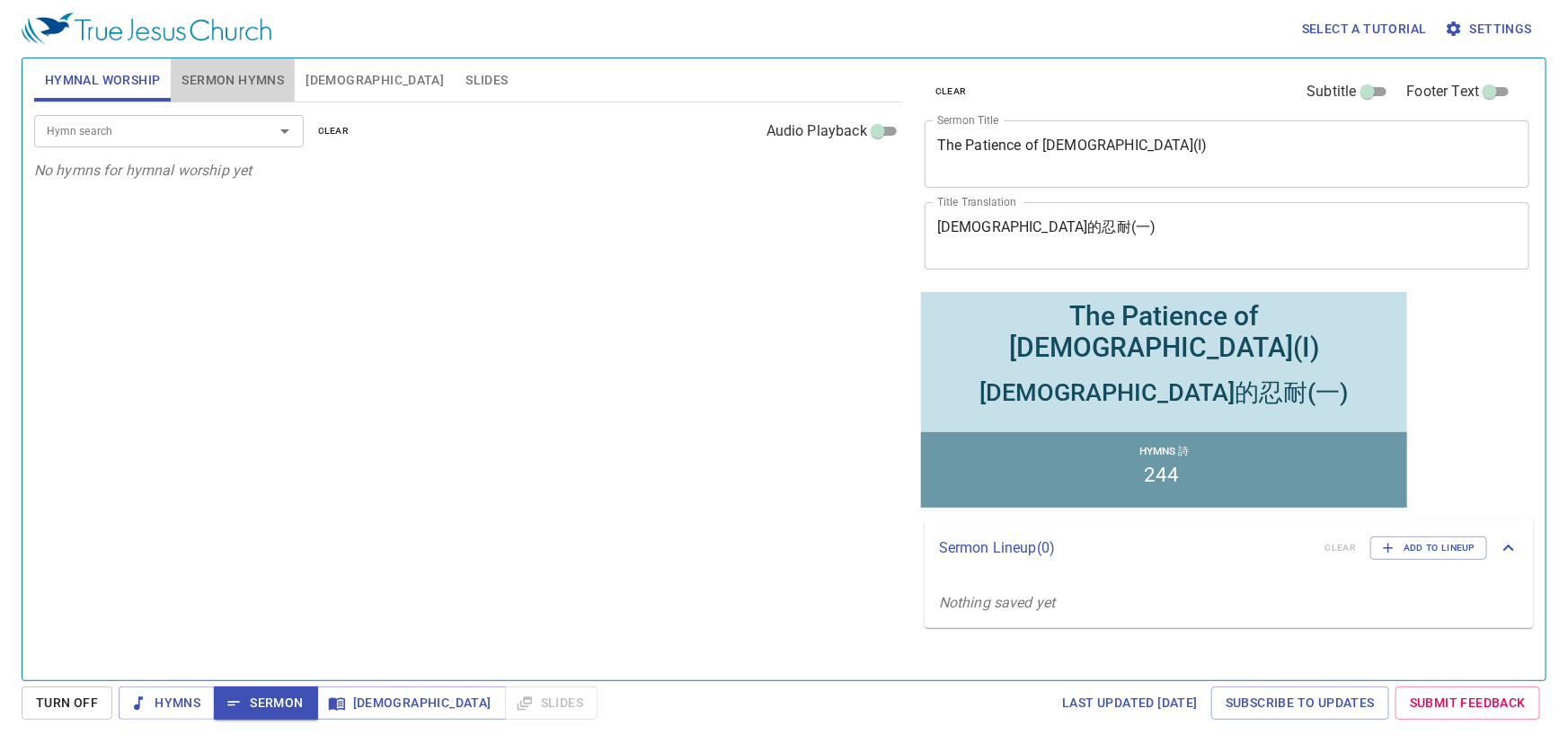
click at [242, 82] on span "Sermon Hymns" at bounding box center [232, 80] width 102 height 22
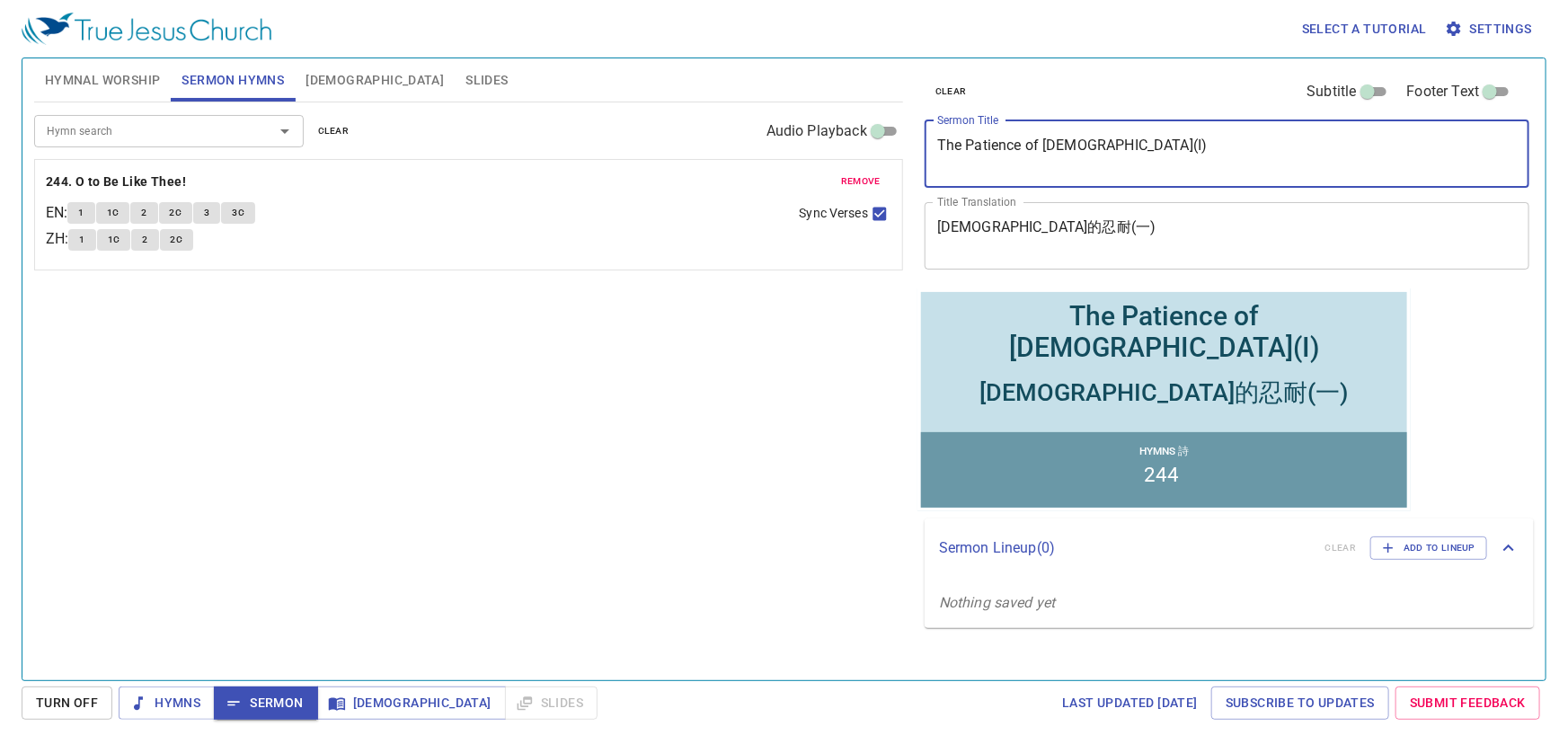
click at [1081, 137] on textarea "The Patience of Jesus(I)" at bounding box center [1227, 153] width 580 height 34
paste textarea "Shoulder of Jesus 耶穌的肩膀"
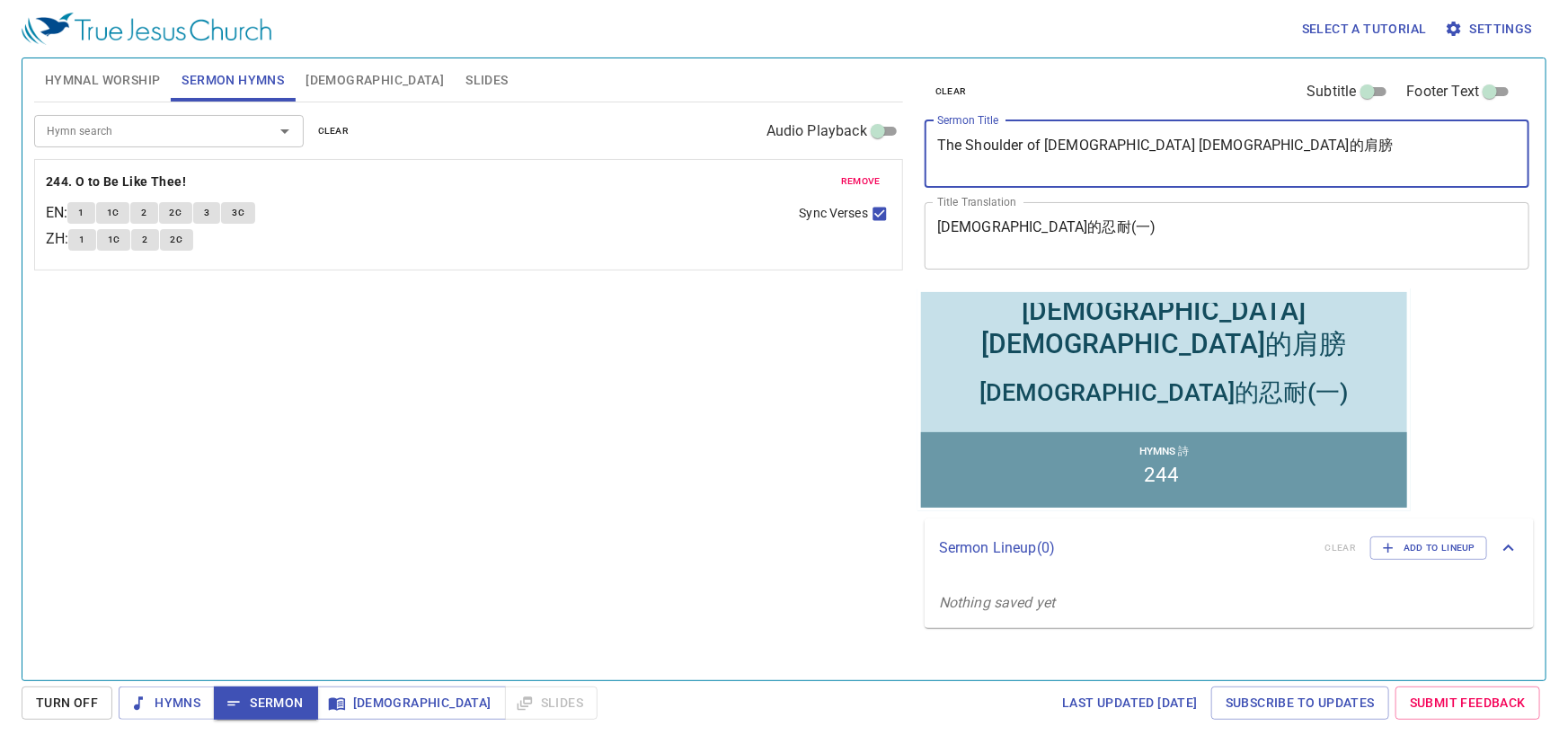
type textarea "The Shoulder of Jesus 耶穌的肩膀"
click at [1121, 220] on textarea "耶穌的忍耐(一)" at bounding box center [1227, 235] width 580 height 34
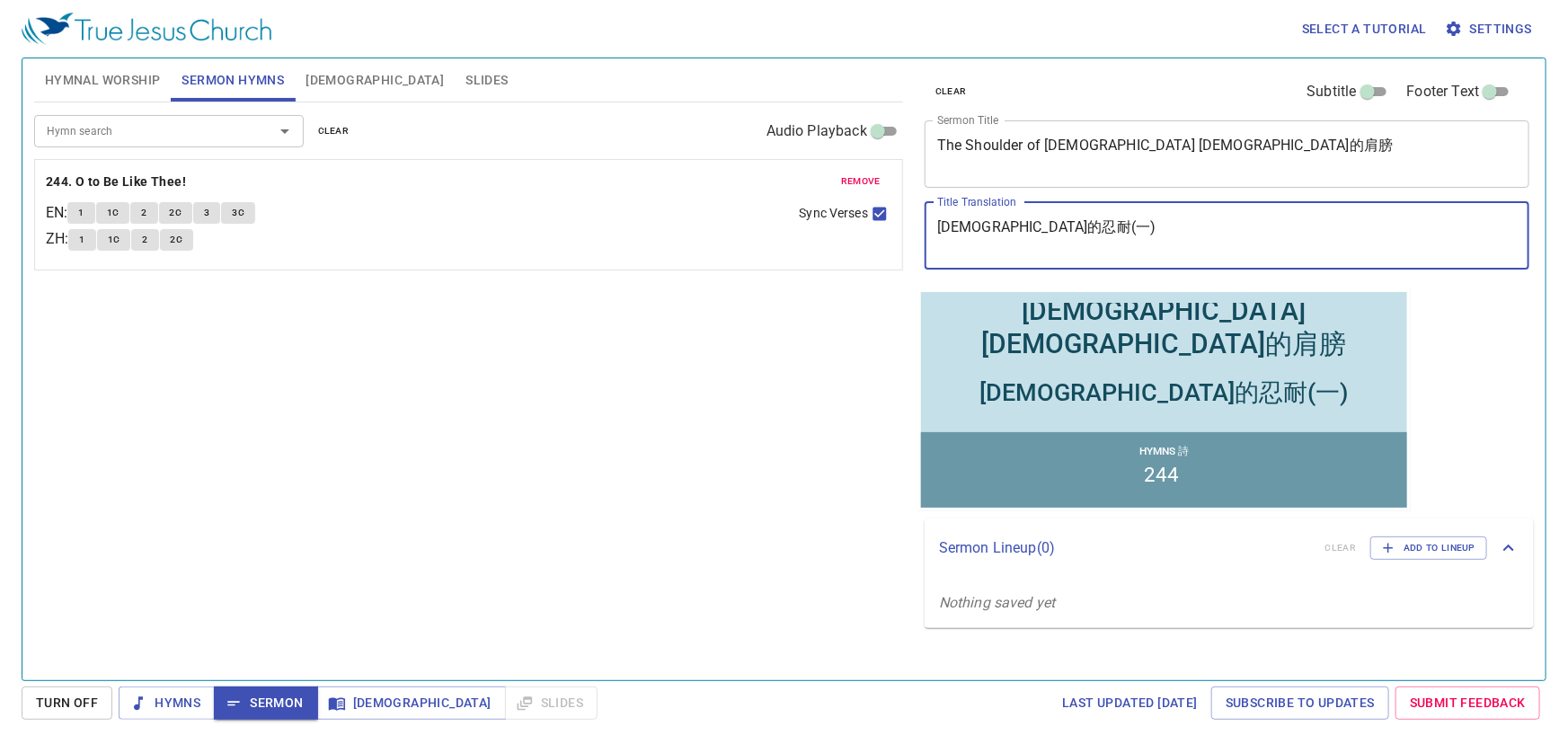
click at [1121, 220] on textarea "耶穌的忍耐(一)" at bounding box center [1227, 235] width 580 height 34
paste textarea "The Shoulder of Jesus 耶穌的肩膀"
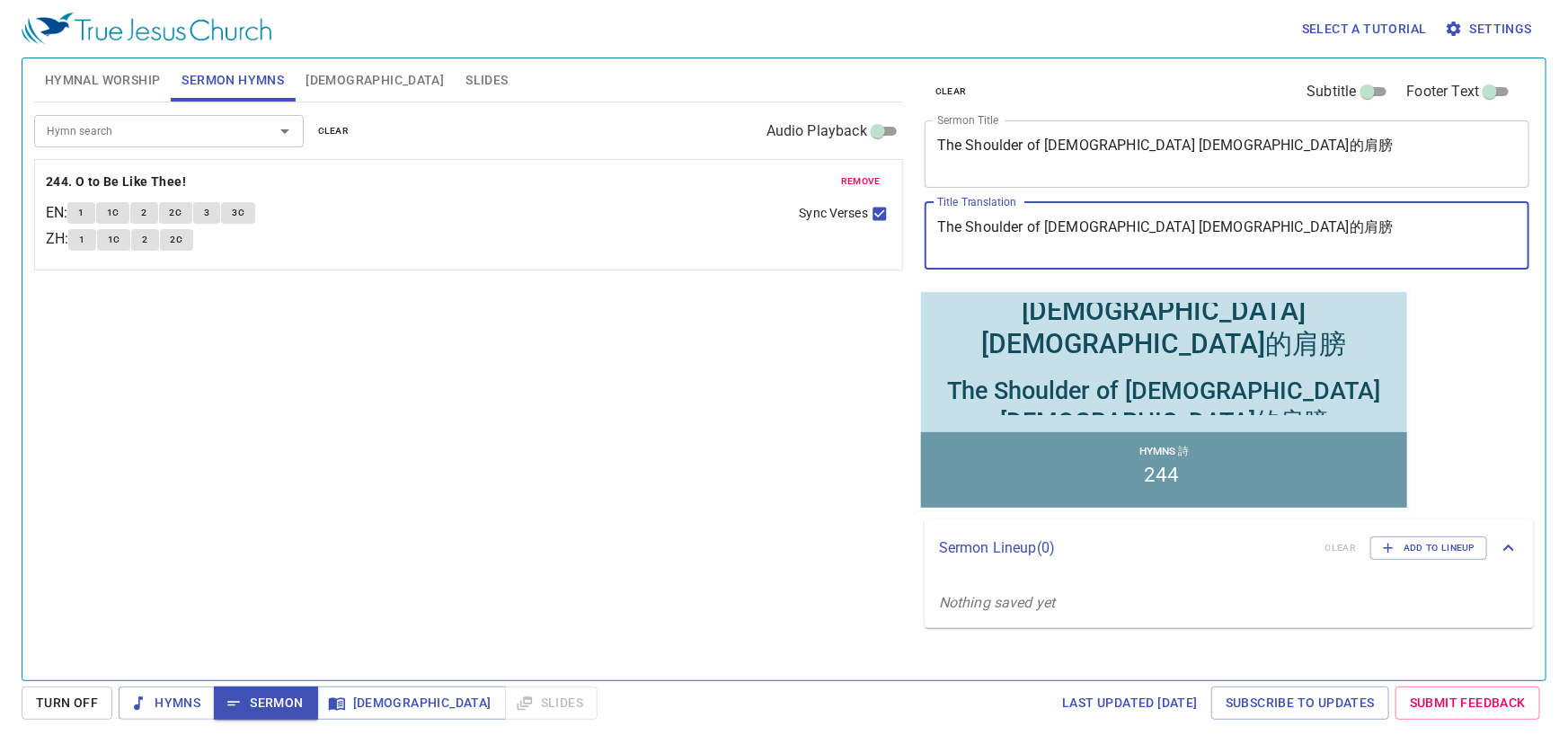
drag, startPoint x: 988, startPoint y: 228, endPoint x: 809, endPoint y: 229, distance: 179.0
click at [809, 229] on div "Hymnal Worship Sermon Hymns Bible Slides Hymn search Hymn search clear Audio Pl…" at bounding box center [784, 362] width 1514 height 622
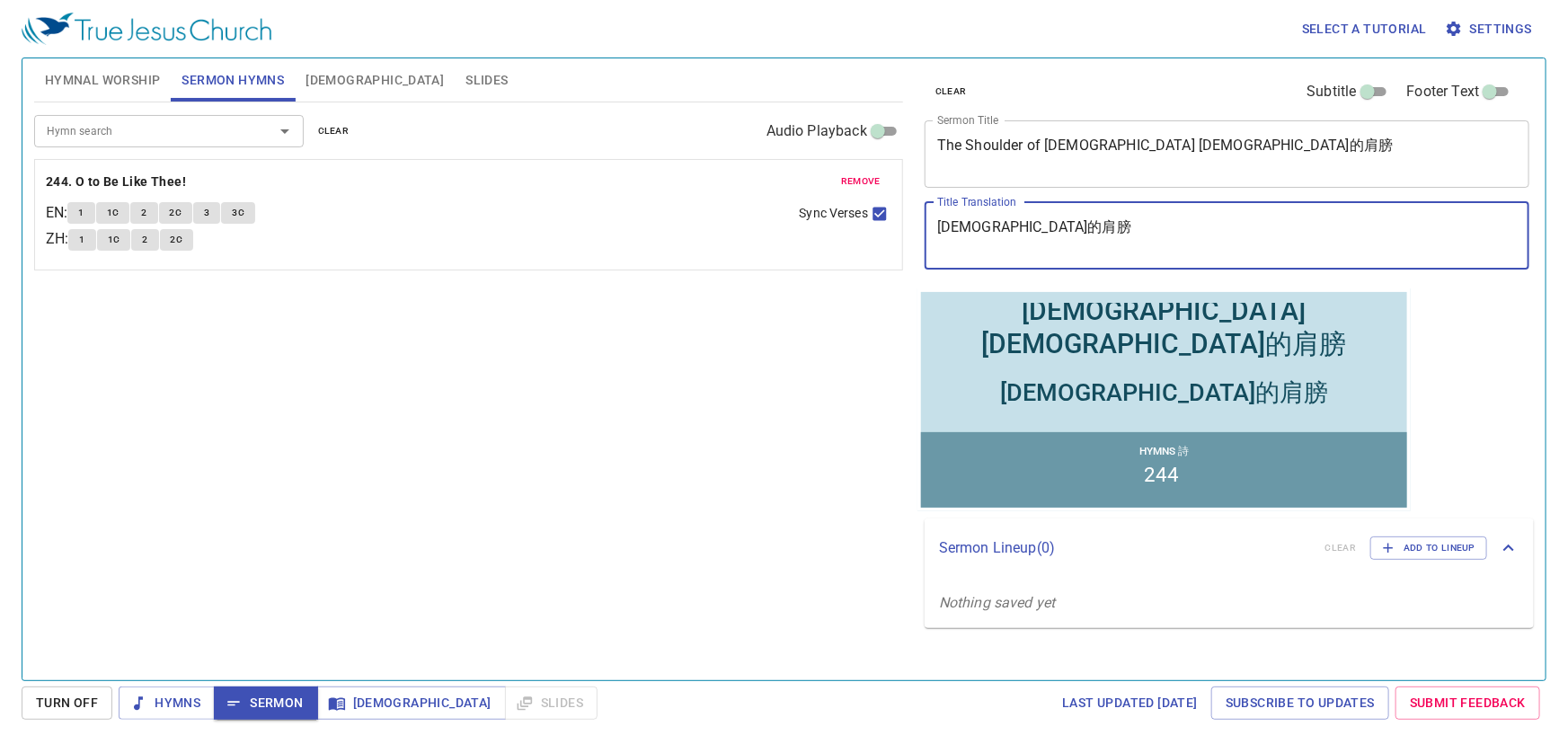
type textarea "[DEMOGRAPHIC_DATA]的肩膀"
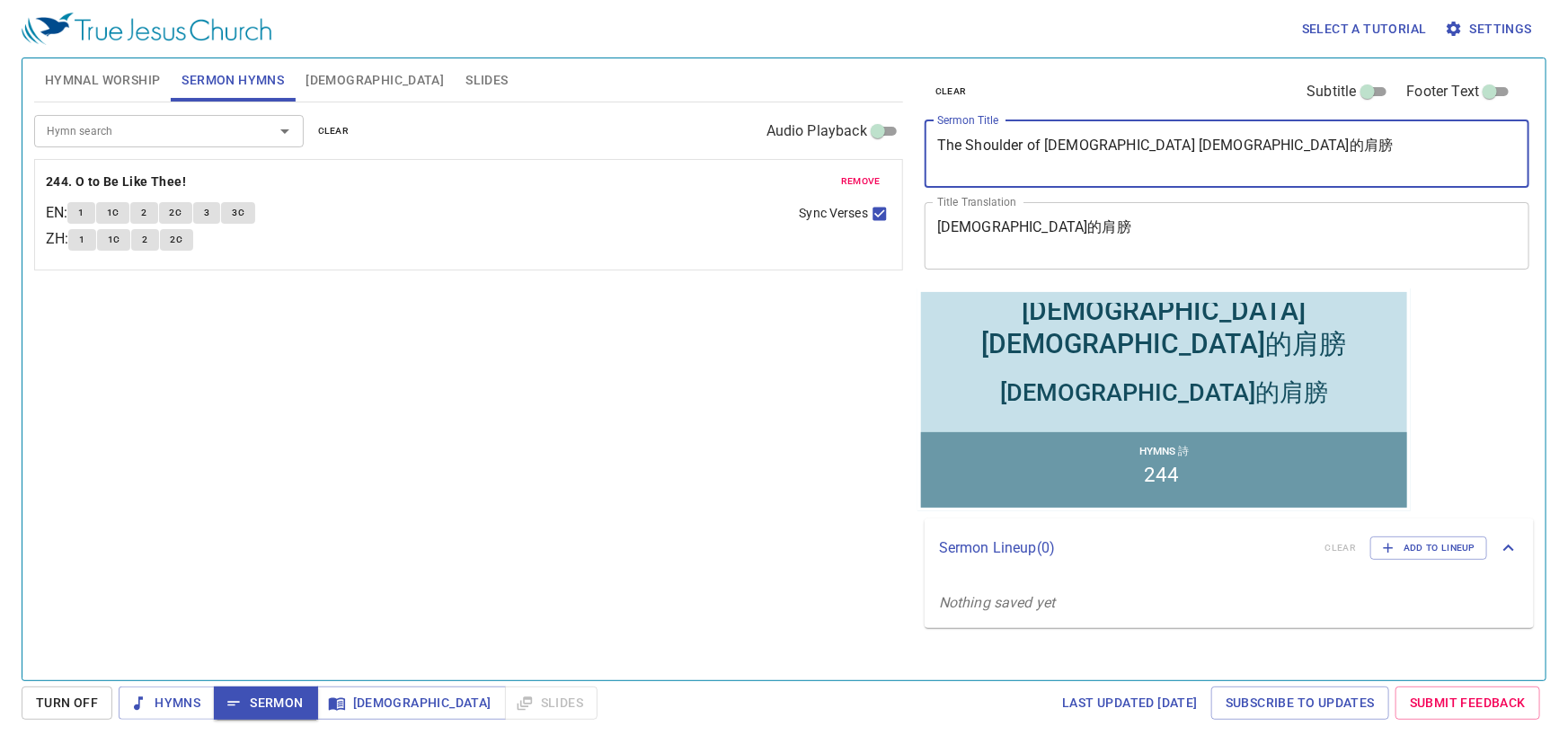
drag, startPoint x: 1085, startPoint y: 148, endPoint x: 1220, endPoint y: 138, distance: 135.4
click at [1220, 138] on textarea "The Shoulder of Jesus 耶穌的肩膀" at bounding box center [1227, 153] width 580 height 34
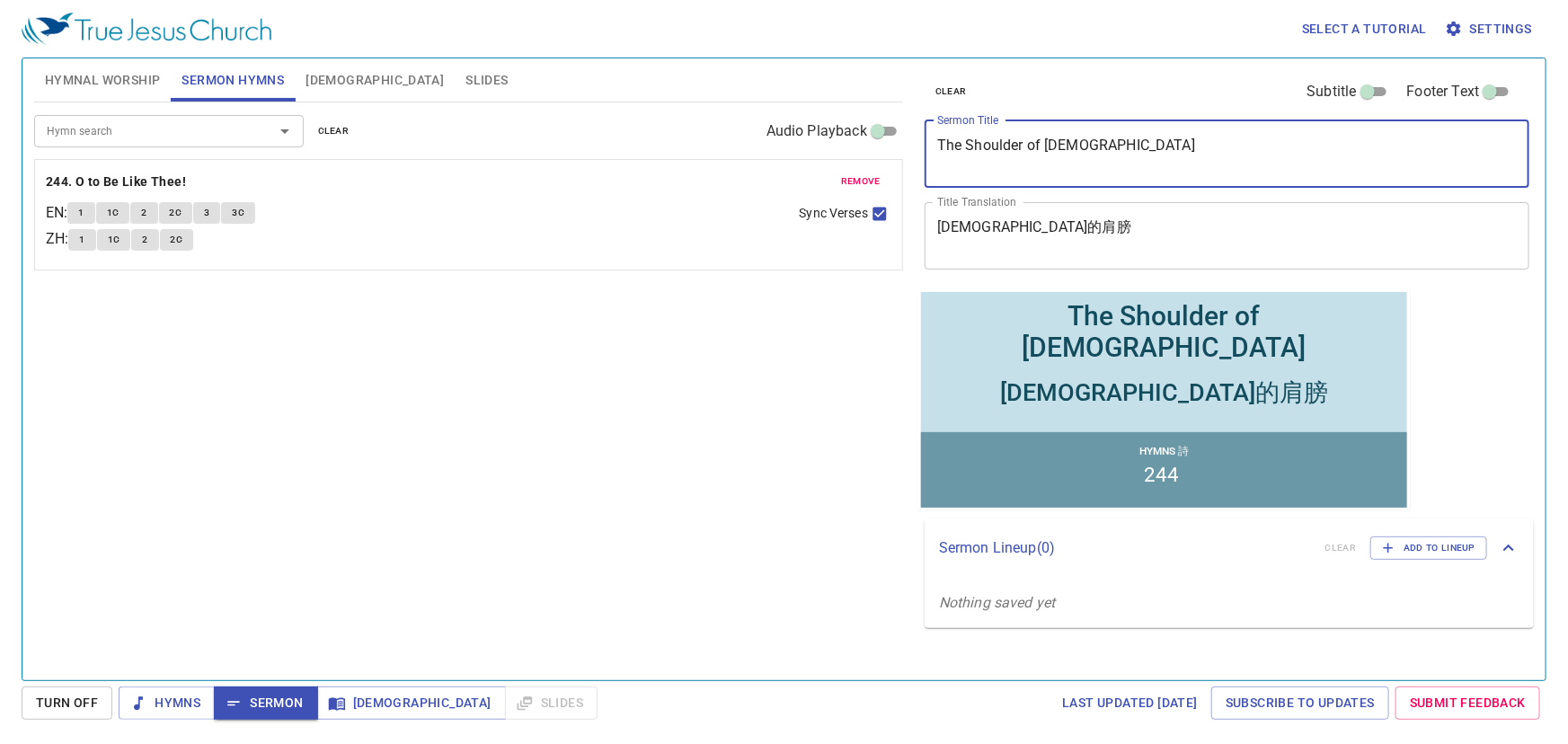
type textarea "The Shoulder of [DEMOGRAPHIC_DATA]"
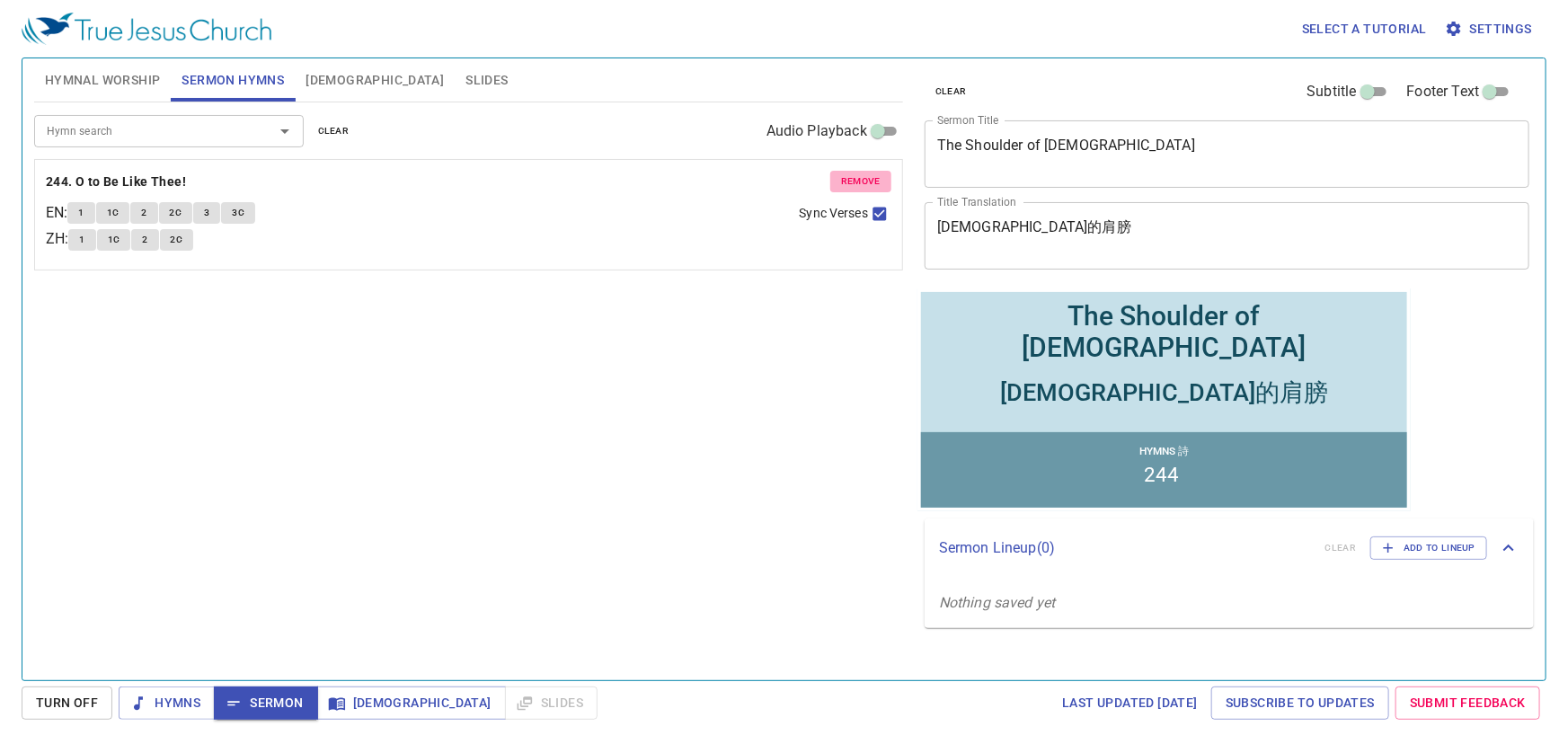
click at [853, 177] on span "remove" at bounding box center [860, 182] width 40 height 17
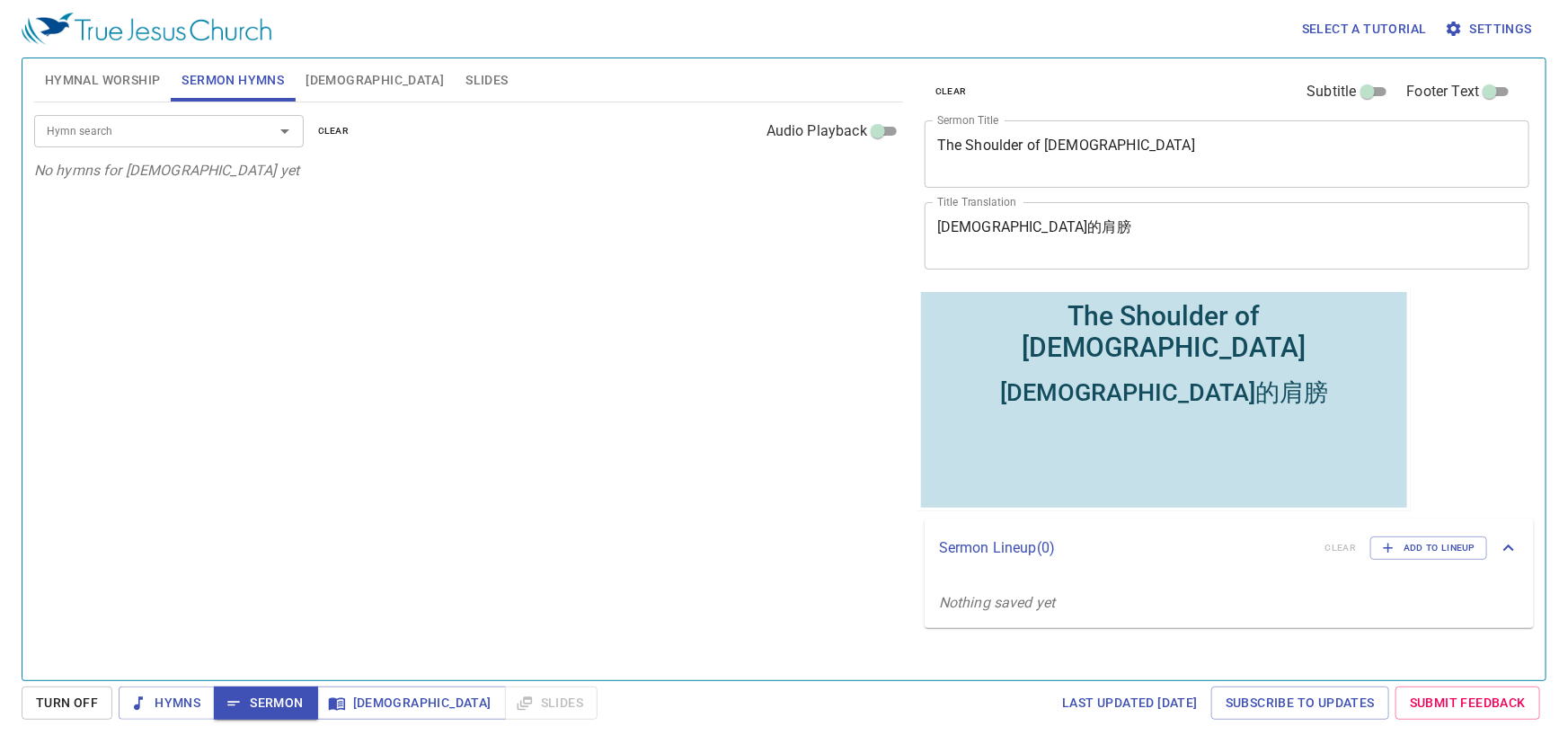
click at [242, 121] on input "Hymn search" at bounding box center [142, 131] width 206 height 20
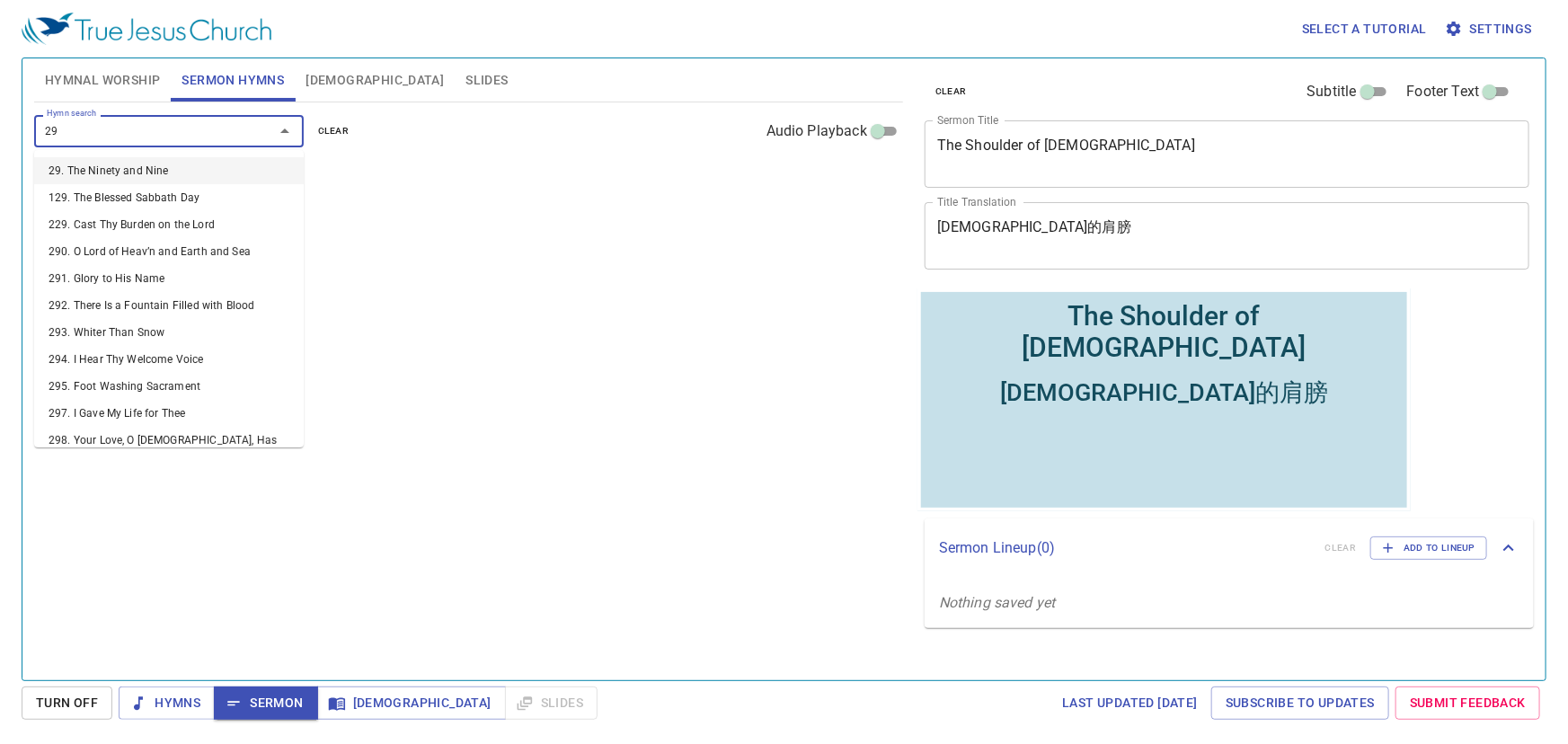
type input "296"
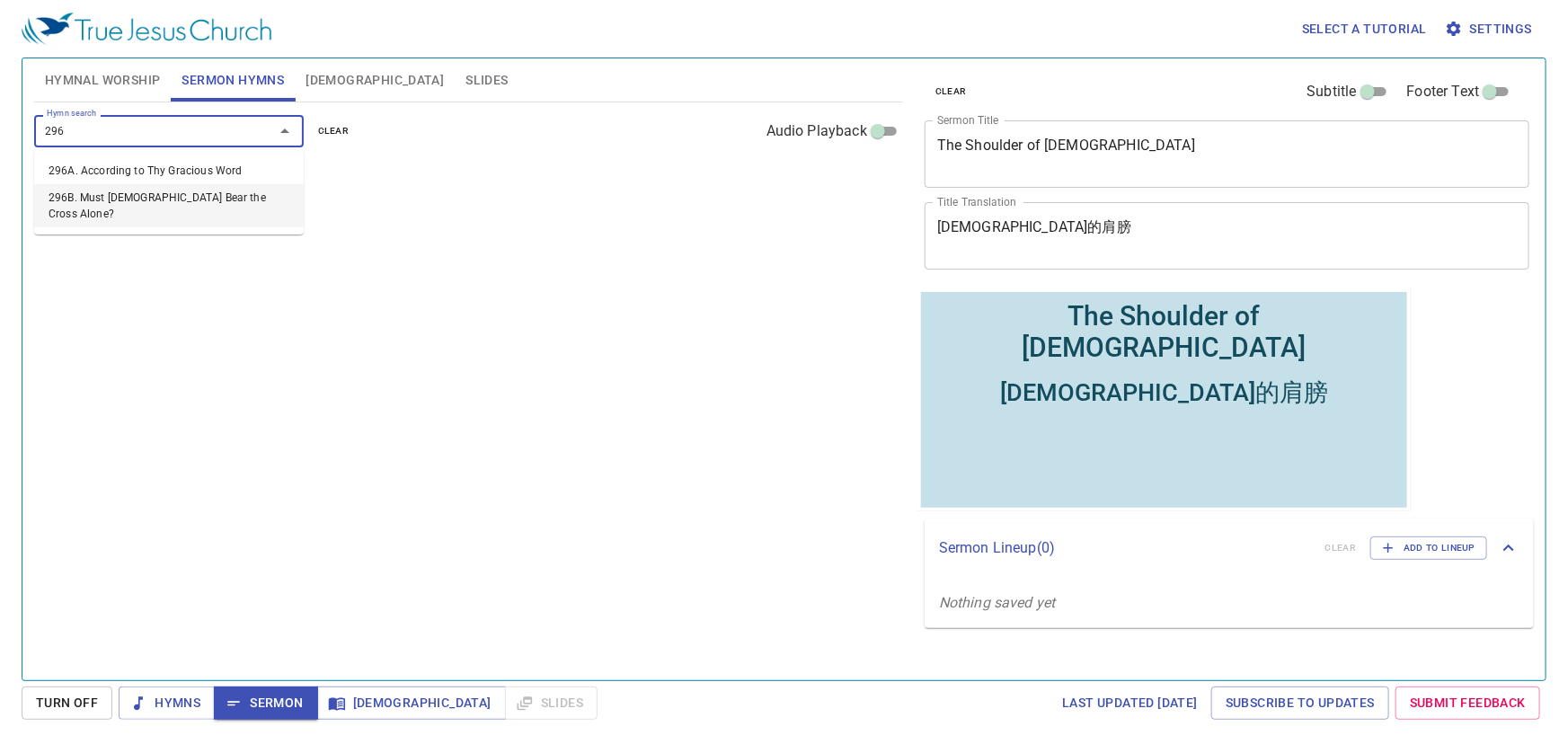
click at [196, 194] on li "296B. Must [DEMOGRAPHIC_DATA] Bear the Cross Alone?" at bounding box center [169, 206] width 269 height 43
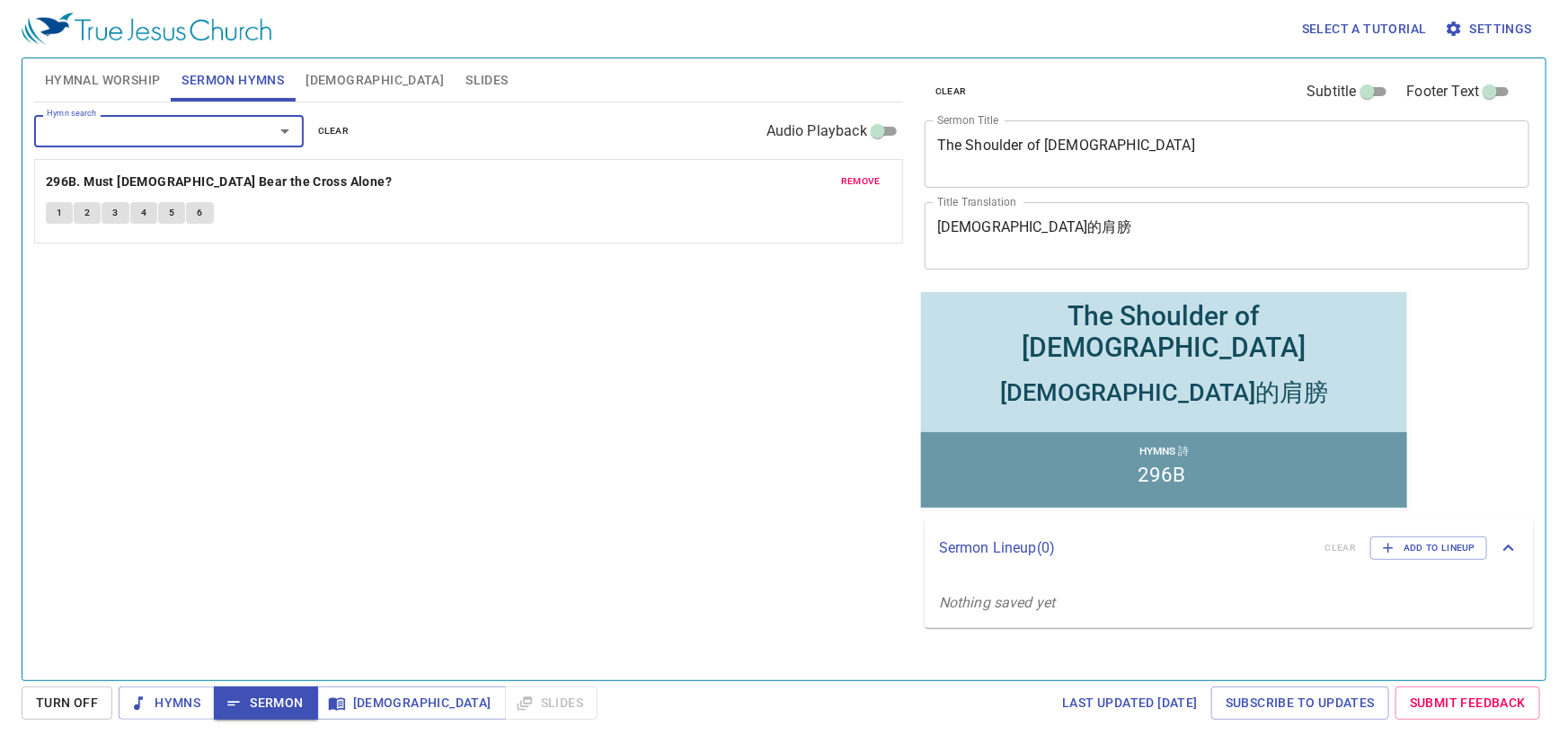
click at [94, 71] on span "Hymnal Worship" at bounding box center [103, 80] width 116 height 22
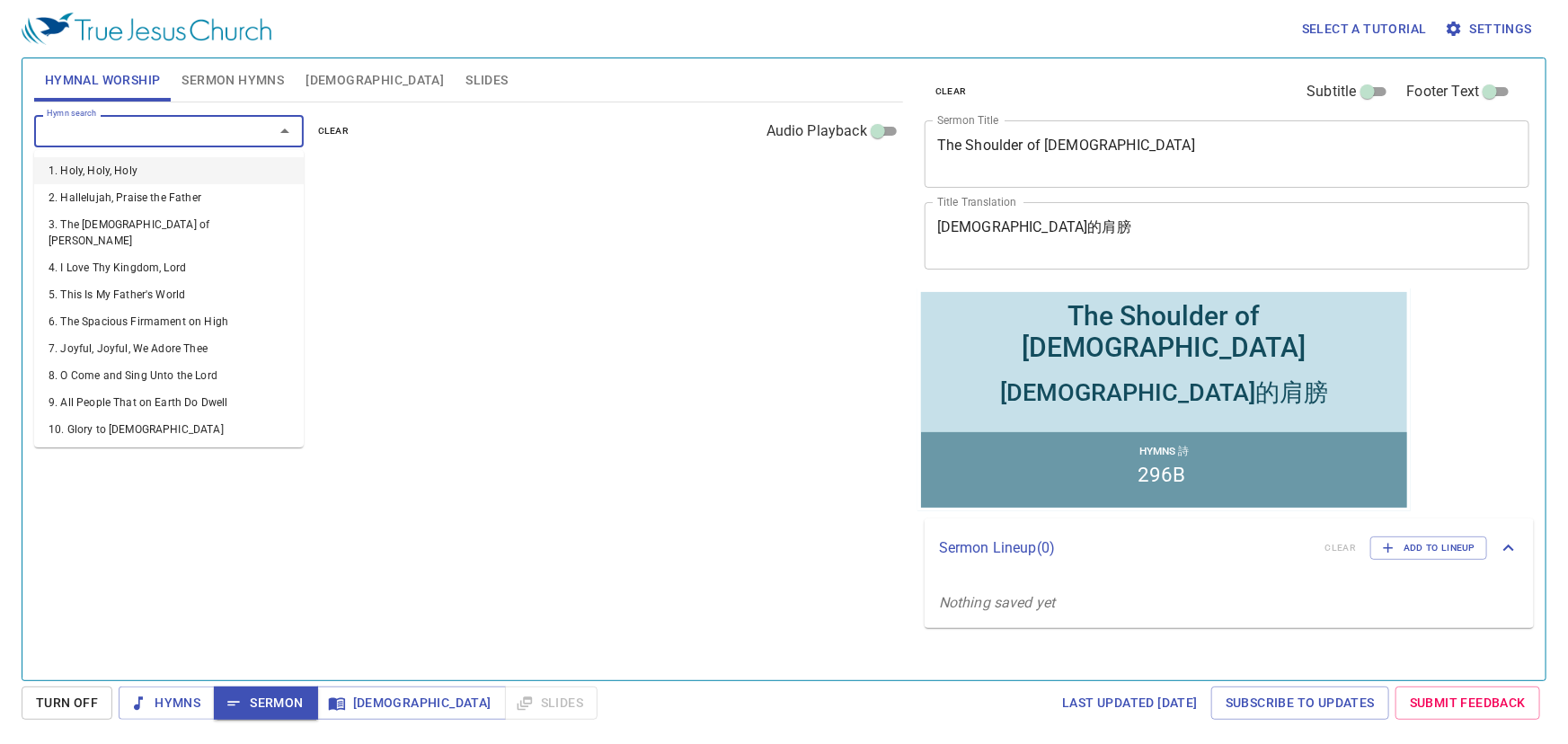
click at [235, 140] on input "Hymn search" at bounding box center [142, 131] width 206 height 20
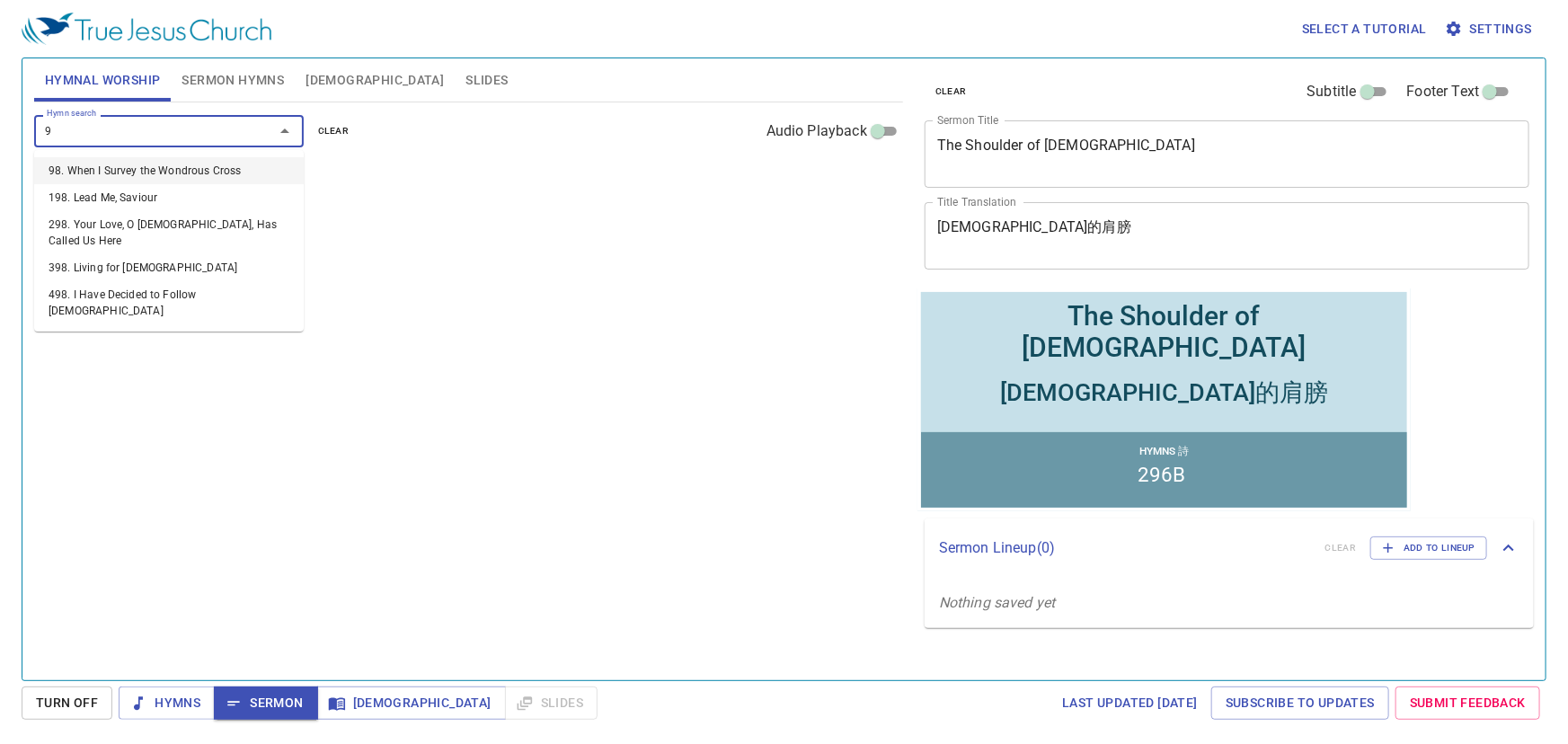
type input "97"
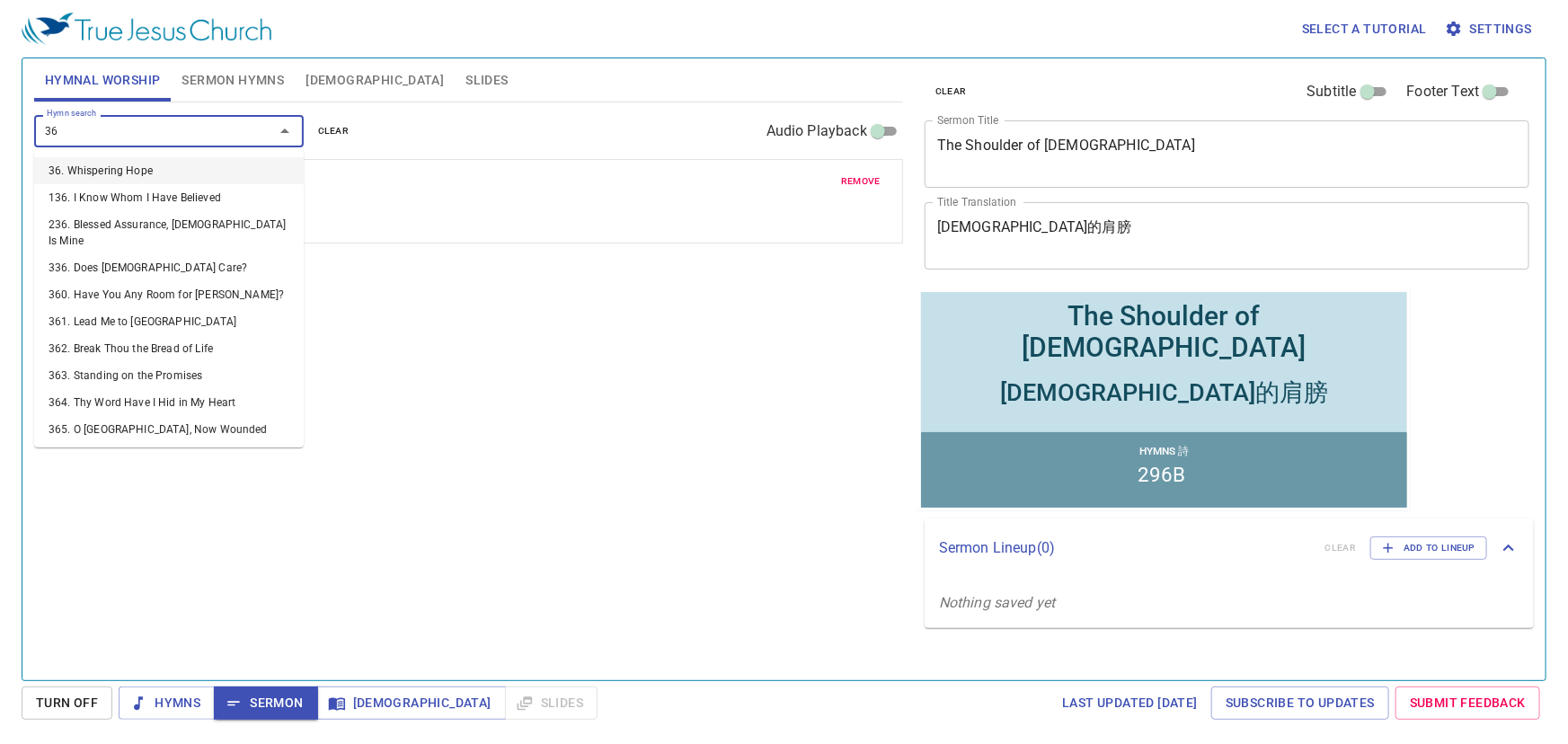
type input "367"
type input "416"
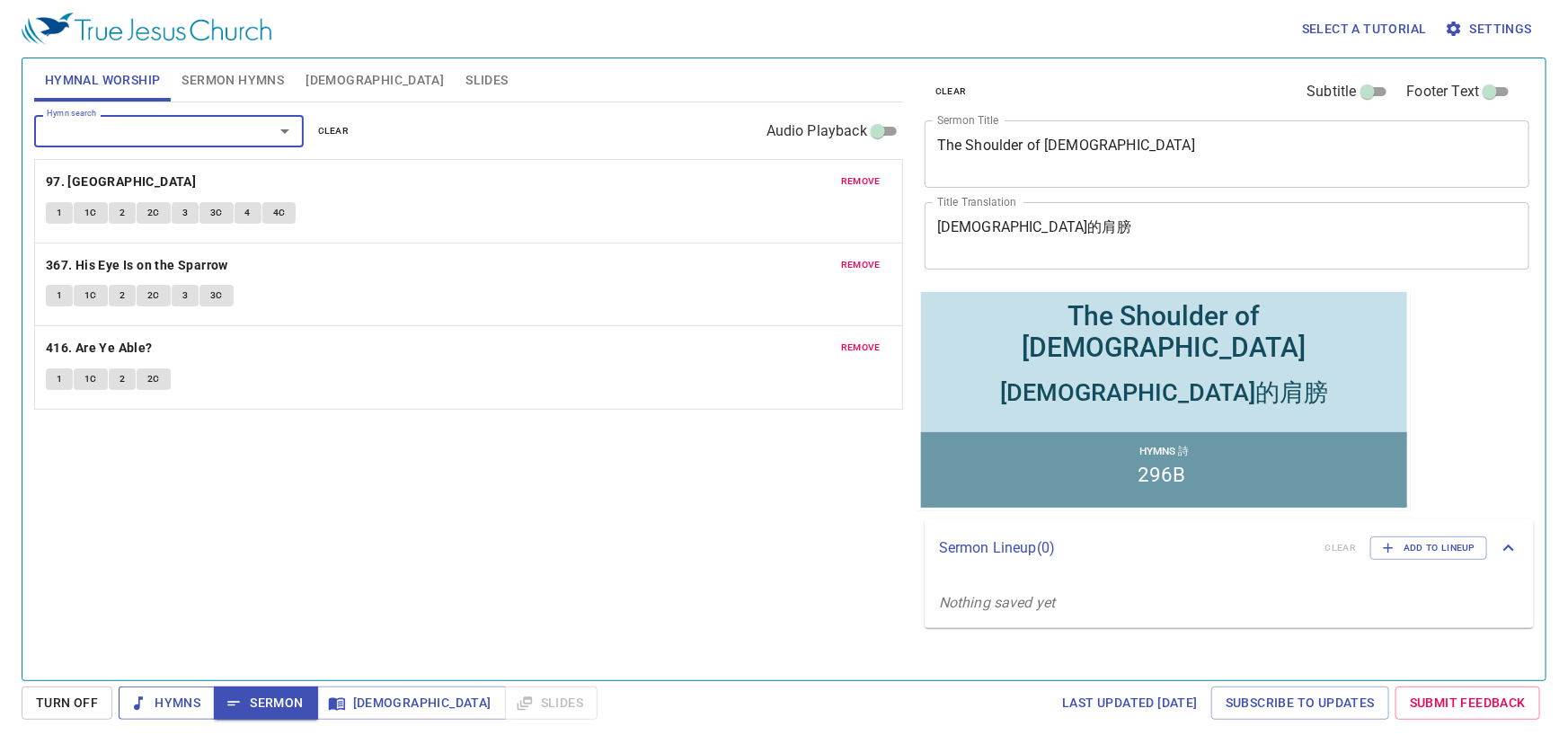
click at [179, 692] on span "Hymns" at bounding box center [166, 703] width 67 height 22
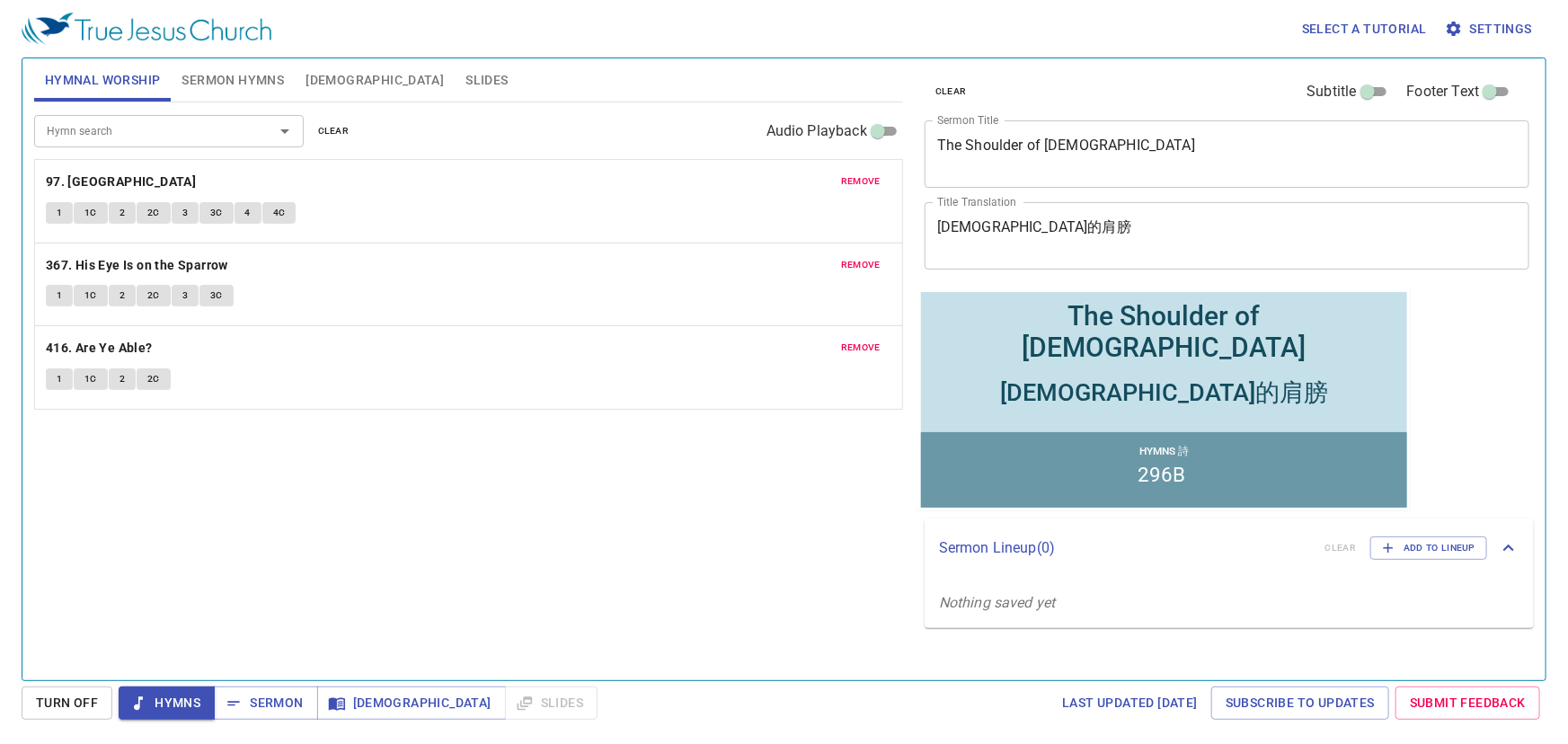
click at [354, 418] on div "Hymn search Hymn search clear Audio Playback remove 97. Ivory Palaces 1 1C 2 2C…" at bounding box center [468, 384] width 869 height 562
click at [61, 215] on span "1" at bounding box center [59, 213] width 6 height 17
click at [92, 214] on span "1C" at bounding box center [91, 213] width 13 height 17
click at [117, 218] on button "2" at bounding box center [122, 212] width 27 height 21
click at [160, 214] on button "2C" at bounding box center [153, 212] width 34 height 21
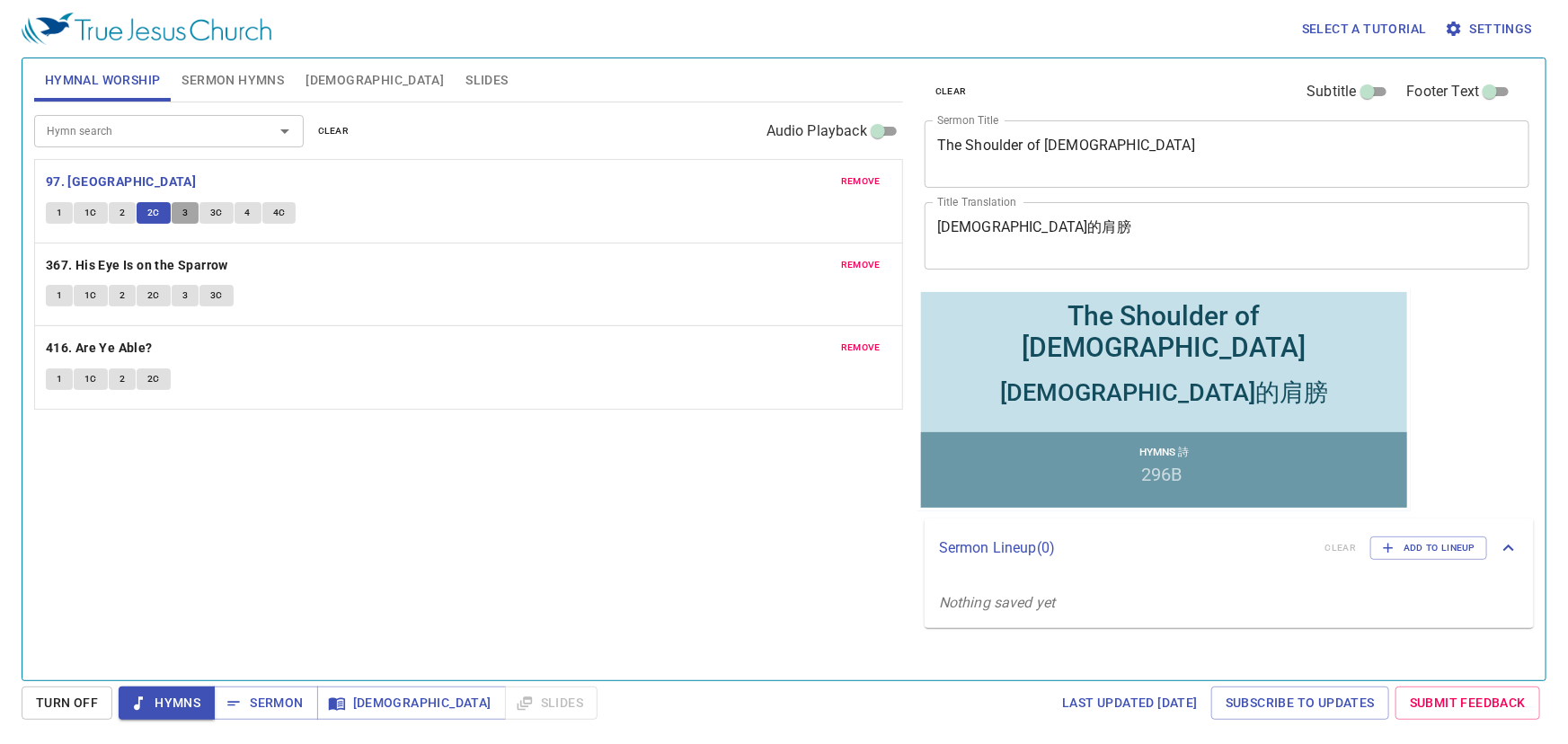
click at [183, 213] on span "3" at bounding box center [185, 213] width 6 height 17
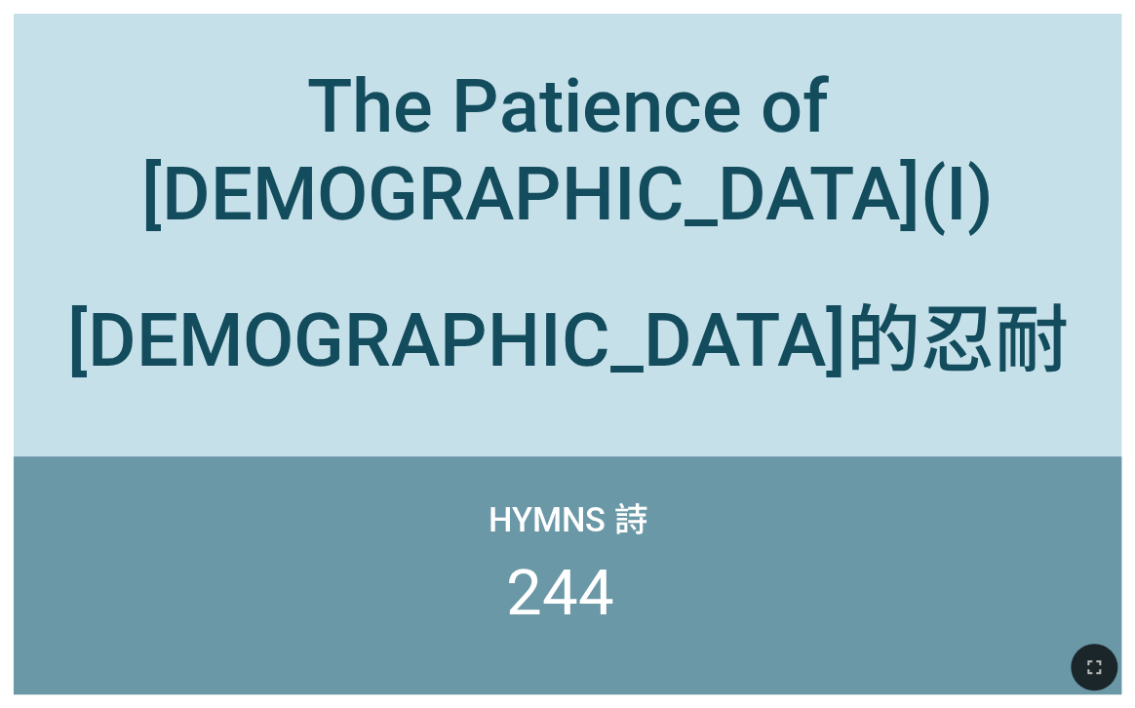
drag, startPoint x: 1097, startPoint y: 663, endPoint x: 1497, endPoint y: 790, distance: 420.5
click at [1096, 663] on icon "button" at bounding box center [1093, 666] width 23 height 23
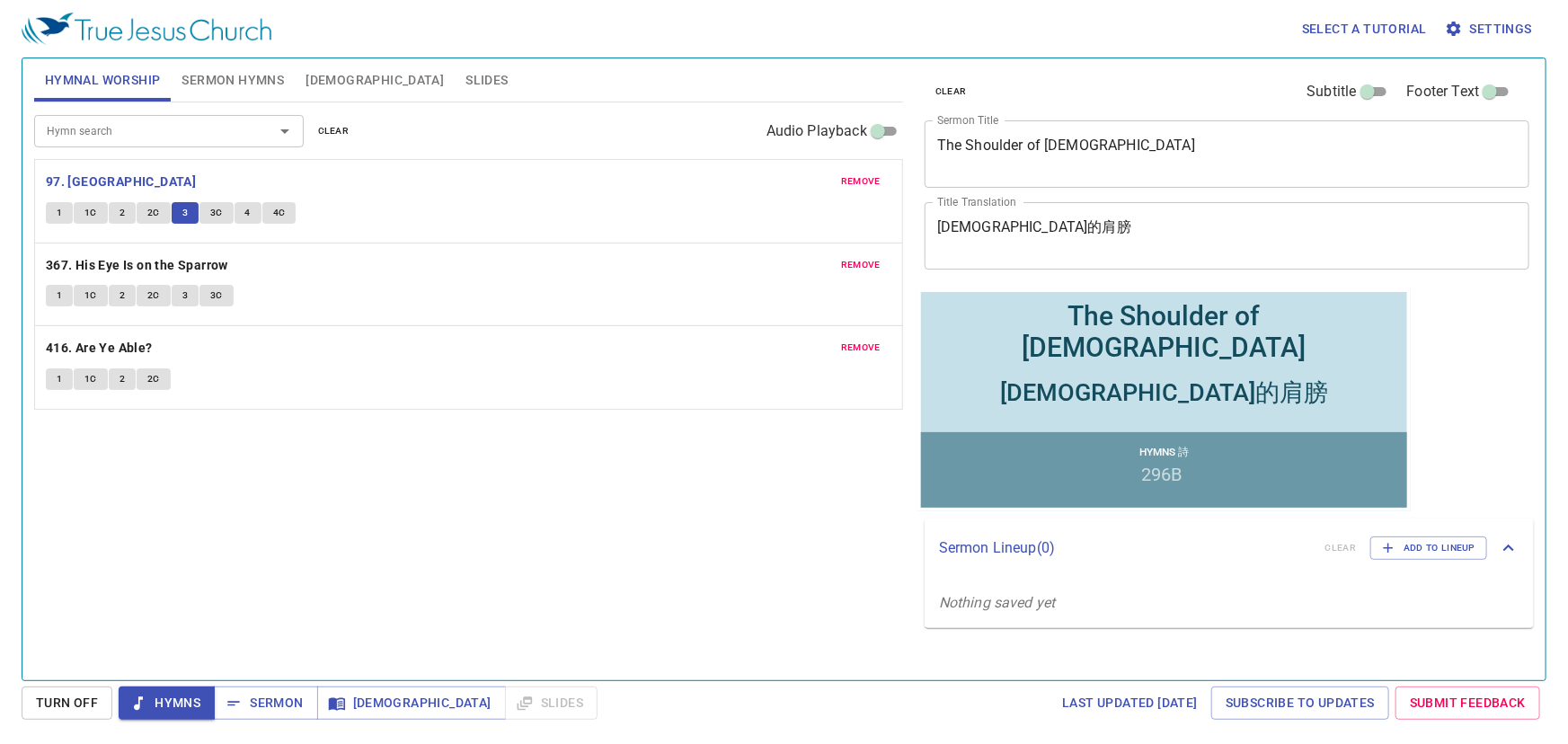
click at [217, 220] on button "3C" at bounding box center [216, 212] width 34 height 21
click at [247, 208] on span "4" at bounding box center [248, 213] width 6 height 17
click at [278, 211] on span "4C" at bounding box center [279, 213] width 13 height 17
click at [105, 262] on b "367. His Eye Is on the Sparrow" at bounding box center [137, 266] width 183 height 22
click at [58, 292] on span "1" at bounding box center [59, 296] width 6 height 17
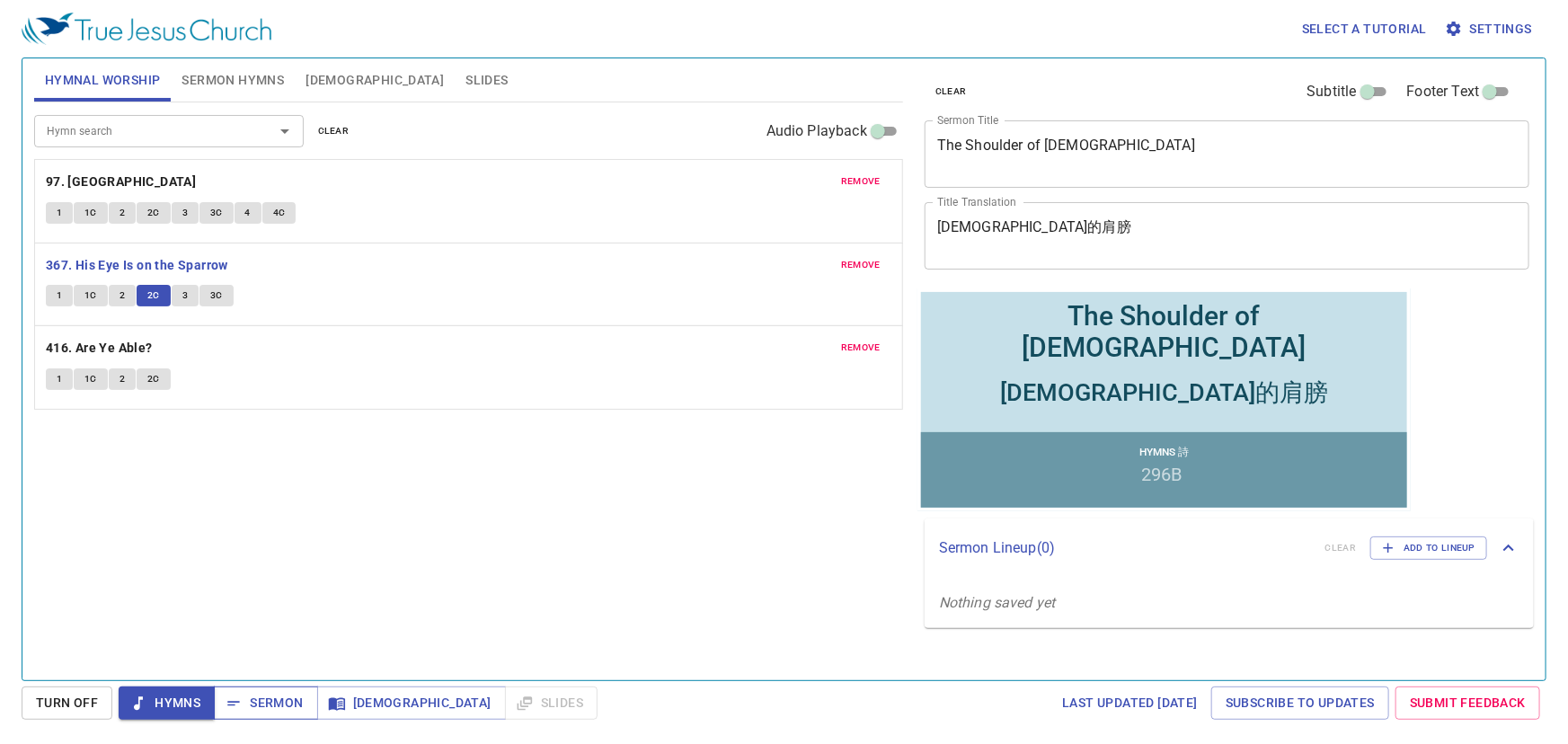
click at [248, 699] on span "Sermon" at bounding box center [265, 703] width 75 height 22
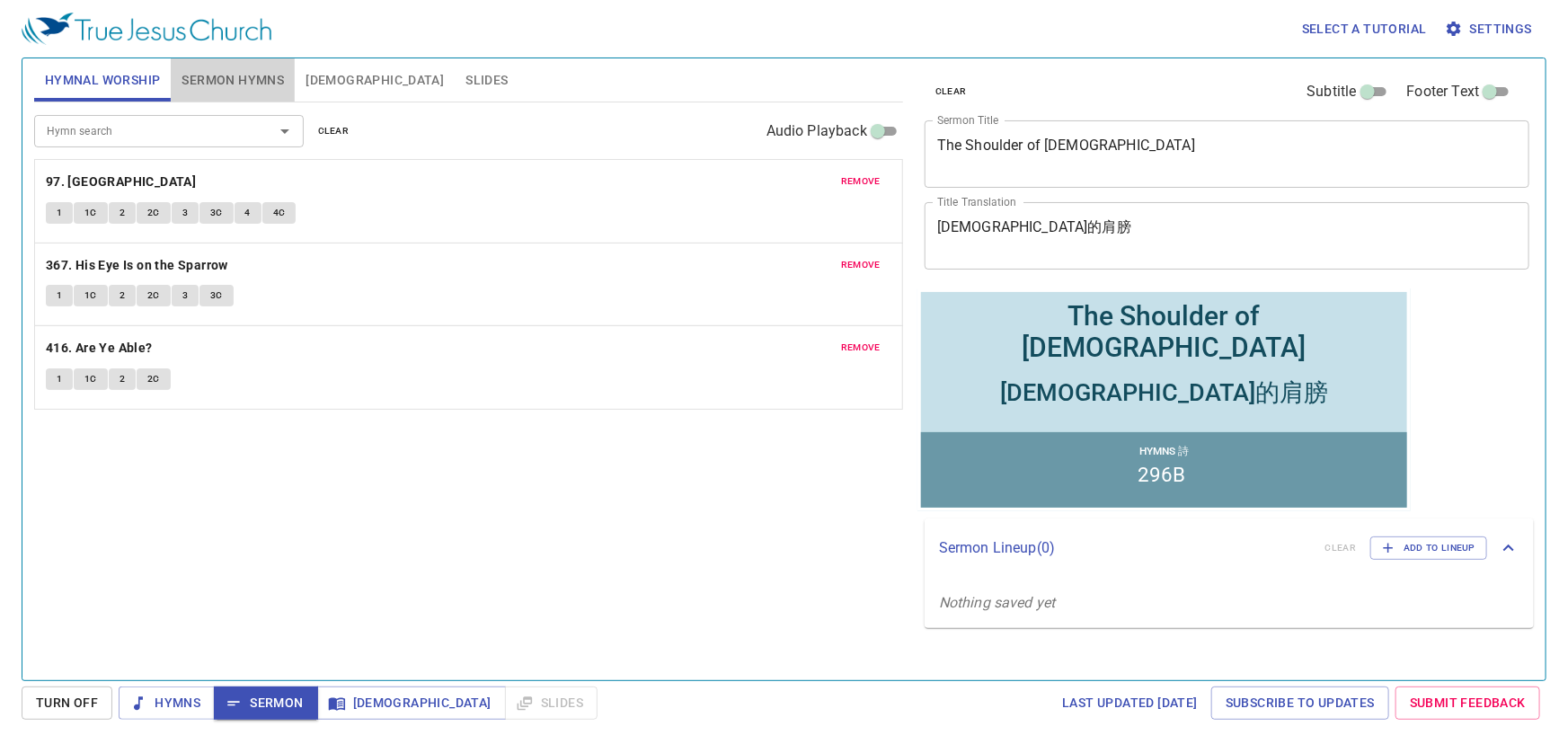
click at [233, 73] on span "Sermon Hymns" at bounding box center [232, 80] width 102 height 22
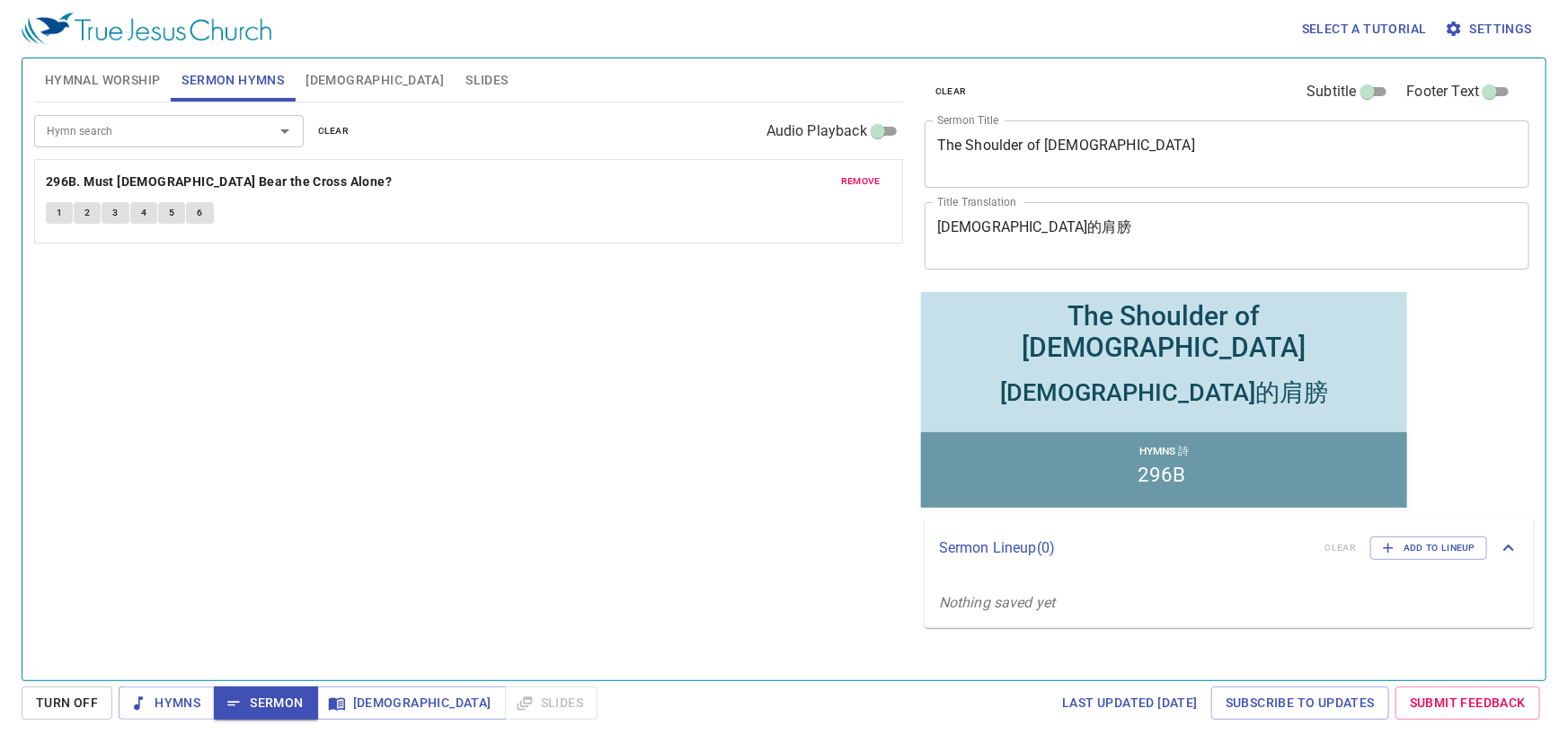
click at [65, 207] on button "1" at bounding box center [59, 212] width 27 height 21
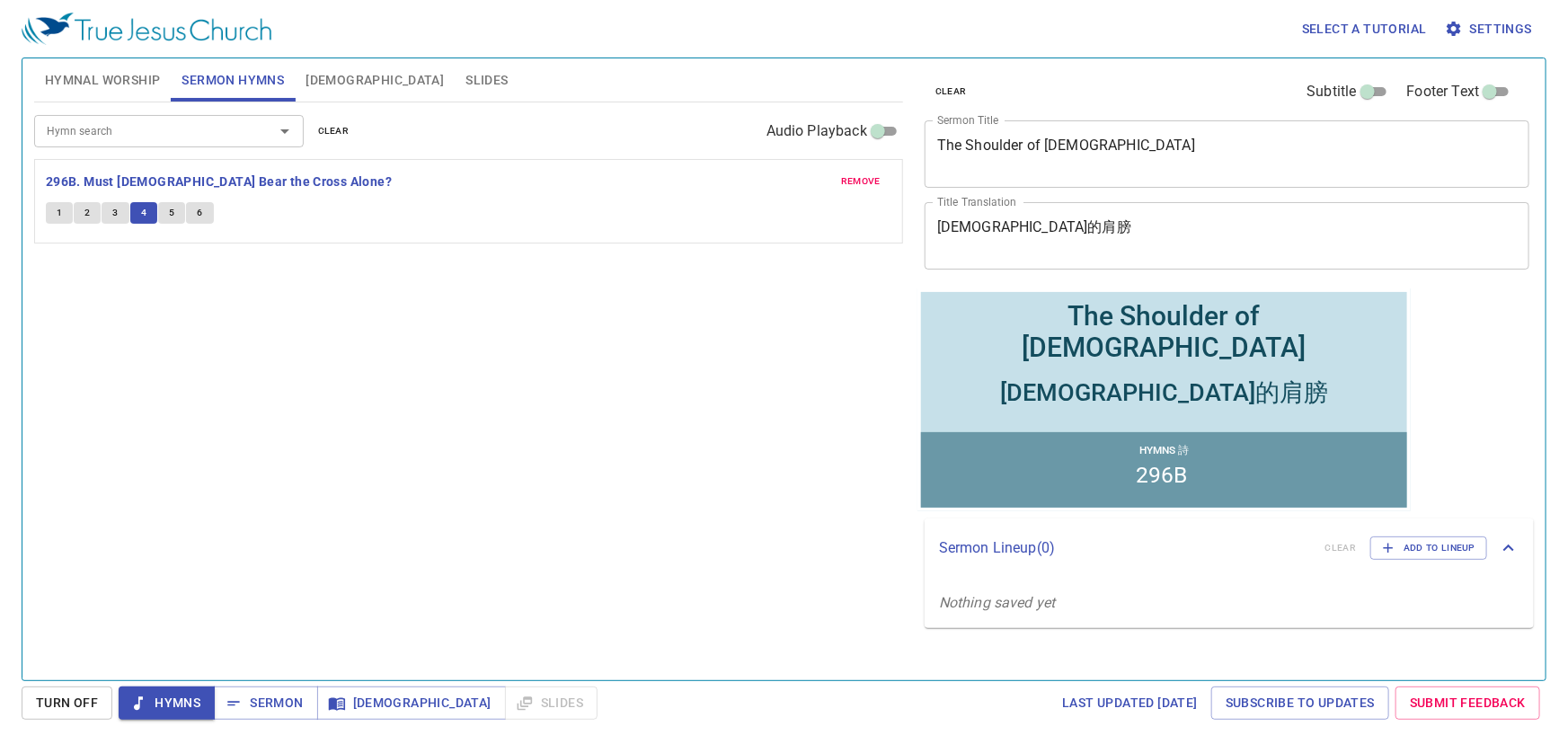
drag, startPoint x: 253, startPoint y: 284, endPoint x: 204, endPoint y: 304, distance: 52.9
click at [204, 304] on div "Hymn search Hymn search clear Audio Playback remove 296B. Must [DEMOGRAPHIC_DAT…" at bounding box center [468, 384] width 869 height 562
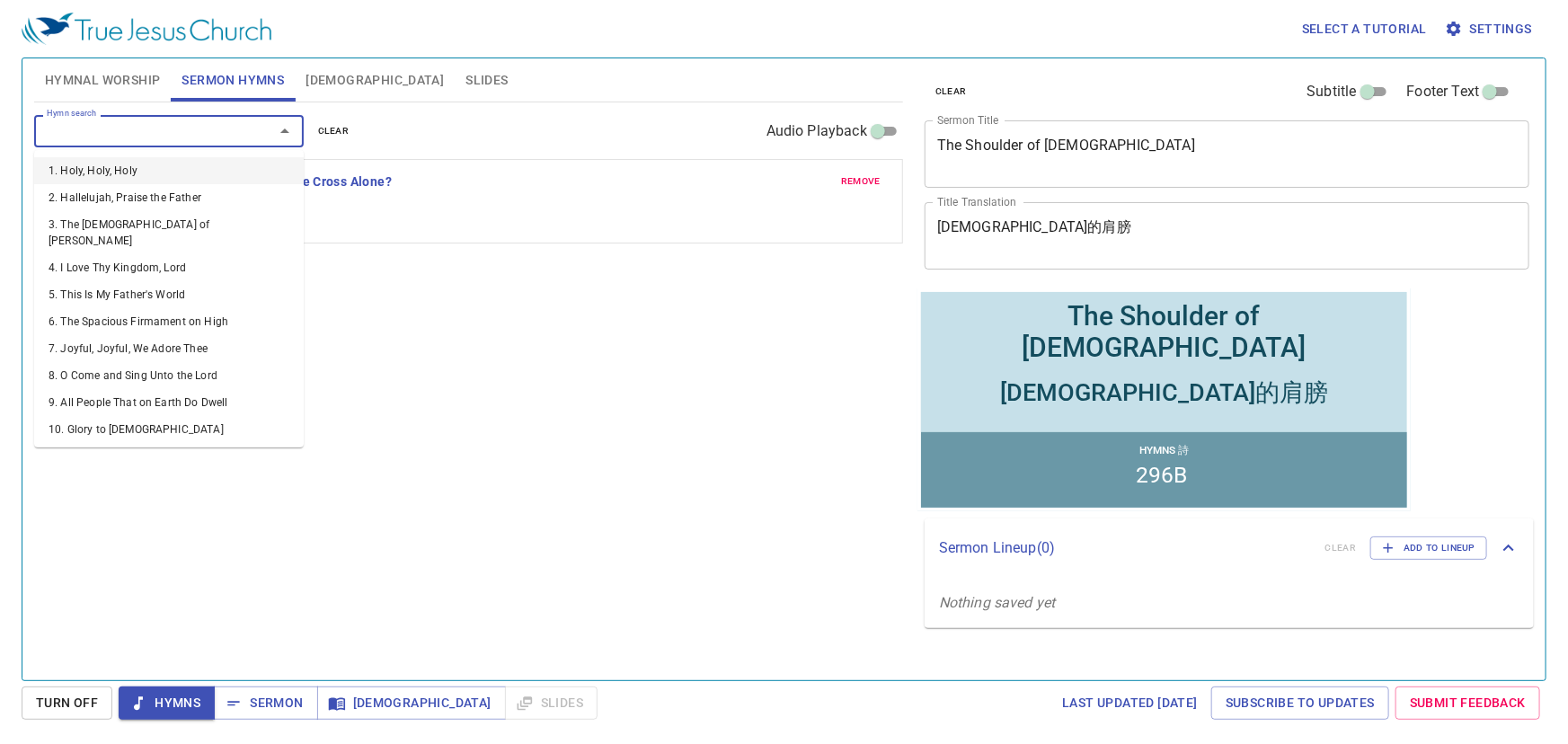
click at [194, 135] on input "Hymn search" at bounding box center [142, 131] width 206 height 20
click at [480, 351] on div "Hymn search Hymn search clear Audio Playback remove 296B. Must [DEMOGRAPHIC_DAT…" at bounding box center [468, 384] width 869 height 562
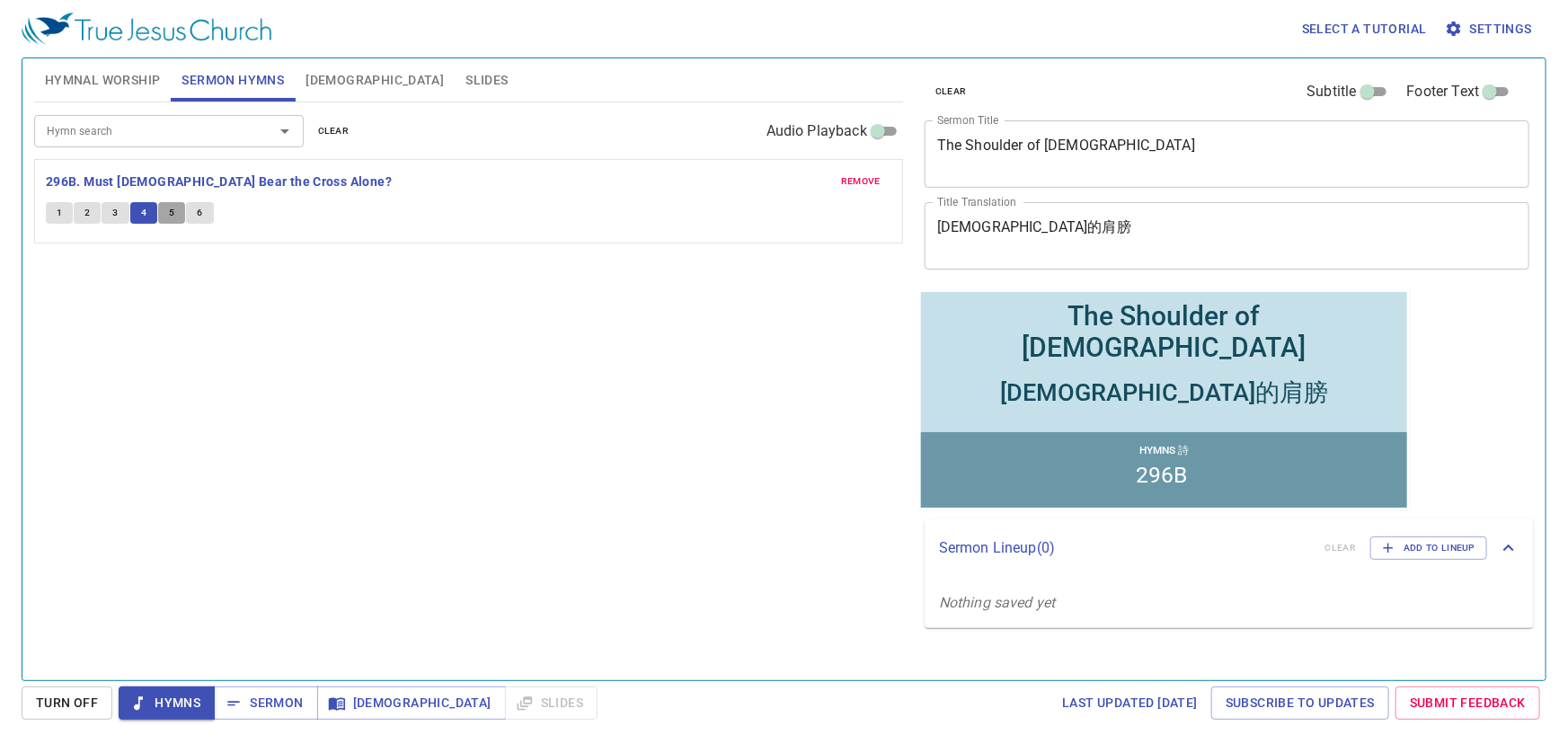
click at [172, 212] on span "5" at bounding box center [171, 213] width 6 height 17
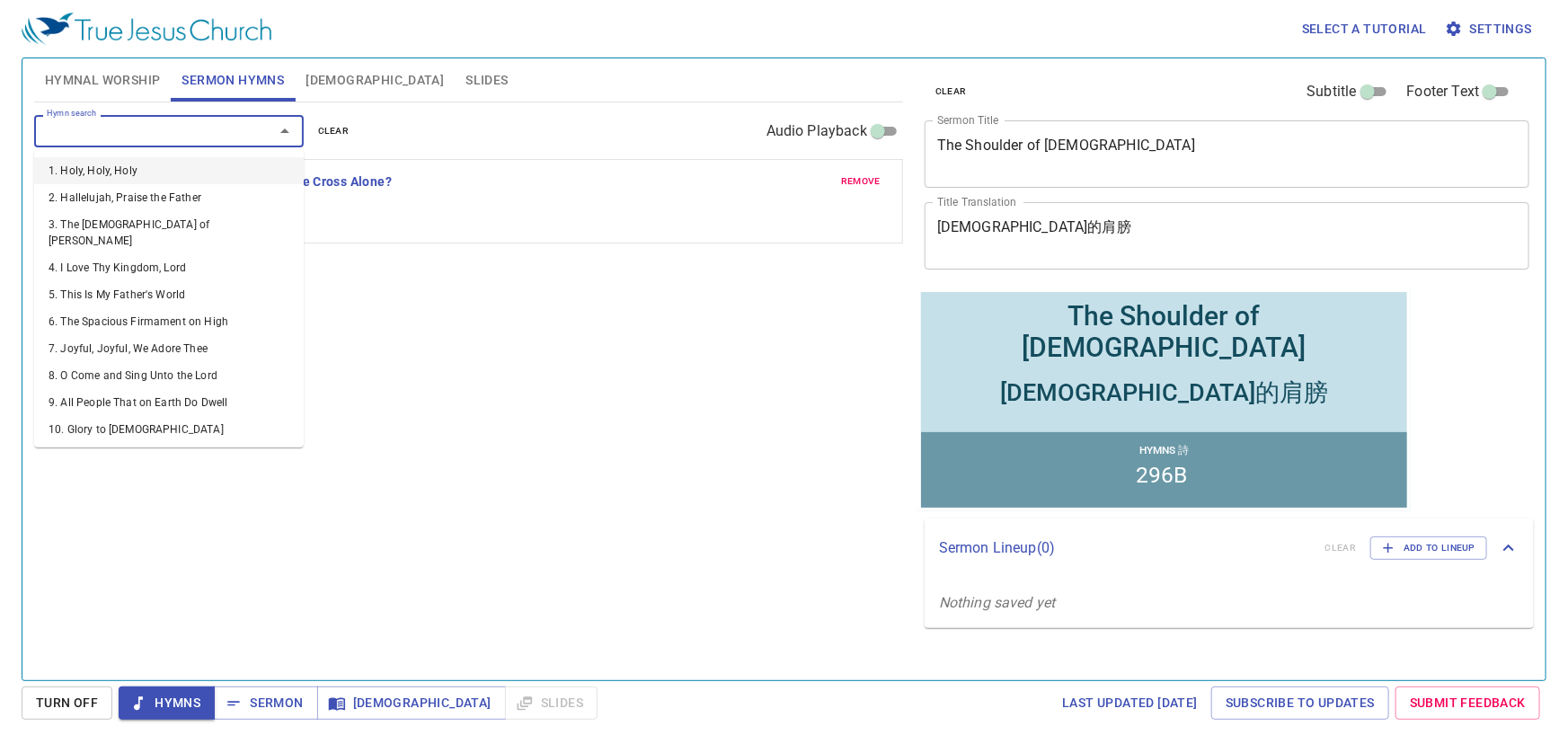
click at [197, 137] on input "Hymn search" at bounding box center [142, 131] width 206 height 20
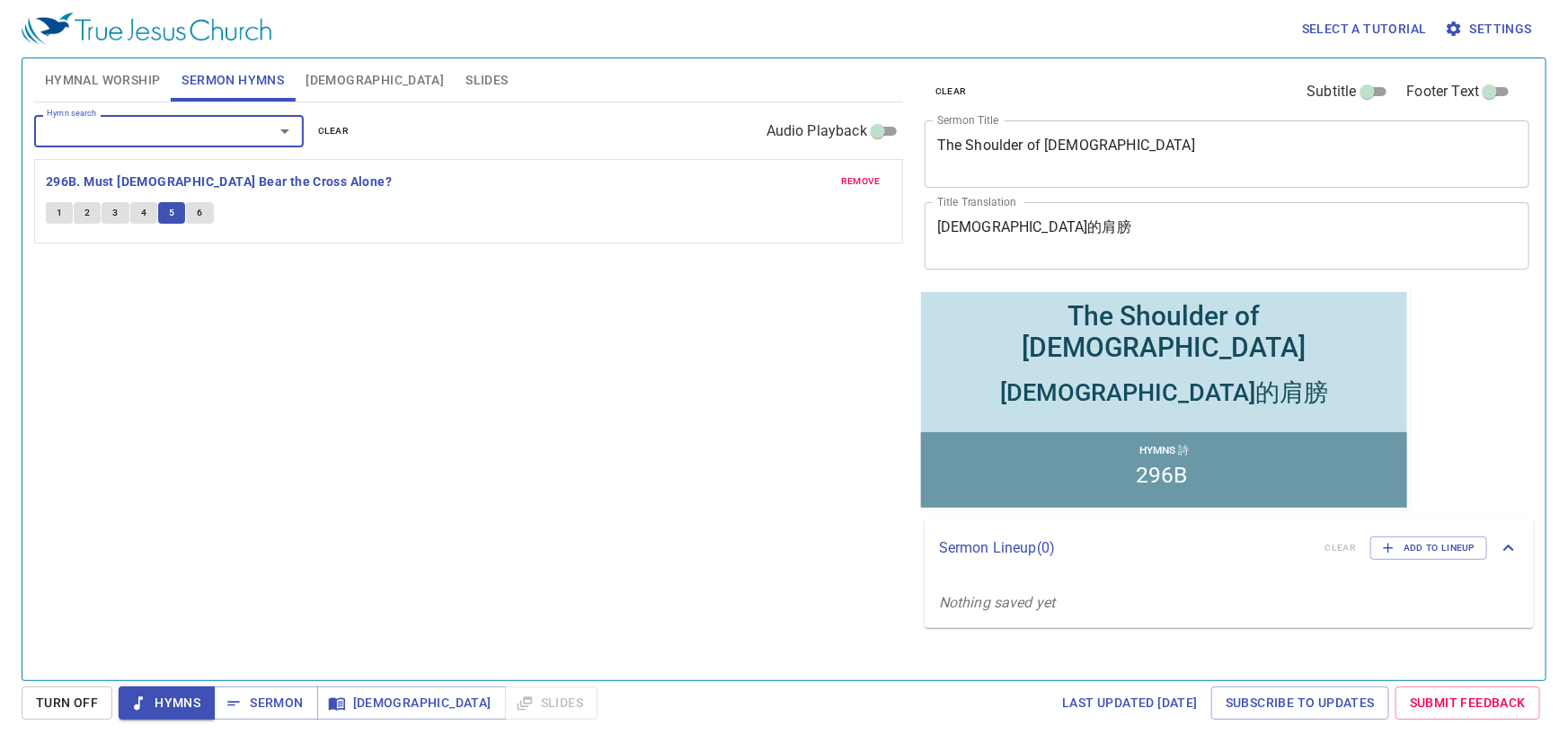
click at [252, 126] on div at bounding box center [272, 131] width 47 height 25
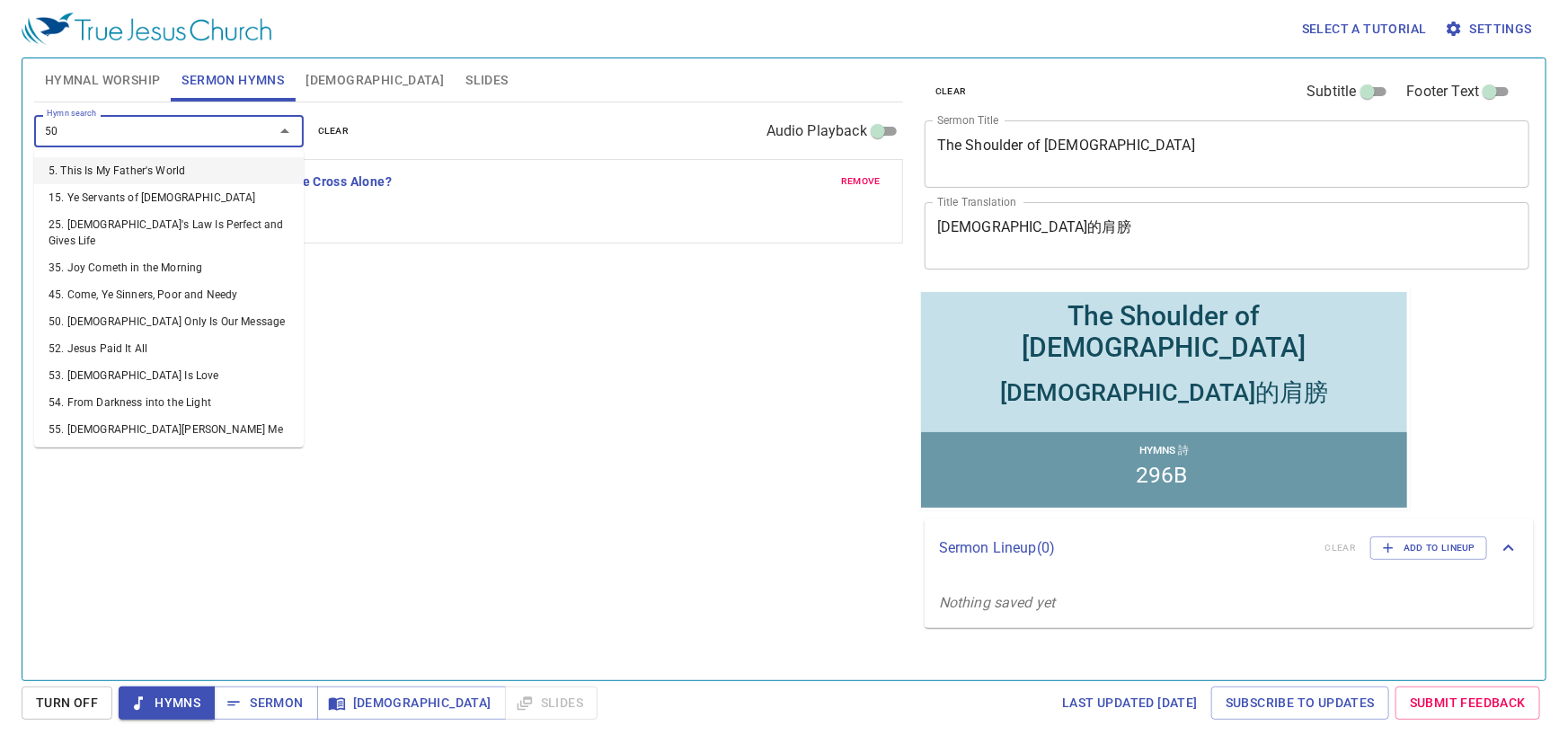
type input "501"
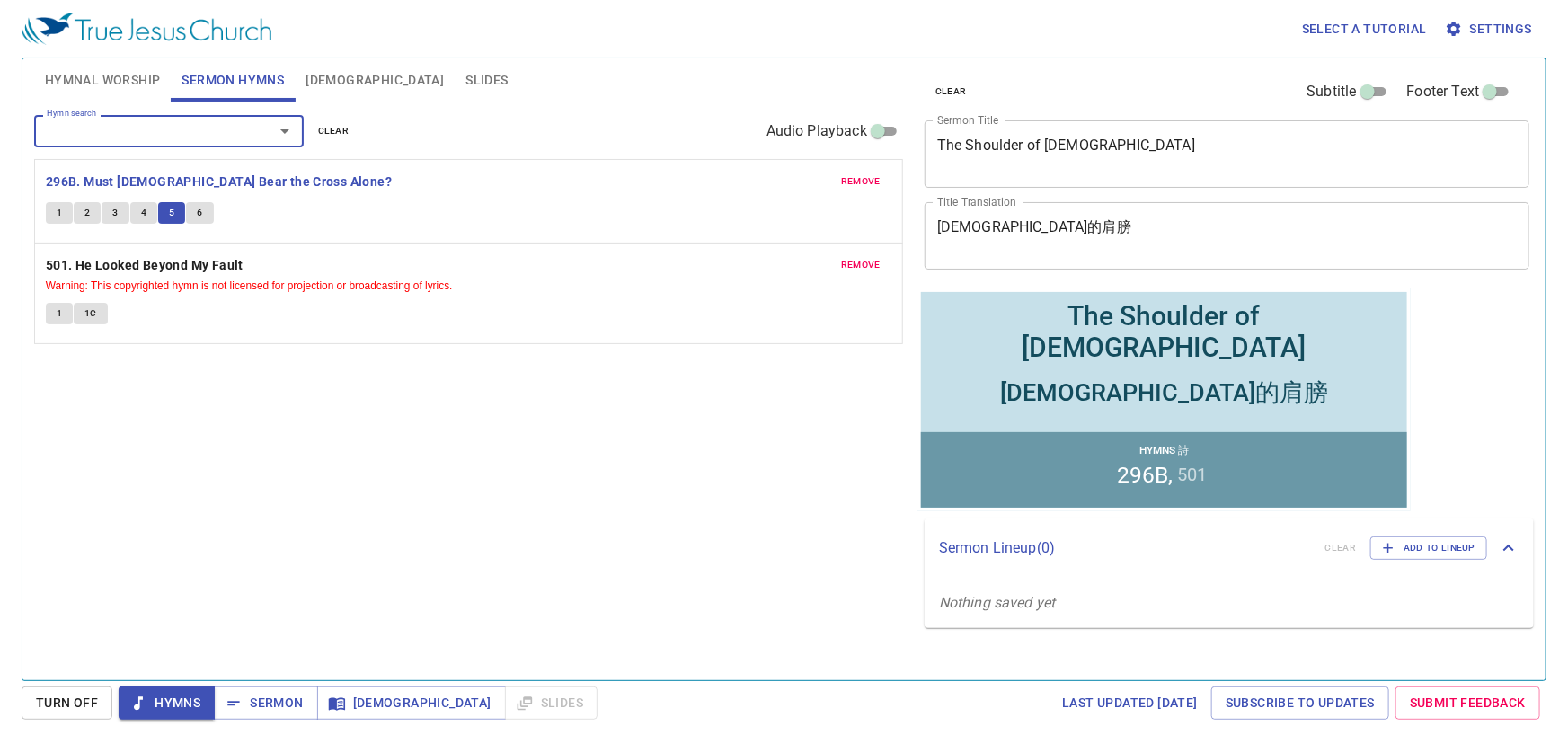
click at [200, 206] on span "6" at bounding box center [199, 213] width 6 height 17
click at [277, 691] on button "Sermon" at bounding box center [265, 703] width 103 height 33
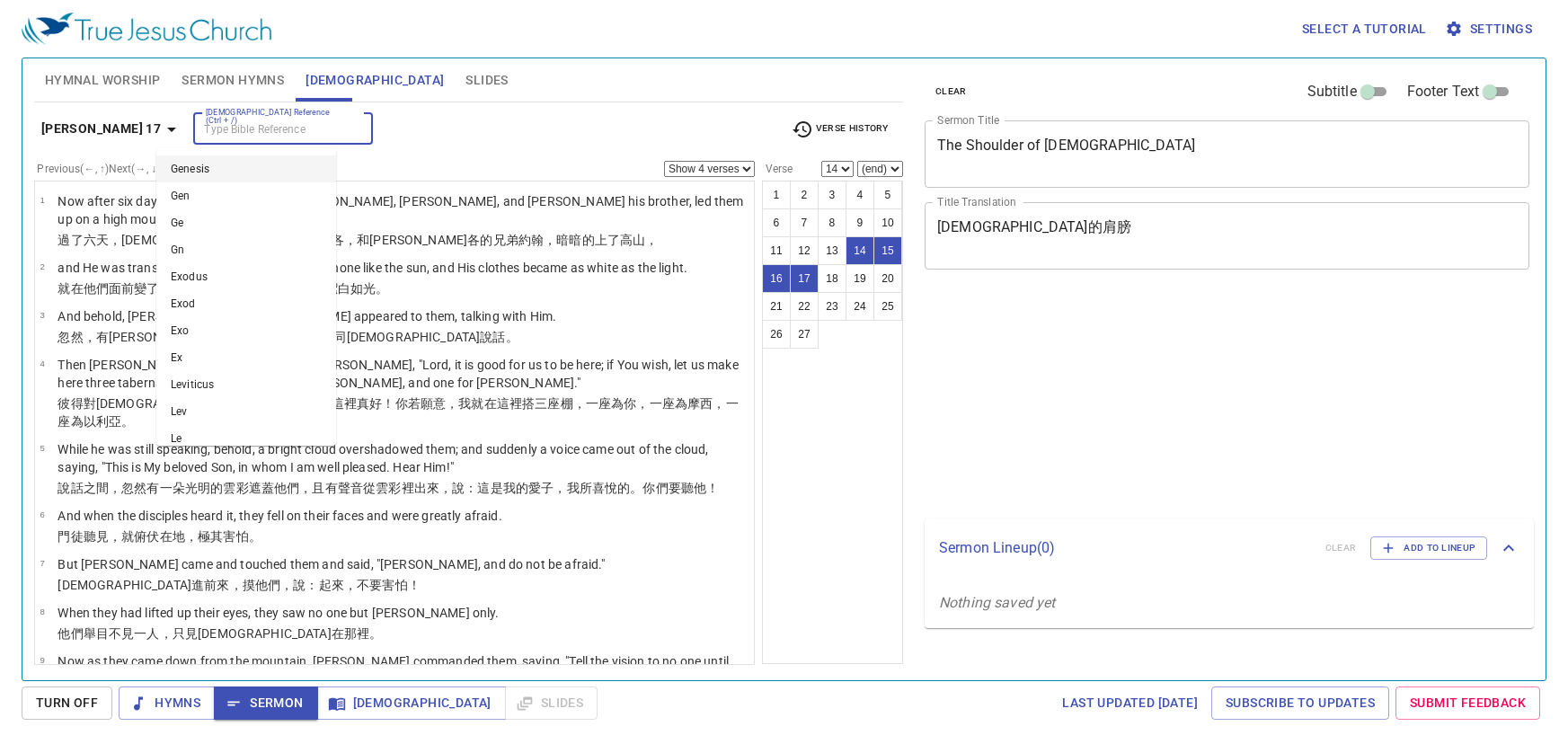
select select "4"
select select "14"
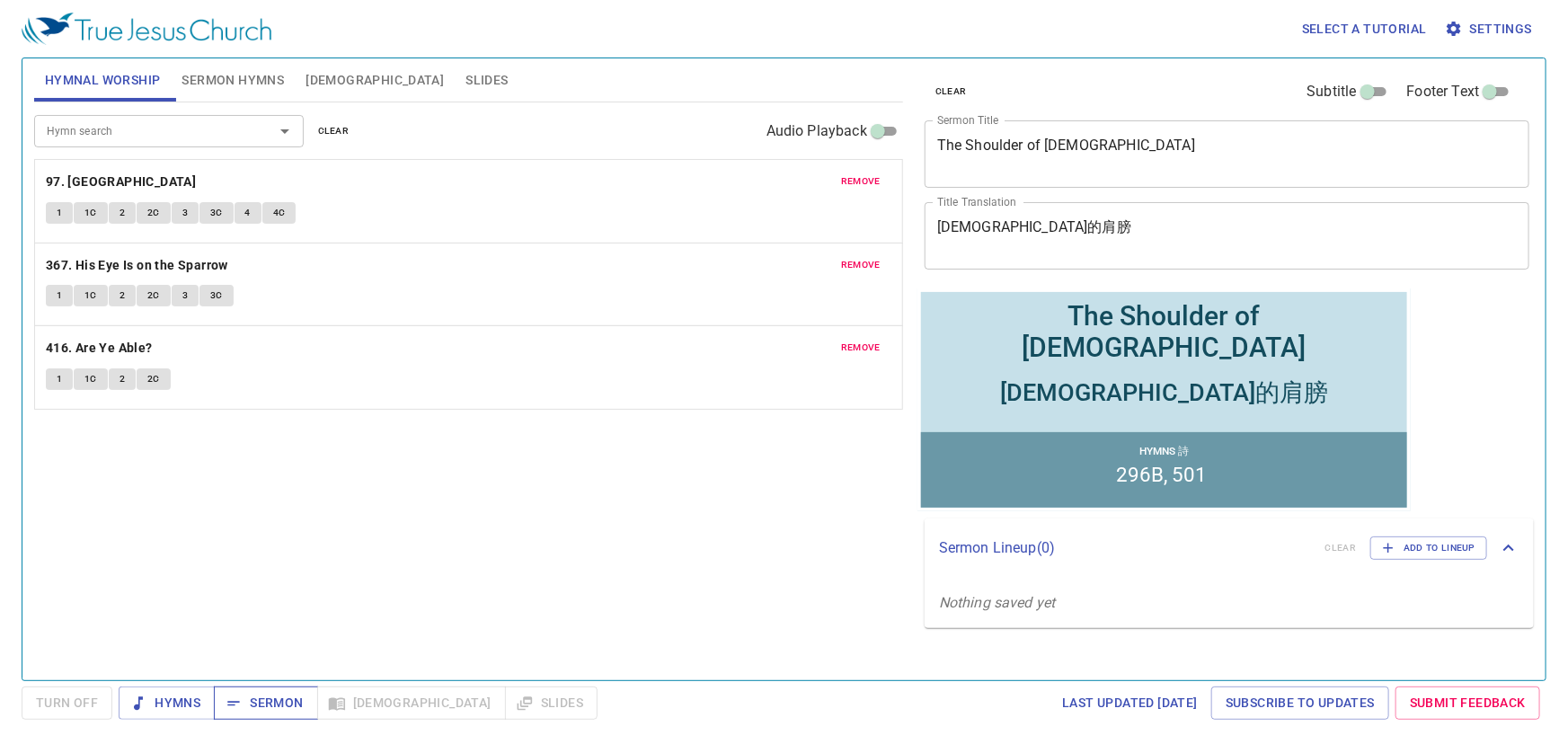
click at [266, 701] on span "Sermon" at bounding box center [265, 703] width 75 height 22
click at [1111, 158] on textarea "The Shoulder of [DEMOGRAPHIC_DATA]" at bounding box center [1227, 153] width 580 height 34
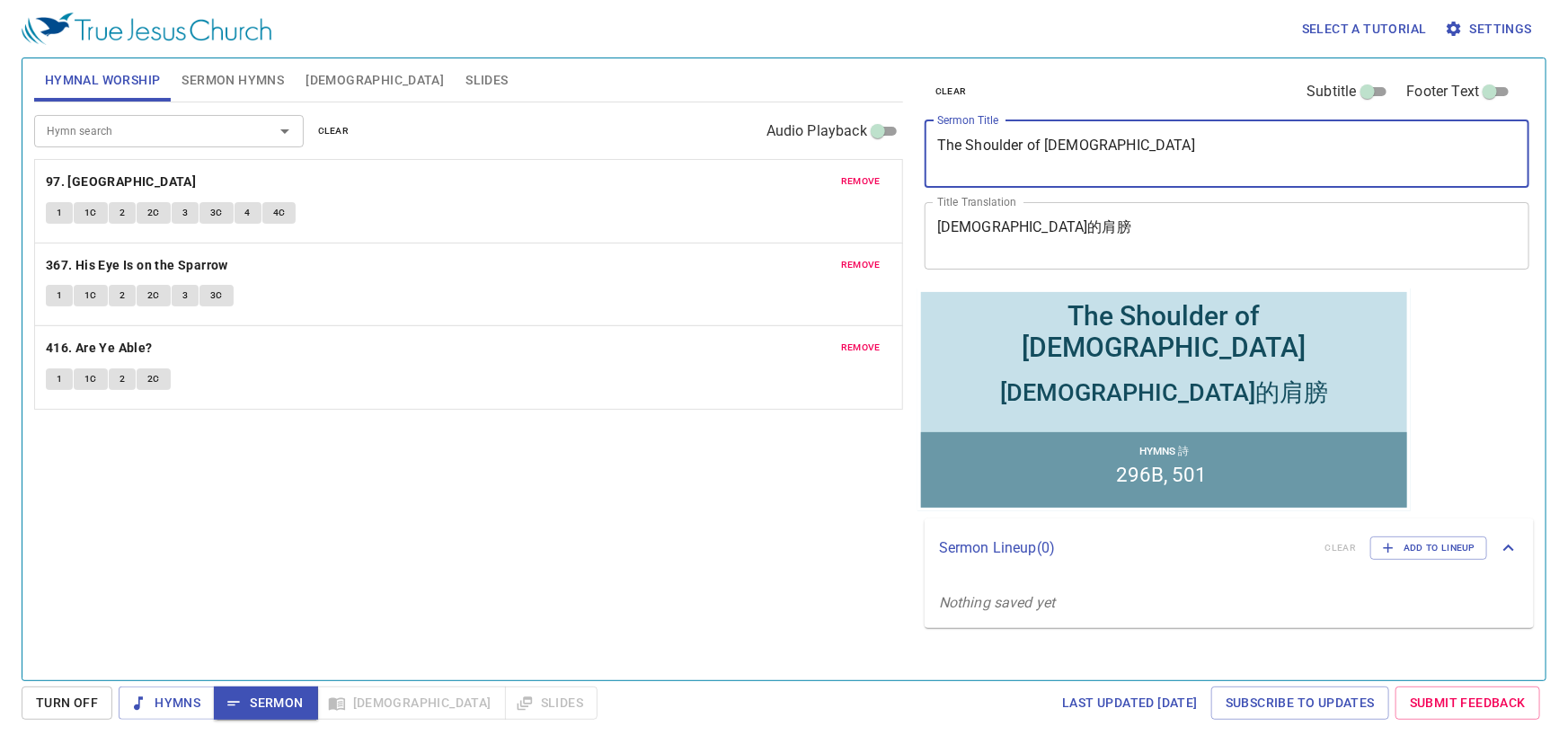
click at [1110, 158] on textarea "The Shoulder of [DEMOGRAPHIC_DATA]" at bounding box center [1227, 153] width 580 height 34
click at [1119, 141] on textarea "The Shoulder of [DEMOGRAPHIC_DATA]" at bounding box center [1227, 153] width 580 height 34
drag, startPoint x: 1104, startPoint y: 144, endPoint x: 899, endPoint y: 150, distance: 205.1
click at [899, 150] on div "Hymnal Worship Sermon Hymns Bible Slides Hymn search Hymn search clear Audio Pl…" at bounding box center [784, 362] width 1514 height 622
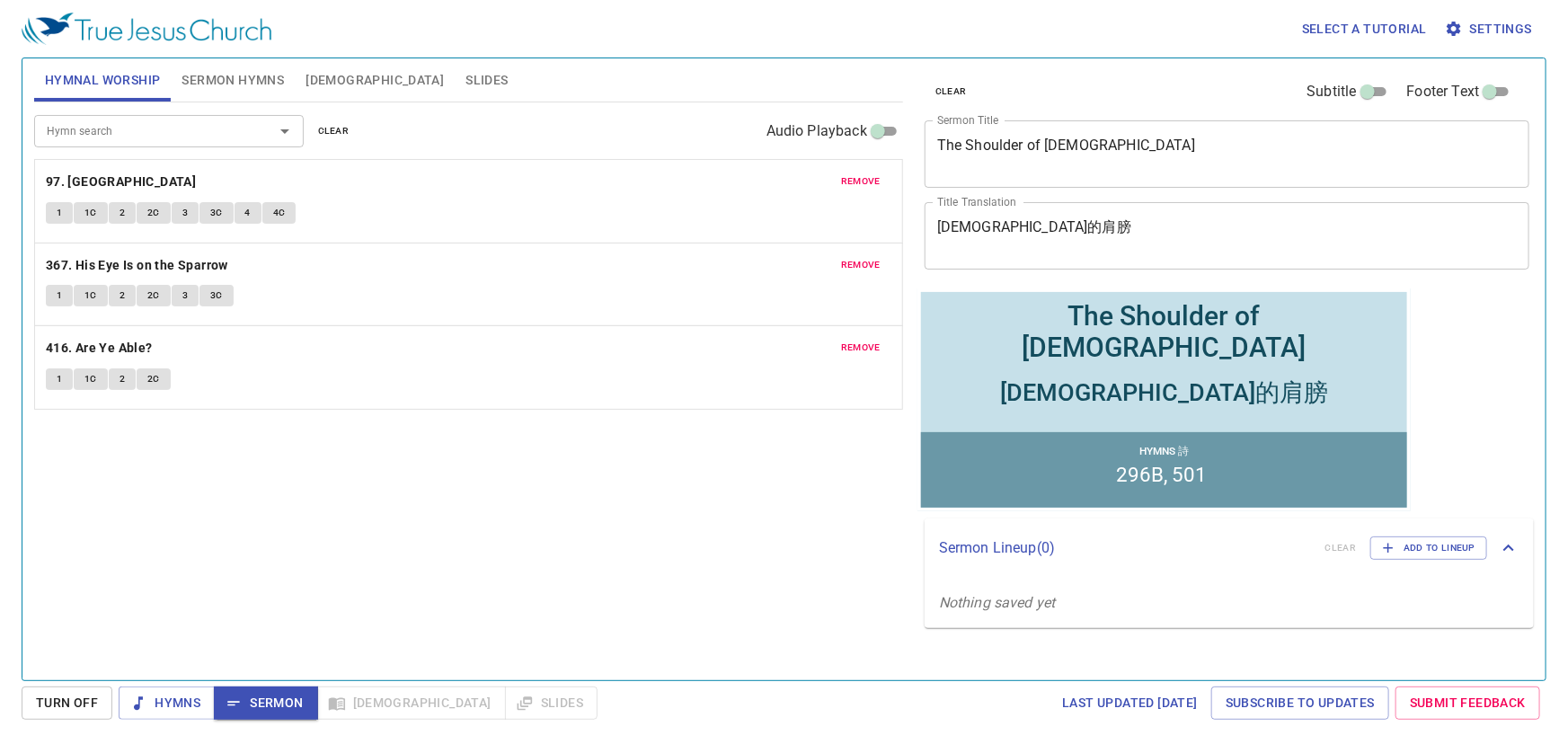
click at [1015, 219] on textarea "[DEMOGRAPHIC_DATA]的肩膀" at bounding box center [1227, 235] width 580 height 34
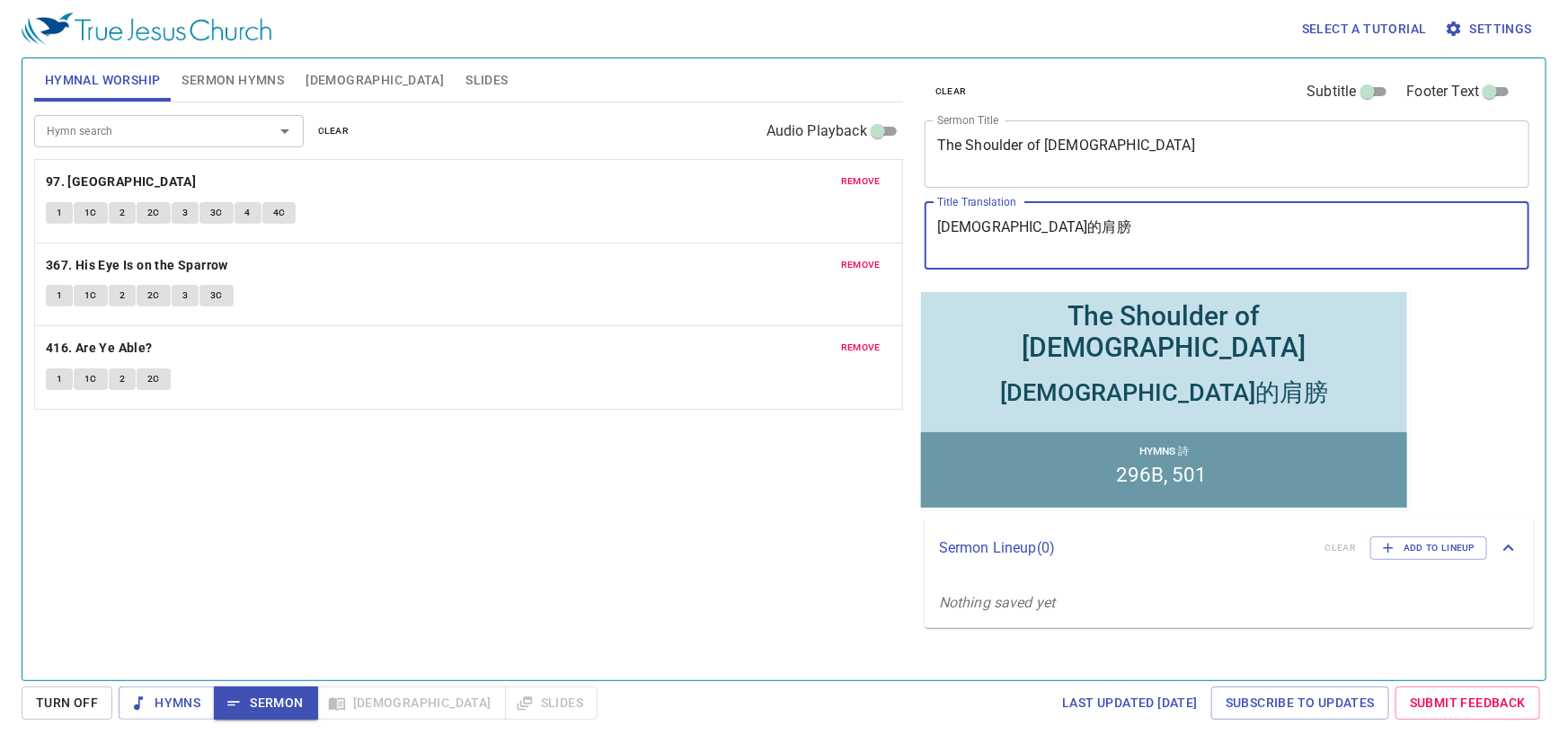
click at [1015, 219] on textarea "[DEMOGRAPHIC_DATA]的肩膀" at bounding box center [1227, 235] width 580 height 34
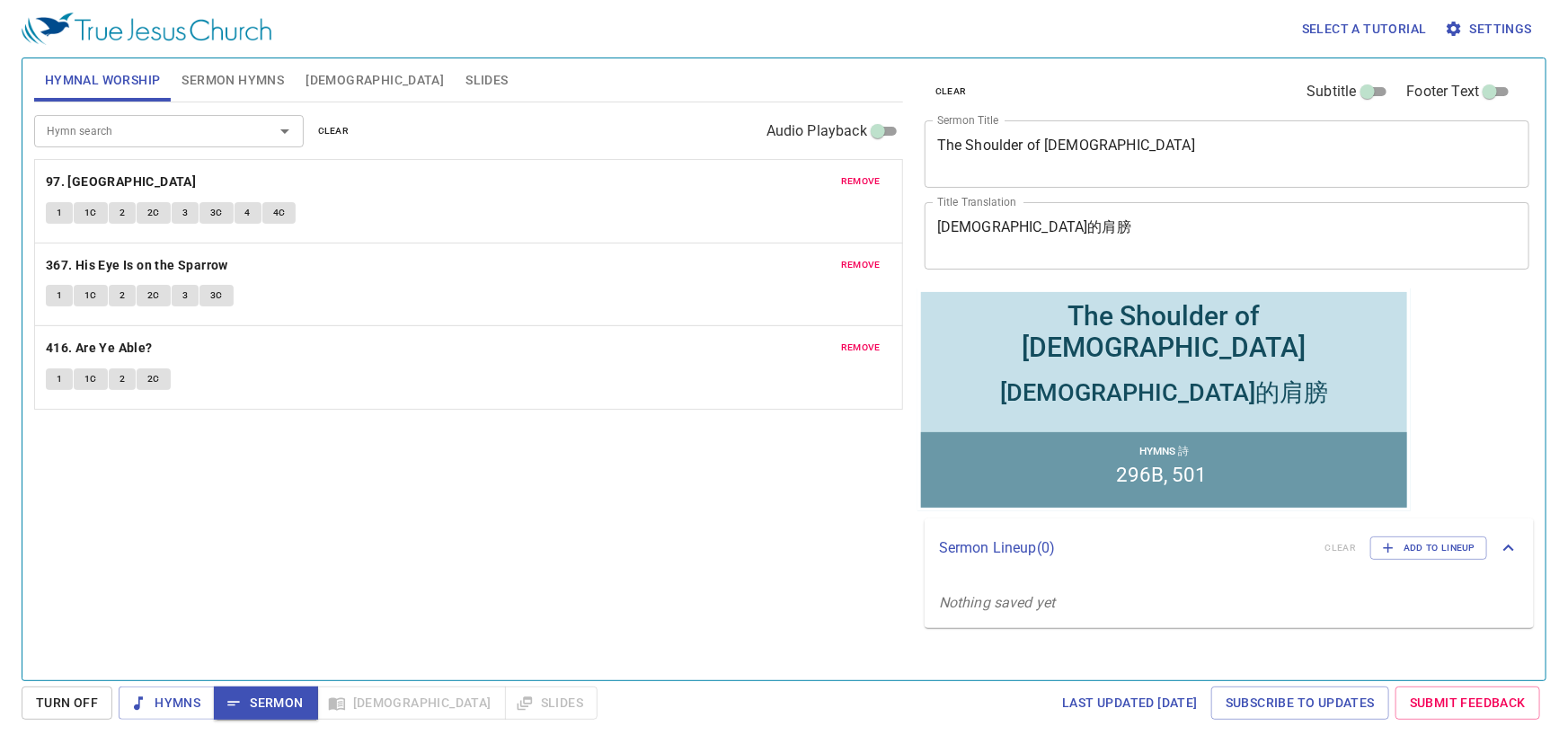
click at [306, 77] on span "Bible" at bounding box center [374, 80] width 138 height 22
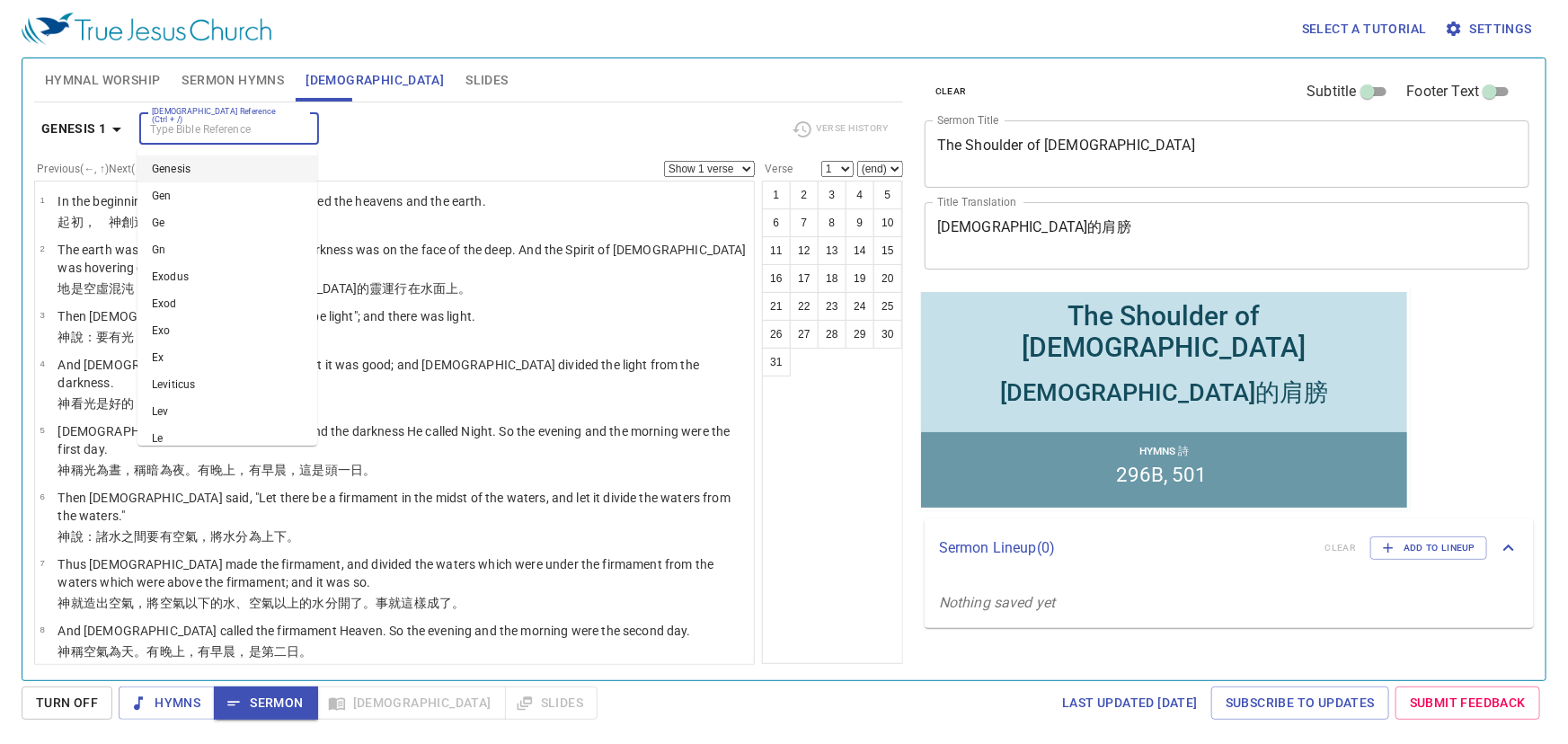
click at [218, 129] on input "Bible Reference (Ctrl + /)" at bounding box center [214, 129] width 139 height 20
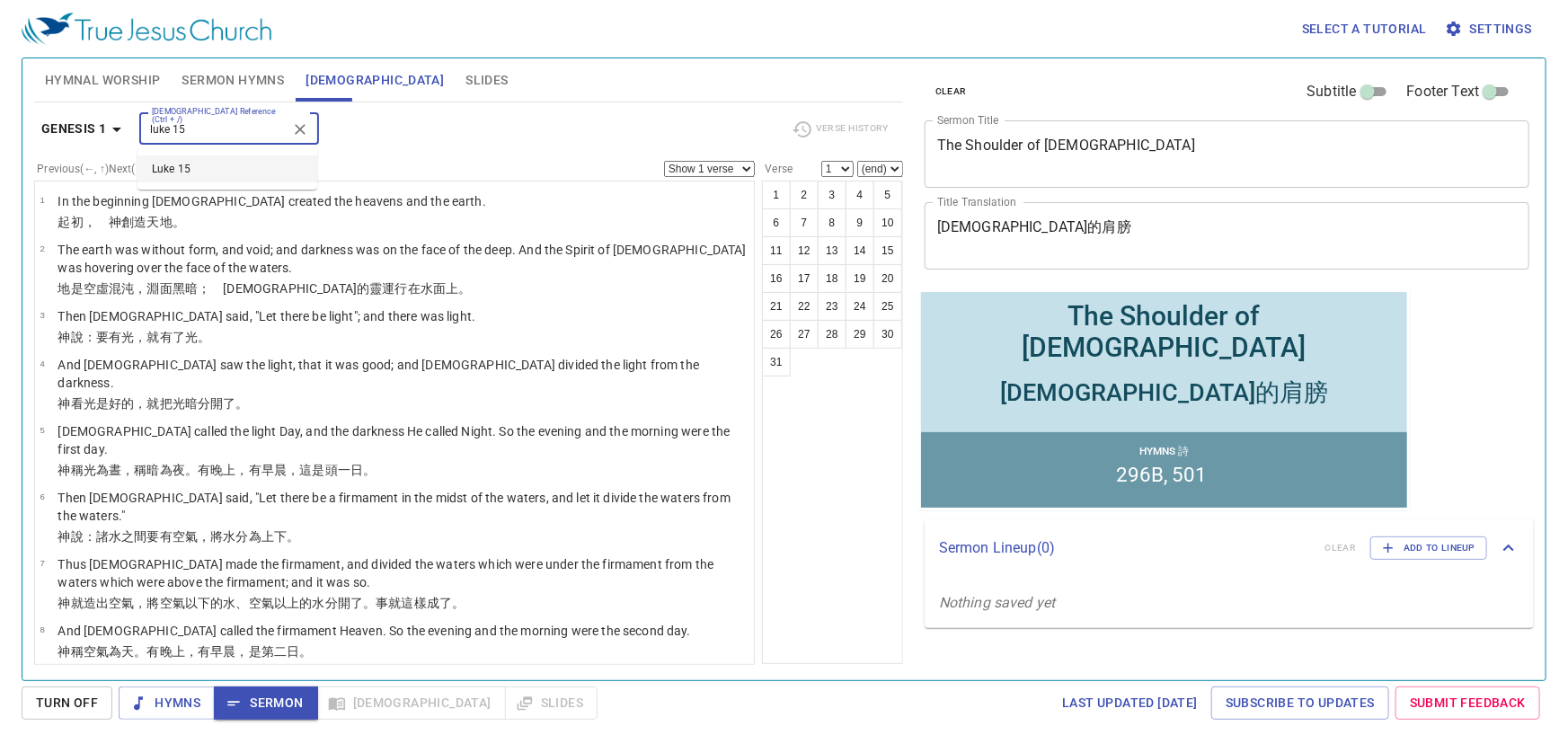
type input "luke 15"
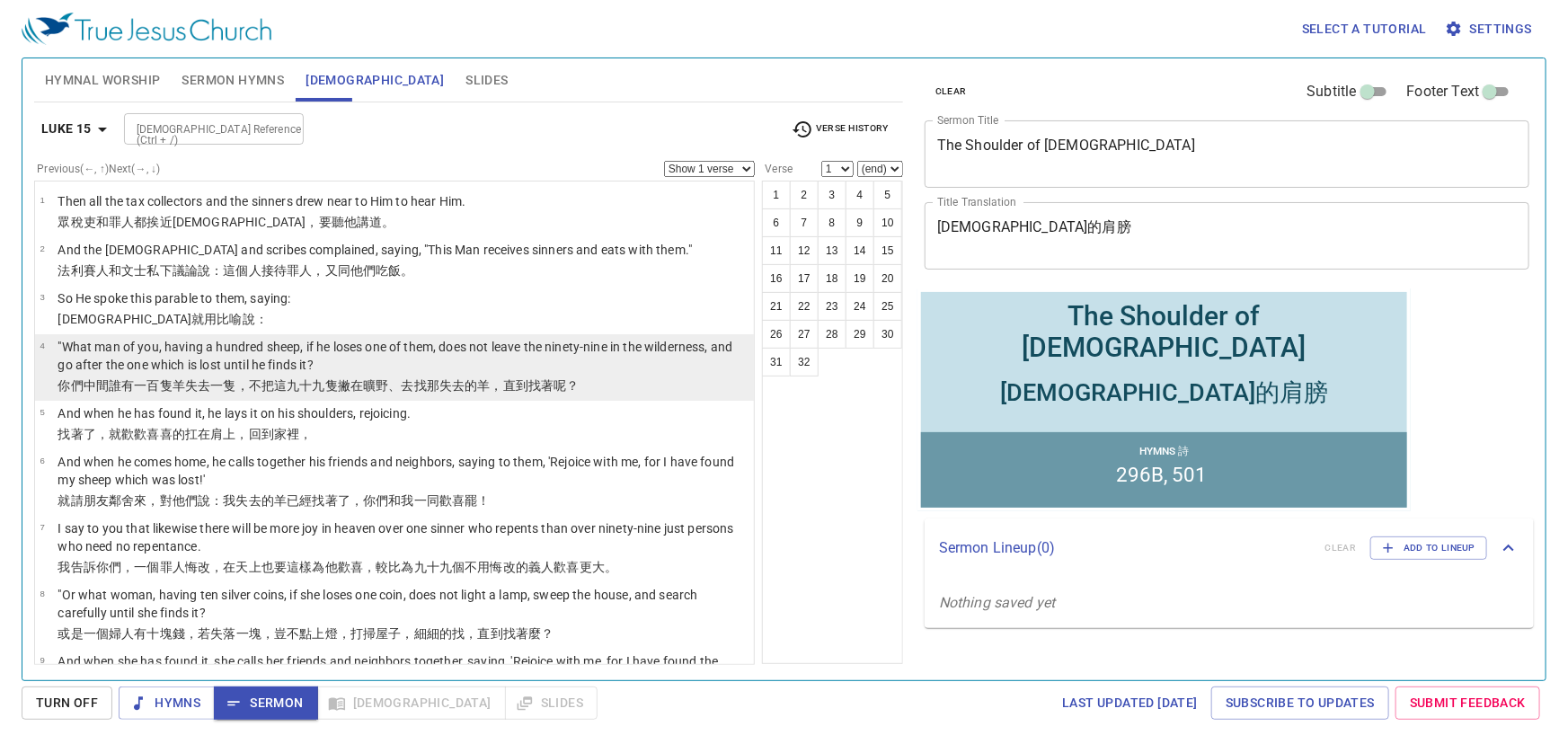
click at [385, 346] on p ""What man of you, having a hundred sheep, if he loses one of them, does not lea…" at bounding box center [403, 355] width 691 height 36
select select "4"
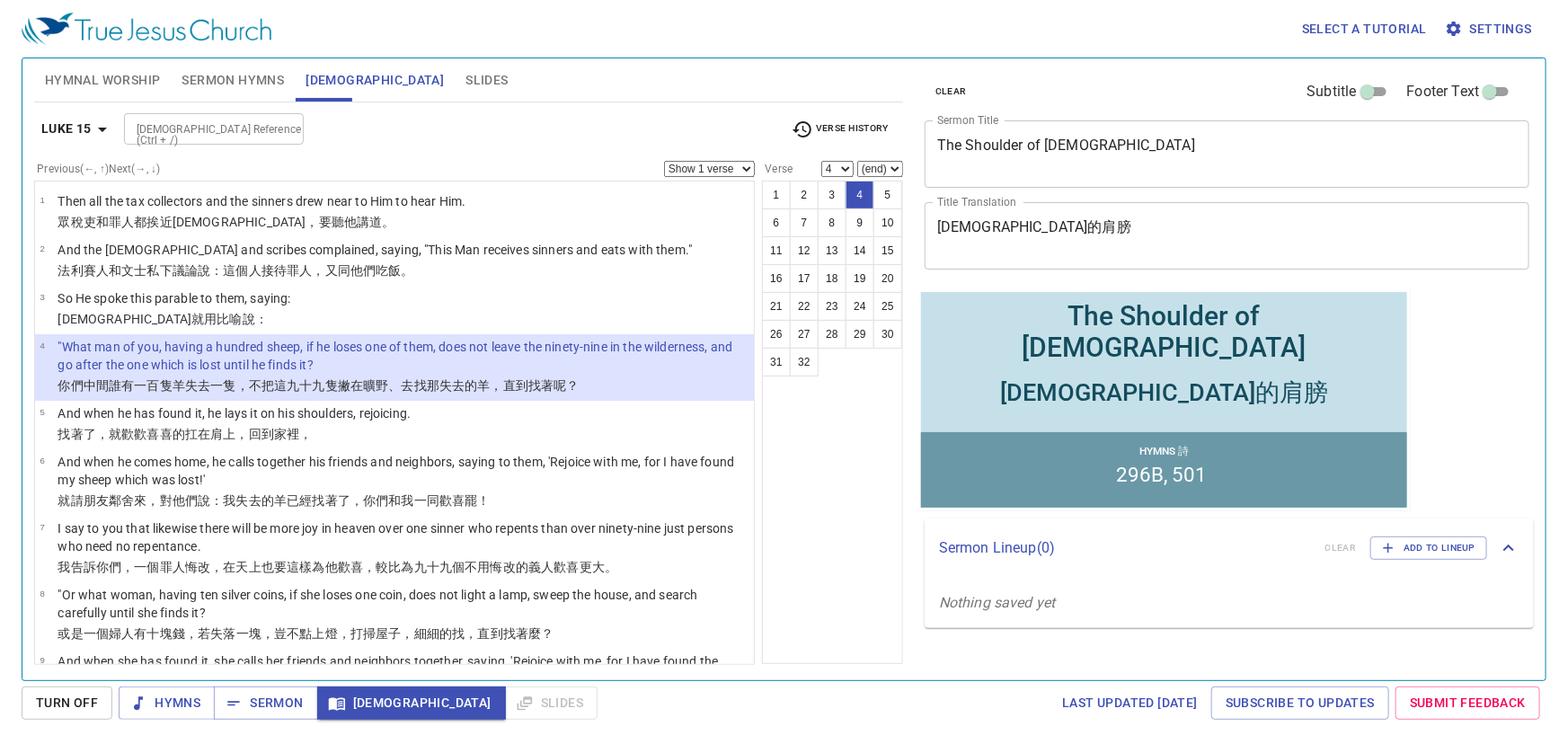
click at [748, 165] on select "Show 1 verse Show 2 verses Show 3 verses Show 4 verses Show 5 verses" at bounding box center [709, 169] width 90 height 17
select select "3"
click at [665, 160] on select "Show 1 verse Show 2 verses Show 3 verses Show 4 verses Show 5 verses" at bounding box center [709, 169] width 90 height 17
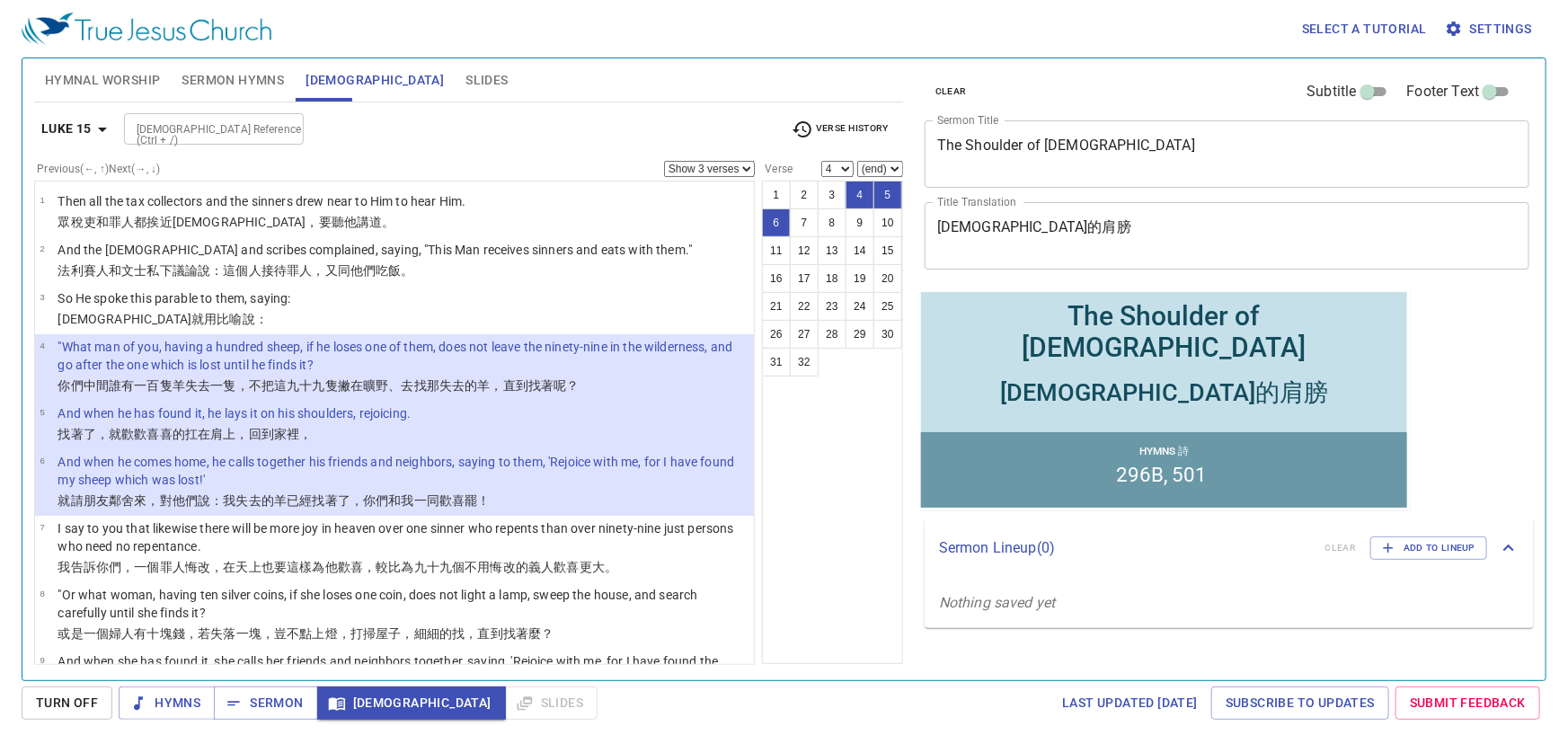
click at [786, 74] on div "Hymnal Worship Sermon Hymns Bible Slides" at bounding box center [468, 79] width 869 height 43
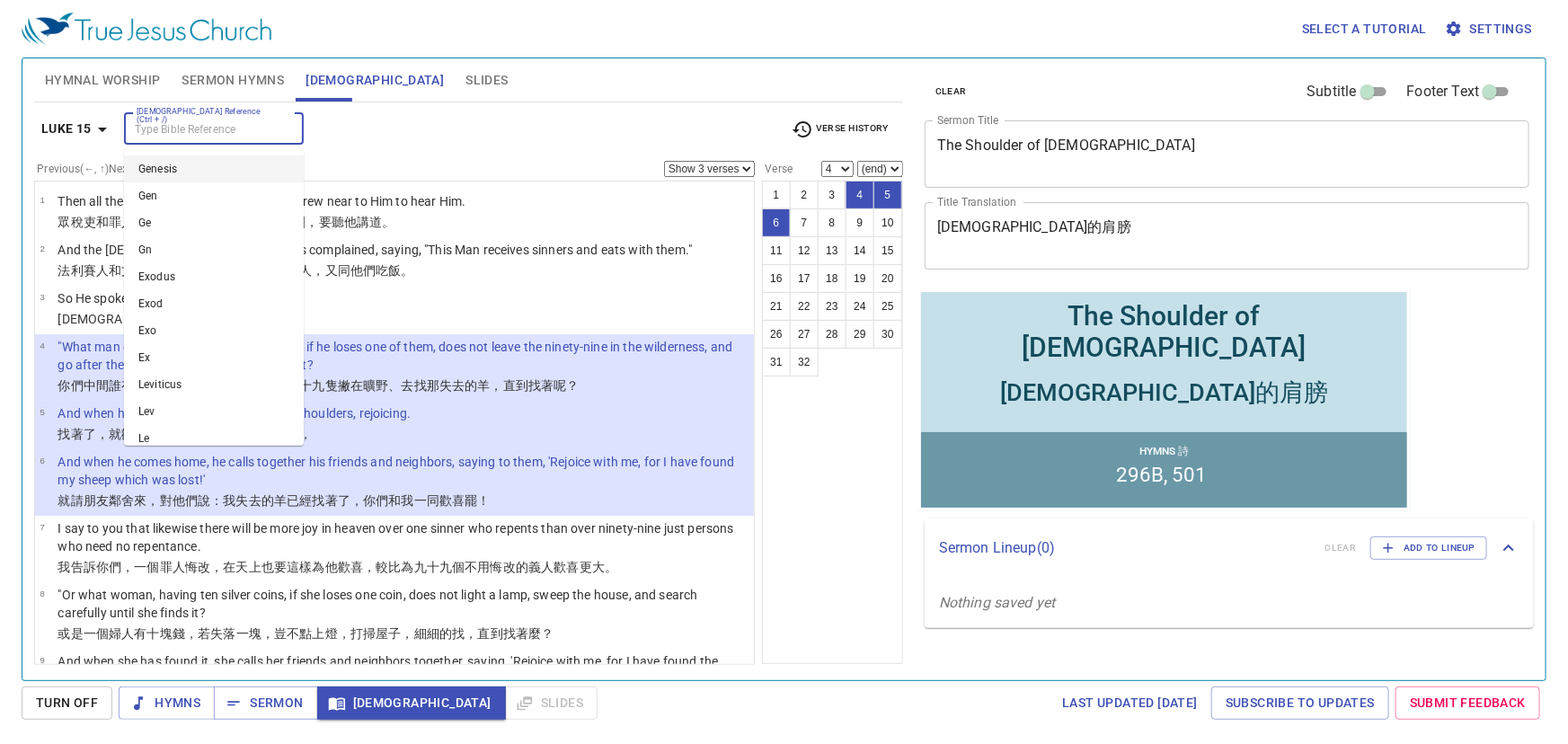
click at [200, 127] on input "Bible Reference (Ctrl + /)" at bounding box center [198, 129] width 139 height 20
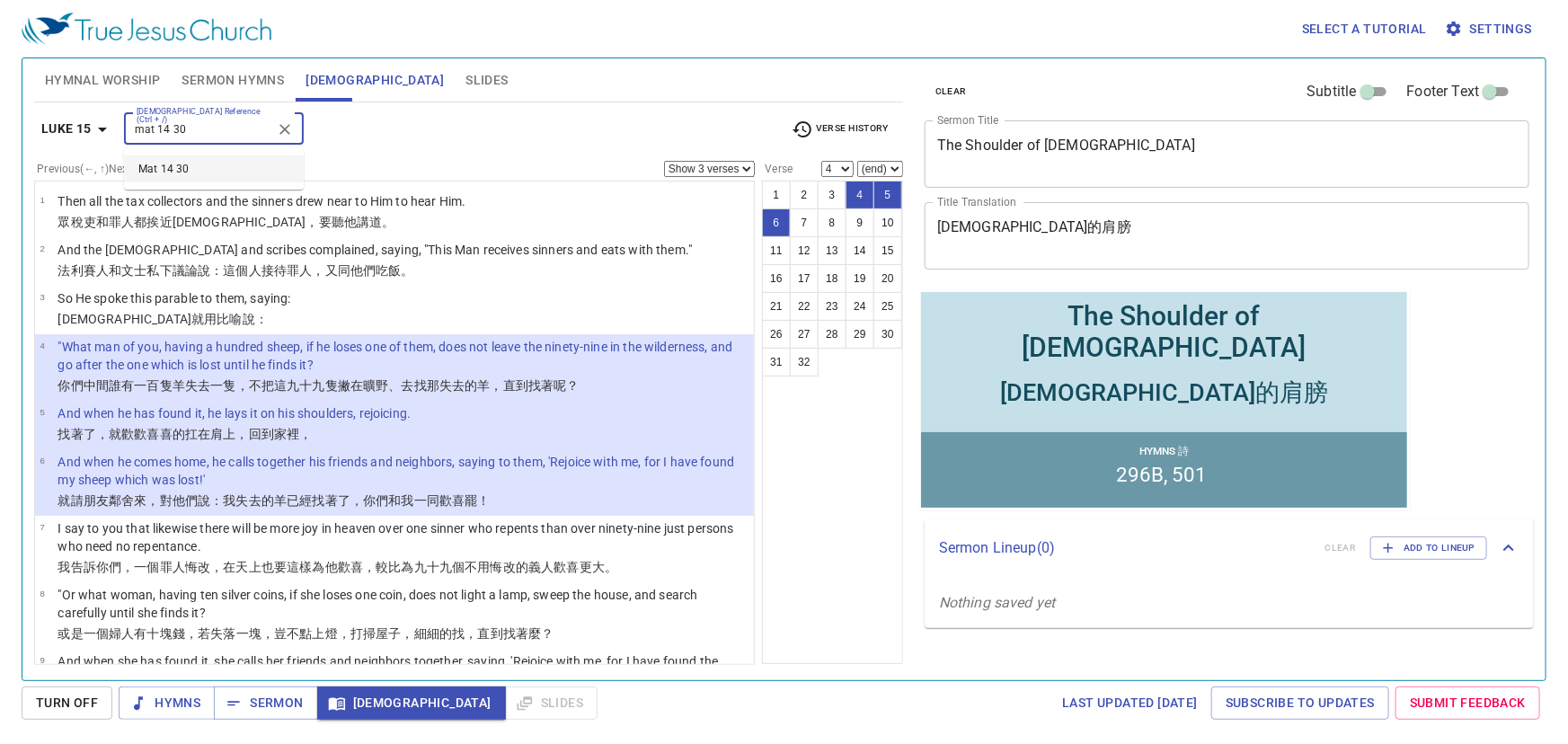
type input "mat 14 30"
select select "1"
select select "30"
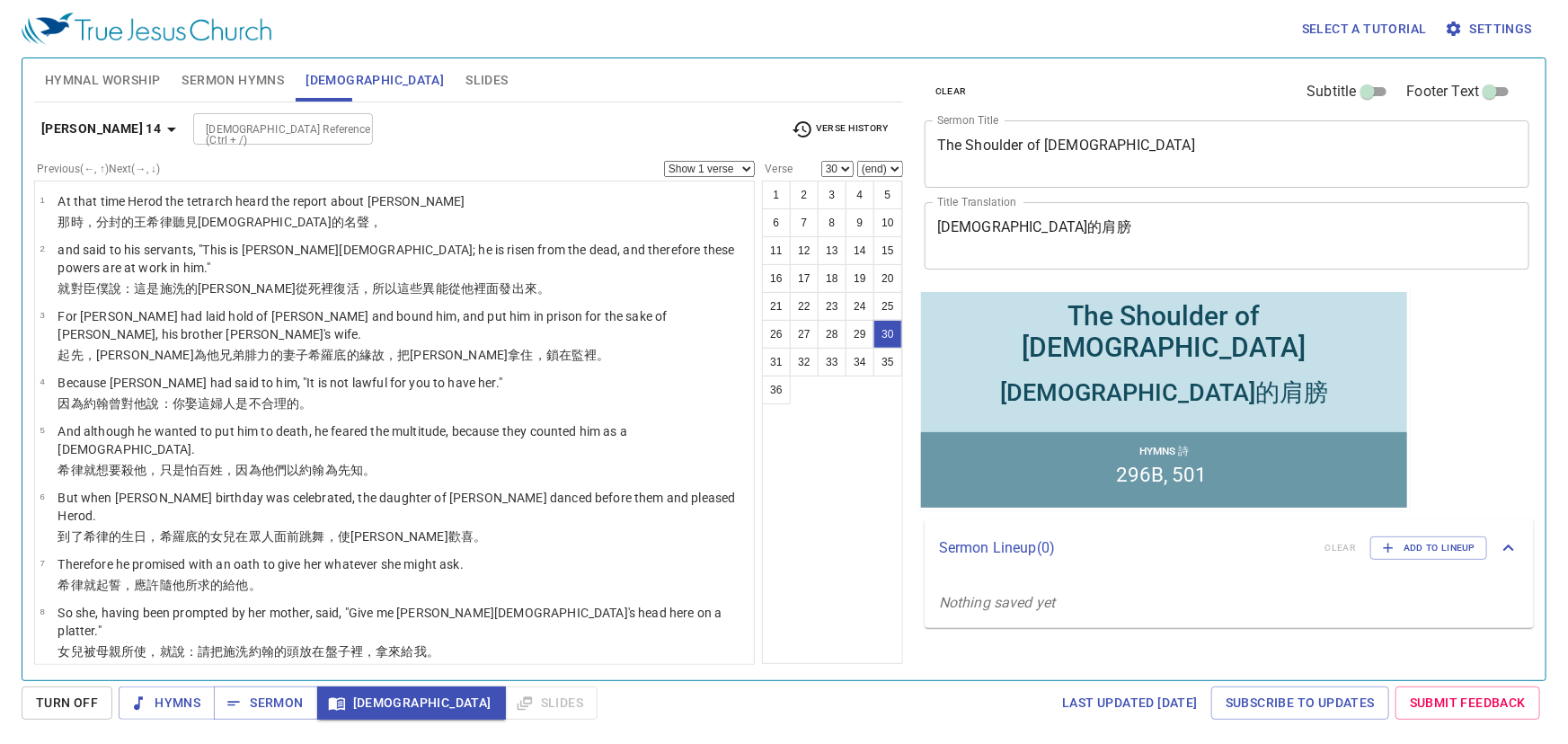
scroll to position [1368, 0]
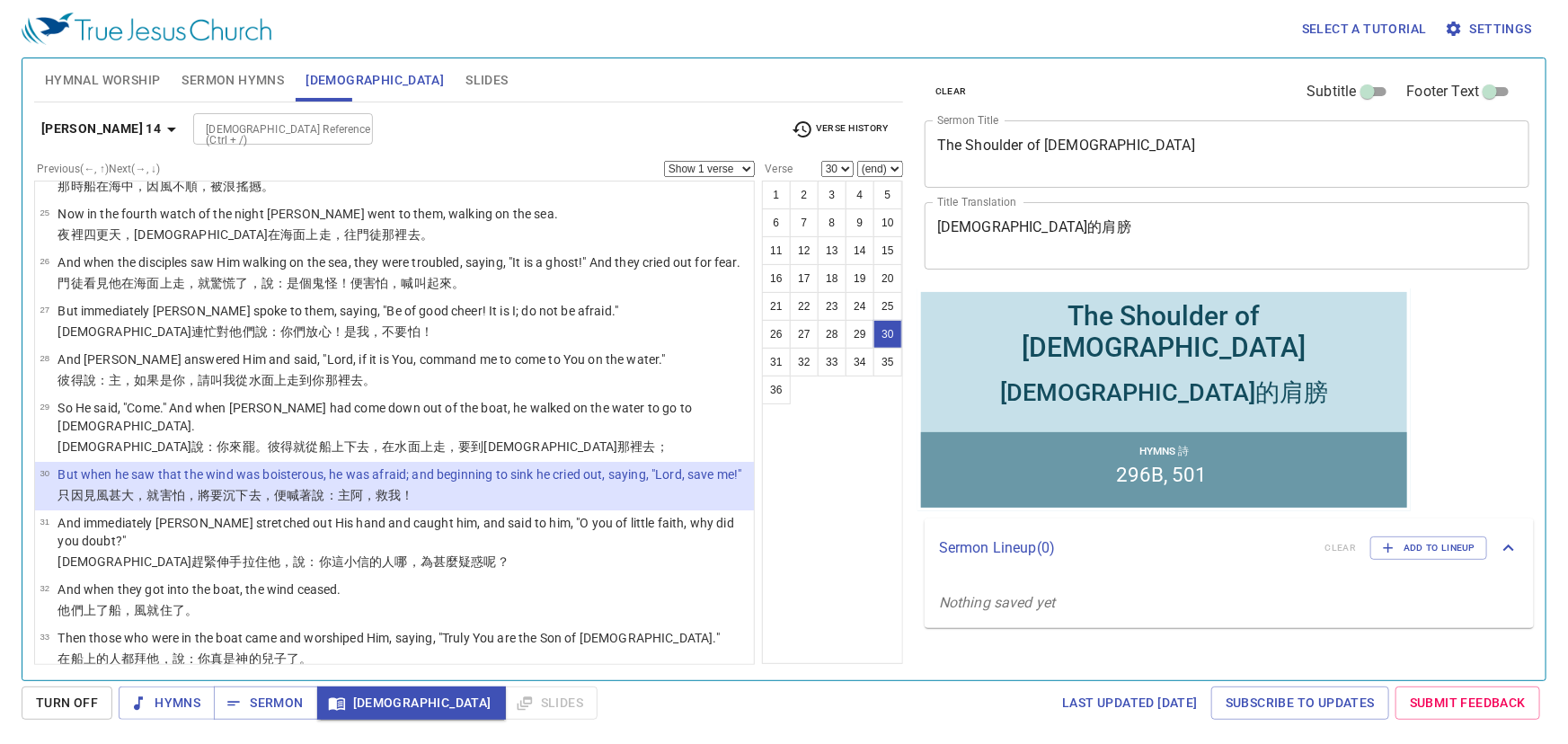
click at [693, 162] on select "Show 1 verse Show 2 verses Show 3 verses Show 4 verses Show 5 verses" at bounding box center [709, 169] width 90 height 17
select select "2"
click at [665, 160] on select "Show 1 verse Show 2 verses Show 3 verses Show 4 verses Show 5 verses" at bounding box center [709, 169] width 90 height 17
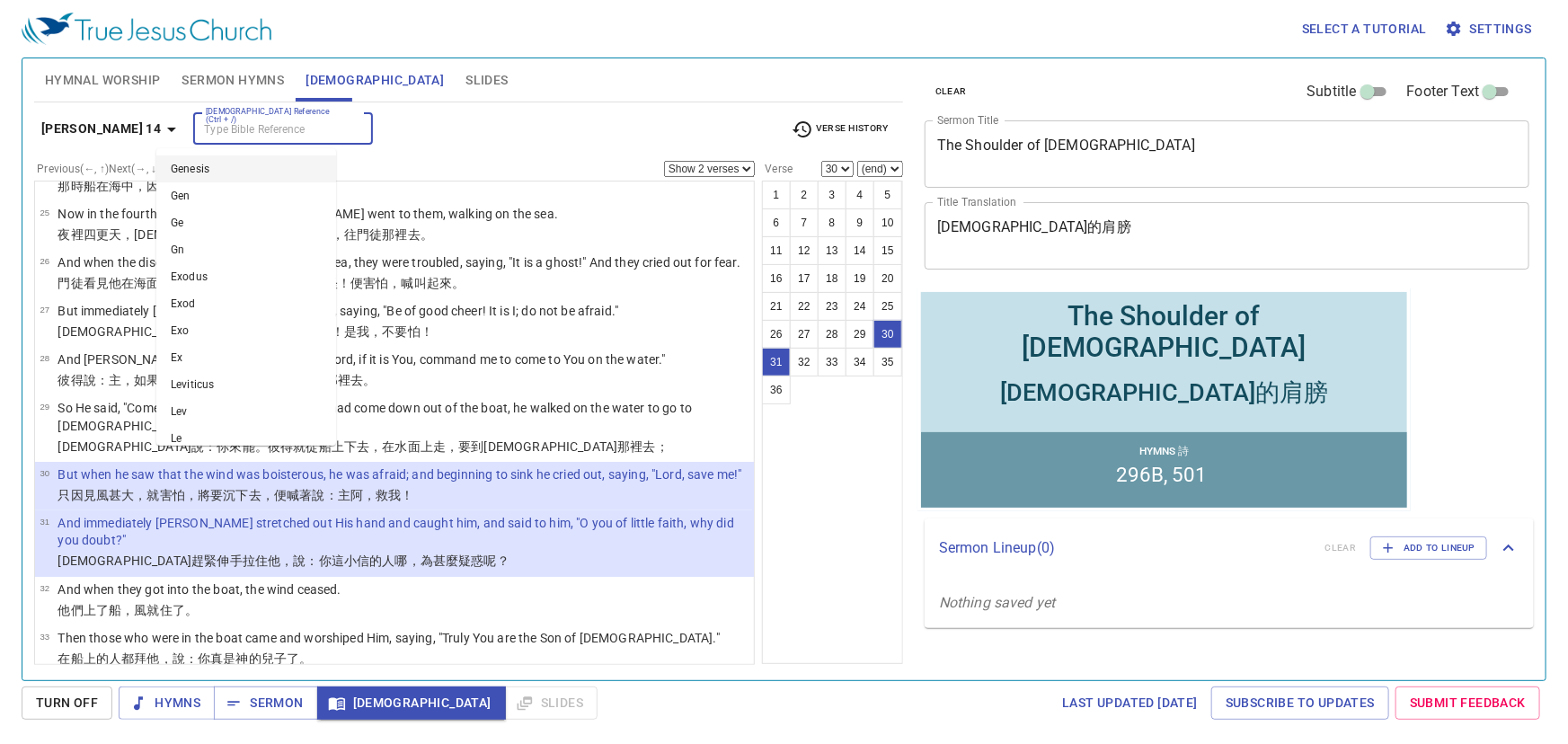
click at [266, 134] on input "Bible Reference (Ctrl + /)" at bounding box center [267, 129] width 139 height 20
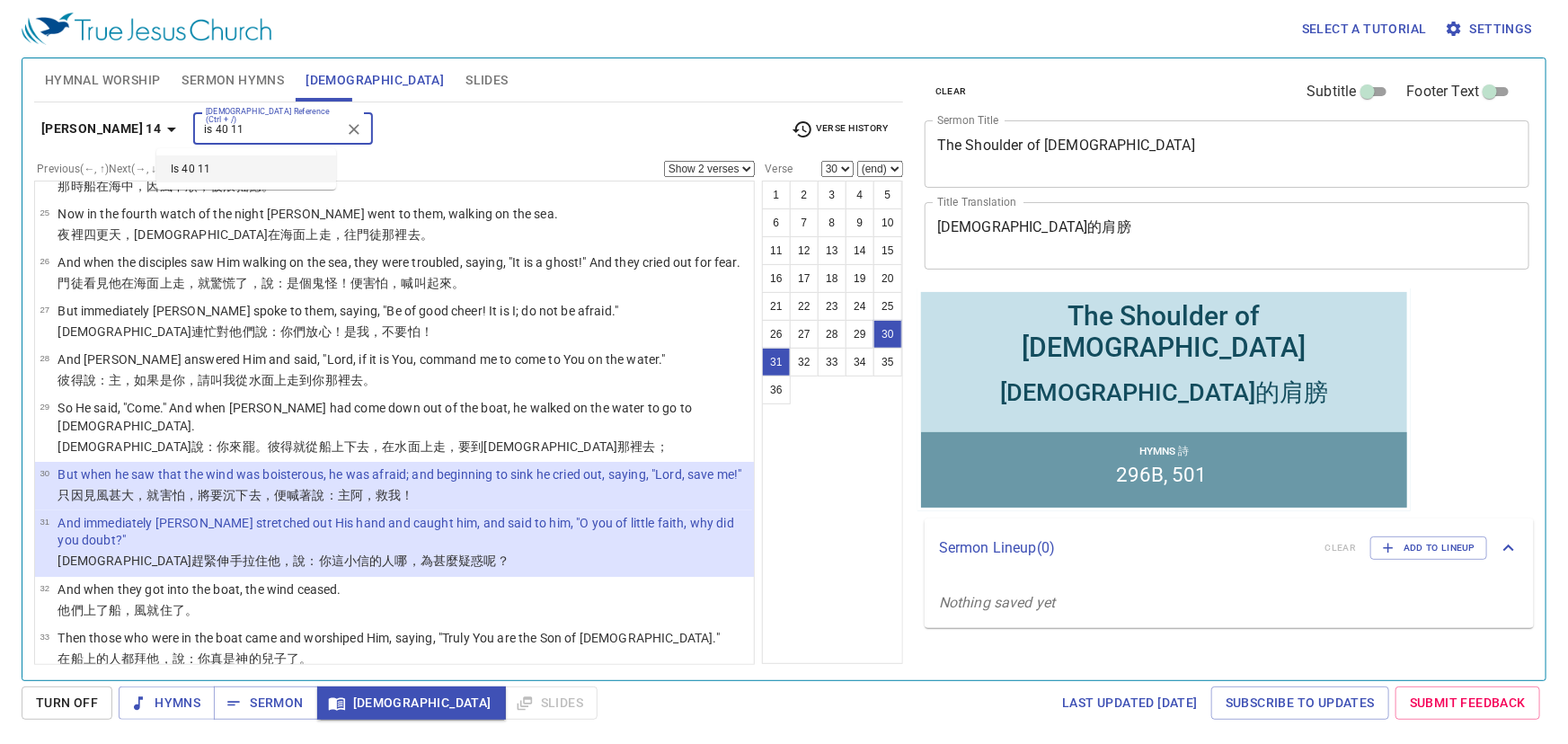
type input "is 40 11"
select select "1"
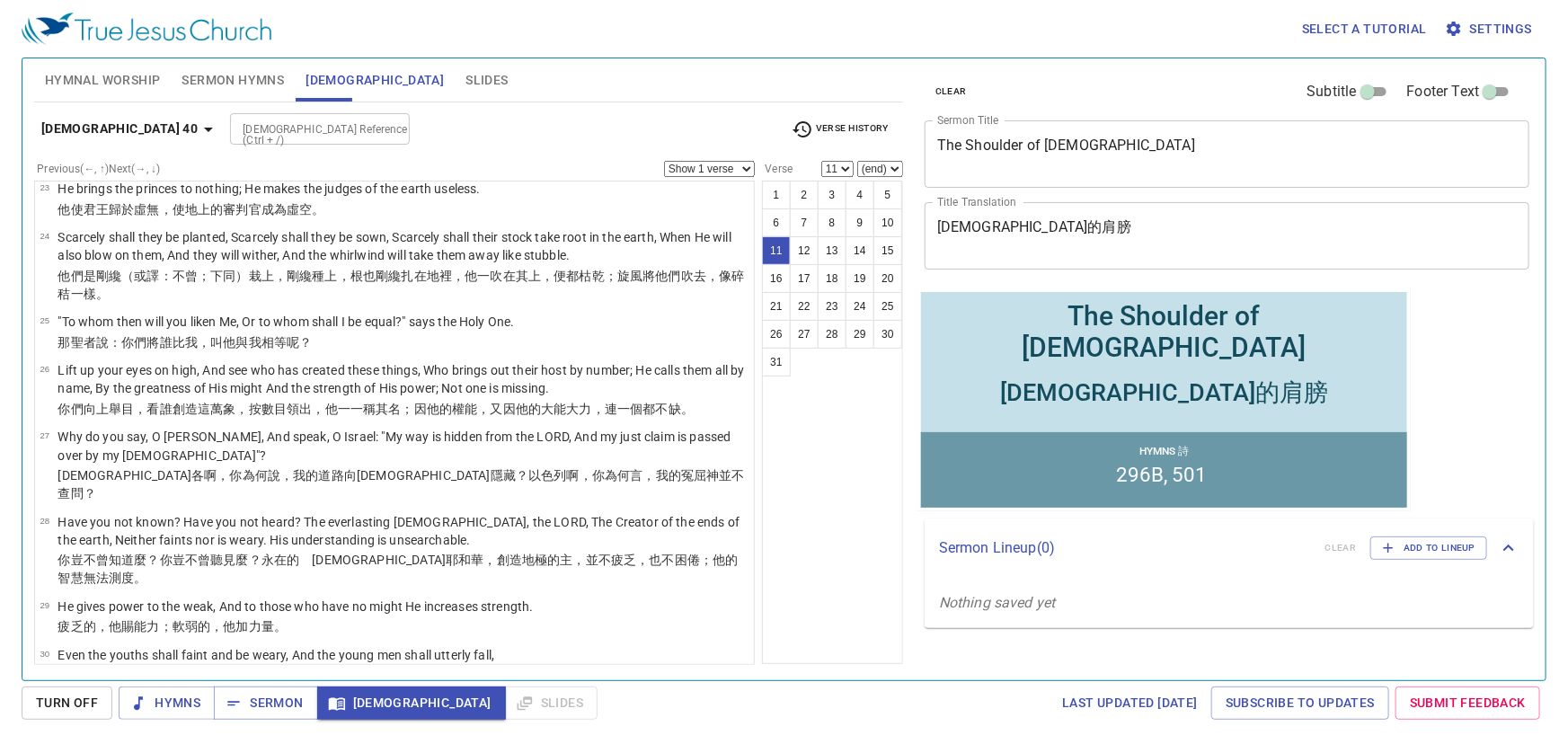
scroll to position [445, 0]
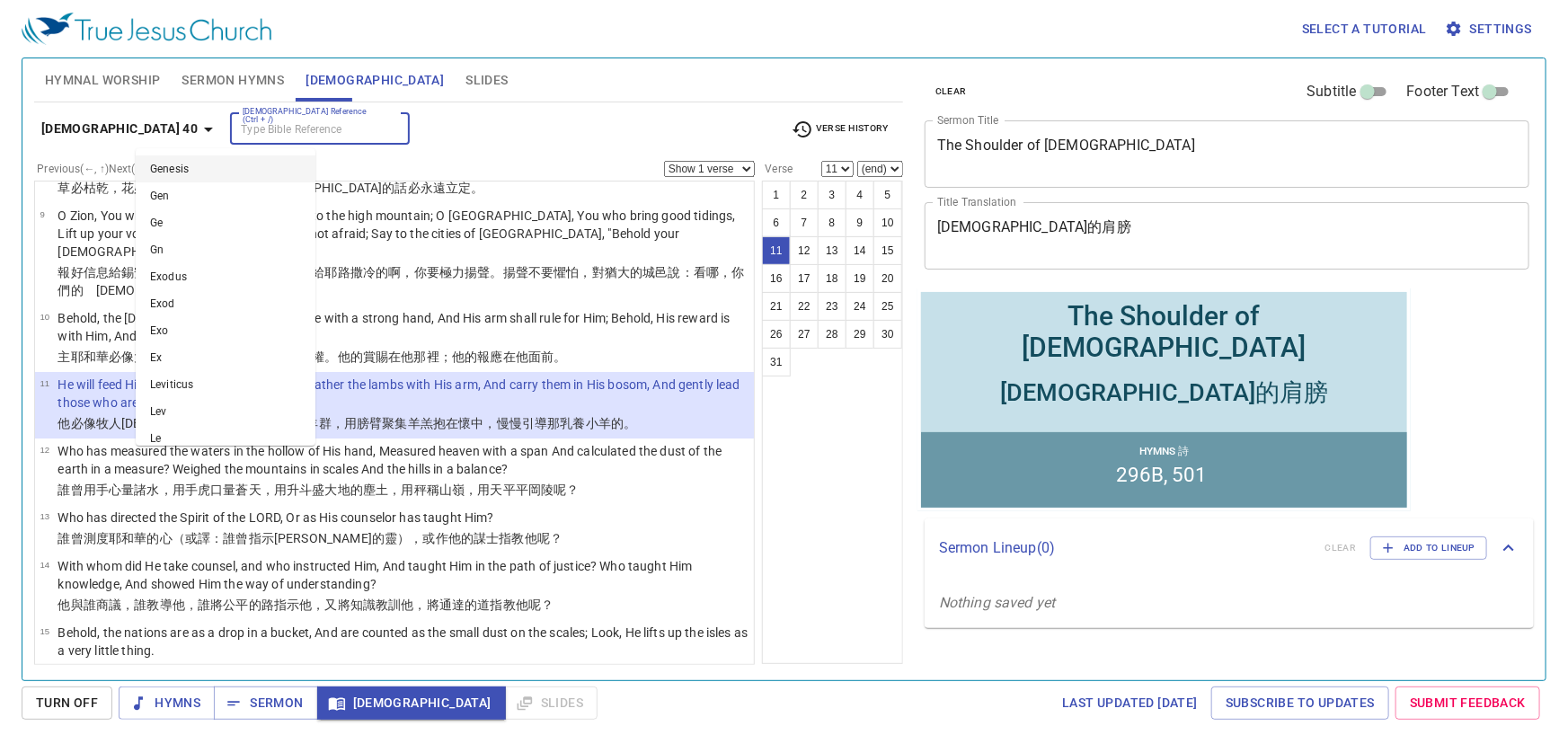
click at [266, 131] on input "Bible Reference (Ctrl + /)" at bounding box center [304, 129] width 139 height 20
click at [464, 144] on div "Isaiah 40 Bible Reference (Ctrl + /) Bible Reference (Ctrl + /) Verse History" at bounding box center [468, 136] width 869 height 50
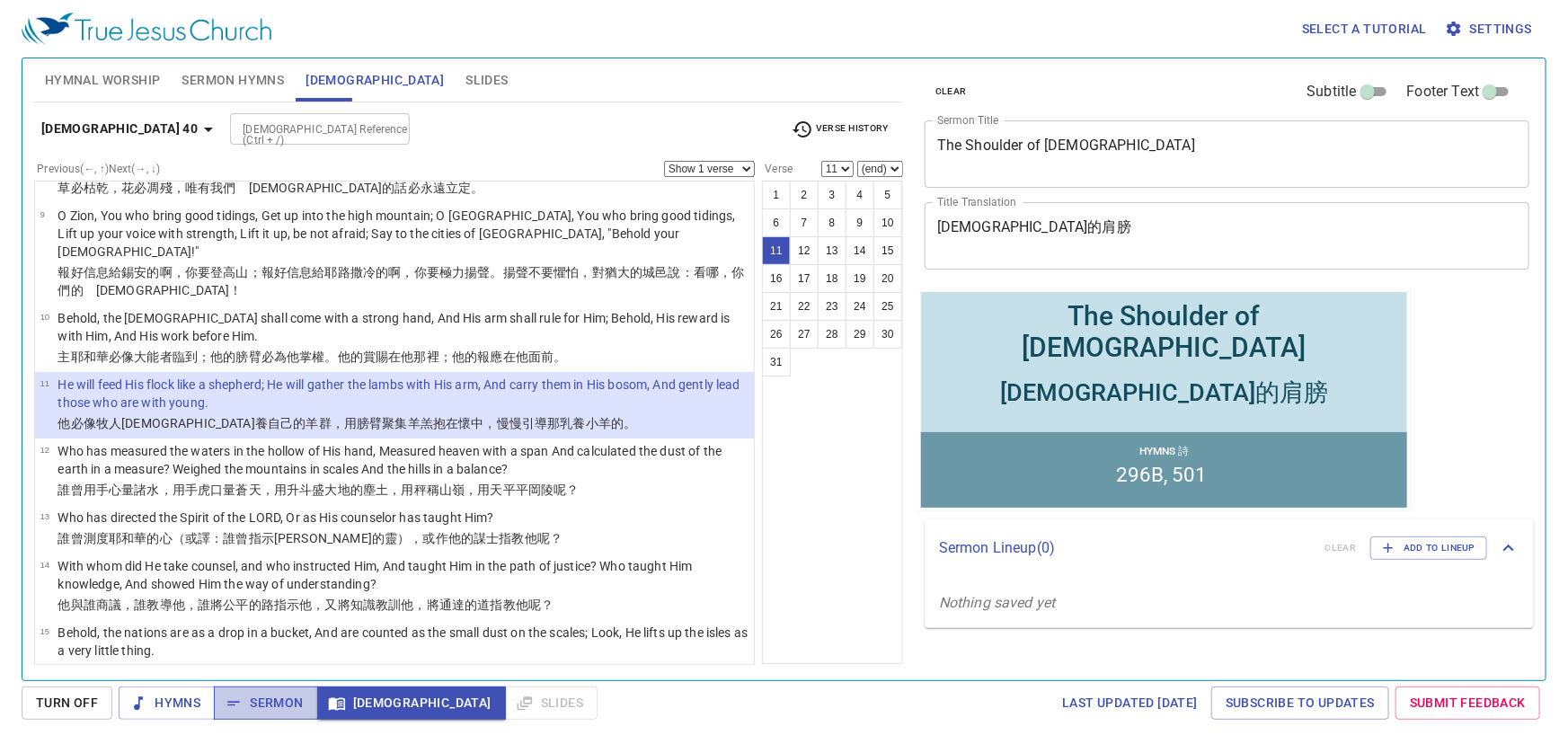
click at [261, 691] on button "Sermon" at bounding box center [265, 703] width 103 height 33
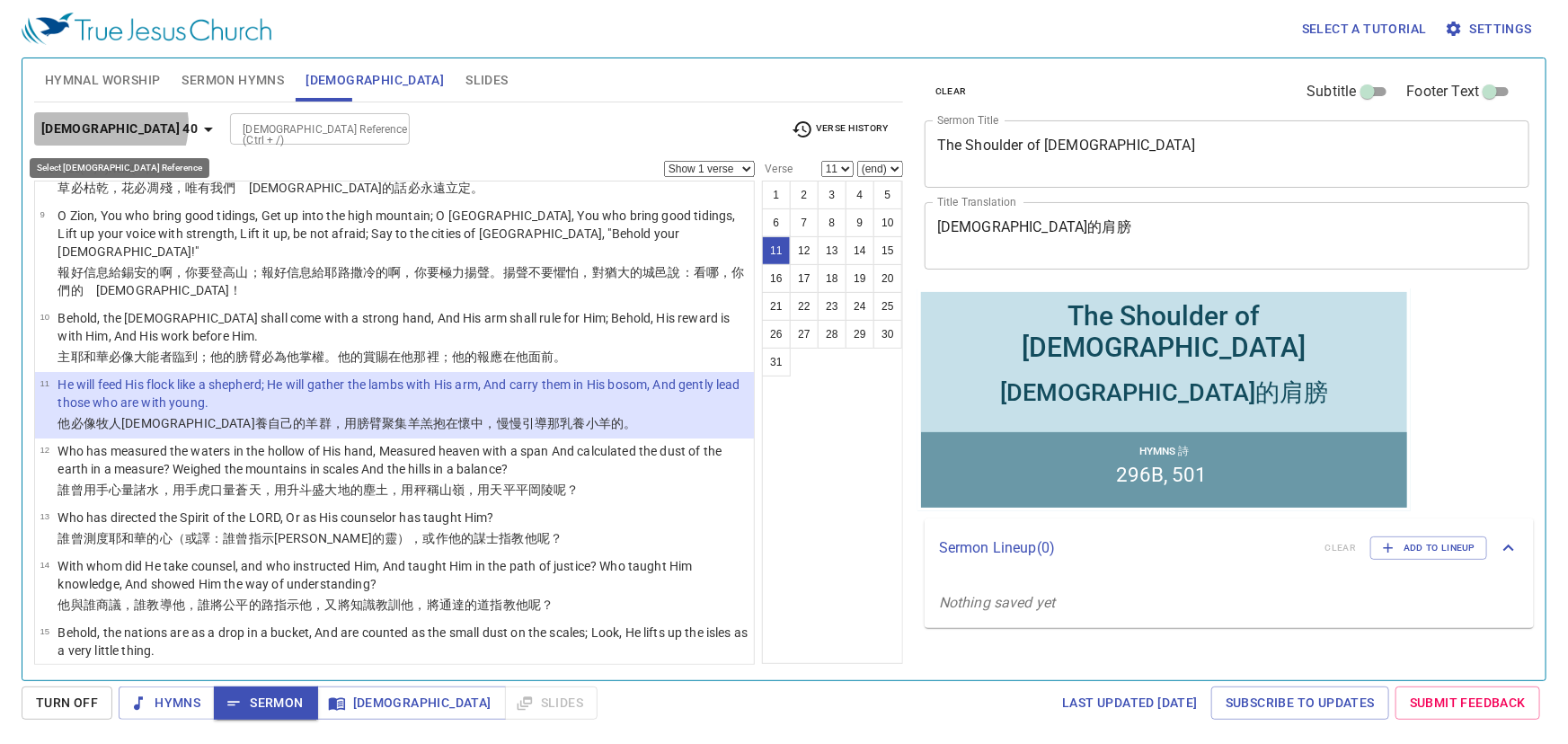
click at [197, 124] on icon "button" at bounding box center [207, 129] width 21 height 21
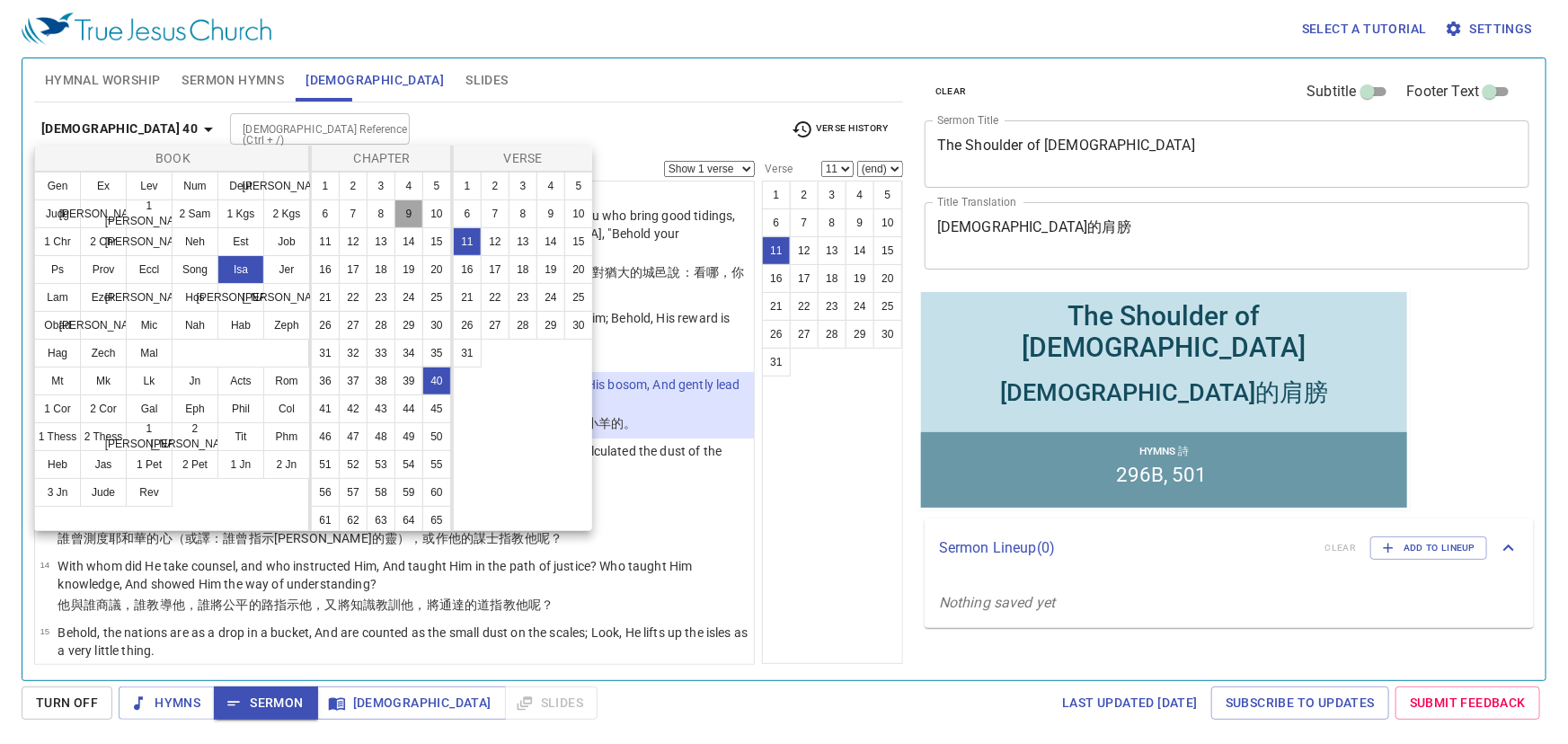
click at [395, 229] on button "9" at bounding box center [408, 213] width 29 height 29
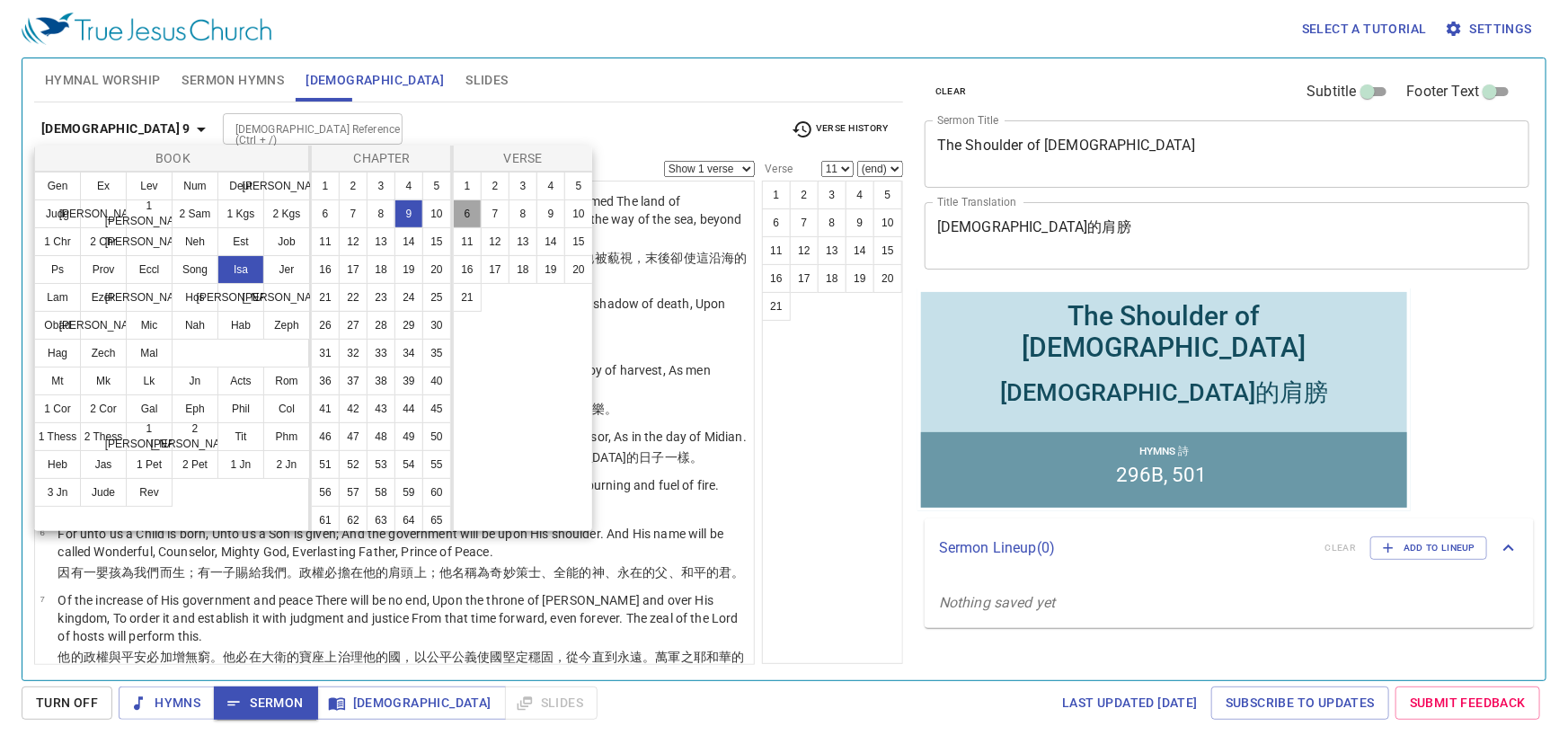
click at [477, 218] on button "6" at bounding box center [466, 213] width 29 height 29
select select "6"
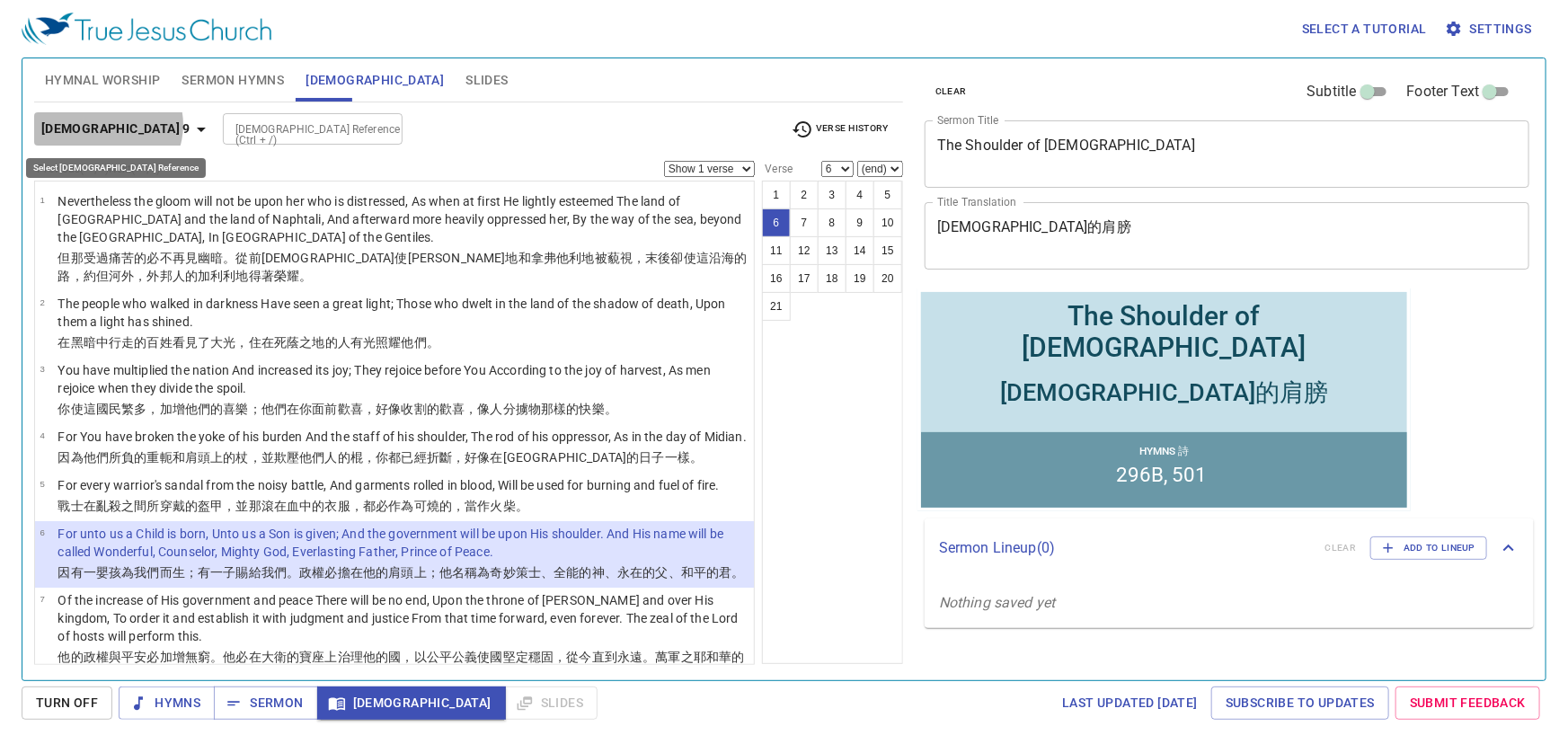
click at [191, 124] on icon "button" at bounding box center [201, 129] width 21 height 21
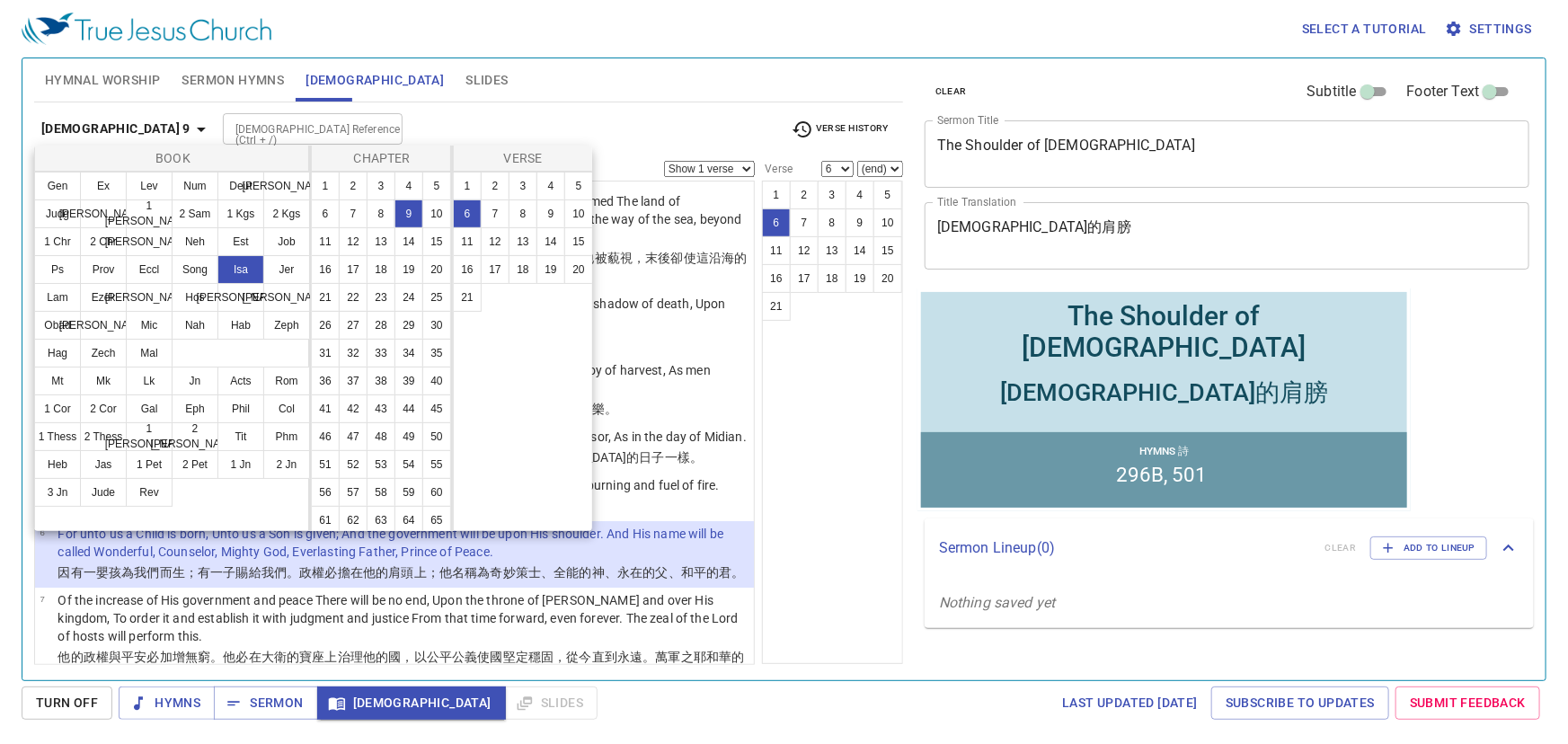
click at [589, 118] on div at bounding box center [784, 372] width 1568 height 744
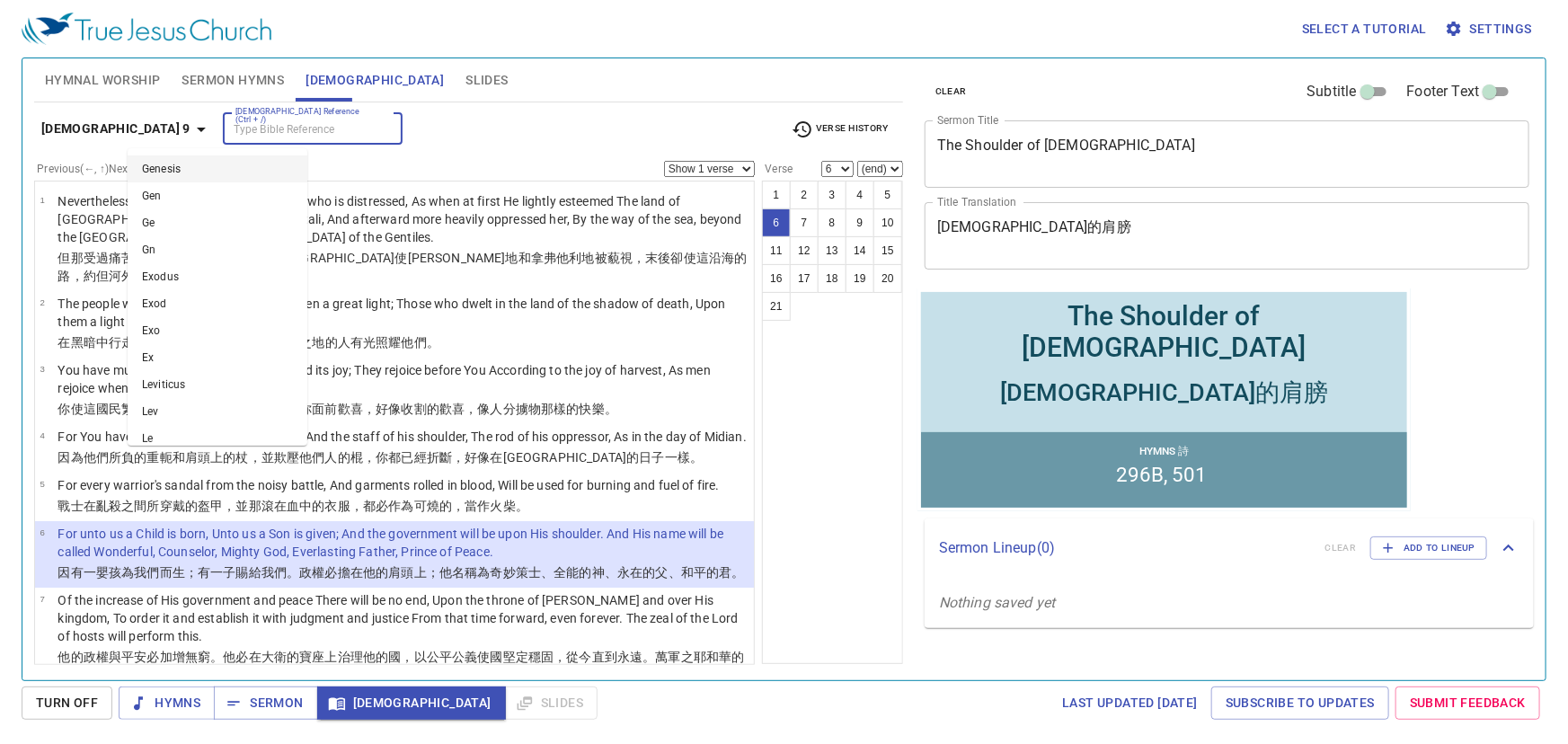
click at [229, 123] on input "Bible Reference (Ctrl + /)" at bounding box center [298, 129] width 139 height 20
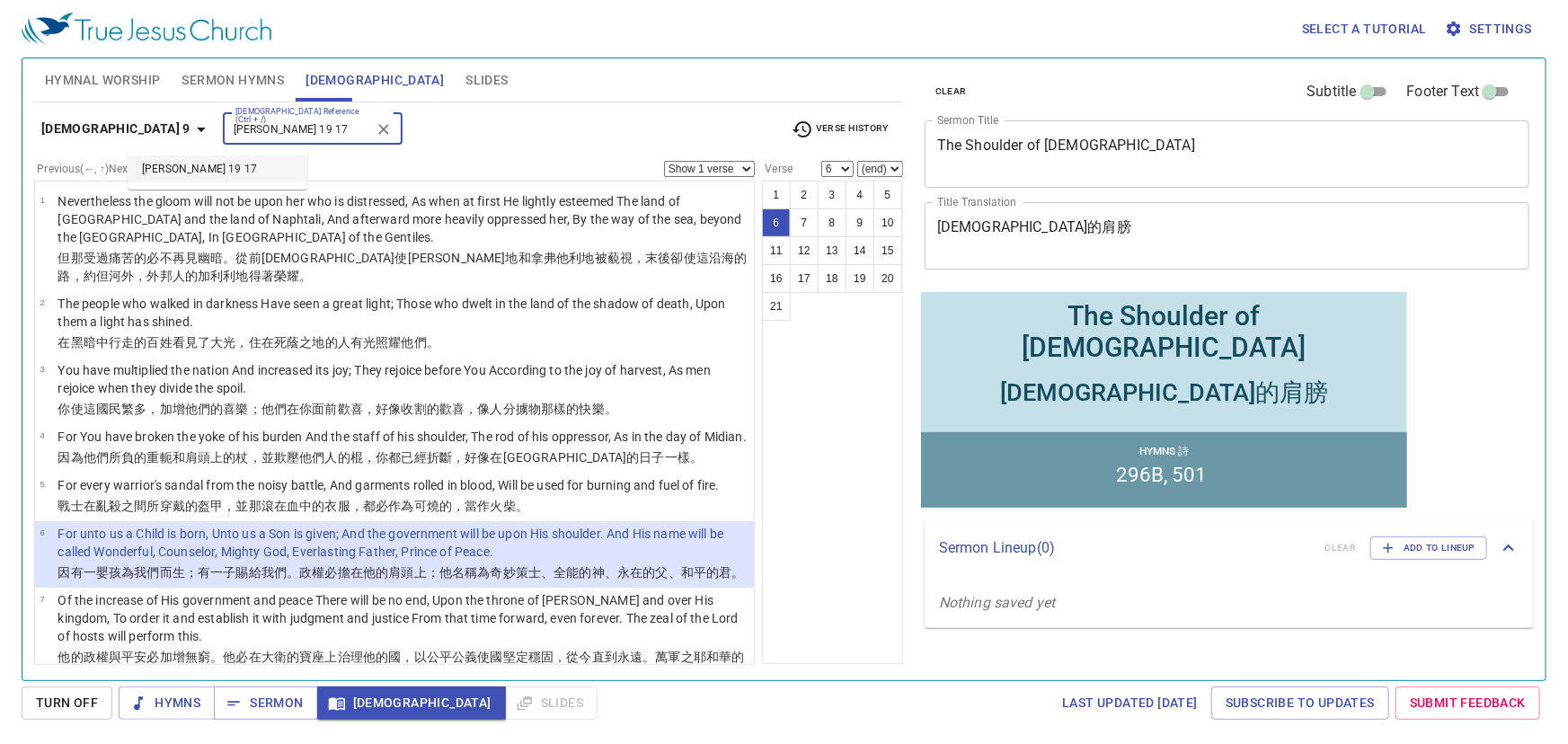
type input "john 19 17"
select select "17"
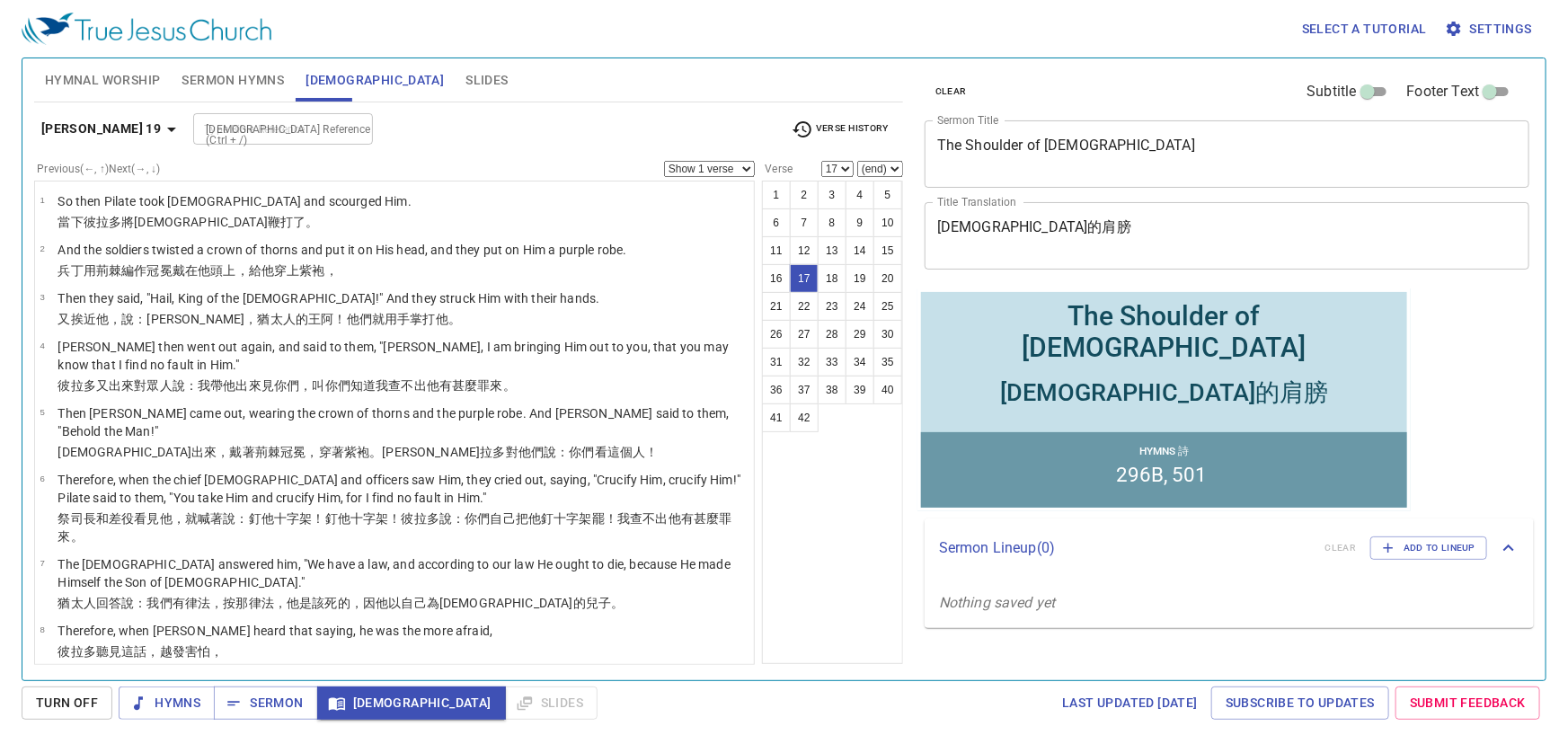
scroll to position [764, 0]
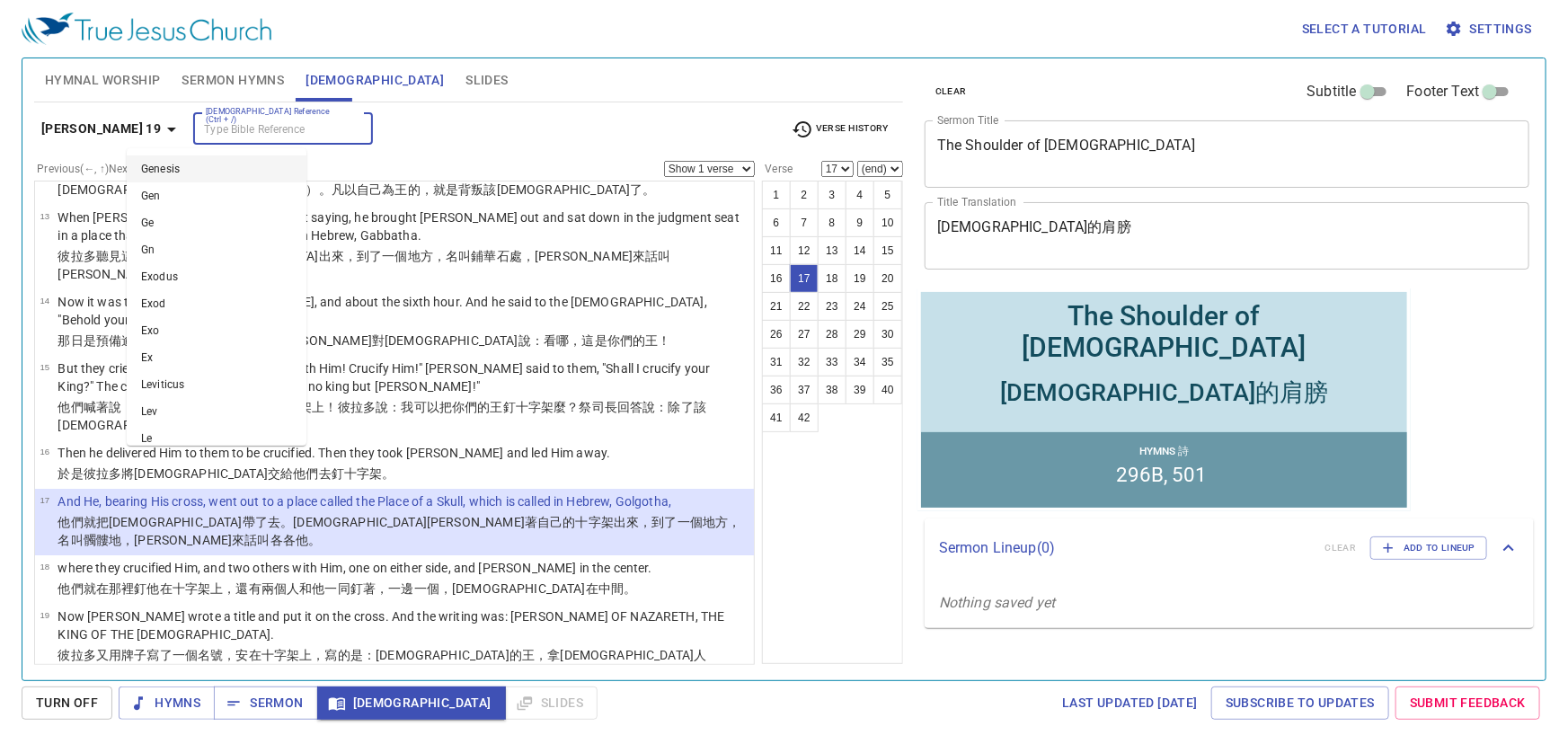
click at [202, 136] on input "Bible Reference (Ctrl + /)" at bounding box center [267, 129] width 139 height 20
type input "luke 15 5"
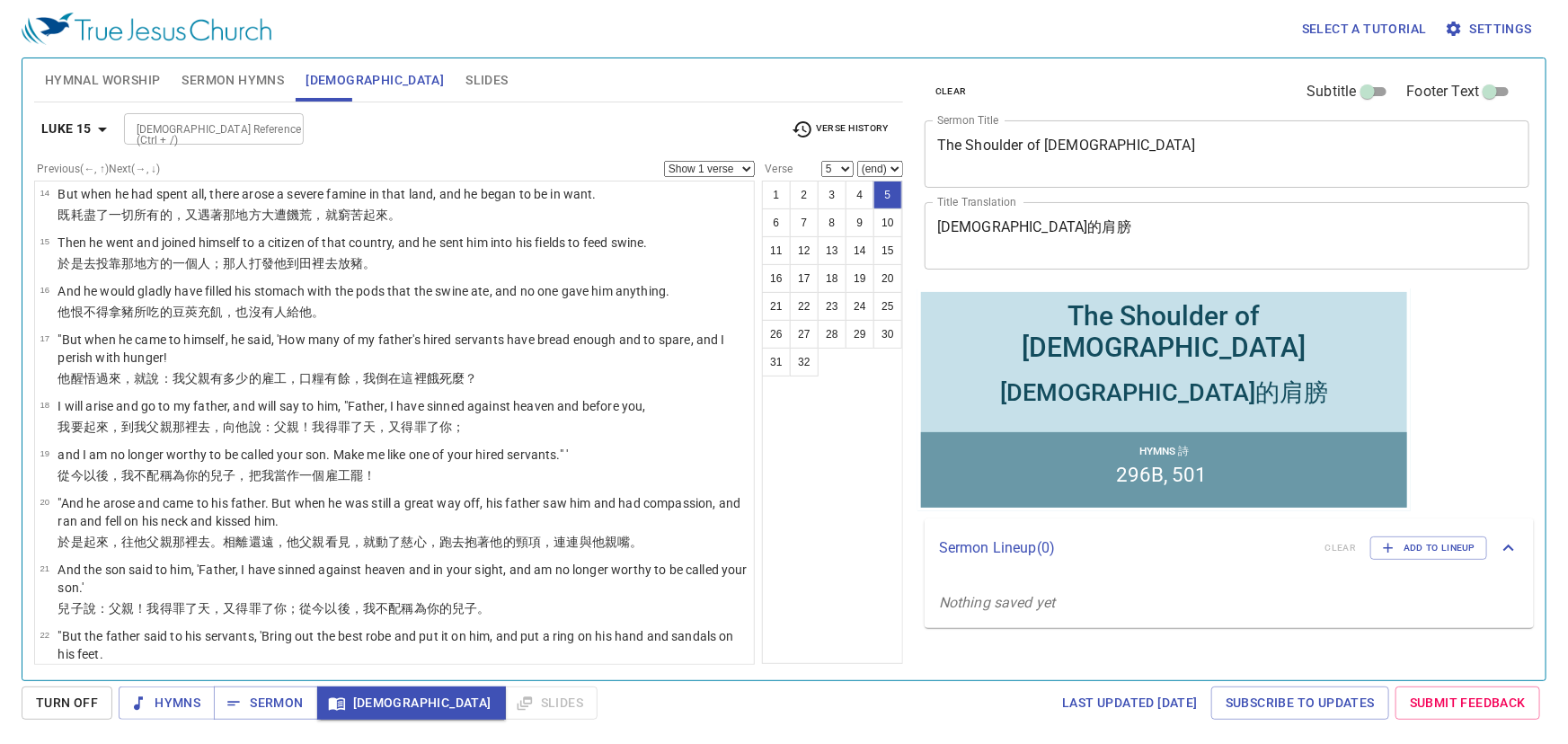
scroll to position [1, 0]
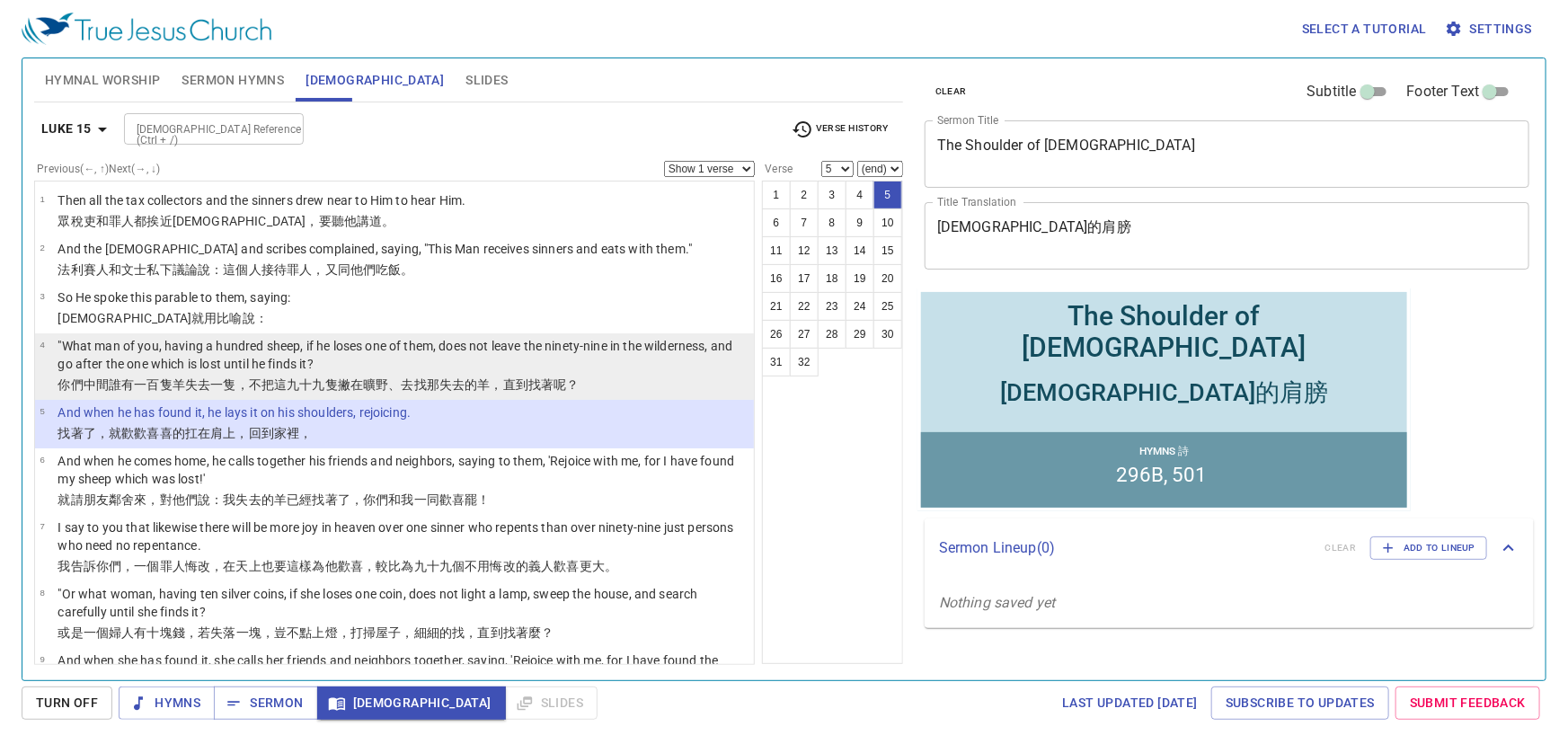
click at [619, 366] on p ""What man of you, having a hundred sheep, if he loses one of them, does not lea…" at bounding box center [403, 355] width 691 height 36
select select "4"
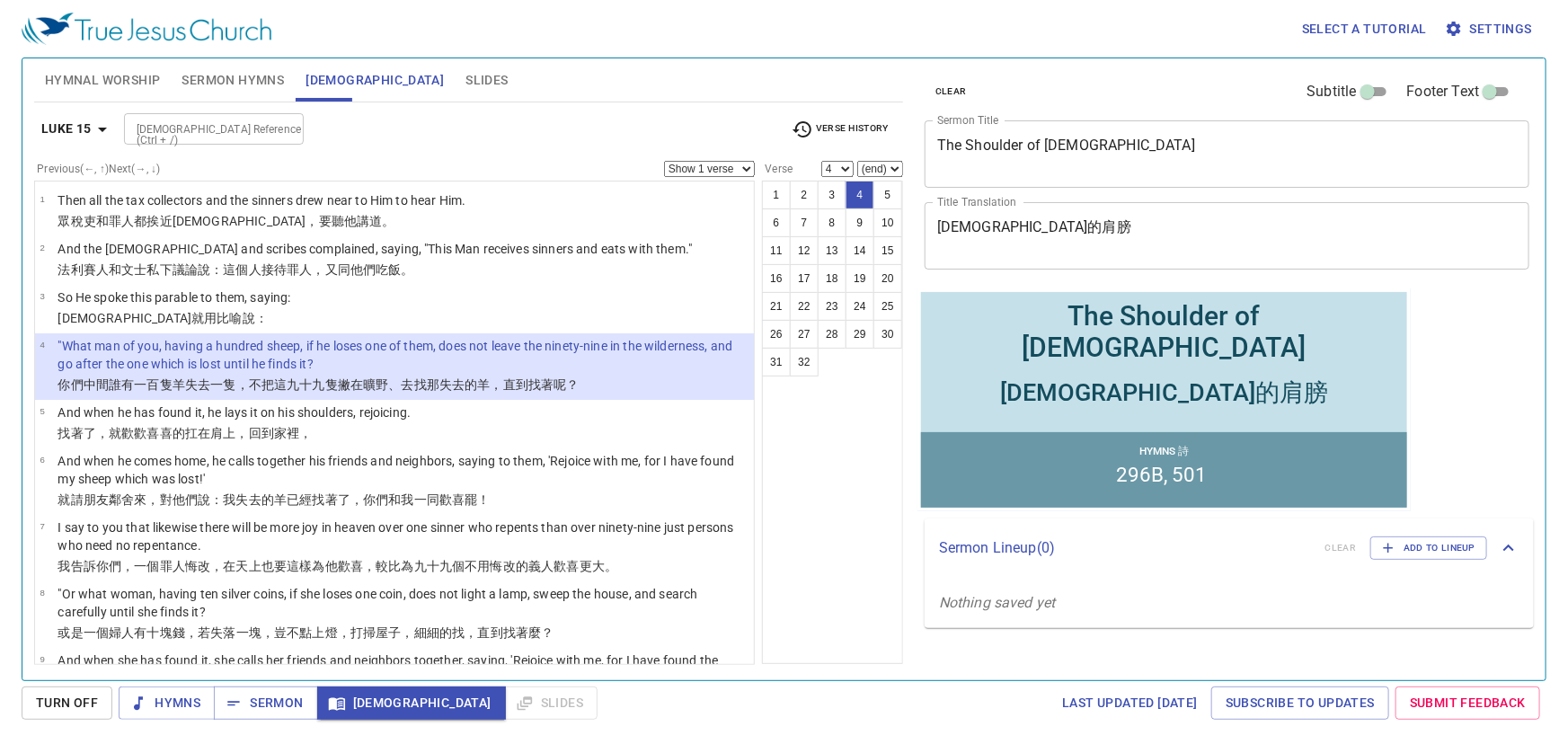
click at [715, 166] on select "Show 1 verse Show 2 verses Show 3 verses Show 4 verses Show 5 verses" at bounding box center [709, 169] width 90 height 17
click at [665, 160] on select "Show 1 verse Show 2 verses Show 3 verses Show 4 verses Show 5 verses" at bounding box center [709, 169] width 90 height 17
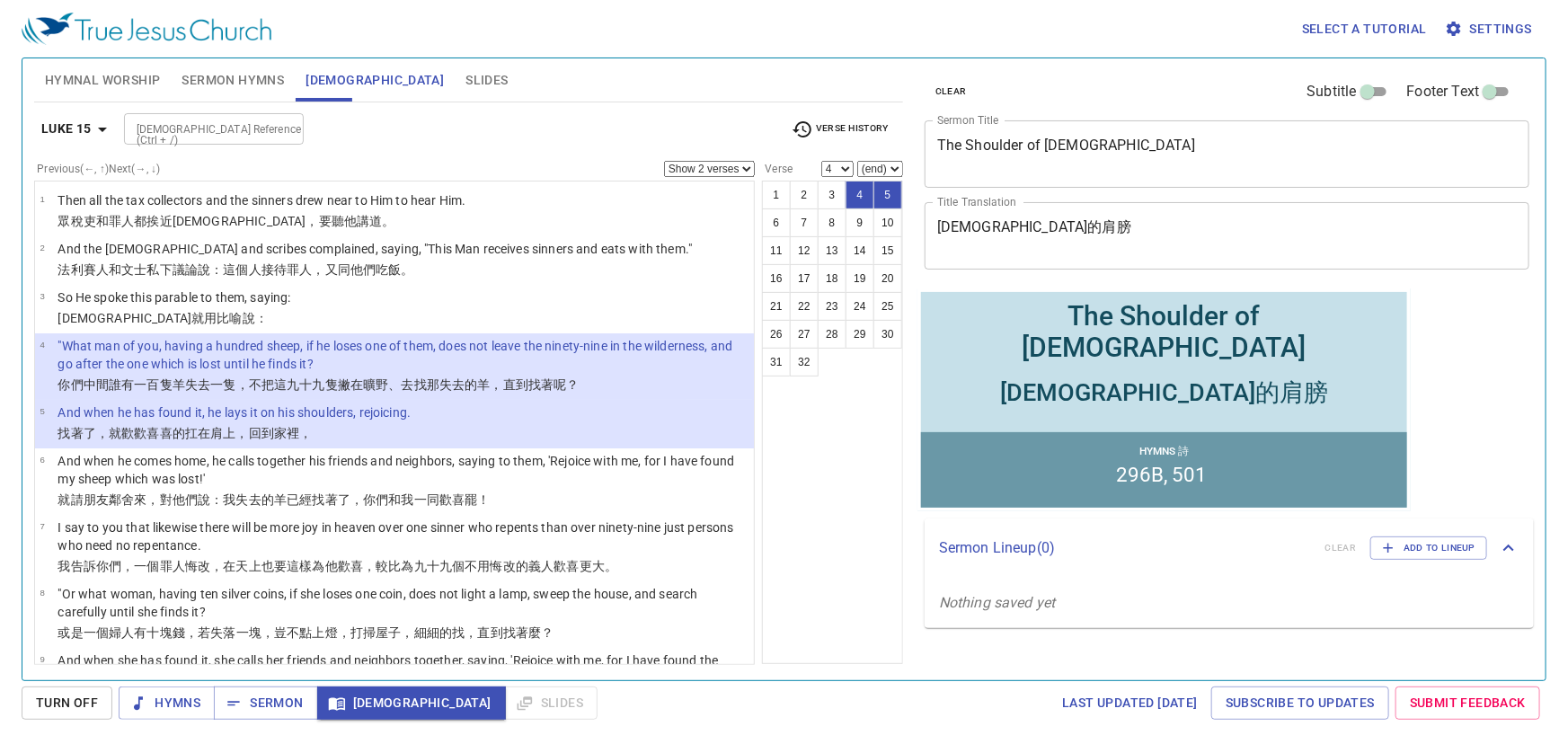
click at [858, 124] on span "Verse History" at bounding box center [840, 129] width 97 height 21
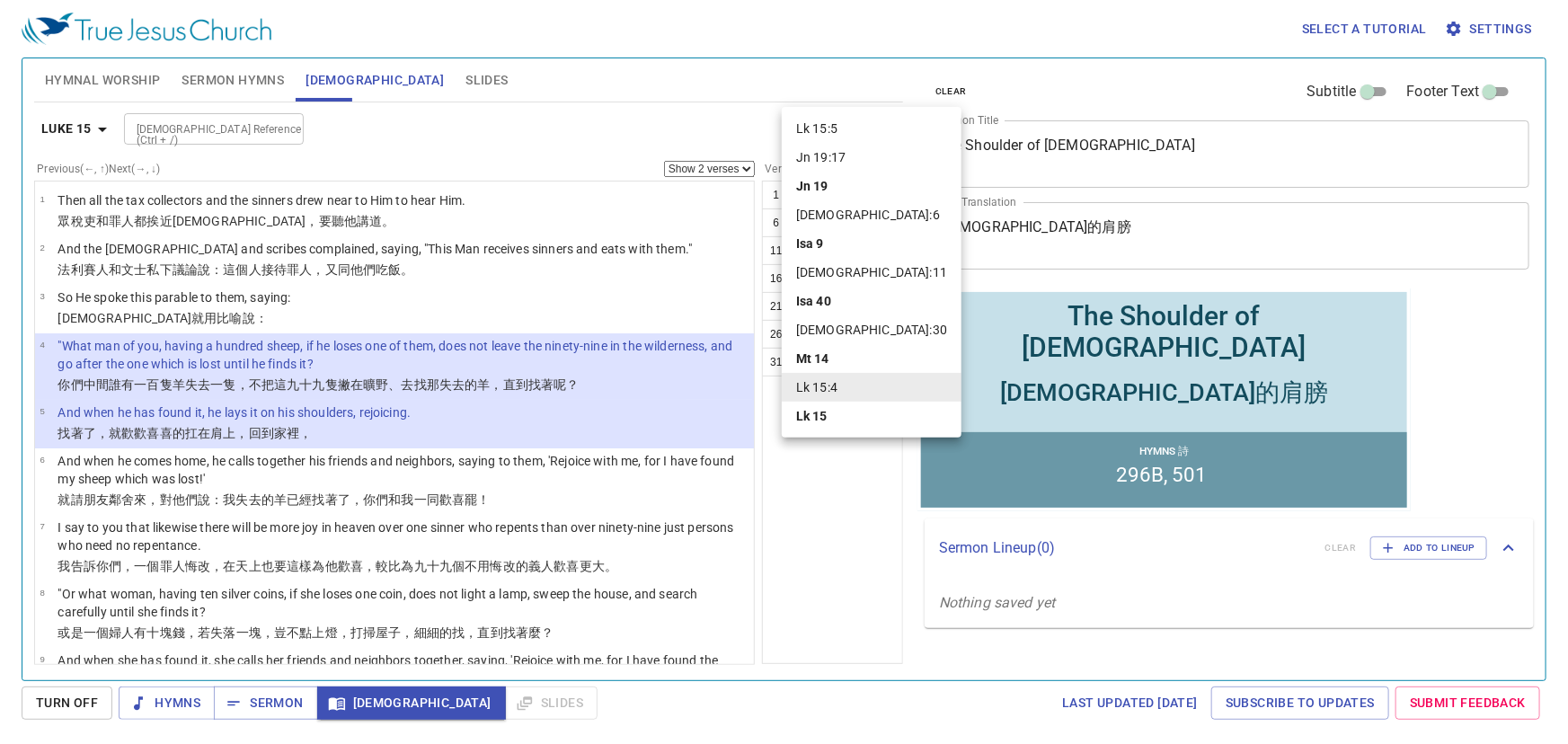
click at [823, 236] on b "Isa 9" at bounding box center [810, 242] width 28 height 18
select select "1"
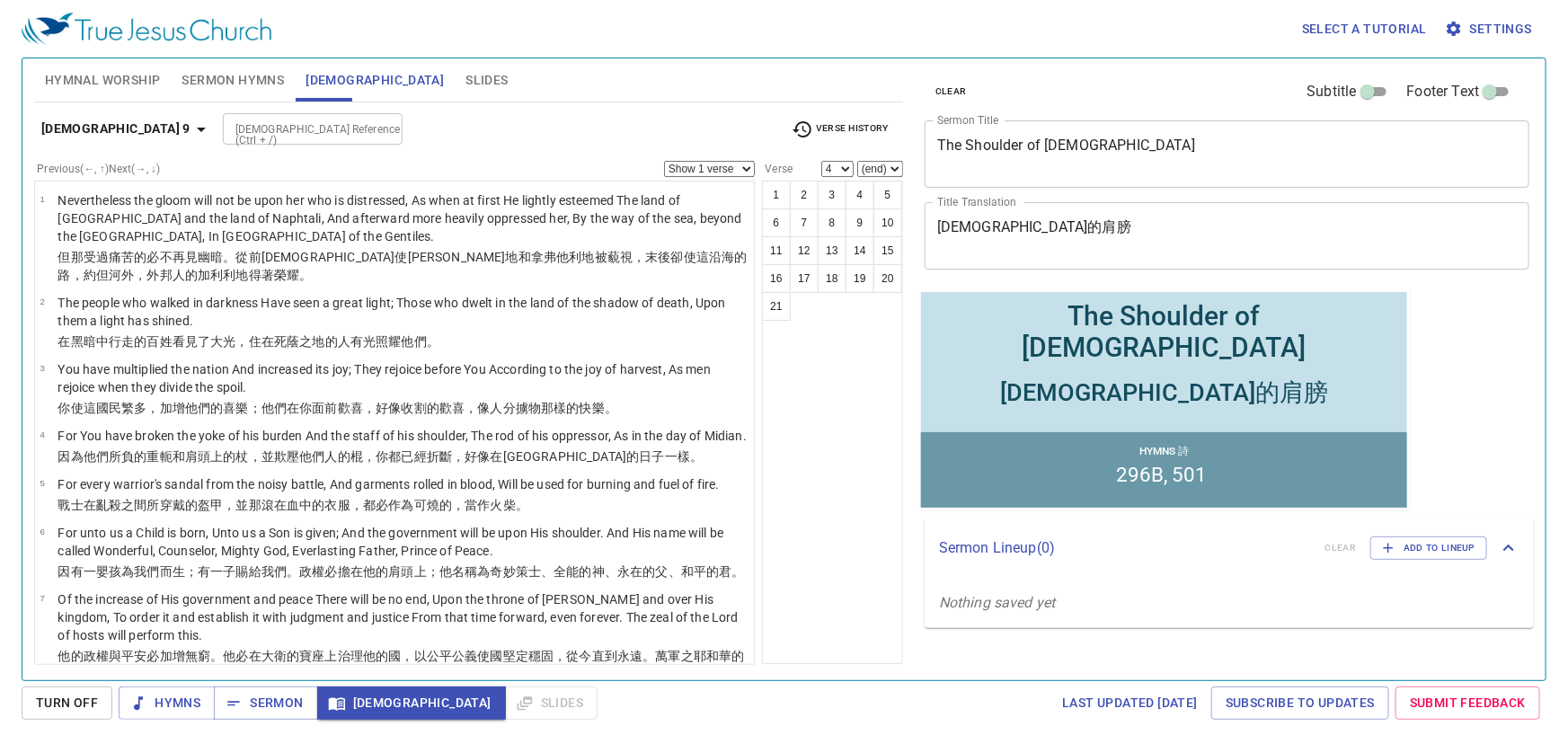
scroll to position [0, 0]
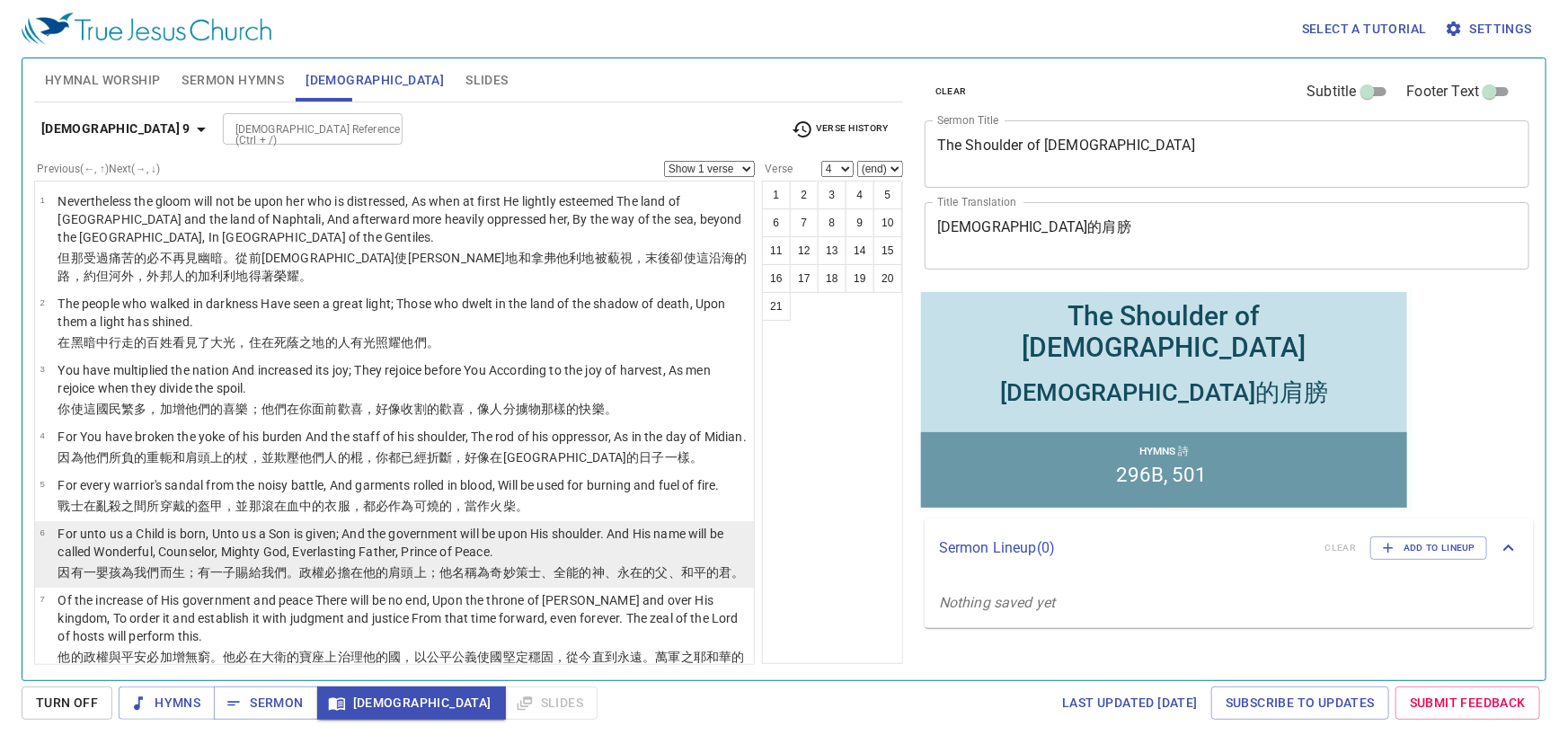
click at [395, 561] on p "For unto us a Child is born, Unto us a Son is given; And the government will be…" at bounding box center [403, 542] width 691 height 36
select select "6"
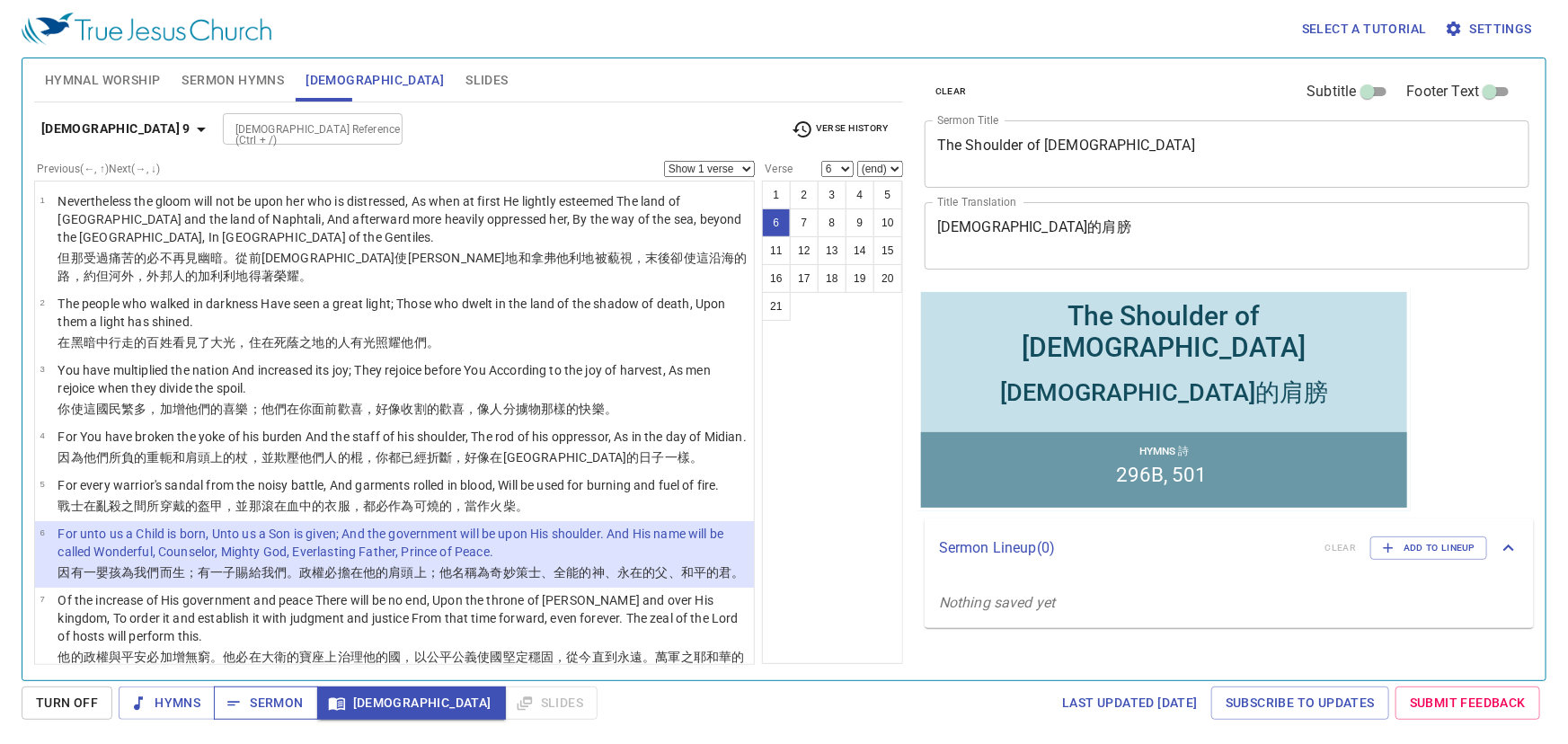
click at [275, 710] on span "Sermon" at bounding box center [265, 703] width 75 height 22
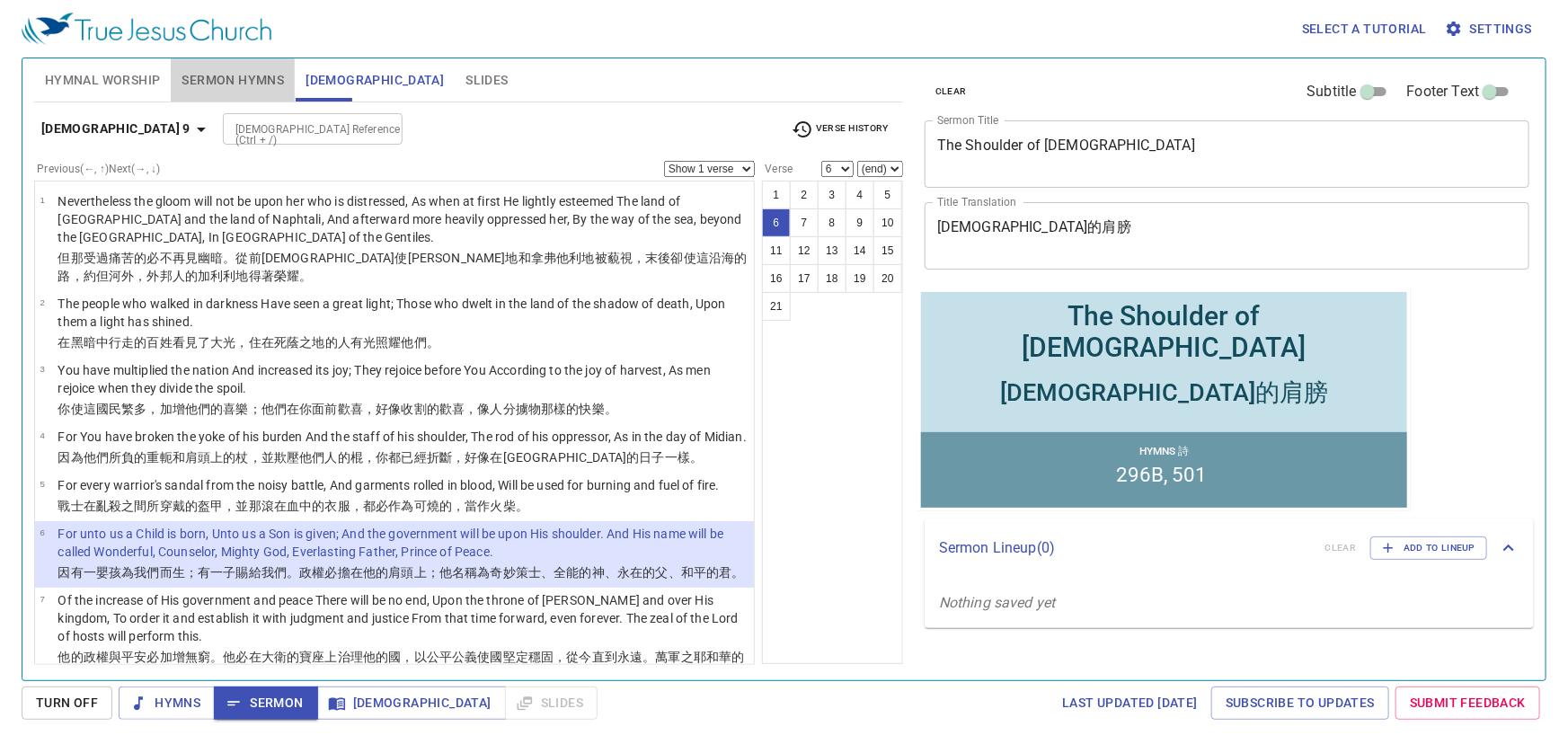
click at [242, 87] on span "Sermon Hymns" at bounding box center [232, 80] width 102 height 22
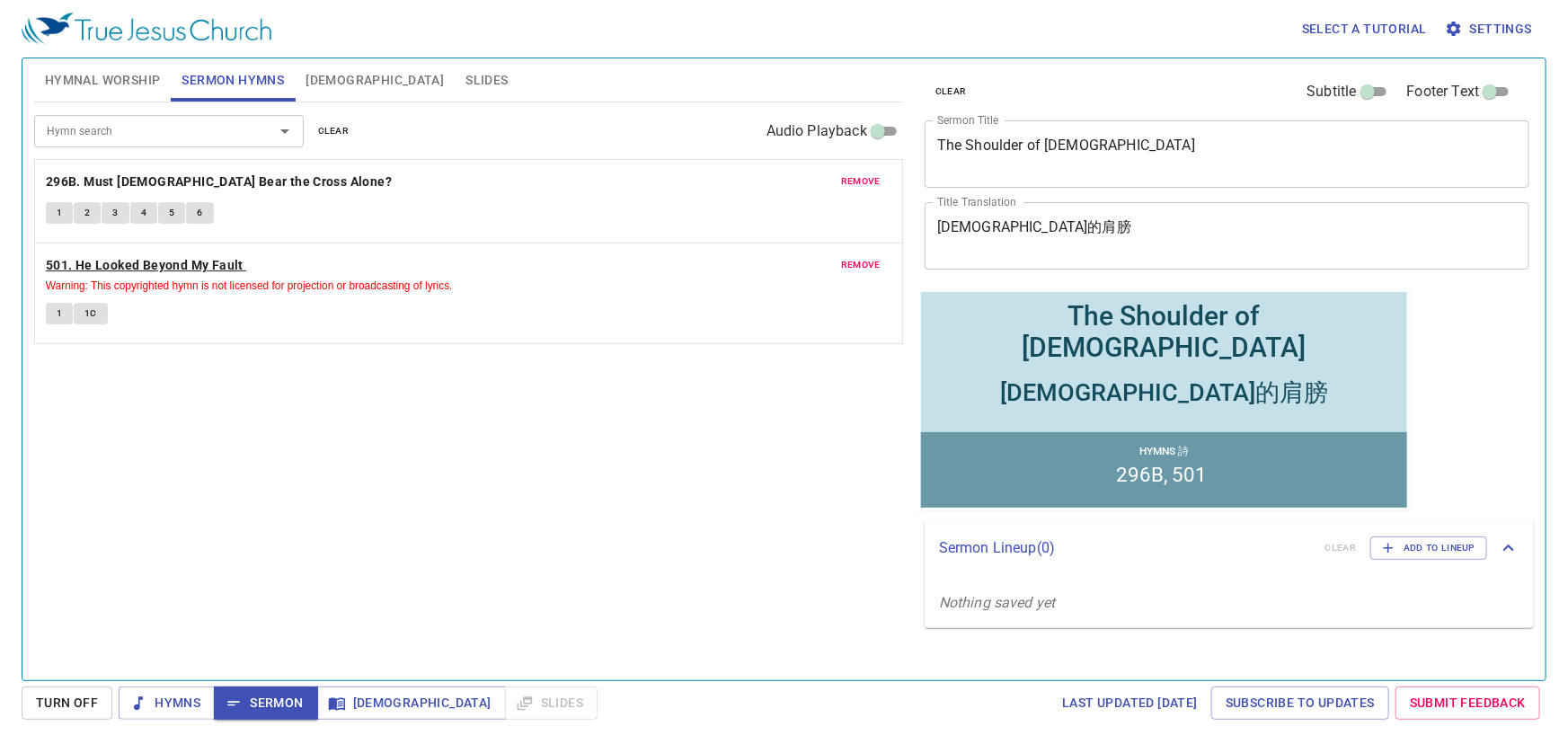
click at [72, 264] on b "501. He Looked Beyond My Fault" at bounding box center [145, 266] width 197 height 22
click at [56, 316] on span "1" at bounding box center [59, 313] width 6 height 17
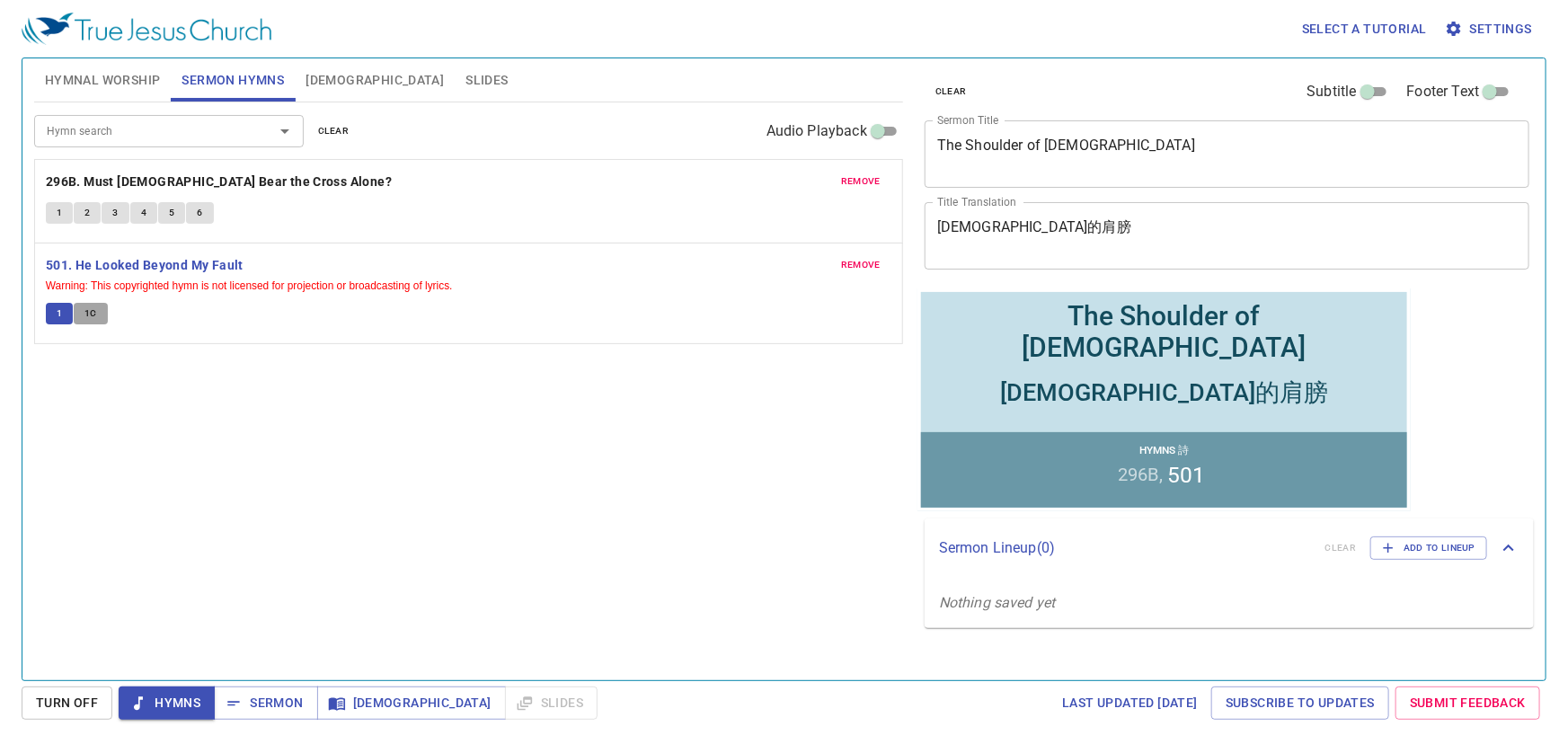
click at [101, 312] on button "1C" at bounding box center [90, 313] width 34 height 21
click at [266, 703] on span "Sermon" at bounding box center [265, 703] width 75 height 22
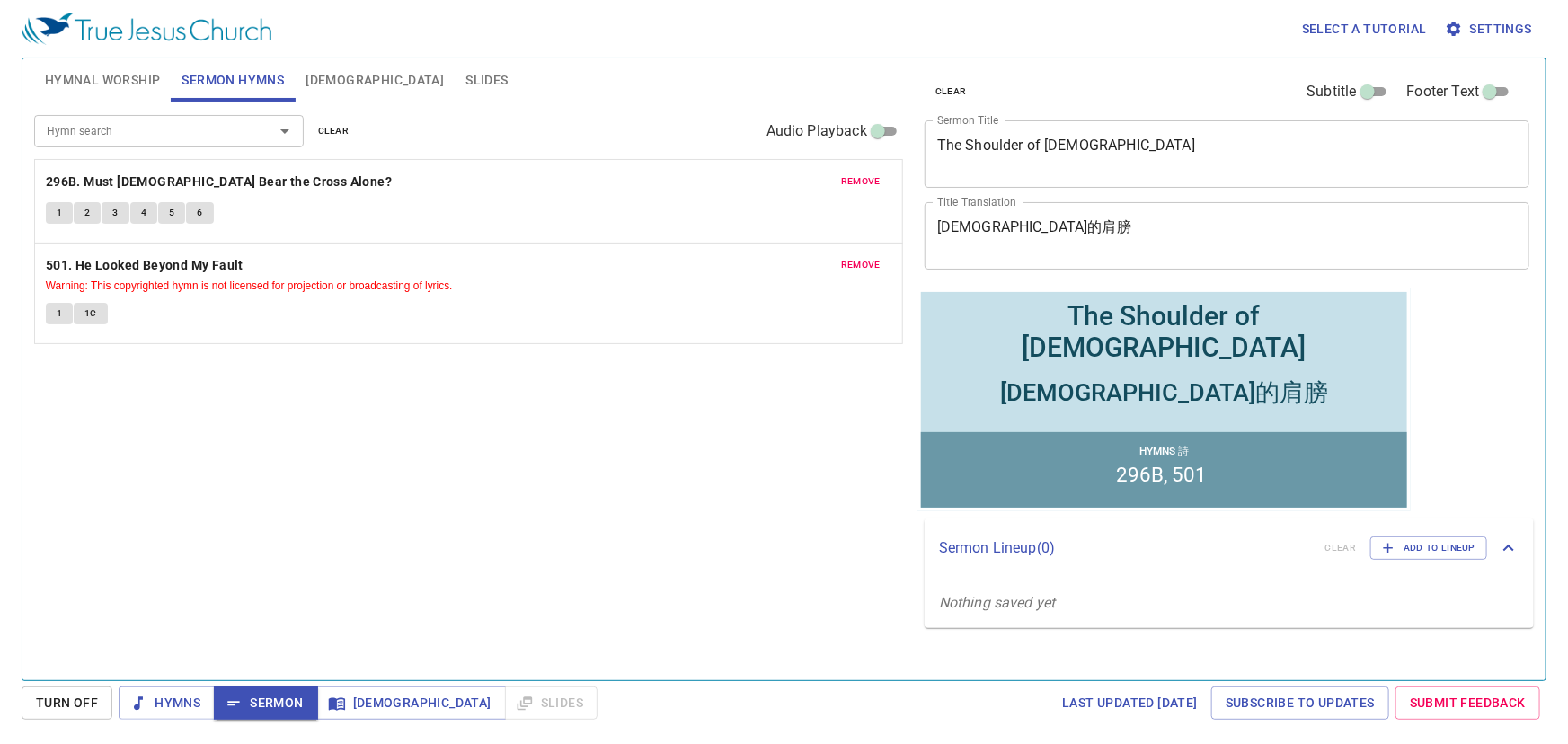
click at [265, 125] on div at bounding box center [272, 131] width 47 height 25
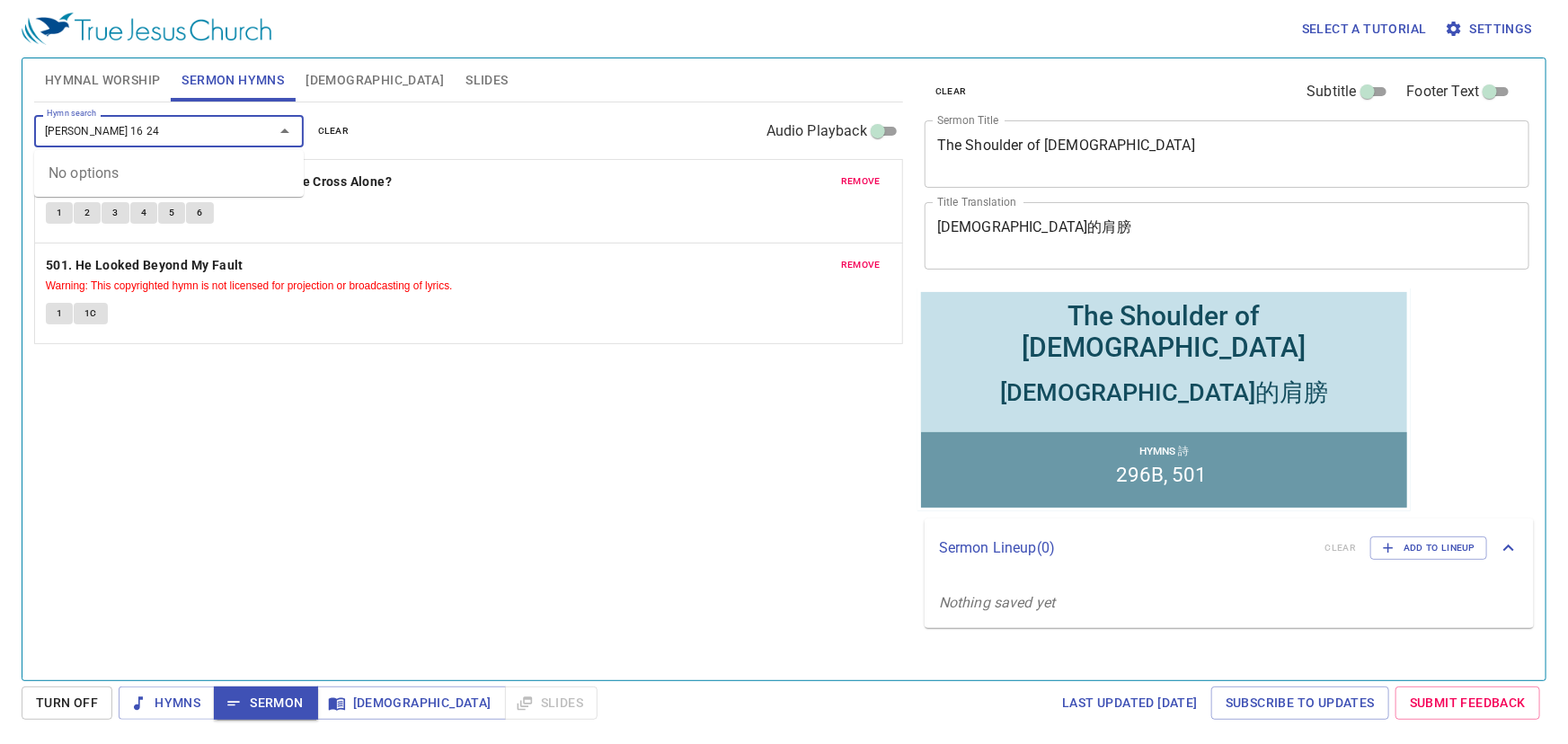
click at [252, 123] on div at bounding box center [272, 131] width 47 height 25
type input "j"
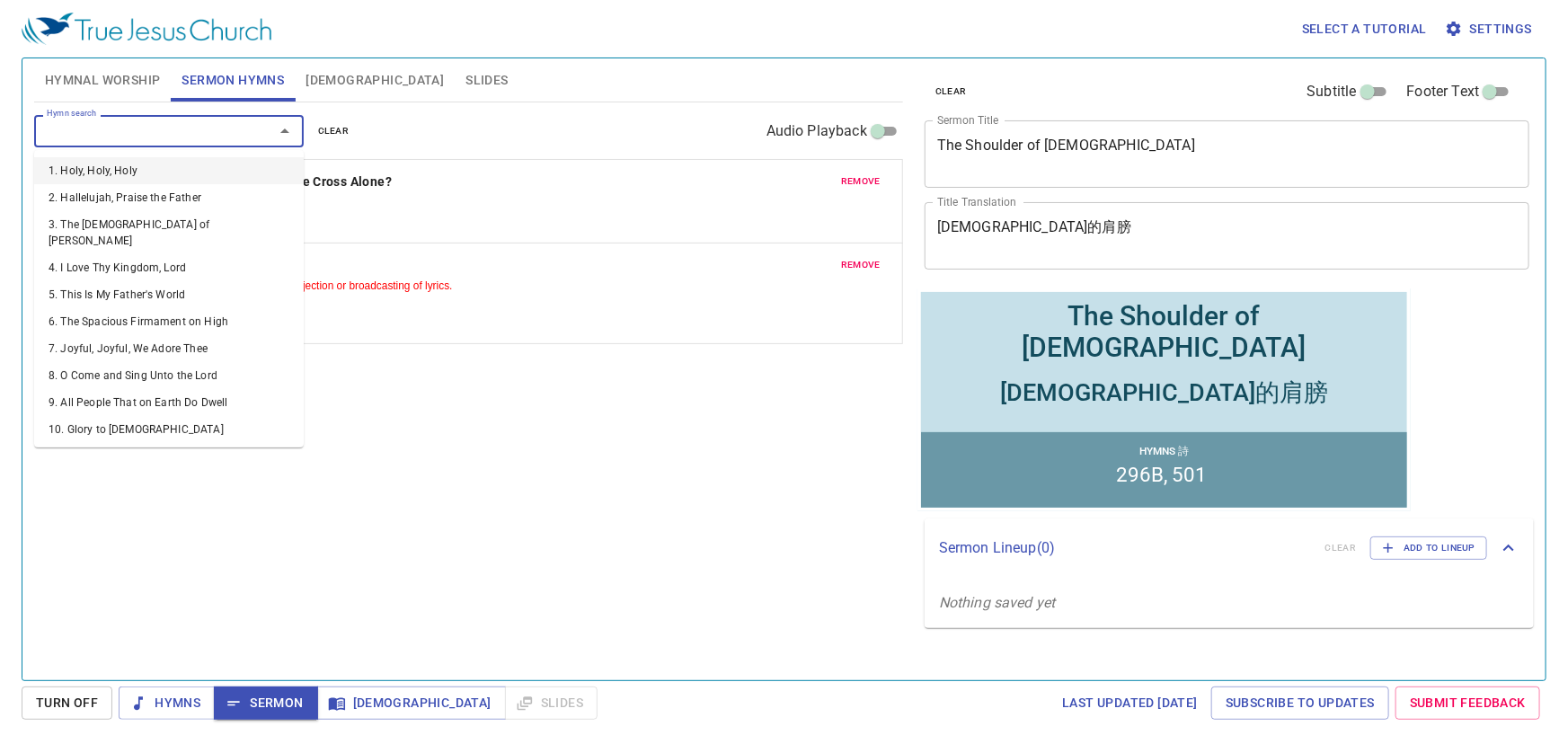
click at [312, 83] on span "Bible" at bounding box center [374, 80] width 138 height 22
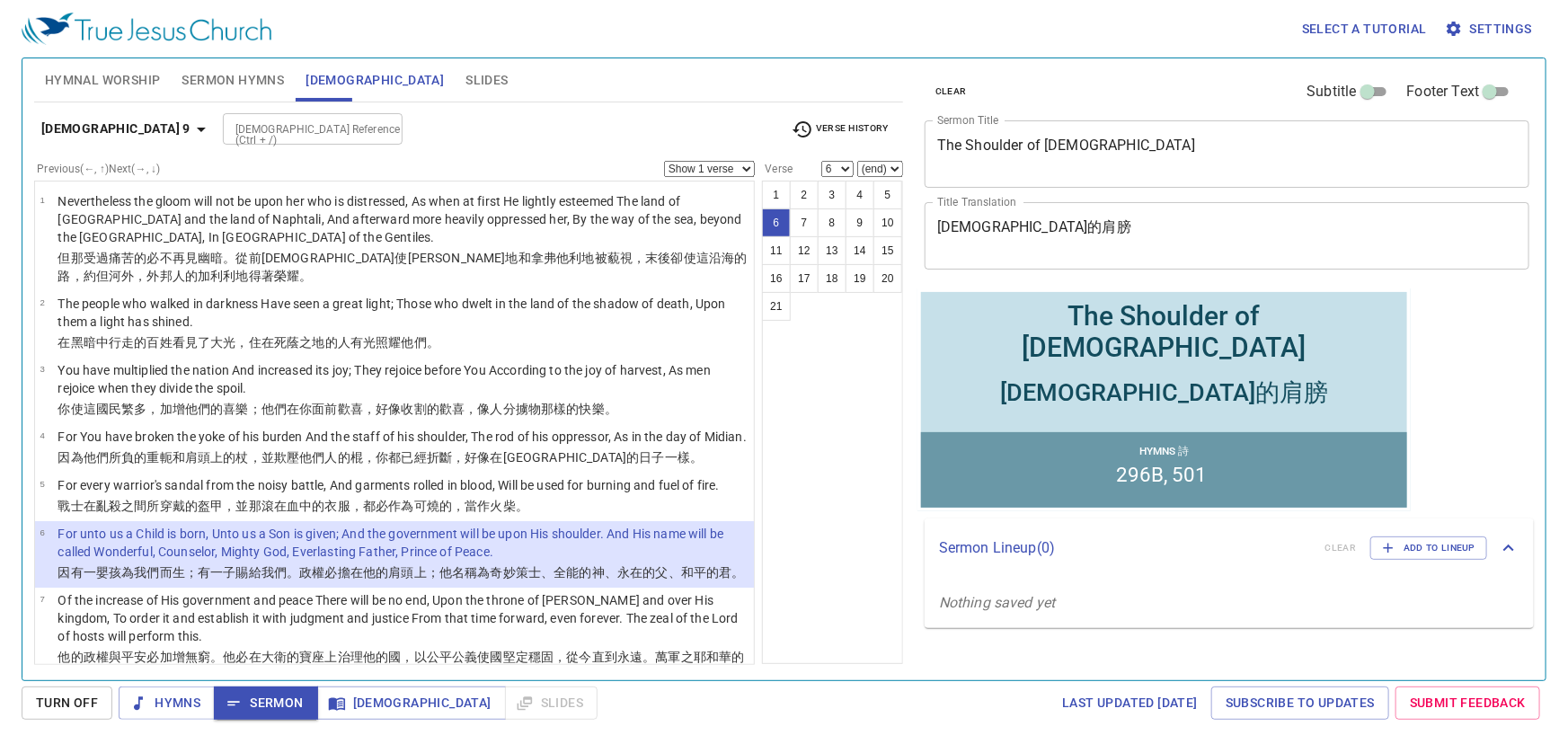
click at [239, 125] on input "Bible Reference (Ctrl + /)" at bounding box center [298, 129] width 139 height 20
type input "john 16 24"
click at [454, 66] on button "Slides" at bounding box center [486, 79] width 64 height 43
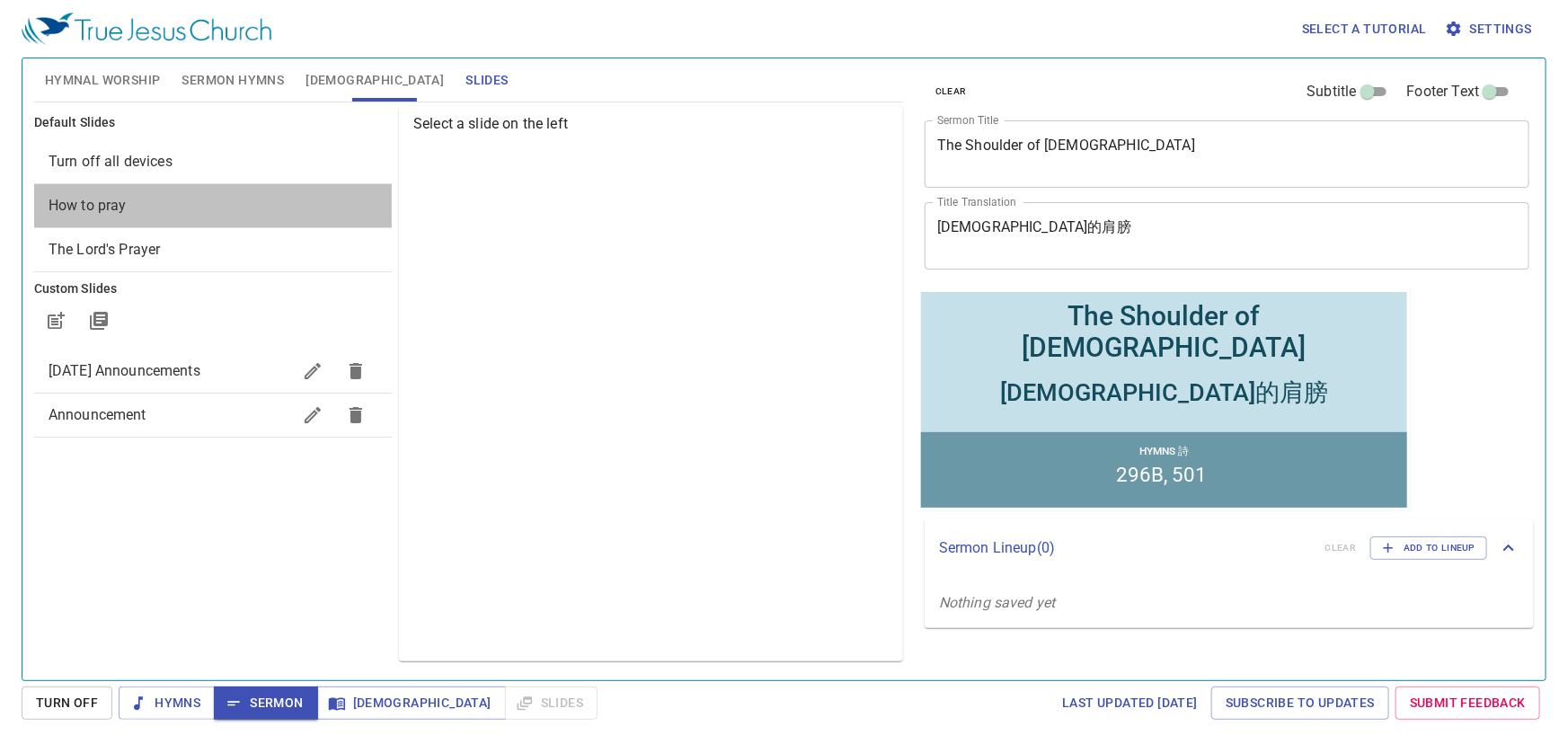
click at [195, 206] on span "How to pray" at bounding box center [213, 206] width 329 height 21
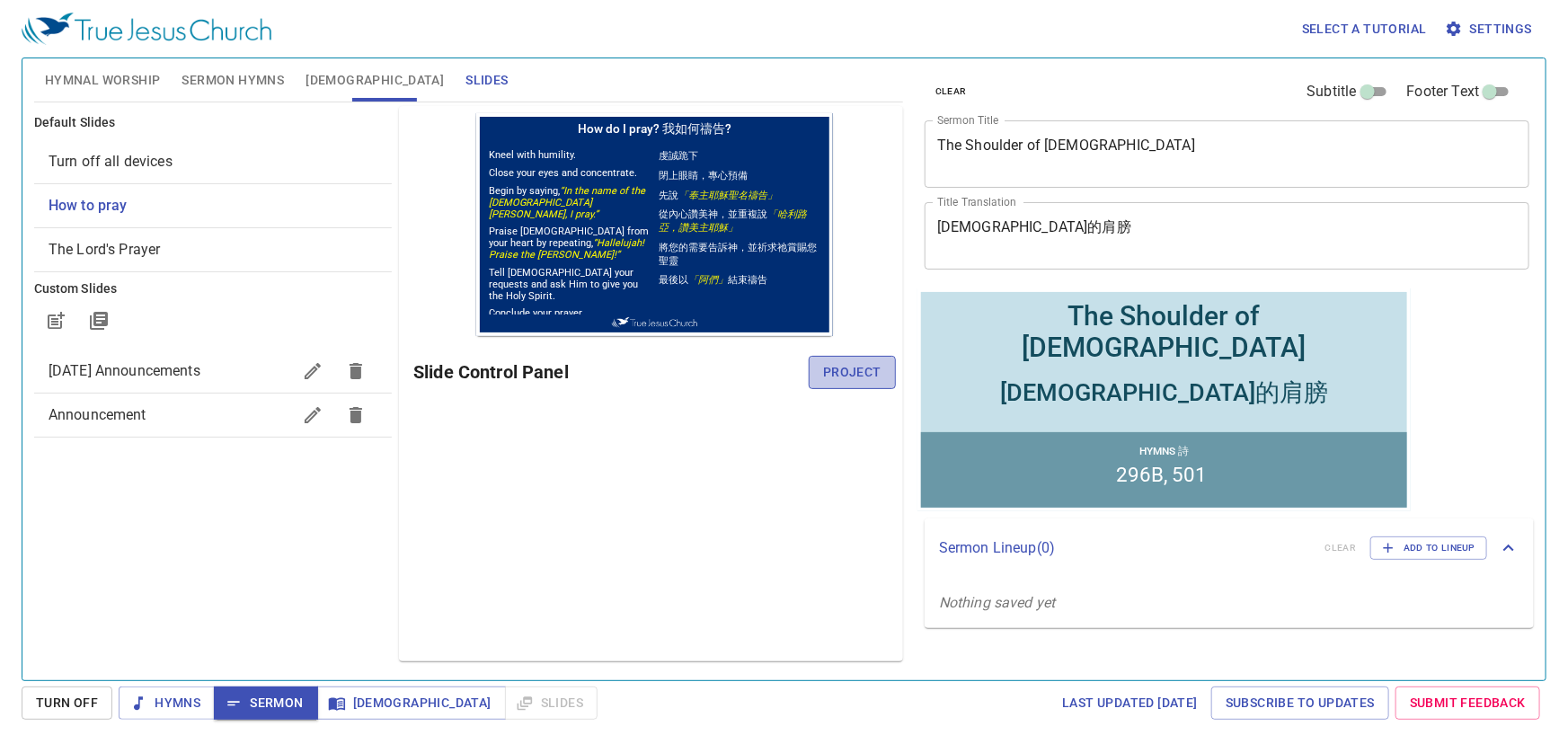
click at [866, 375] on span "Project" at bounding box center [852, 372] width 58 height 22
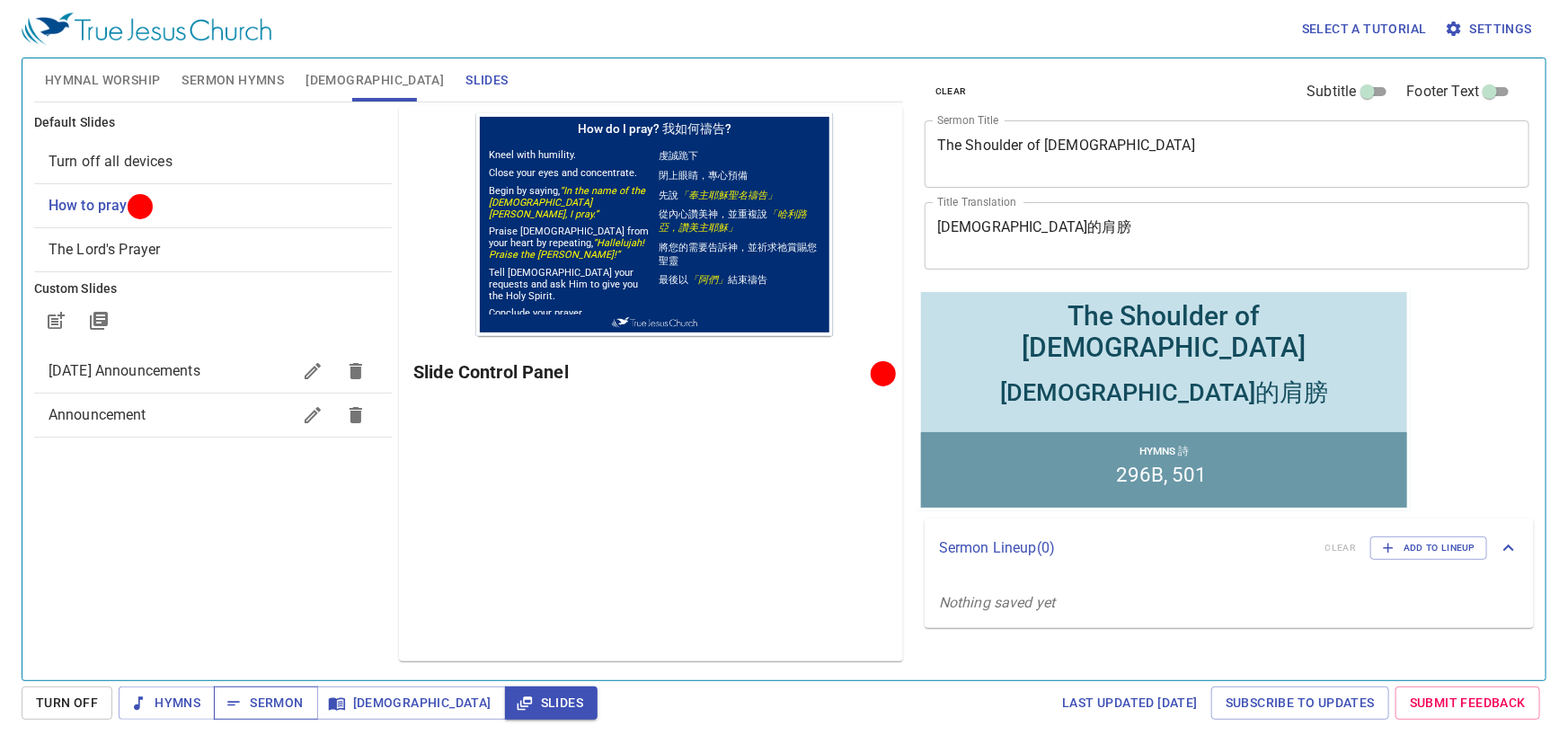
click at [284, 704] on span "Sermon" at bounding box center [265, 703] width 75 height 22
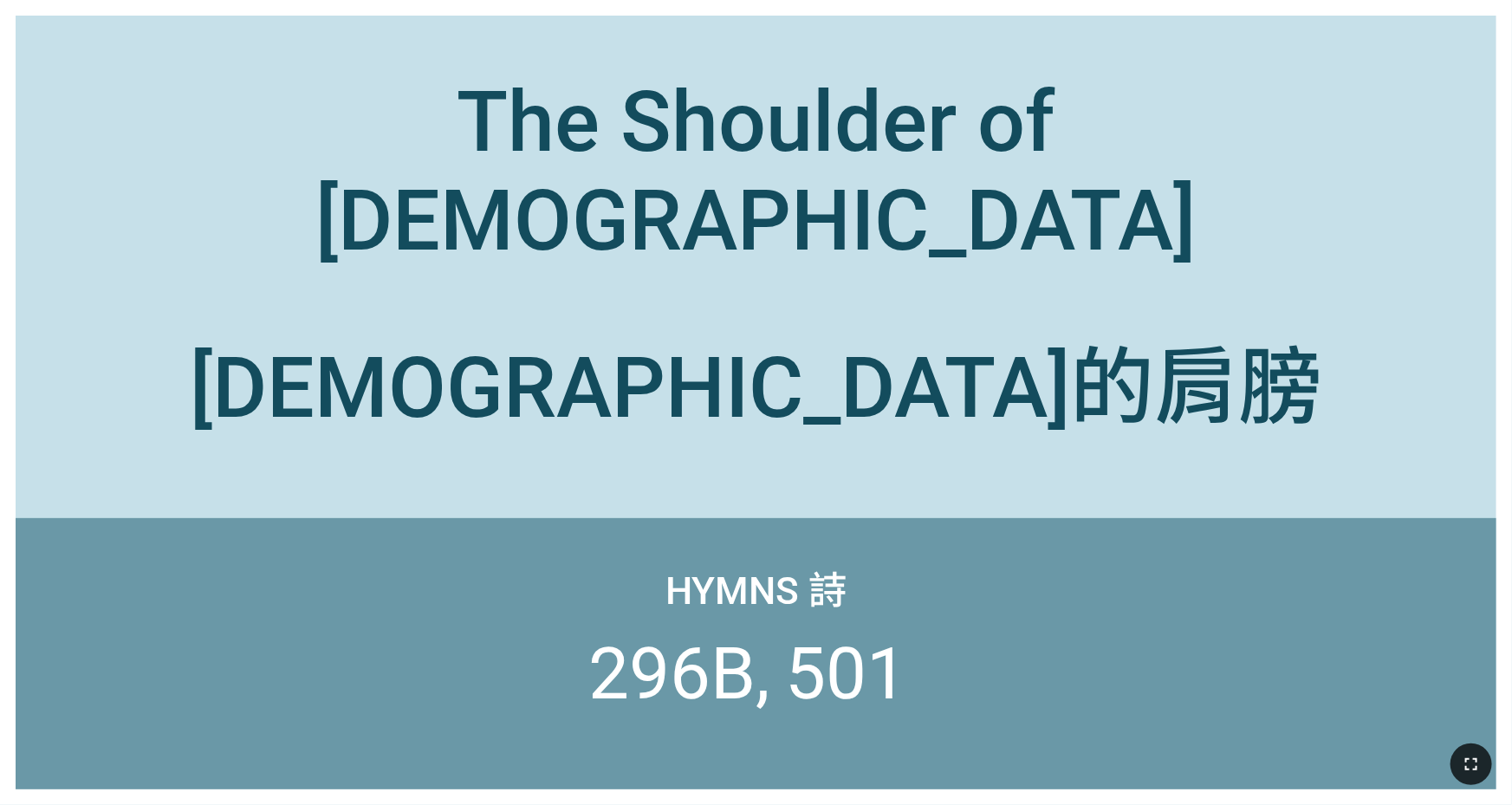
drag, startPoint x: 1473, startPoint y: 761, endPoint x: 1473, endPoint y: 805, distance: 44.0
click at [1008, 628] on icon "button" at bounding box center [1470, 763] width 20 height 20
